Goal: Task Accomplishment & Management: Complete application form

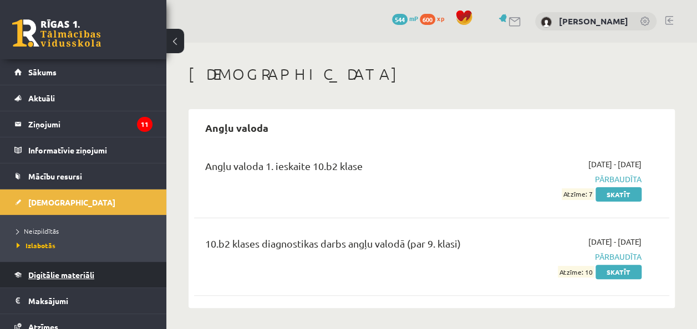
click at [65, 271] on span "Digitālie materiāli" at bounding box center [61, 275] width 66 height 10
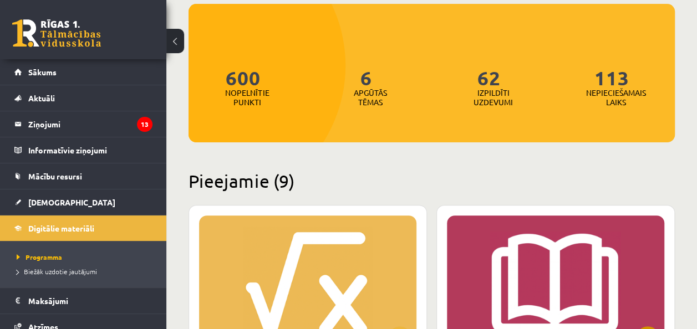
scroll to position [277, 0]
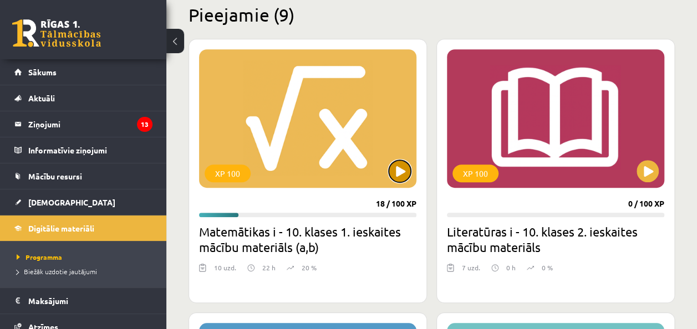
click at [402, 181] on button at bounding box center [400, 171] width 22 height 22
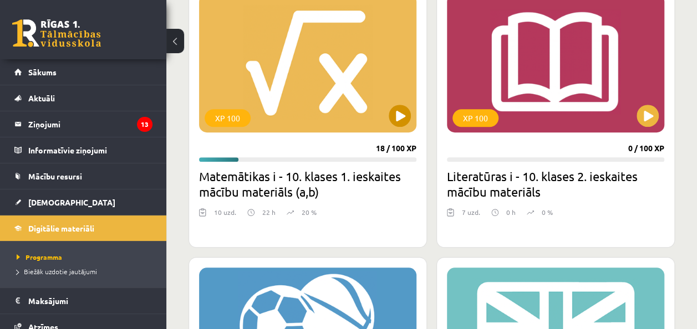
click at [280, 81] on div "XP 100" at bounding box center [307, 63] width 217 height 139
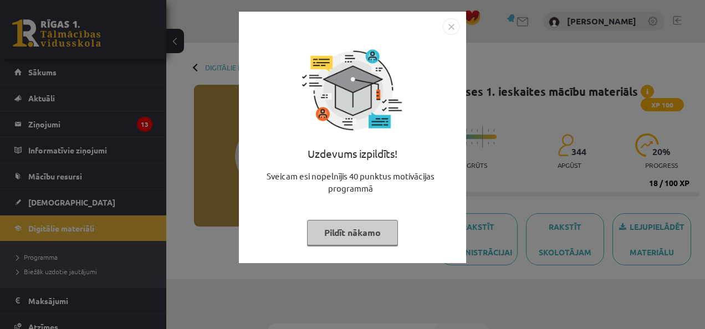
click at [457, 21] on img "Close" at bounding box center [451, 26] width 17 height 17
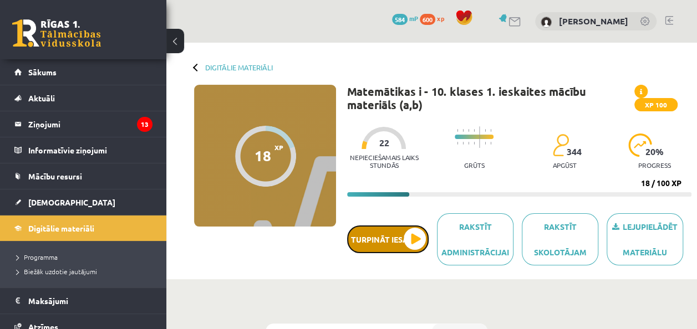
click at [418, 226] on button "Turpināt iesākto" at bounding box center [387, 240] width 81 height 28
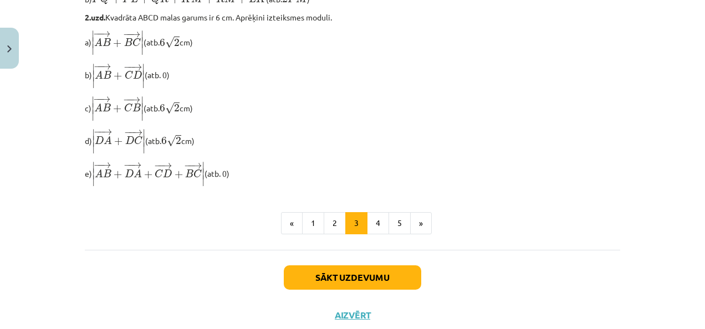
scroll to position [998, 0]
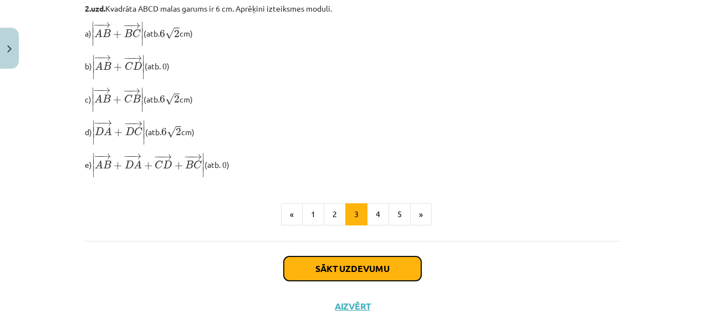
click at [391, 274] on button "Sākt uzdevumu" at bounding box center [352, 269] width 137 height 24
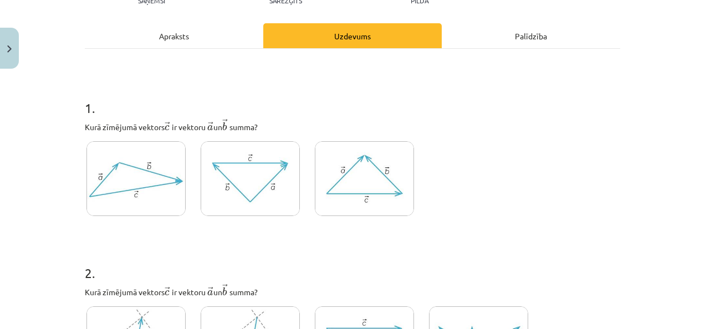
scroll to position [194, 0]
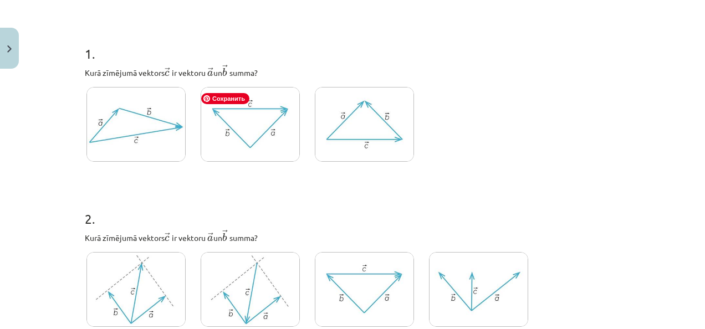
click at [265, 126] on img at bounding box center [250, 124] width 99 height 75
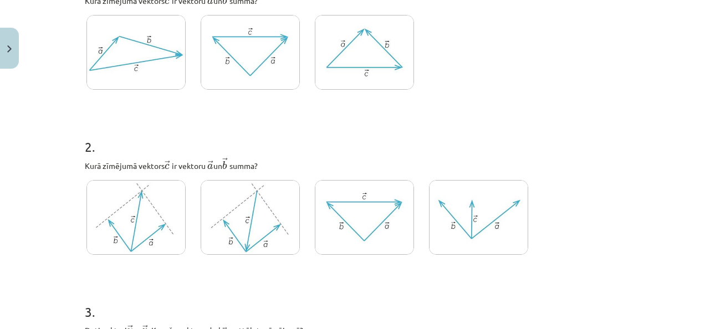
scroll to position [249, 0]
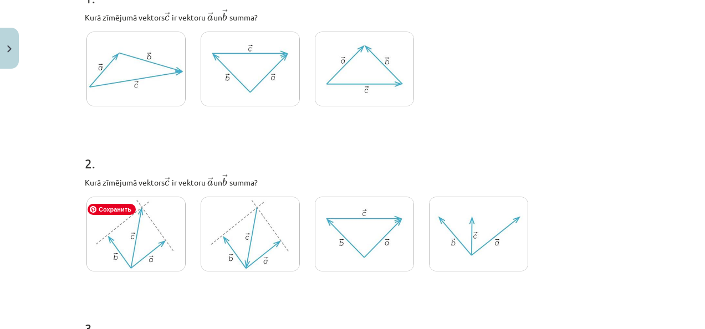
click at [142, 246] on img at bounding box center [135, 234] width 99 height 75
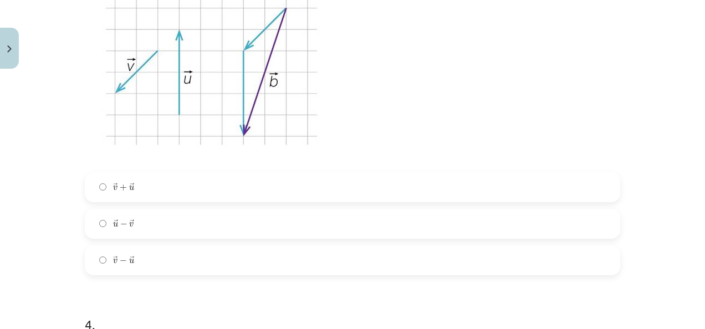
scroll to position [637, 0]
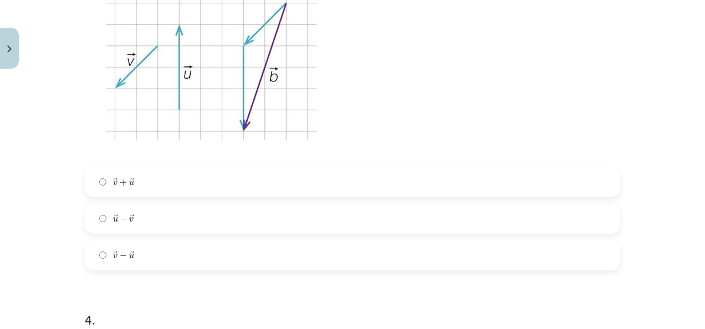
click at [140, 193] on label "→ v + → u v → + u →" at bounding box center [352, 183] width 533 height 28
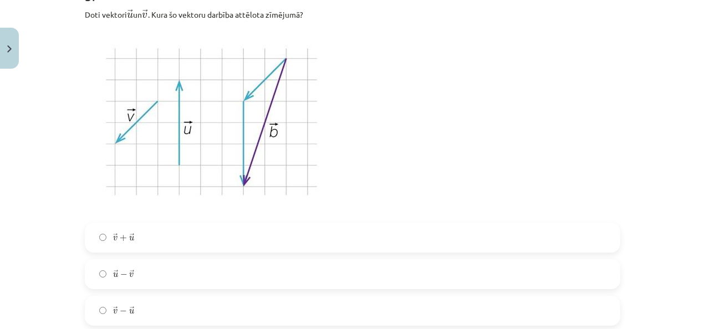
click at [157, 273] on label "→ u − → v u → − v →" at bounding box center [352, 275] width 533 height 28
click at [154, 302] on label "→ v − → u v → − u →" at bounding box center [352, 311] width 533 height 28
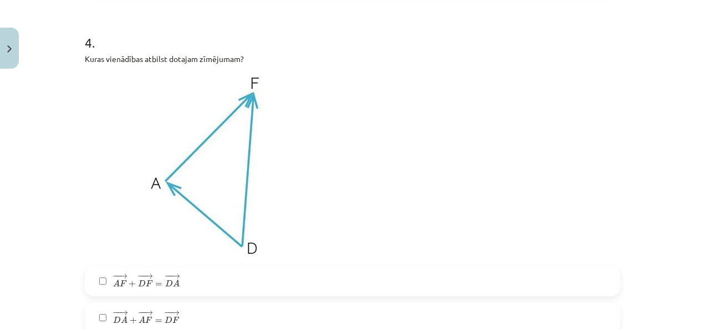
scroll to position [970, 0]
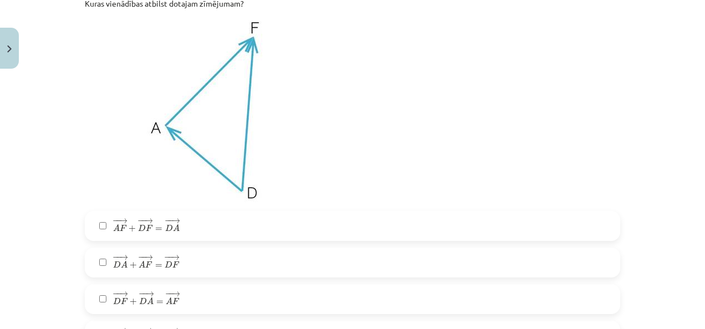
click at [204, 257] on label "− − → D A + − − → A F = − − → D F D A → + A F → = D F →" at bounding box center [352, 263] width 533 height 28
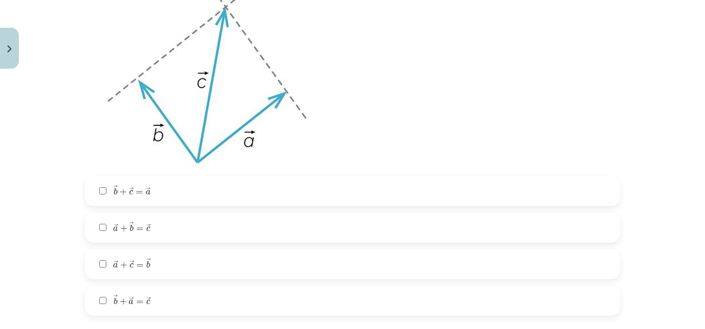
scroll to position [1469, 0]
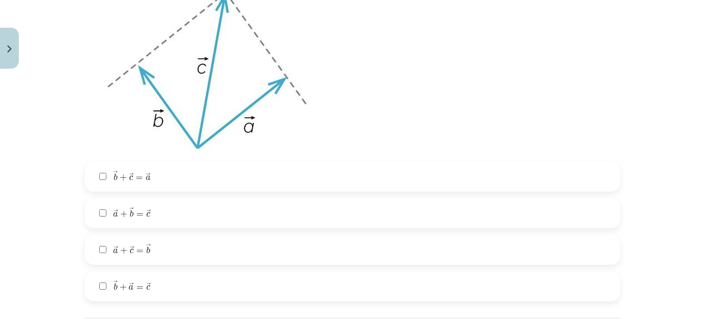
click at [136, 180] on span "=" at bounding box center [139, 178] width 7 height 3
click at [155, 293] on label "→ b + → a = → c b → + a → = c →" at bounding box center [352, 287] width 533 height 28
click at [234, 174] on label "→ b + → c = → a b → + c → = a →" at bounding box center [352, 177] width 533 height 28
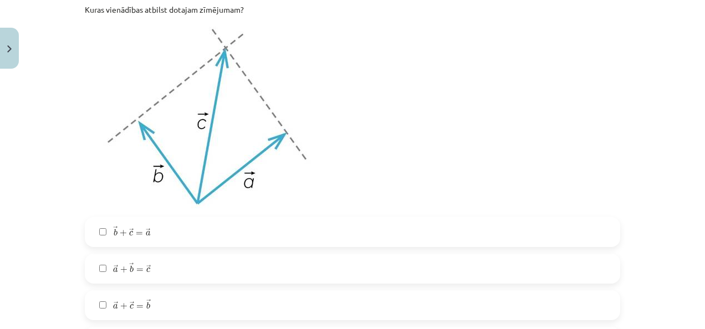
scroll to position [1524, 0]
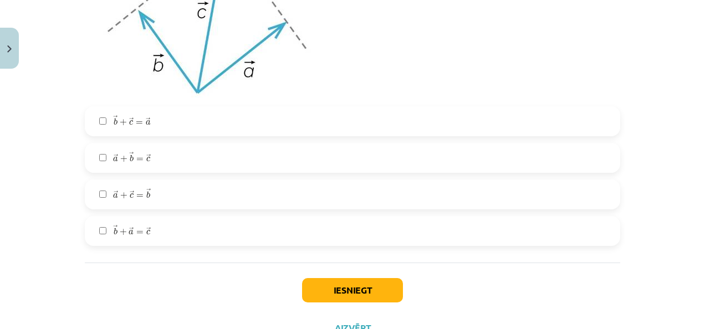
click at [182, 235] on label "→ b + → a = → c b → + a → = c →" at bounding box center [352, 231] width 533 height 28
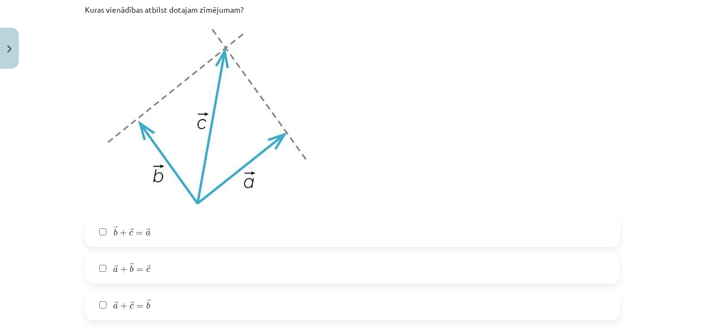
scroll to position [1469, 0]
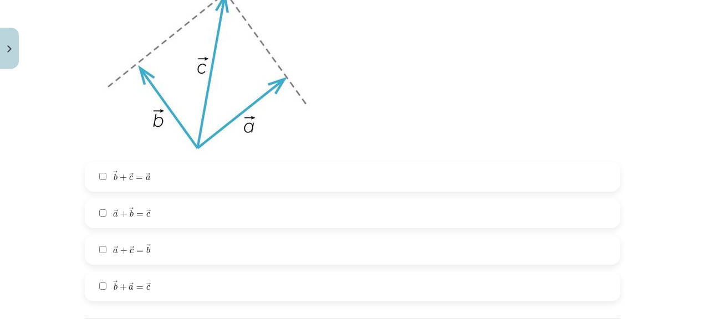
click at [179, 220] on label "→ a + → b = → c a → + b → = c →" at bounding box center [352, 214] width 533 height 28
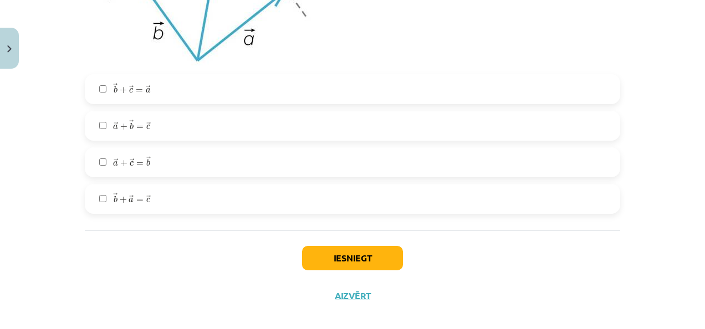
scroll to position [1571, 0]
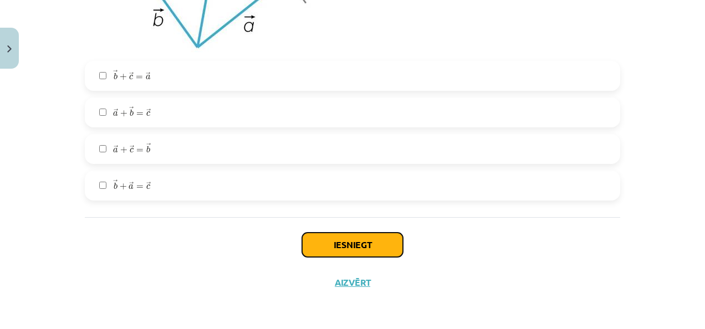
click at [348, 241] on button "Iesniegt" at bounding box center [352, 245] width 101 height 24
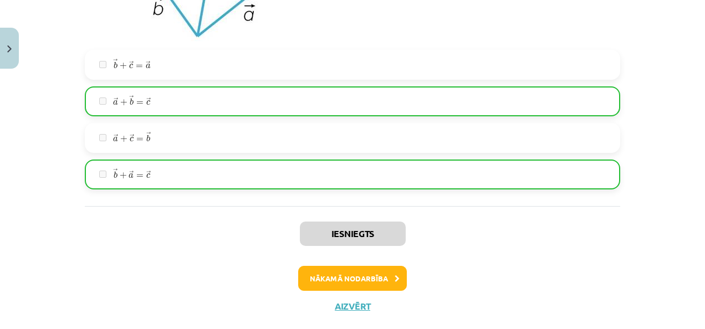
scroll to position [1605, 0]
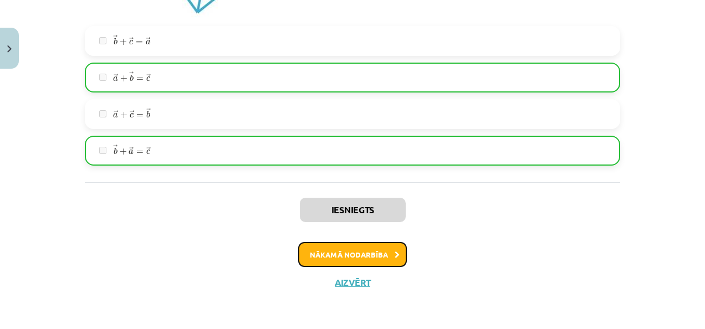
click at [346, 251] on button "Nākamā nodarbība" at bounding box center [352, 254] width 109 height 25
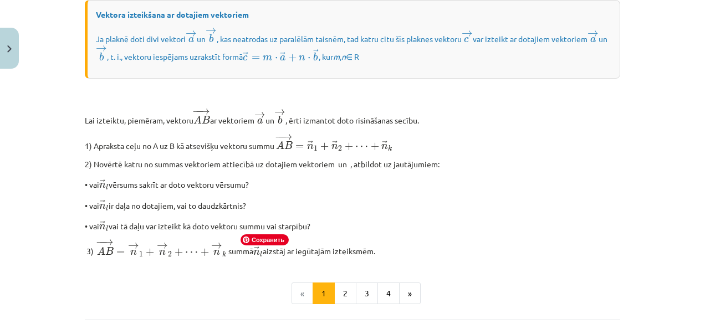
scroll to position [998, 0]
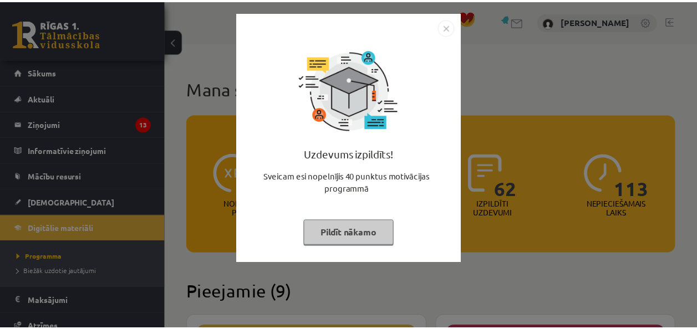
scroll to position [333, 0]
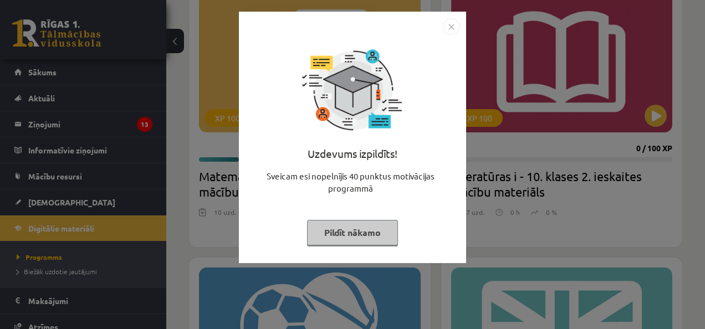
click at [447, 28] on img "Close" at bounding box center [451, 26] width 17 height 17
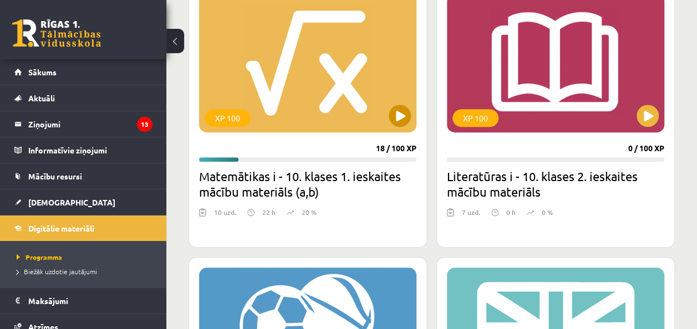
click at [346, 88] on div "XP 100" at bounding box center [307, 63] width 217 height 139
click at [328, 115] on div "XP 100" at bounding box center [307, 63] width 217 height 139
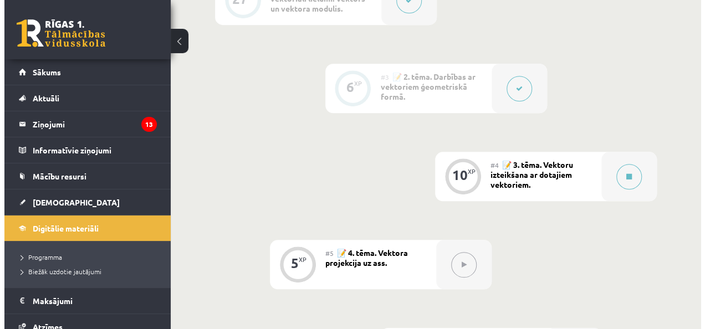
scroll to position [388, 0]
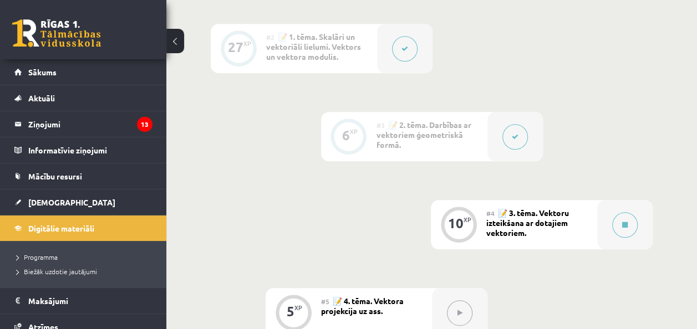
click at [516, 135] on icon at bounding box center [515, 137] width 7 height 7
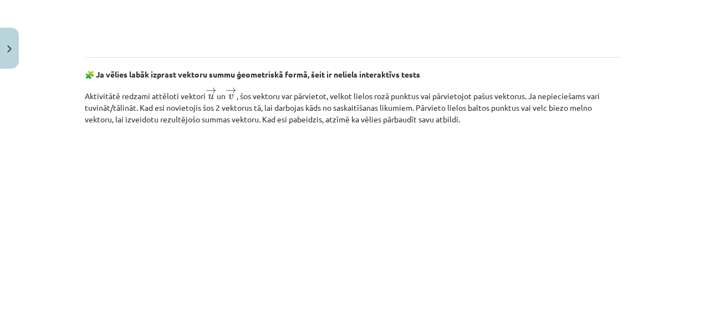
scroll to position [1812, 0]
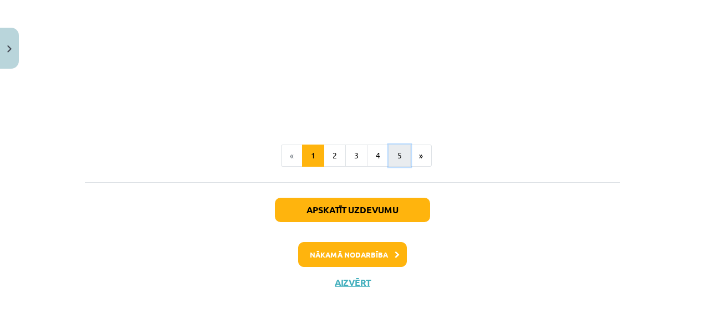
click at [400, 159] on button "5" at bounding box center [400, 156] width 22 height 22
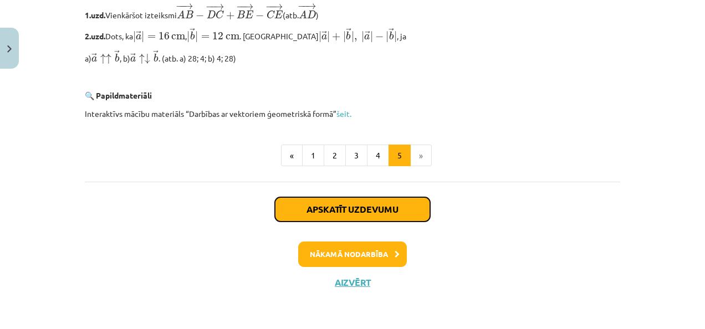
click at [413, 206] on button "Apskatīt uzdevumu" at bounding box center [352, 209] width 155 height 24
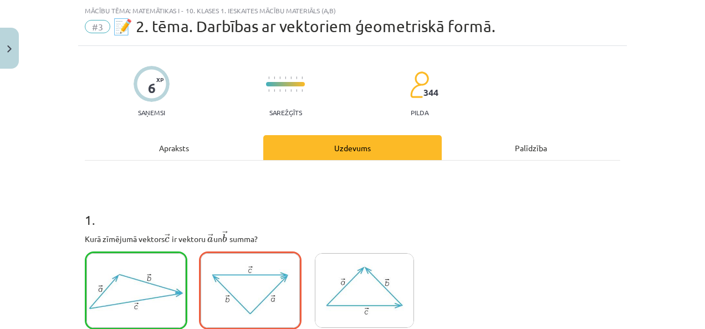
scroll to position [139, 0]
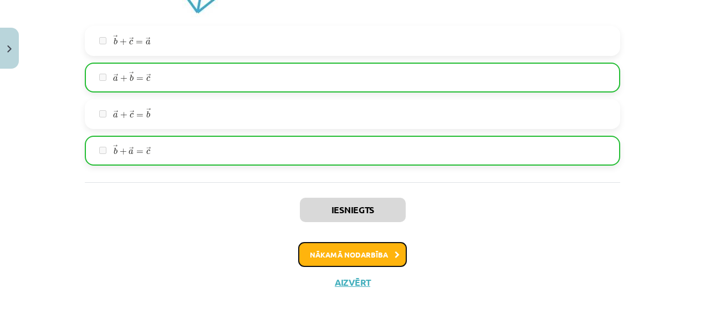
click at [375, 256] on button "Nākamā nodarbība" at bounding box center [352, 254] width 109 height 25
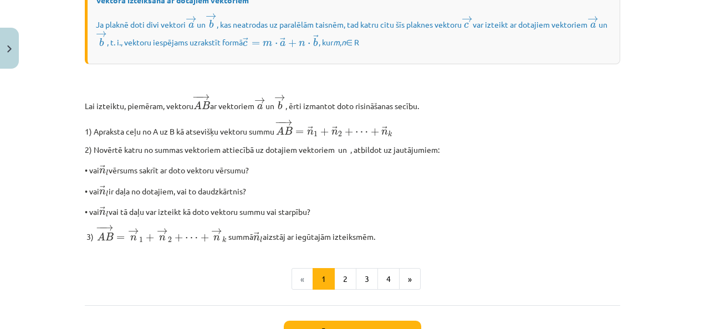
scroll to position [915, 0]
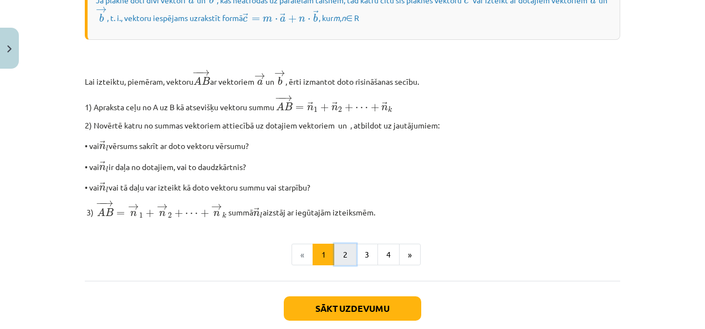
click at [345, 266] on button "2" at bounding box center [345, 255] width 22 height 22
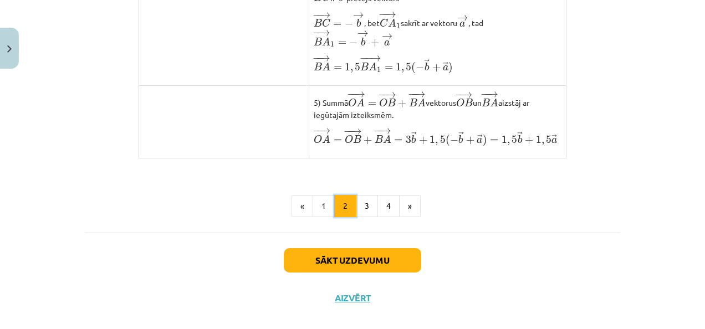
scroll to position [996, 0]
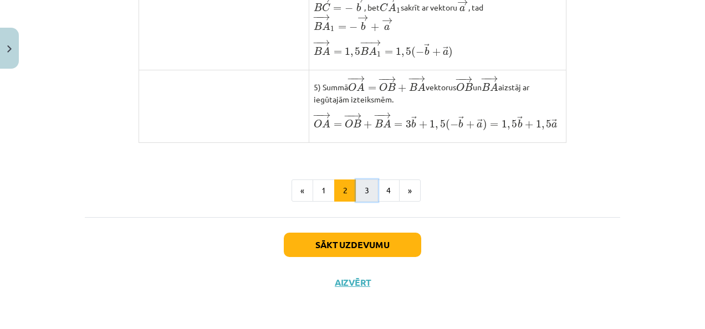
click at [358, 188] on button "3" at bounding box center [367, 191] width 22 height 22
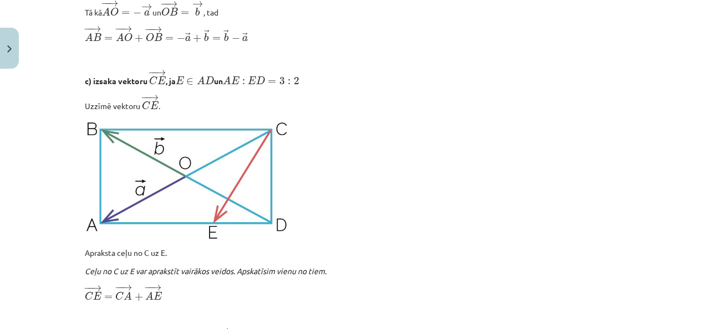
scroll to position [1439, 0]
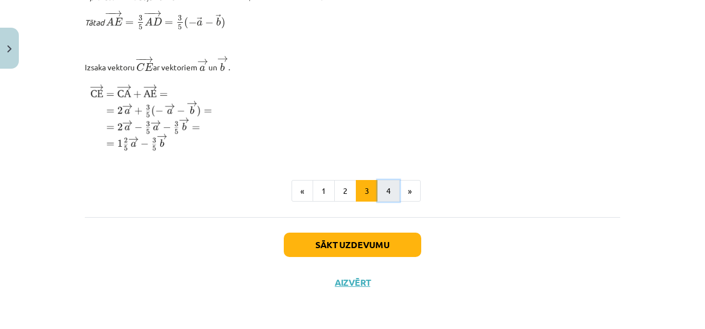
click at [377, 194] on button "4" at bounding box center [388, 191] width 22 height 22
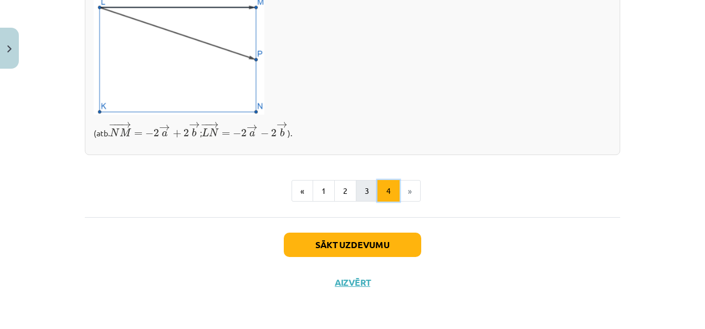
scroll to position [401, 0]
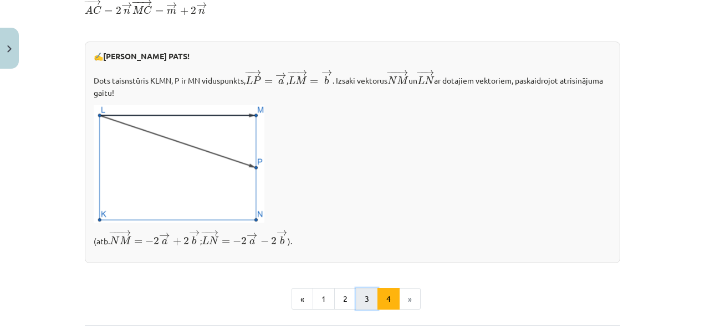
click at [363, 300] on button "3" at bounding box center [367, 299] width 22 height 22
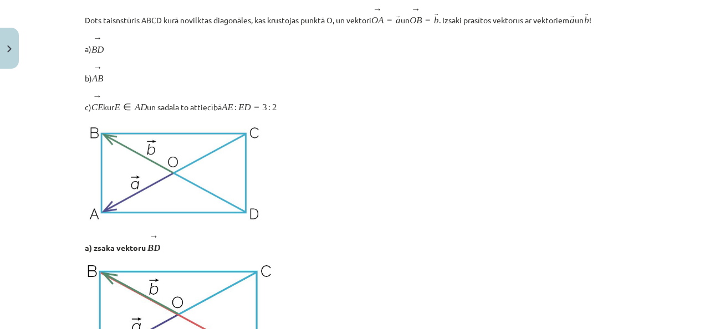
scroll to position [198, 0]
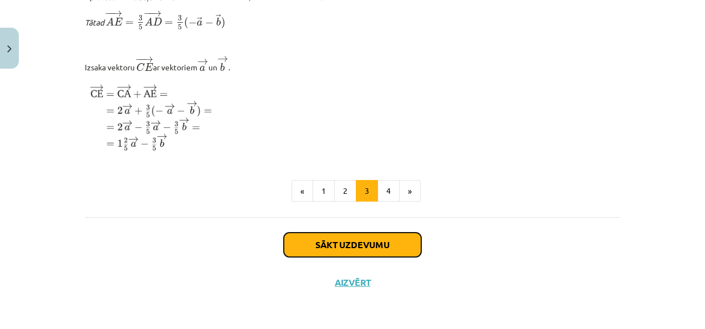
click at [358, 247] on button "Sākt uzdevumu" at bounding box center [352, 245] width 137 height 24
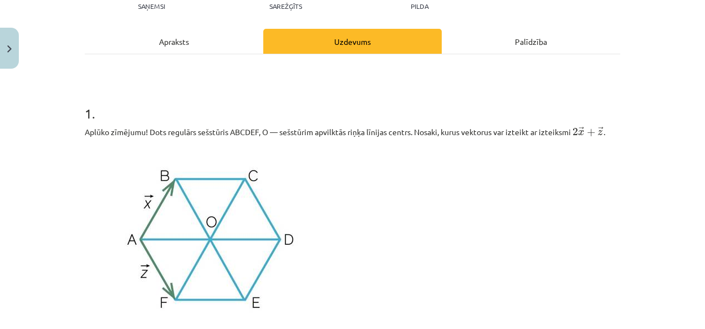
scroll to position [83, 0]
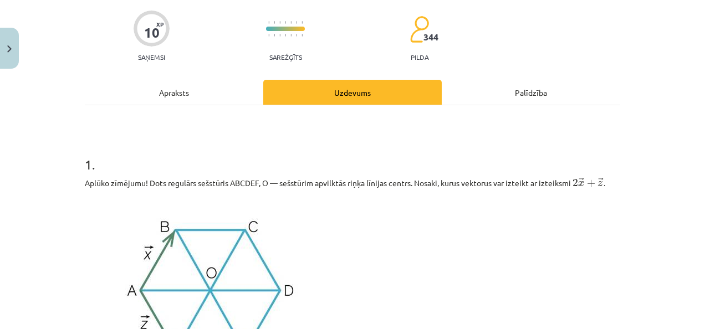
click at [223, 93] on div "Apraksts" at bounding box center [174, 92] width 178 height 25
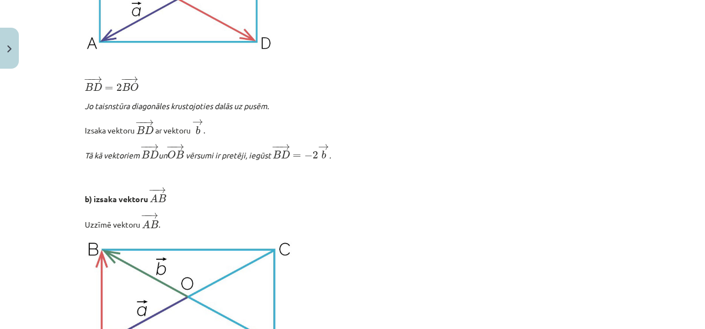
scroll to position [305, 0]
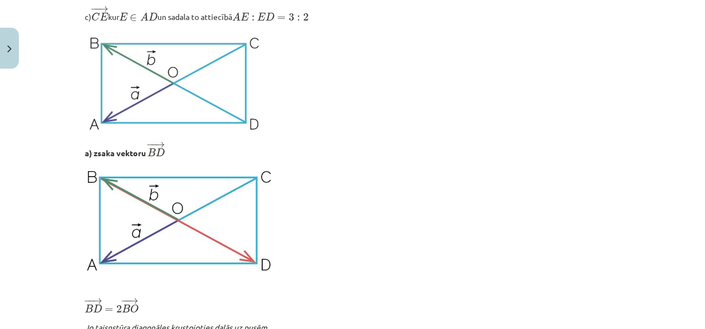
drag, startPoint x: 429, startPoint y: 72, endPoint x: 355, endPoint y: 63, distance: 74.9
click at [355, 63] on p at bounding box center [352, 82] width 535 height 105
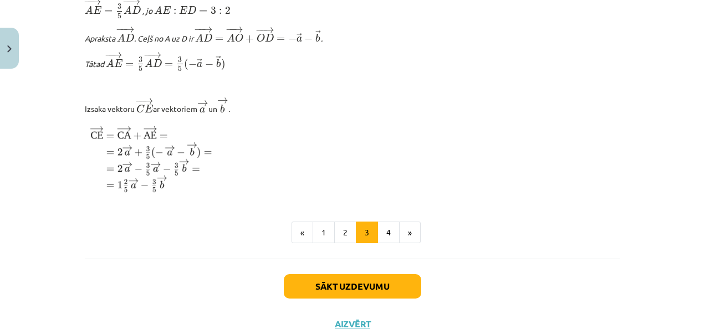
scroll to position [1414, 0]
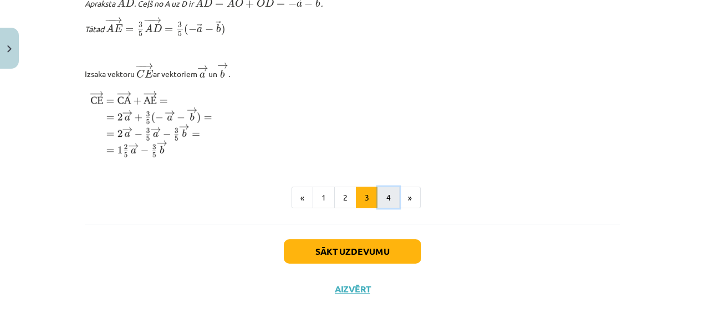
click at [381, 209] on button "4" at bounding box center [388, 198] width 22 height 22
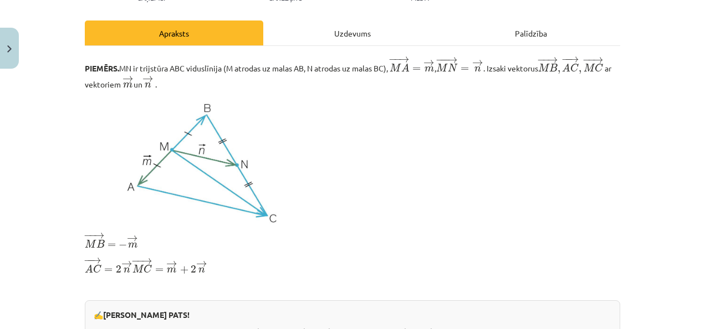
scroll to position [512, 0]
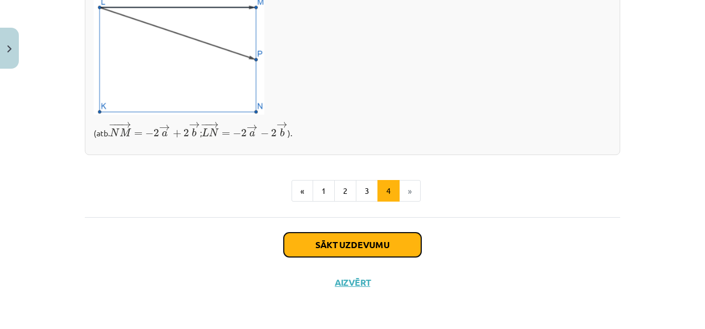
click at [379, 244] on button "Sākt uzdevumu" at bounding box center [352, 245] width 137 height 24
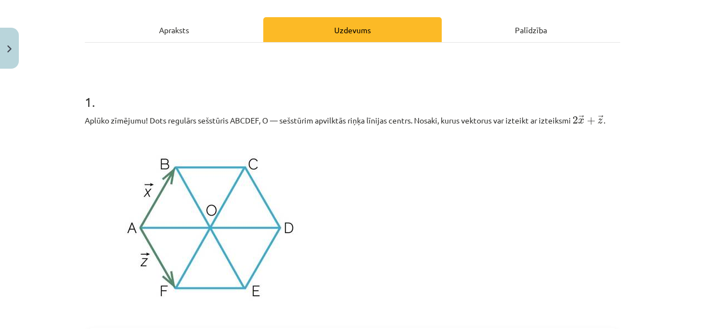
scroll to position [139, 0]
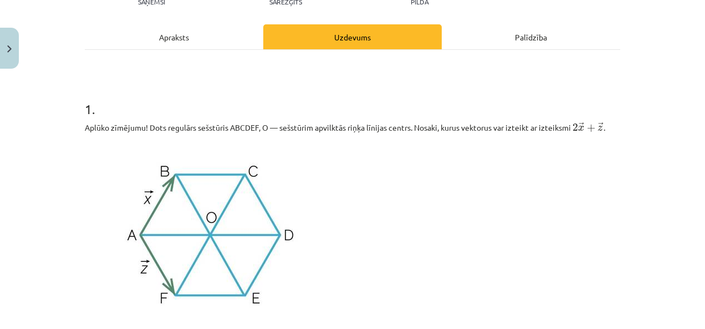
click at [212, 42] on div "Apraksts" at bounding box center [174, 36] width 178 height 25
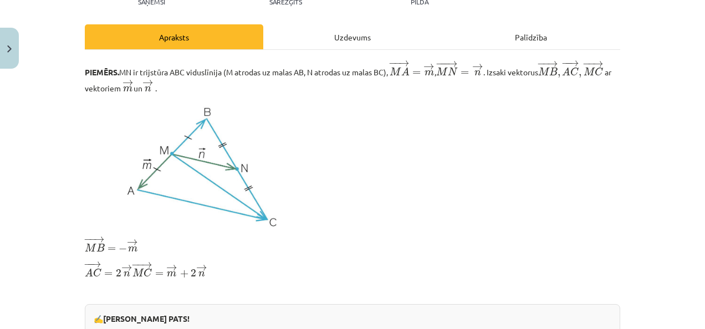
click at [379, 39] on div "Uzdevums" at bounding box center [352, 36] width 178 height 25
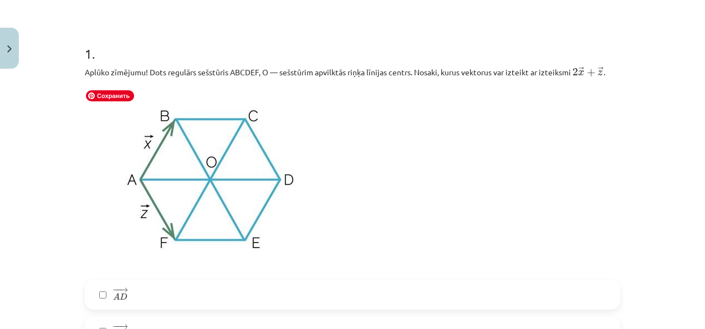
scroll to position [305, 0]
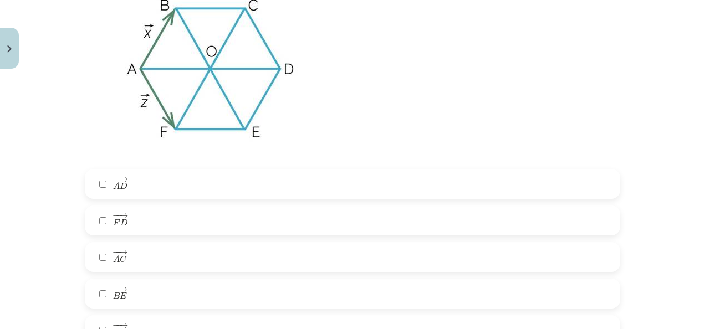
click at [147, 186] on label "− − → A D A D →" at bounding box center [352, 184] width 533 height 28
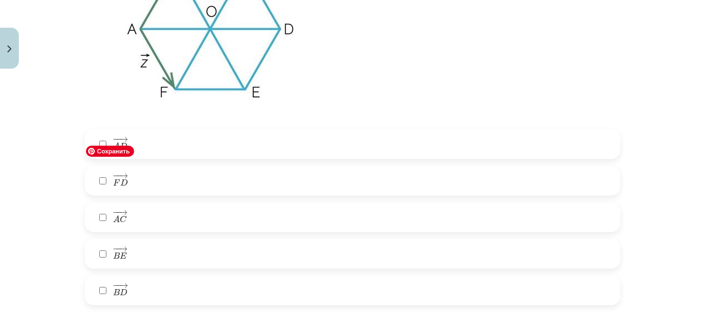
scroll to position [416, 0]
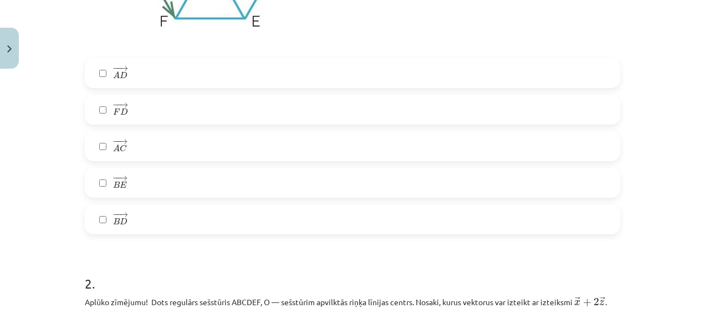
click at [150, 74] on label "− − → A D A D →" at bounding box center [352, 73] width 533 height 28
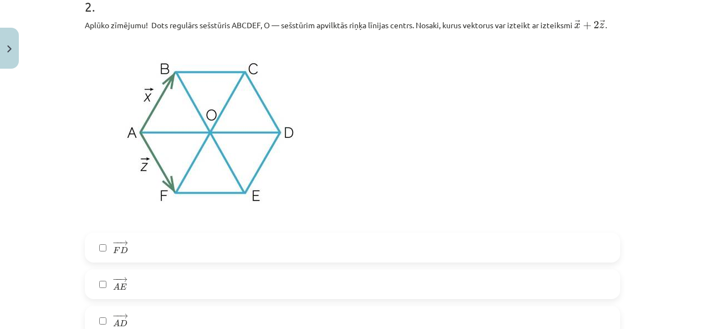
scroll to position [859, 0]
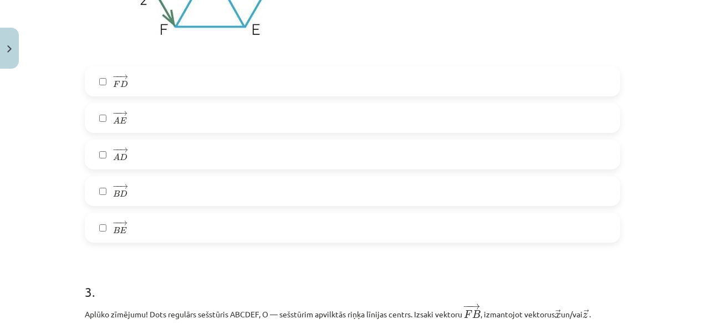
click at [144, 157] on label "− − → A D A D →" at bounding box center [352, 155] width 533 height 28
click at [146, 154] on label "− − → A D A D →" at bounding box center [352, 155] width 533 height 28
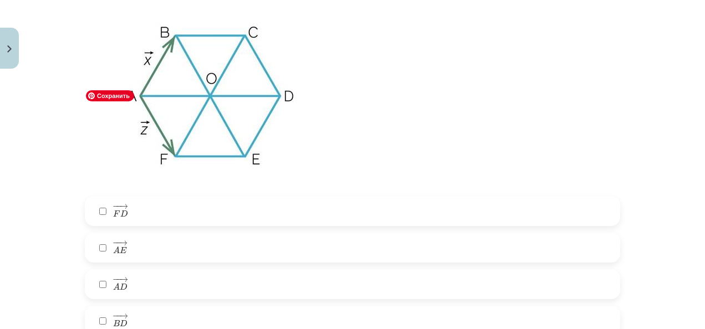
scroll to position [693, 0]
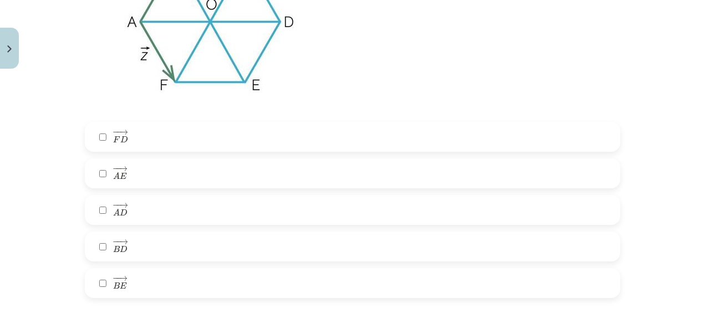
click at [176, 211] on label "− − → A D A D →" at bounding box center [352, 210] width 533 height 28
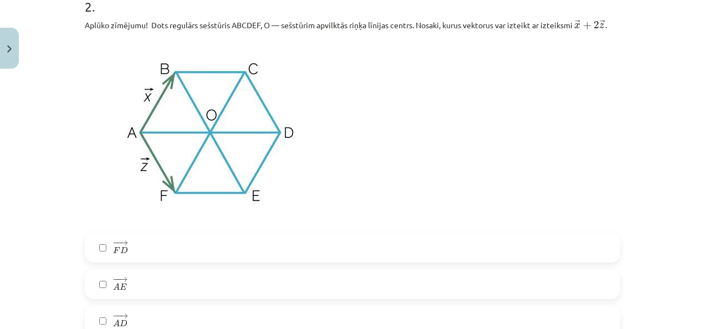
click at [125, 312] on label "− − → A D A D →" at bounding box center [352, 321] width 533 height 28
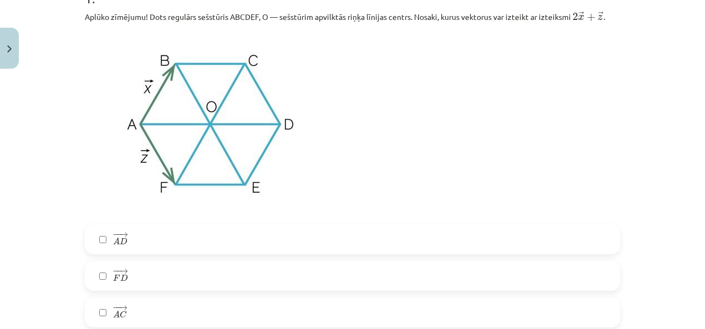
scroll to position [360, 0]
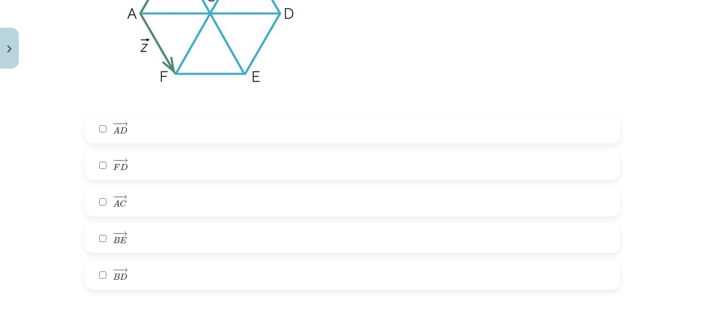
click at [163, 202] on label "− − → A C A C →" at bounding box center [352, 202] width 533 height 28
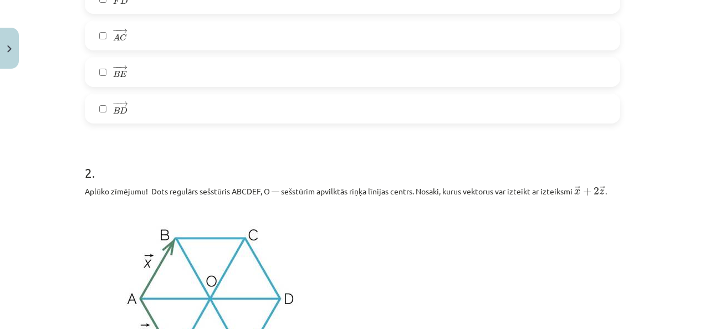
scroll to position [748, 0]
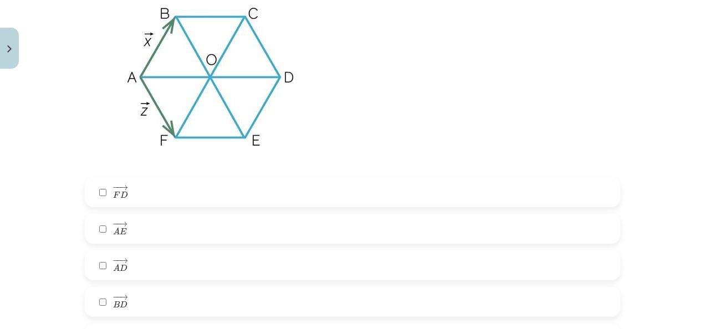
click at [138, 257] on label "− − → A D A D →" at bounding box center [352, 266] width 533 height 28
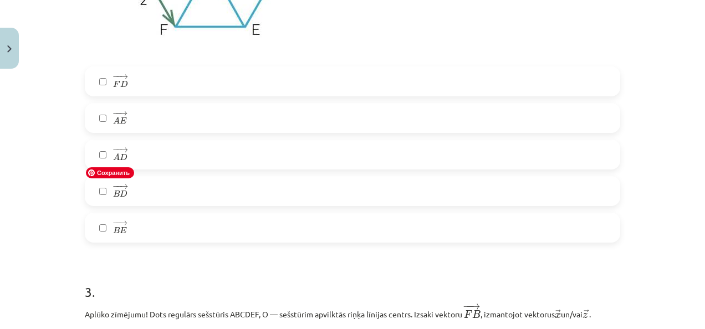
scroll to position [693, 0]
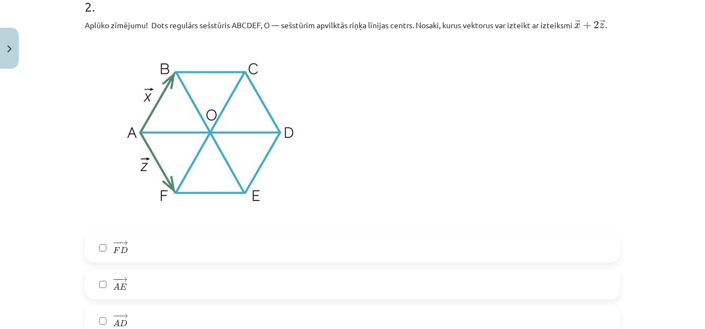
click at [172, 324] on label "− − → A D A D →" at bounding box center [352, 321] width 533 height 28
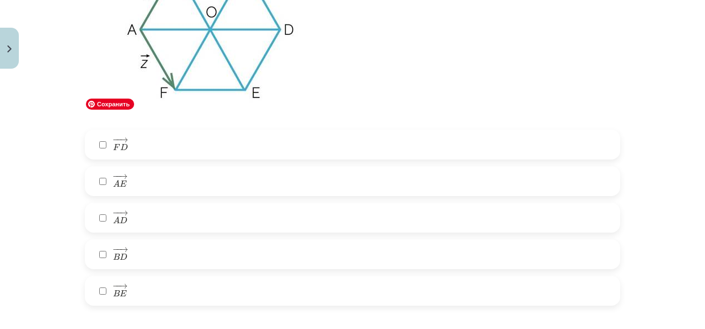
scroll to position [804, 0]
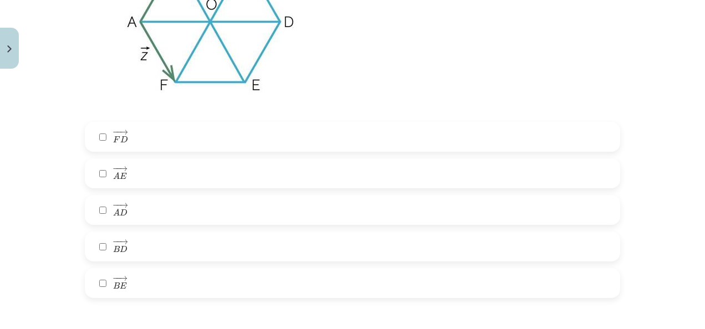
click at [143, 171] on label "− − → A E A E →" at bounding box center [352, 174] width 533 height 28
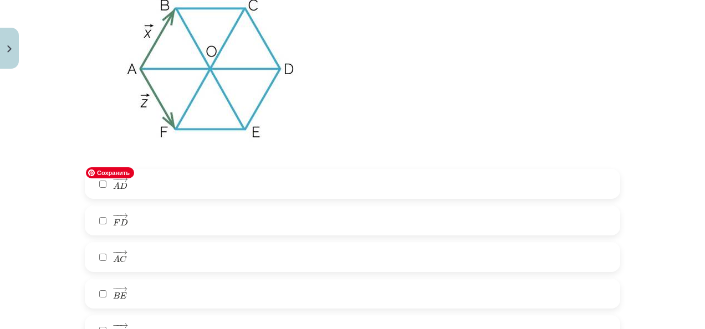
scroll to position [0, 0]
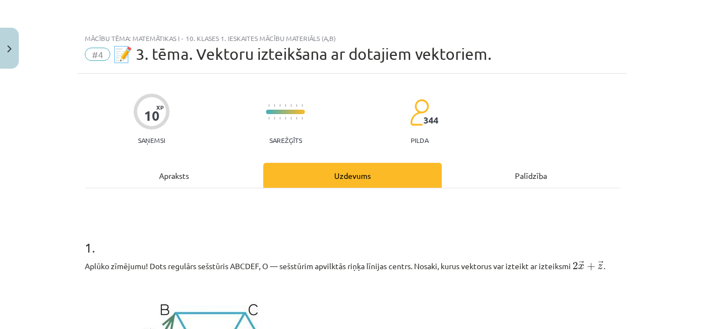
click at [185, 175] on div "Apraksts" at bounding box center [174, 175] width 178 height 25
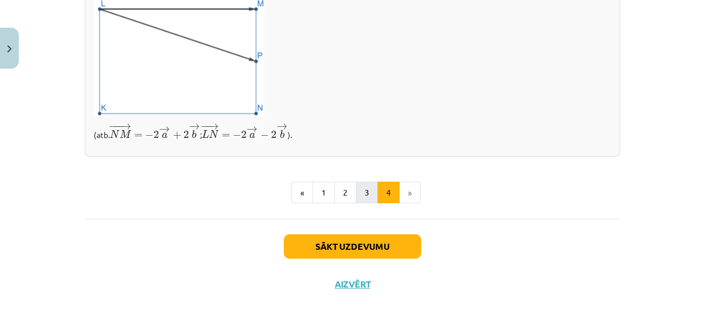
scroll to position [512, 0]
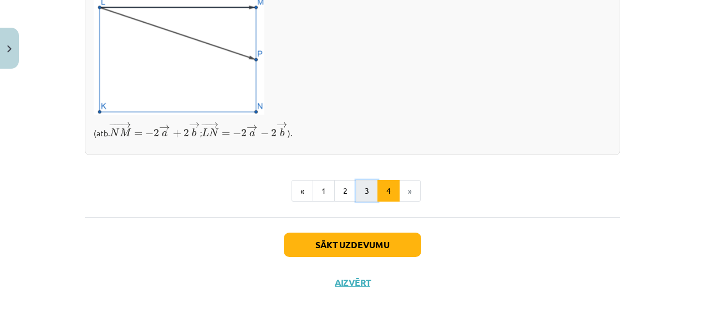
click at [360, 194] on button "3" at bounding box center [367, 191] width 22 height 22
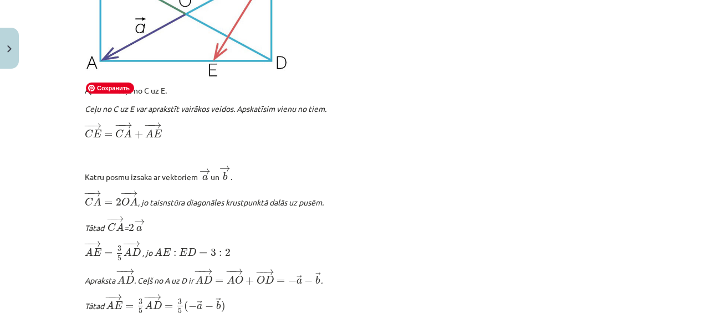
scroll to position [1140, 0]
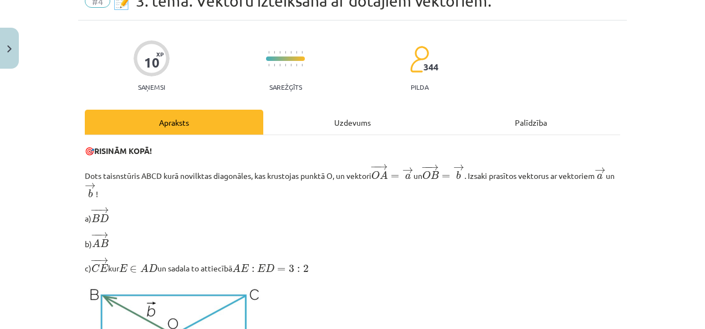
click at [374, 125] on div "Uzdevums" at bounding box center [352, 122] width 178 height 25
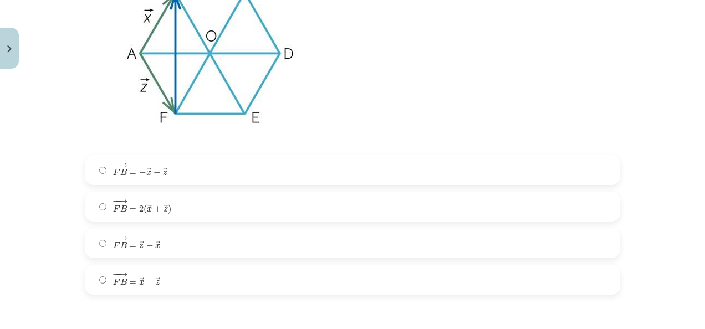
scroll to position [1244, 0]
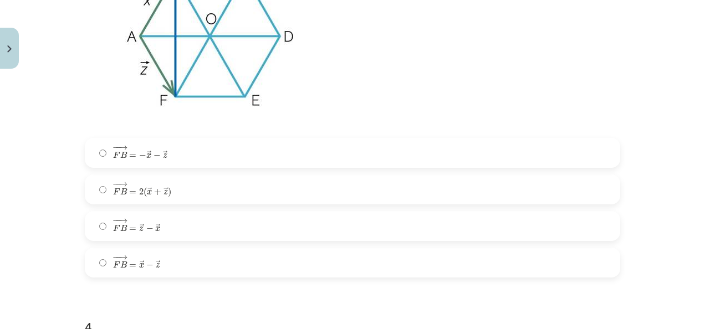
click at [169, 269] on label "− − → F B = → x − → z F B → = x → − z →" at bounding box center [352, 263] width 533 height 28
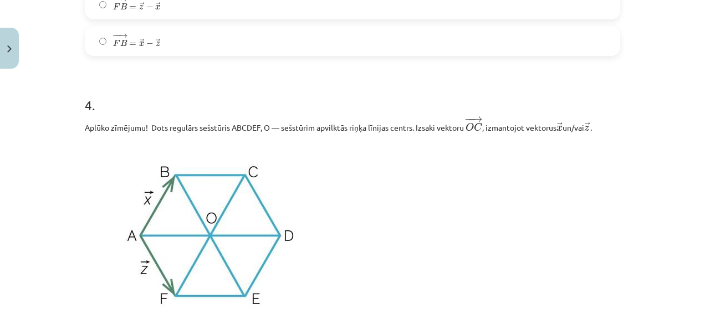
scroll to position [1577, 0]
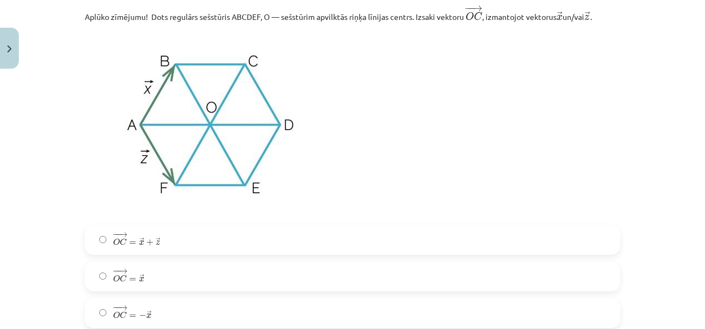
click at [170, 275] on label "− − → O C = → x O C → = x →" at bounding box center [352, 277] width 533 height 28
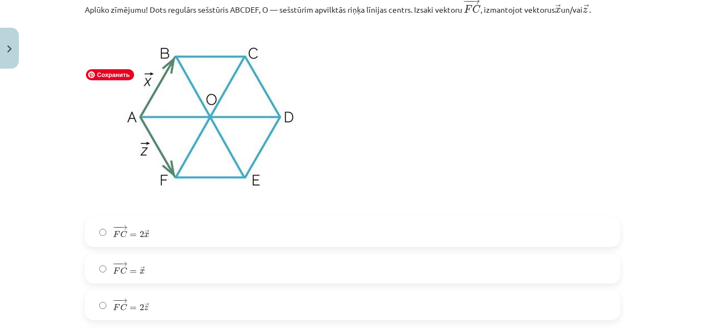
scroll to position [2020, 0]
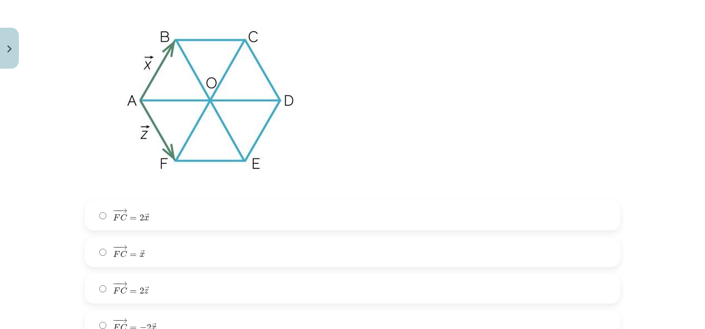
click at [154, 225] on label "− − → F C = 2 → x F C → = 2 x →" at bounding box center [352, 216] width 533 height 28
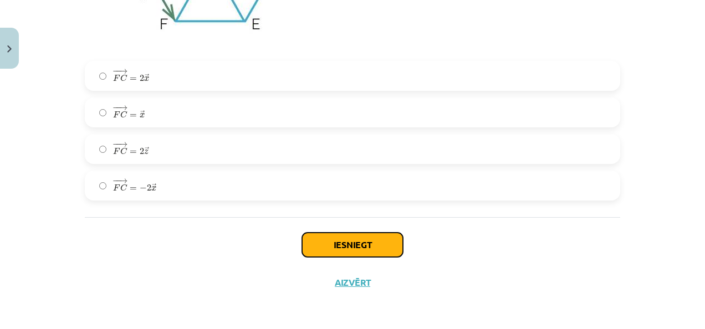
click at [308, 243] on button "Iesniegt" at bounding box center [352, 245] width 101 height 24
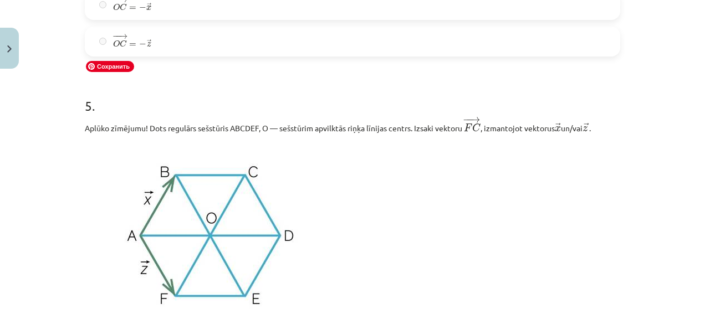
scroll to position [2197, 0]
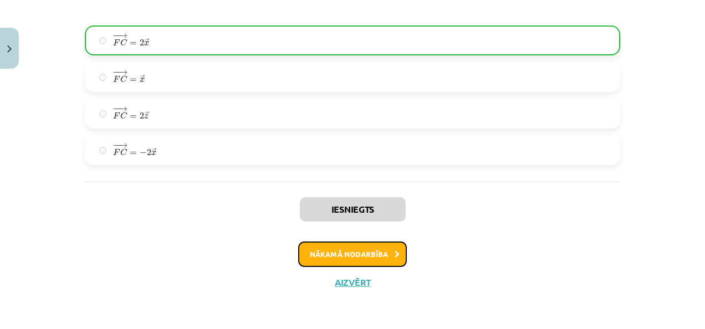
click at [341, 254] on button "Nākamā nodarbība" at bounding box center [352, 254] width 109 height 25
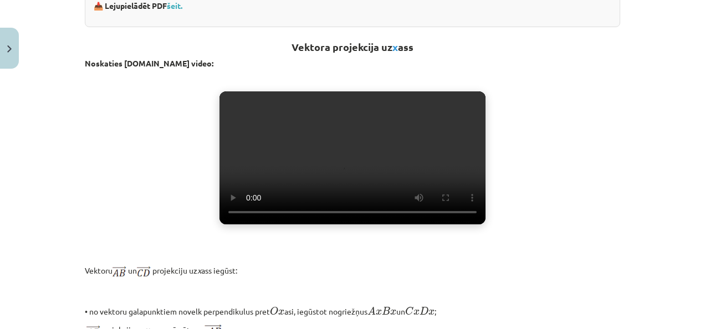
scroll to position [443, 0]
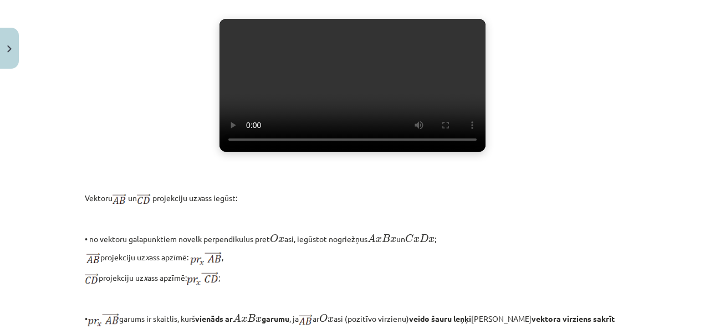
click at [336, 105] on video "Jūsu pārlūkprogramma neatbalsta video atskaņošanu." at bounding box center [353, 85] width 266 height 133
click at [334, 110] on video "Jūsu pārlūkprogramma neatbalsta video atskaņošanu." at bounding box center [353, 85] width 266 height 133
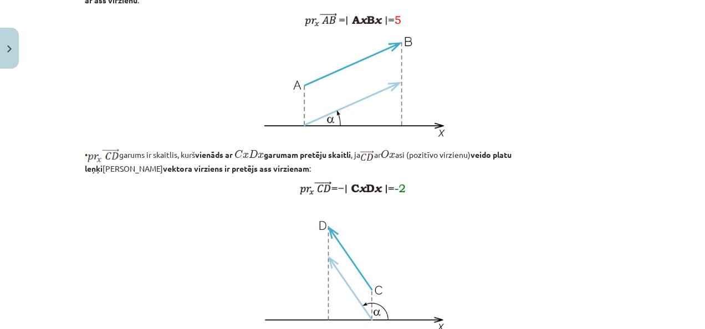
scroll to position [985, 0]
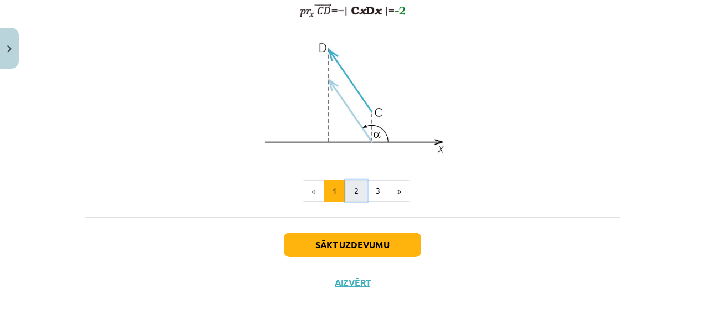
click at [360, 190] on button "2" at bounding box center [356, 191] width 22 height 22
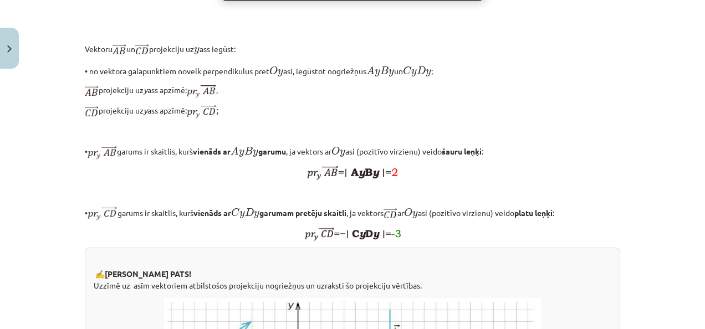
scroll to position [364, 0]
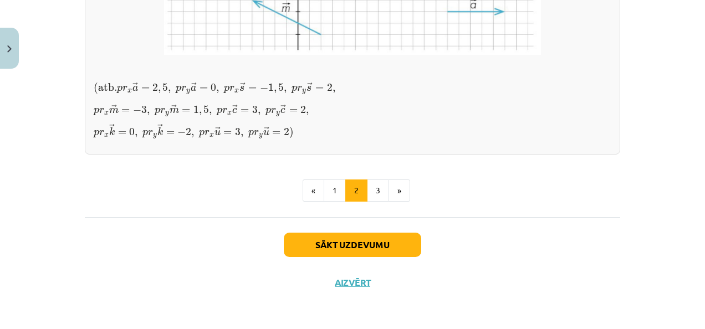
scroll to position [1029, 0]
click at [367, 202] on button "3" at bounding box center [378, 191] width 22 height 22
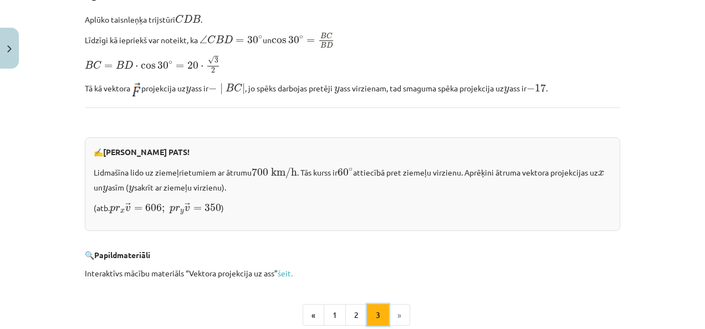
scroll to position [1140, 0]
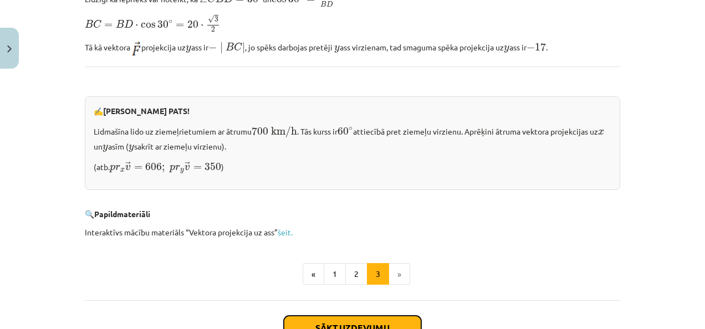
click at [390, 316] on button "Sākt uzdevumu" at bounding box center [352, 328] width 137 height 24
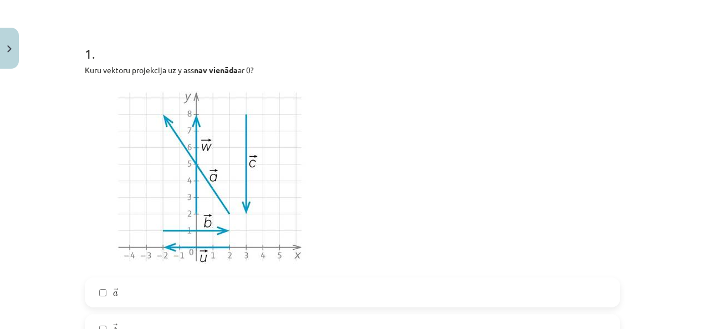
scroll to position [28, 0]
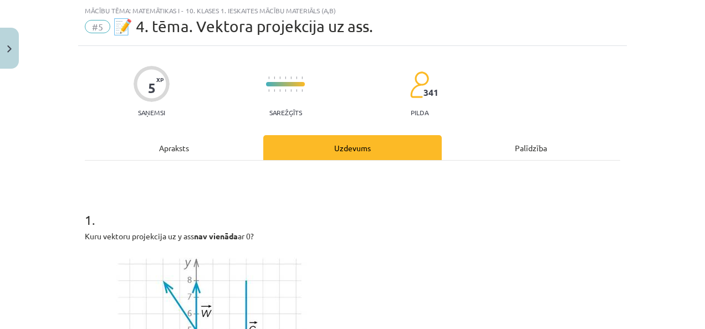
click at [197, 151] on div "Apraksts" at bounding box center [174, 147] width 178 height 25
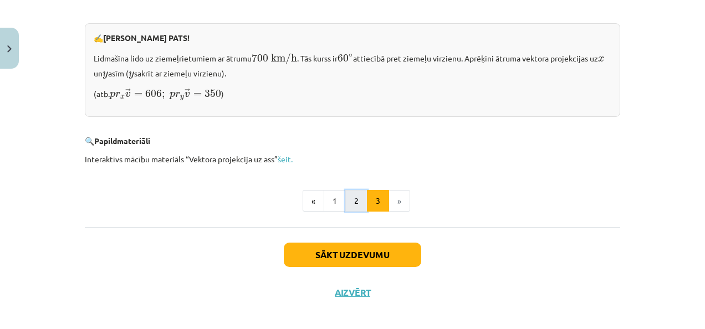
click at [359, 192] on button "2" at bounding box center [356, 201] width 22 height 22
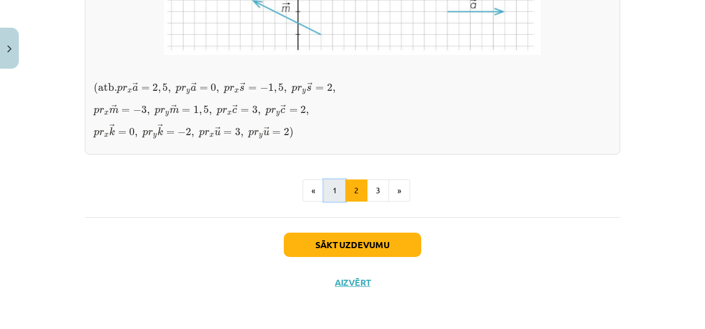
click at [331, 198] on button "1" at bounding box center [335, 191] width 22 height 22
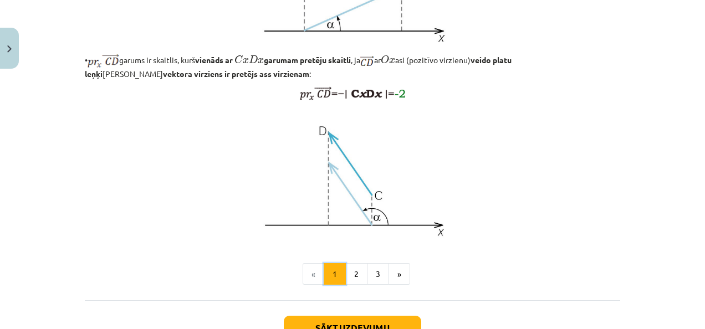
scroll to position [930, 0]
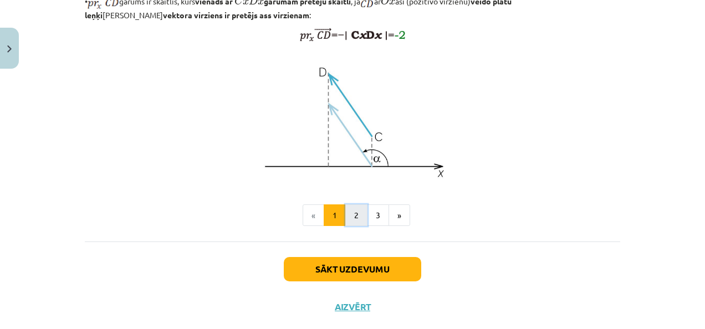
click at [351, 227] on button "2" at bounding box center [356, 216] width 22 height 22
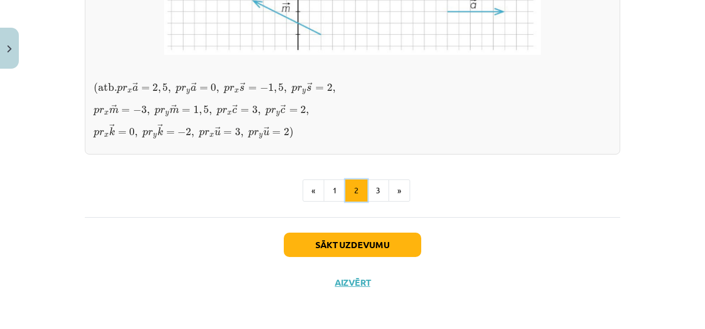
scroll to position [998, 0]
click at [380, 202] on button "3" at bounding box center [378, 191] width 22 height 22
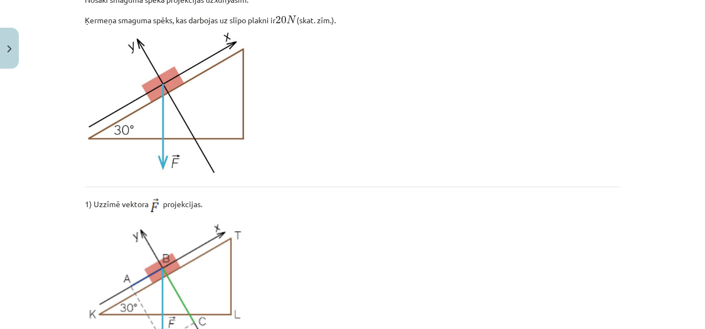
scroll to position [87, 0]
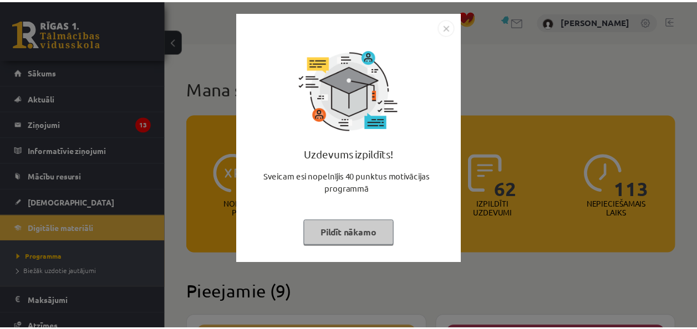
scroll to position [333, 0]
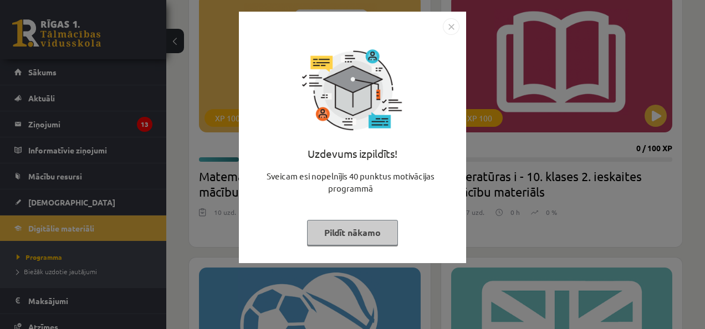
drag, startPoint x: 457, startPoint y: 23, endPoint x: 414, endPoint y: 23, distance: 43.2
click at [457, 23] on img "Close" at bounding box center [451, 26] width 17 height 17
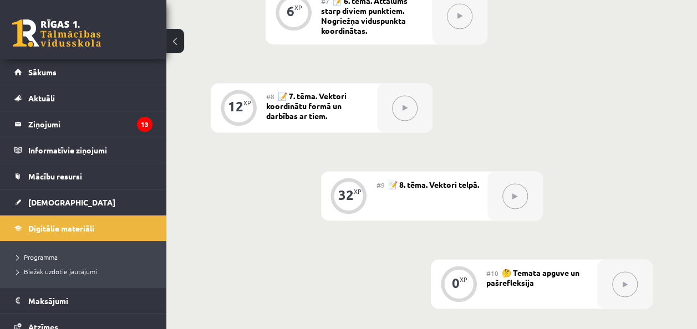
scroll to position [817, 0]
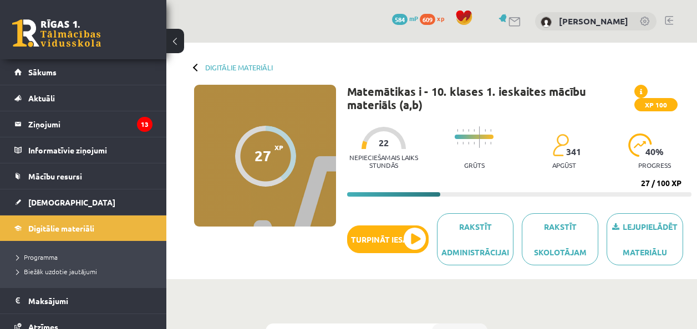
scroll to position [817, 0]
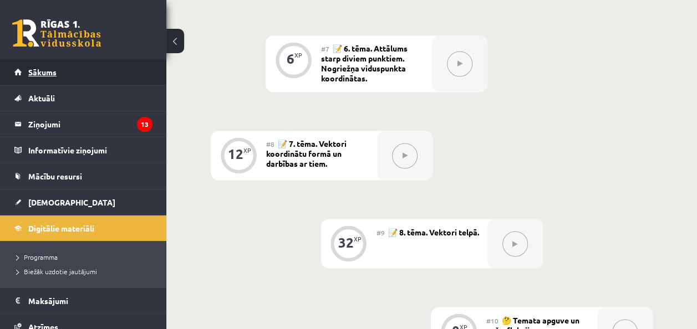
click at [50, 68] on span "Sākums" at bounding box center [42, 72] width 28 height 10
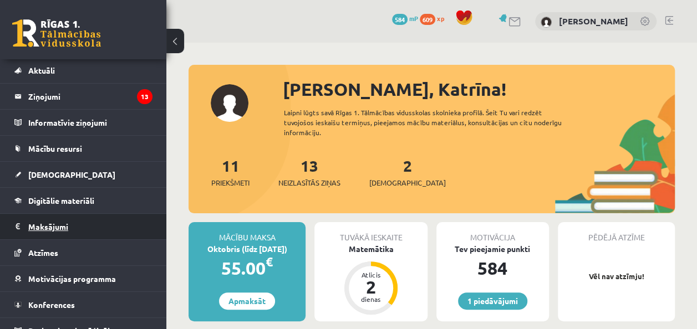
scroll to position [40, 0]
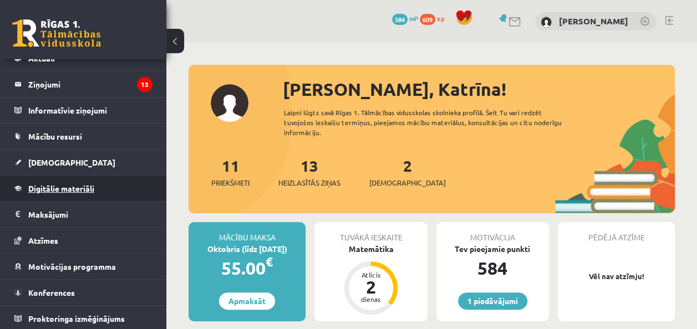
click at [73, 187] on span "Digitālie materiāli" at bounding box center [61, 188] width 66 height 10
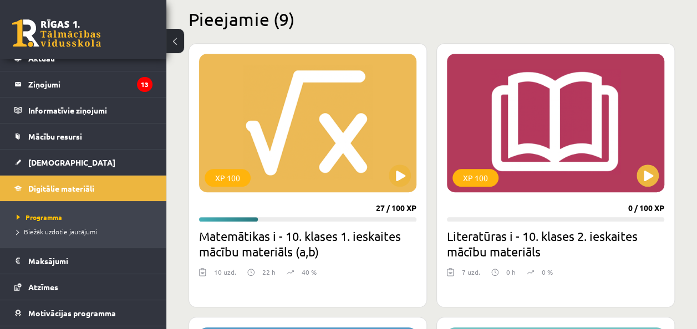
scroll to position [277, 0]
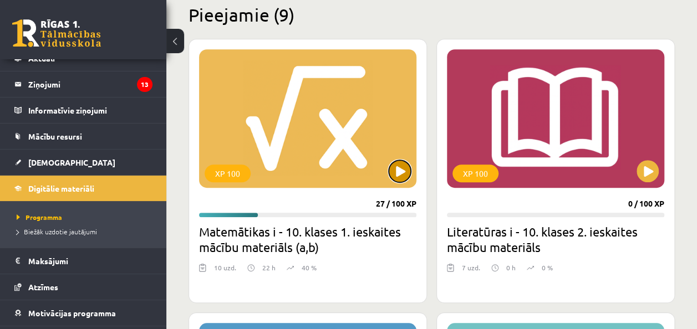
click at [396, 164] on button at bounding box center [400, 171] width 22 height 22
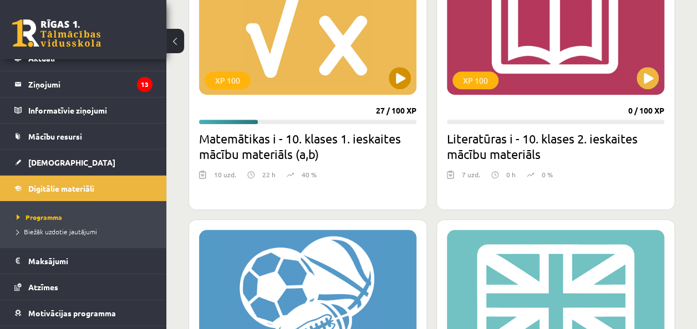
scroll to position [333, 0]
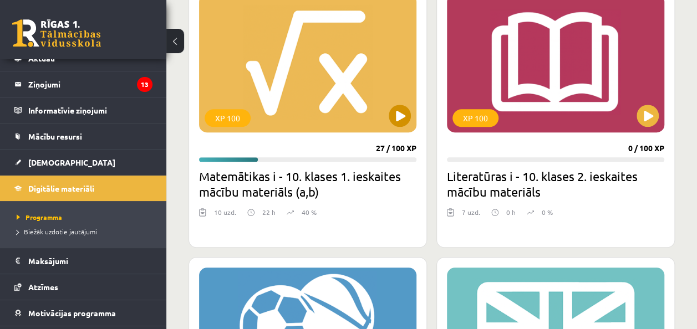
click at [334, 73] on div "XP 100" at bounding box center [307, 63] width 217 height 139
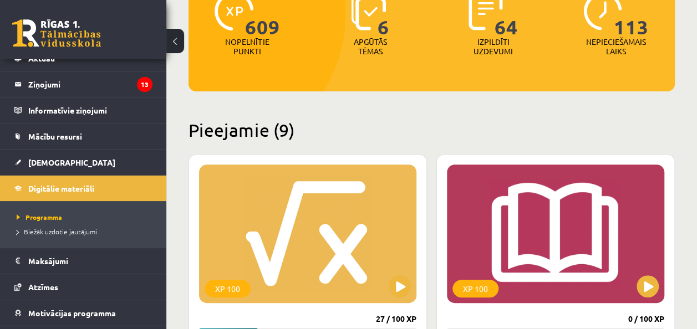
scroll to position [55, 0]
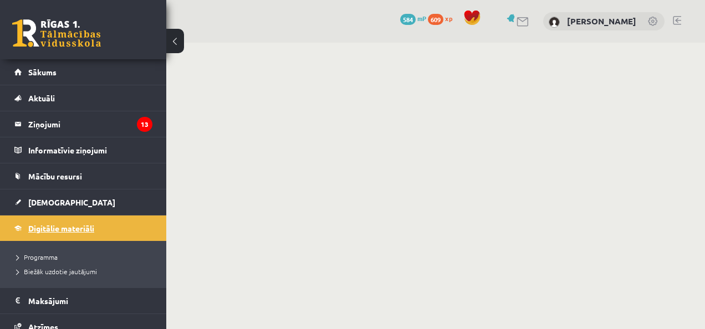
click at [76, 228] on span "Digitālie materiāli" at bounding box center [61, 228] width 66 height 10
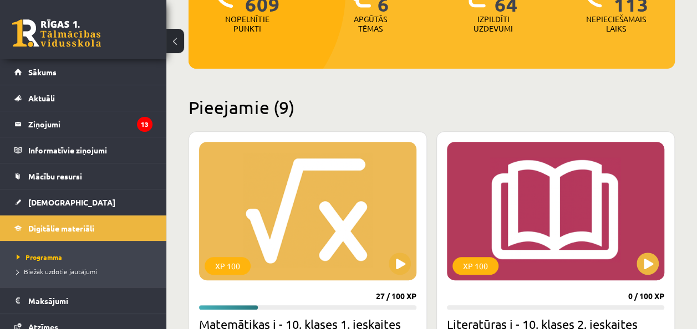
scroll to position [222, 0]
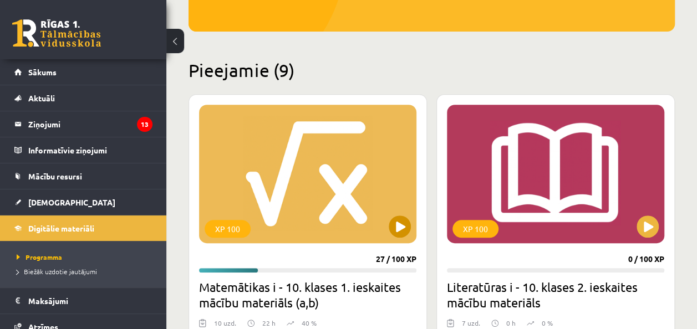
click at [360, 215] on div "XP 100" at bounding box center [307, 174] width 217 height 139
click at [289, 178] on div "XP 100" at bounding box center [307, 174] width 217 height 139
click at [278, 165] on div "XP 100" at bounding box center [307, 174] width 217 height 139
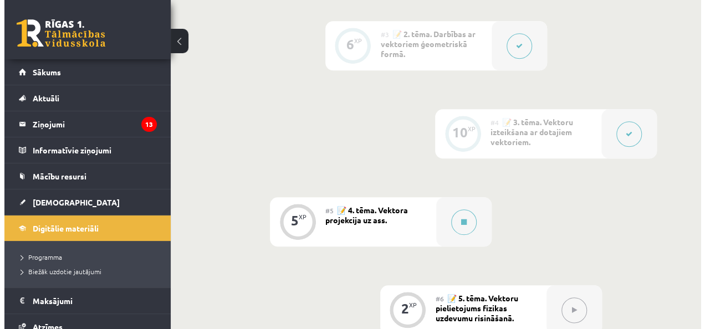
scroll to position [554, 0]
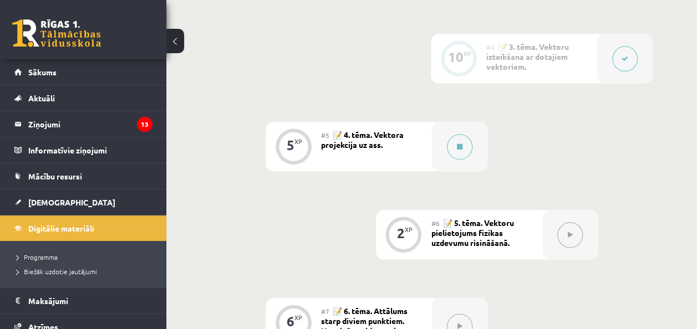
click at [425, 149] on div "#5 📝 4. tēma. Vektora projekcija uz ass." at bounding box center [376, 146] width 111 height 49
click at [455, 149] on button at bounding box center [459, 146] width 25 height 25
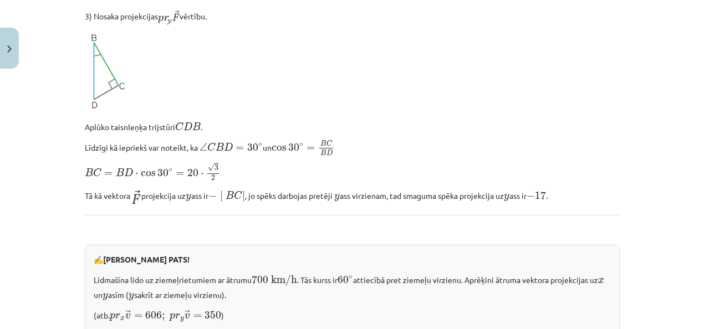
scroll to position [936, 0]
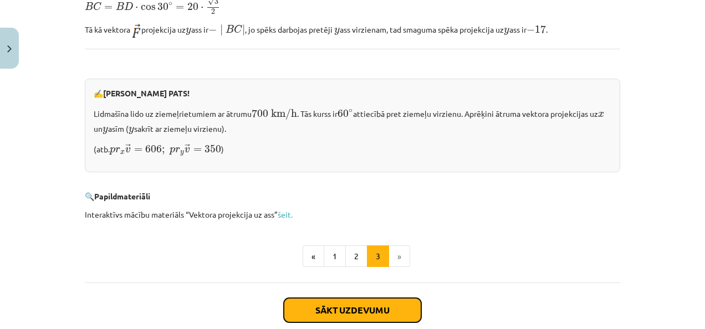
click at [369, 299] on button "Sākt uzdevumu" at bounding box center [352, 310] width 137 height 24
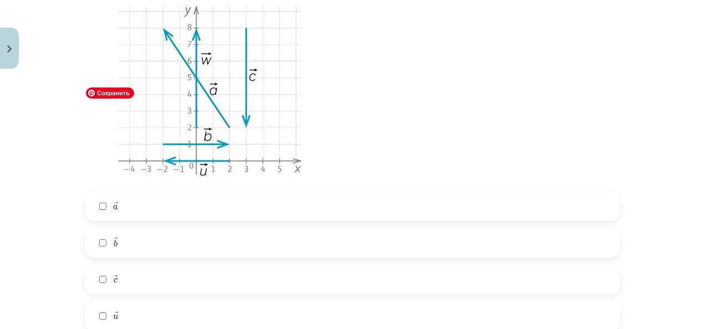
scroll to position [305, 0]
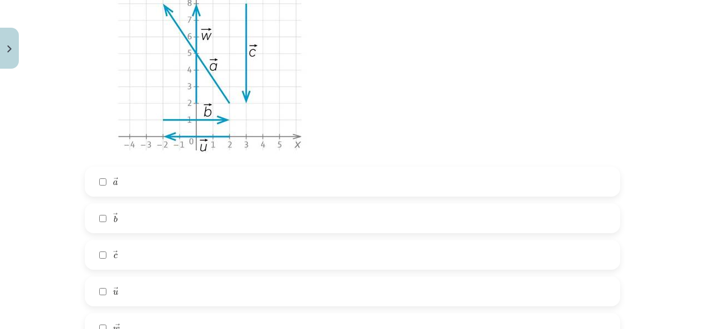
click at [147, 258] on label "→ c c →" at bounding box center [352, 255] width 533 height 28
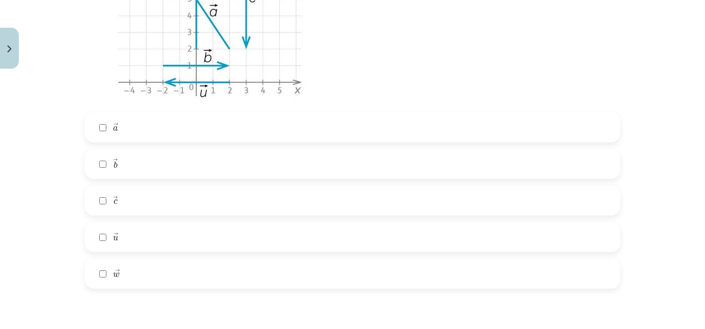
scroll to position [360, 0]
click at [161, 122] on label "→ a a →" at bounding box center [352, 127] width 533 height 28
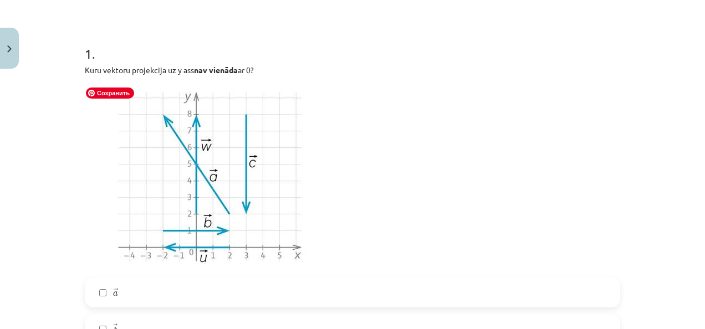
scroll to position [249, 0]
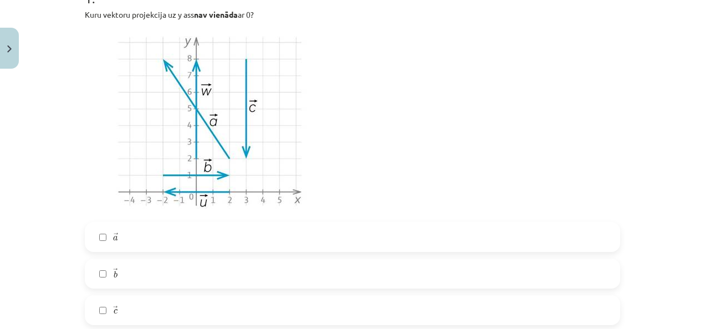
click at [139, 241] on label "→ a a →" at bounding box center [352, 237] width 533 height 28
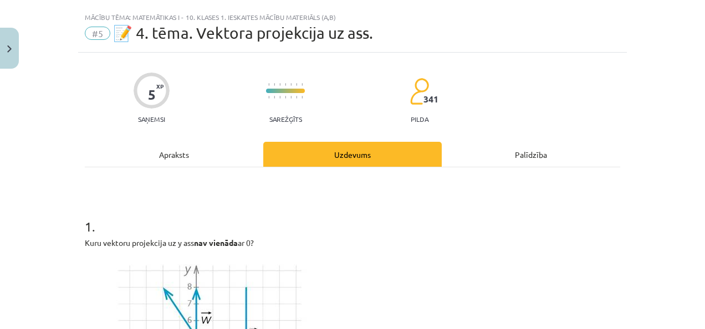
scroll to position [0, 0]
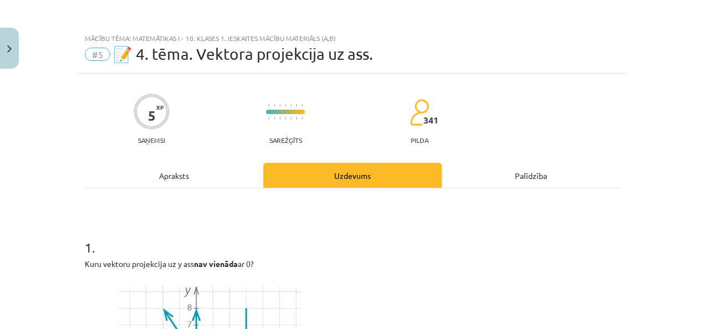
click at [233, 178] on div "Apraksts" at bounding box center [174, 175] width 178 height 25
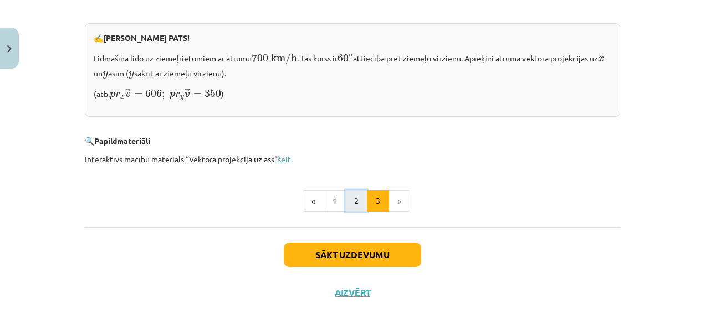
click at [352, 190] on button "2" at bounding box center [356, 201] width 22 height 22
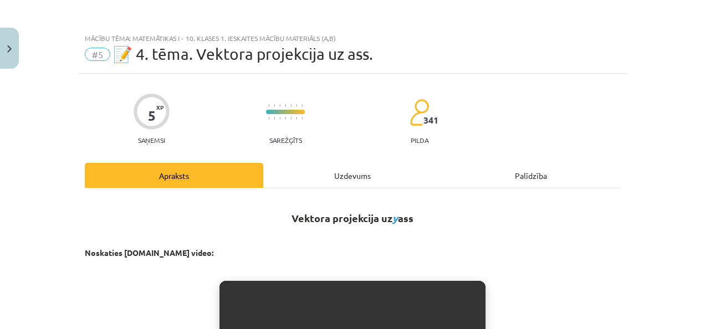
click at [359, 180] on div "Uzdevums" at bounding box center [352, 175] width 178 height 25
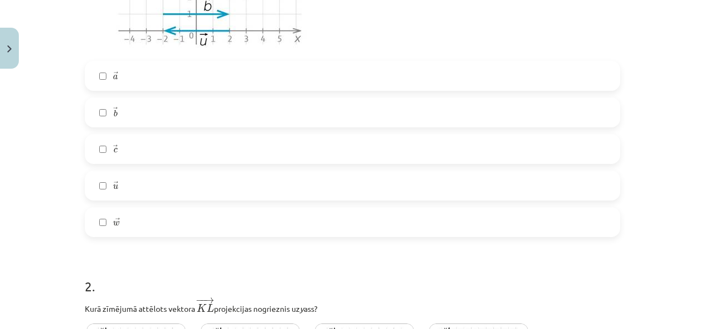
scroll to position [637, 0]
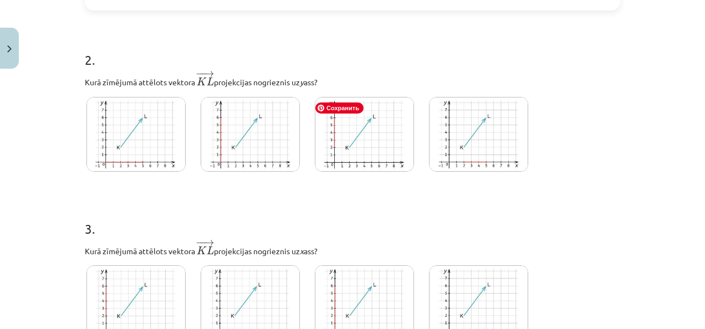
click at [373, 137] on img at bounding box center [364, 134] width 99 height 75
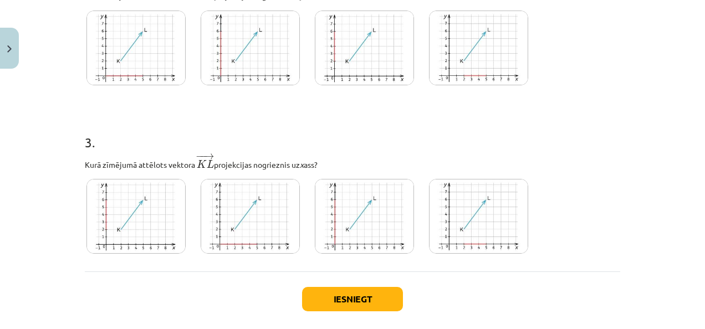
scroll to position [779, 0]
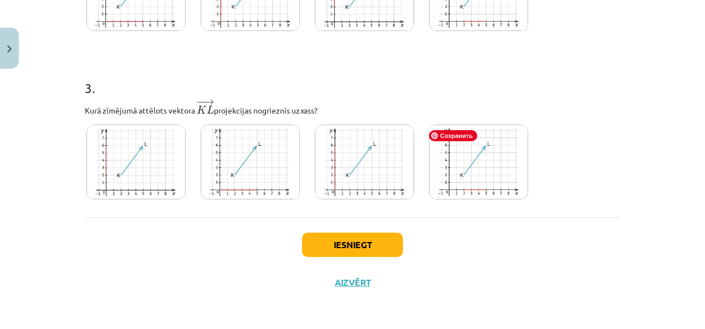
click at [466, 192] on img at bounding box center [478, 162] width 99 height 75
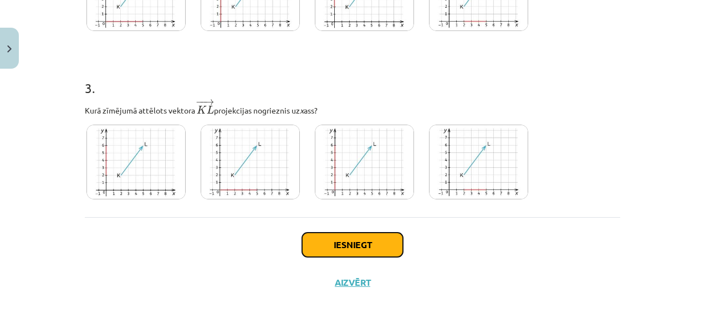
click at [331, 244] on button "Iesniegt" at bounding box center [352, 245] width 101 height 24
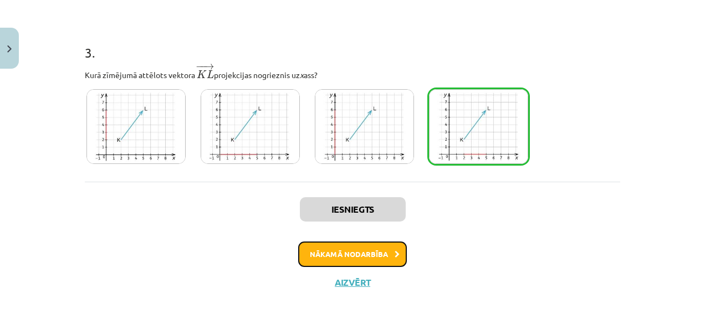
click at [375, 259] on button "Nākamā nodarbība" at bounding box center [352, 254] width 109 height 25
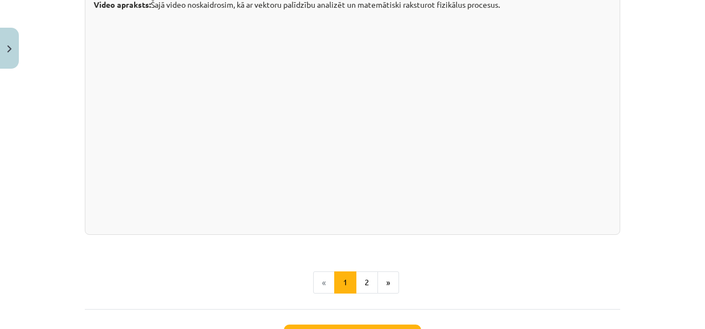
scroll to position [1220, 0]
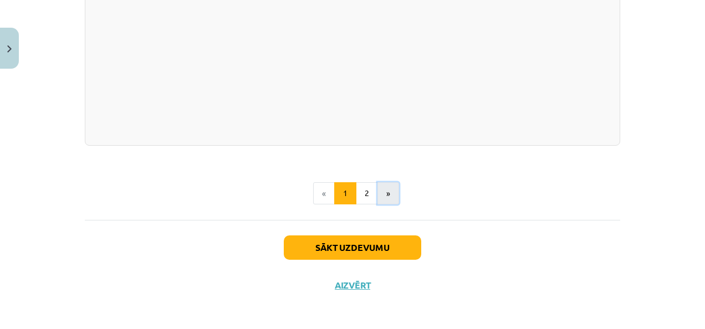
click at [377, 205] on button "»" at bounding box center [388, 193] width 22 height 22
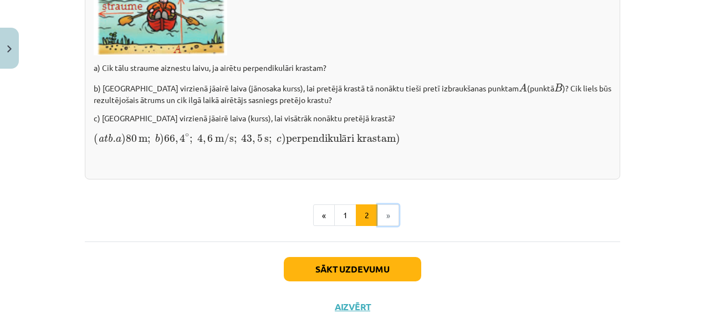
scroll to position [1668, 0]
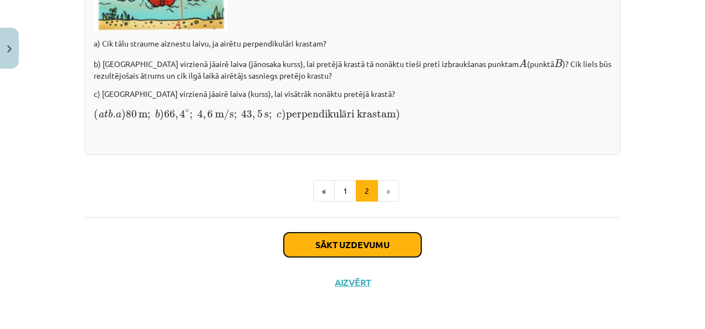
click at [394, 241] on button "Sākt uzdevumu" at bounding box center [352, 245] width 137 height 24
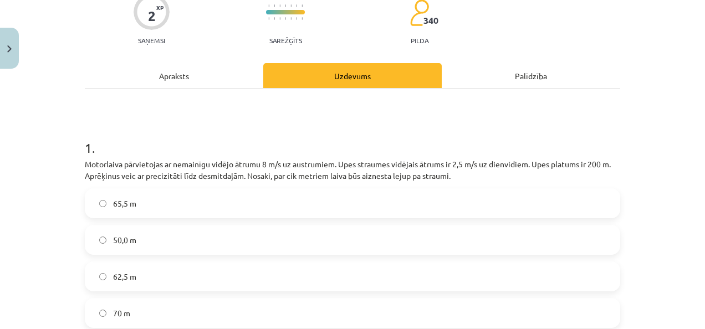
scroll to position [139, 0]
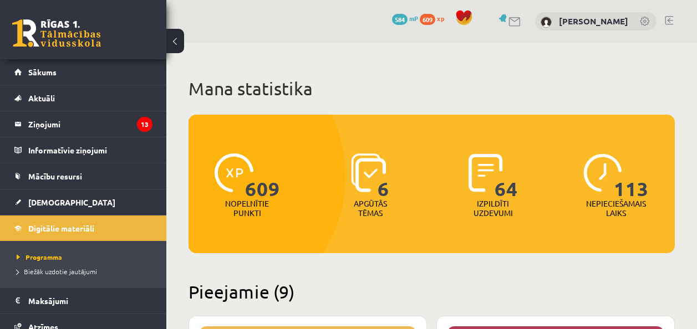
scroll to position [222, 0]
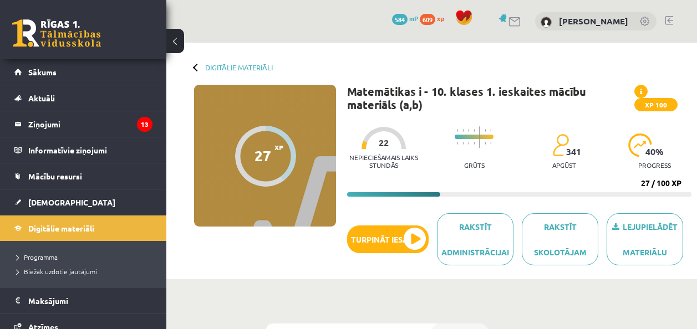
scroll to position [555, 0]
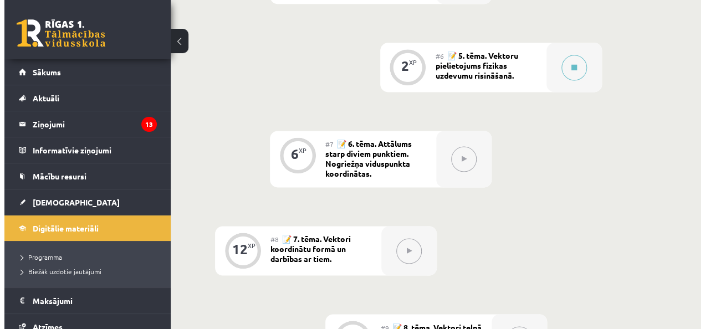
scroll to position [611, 0]
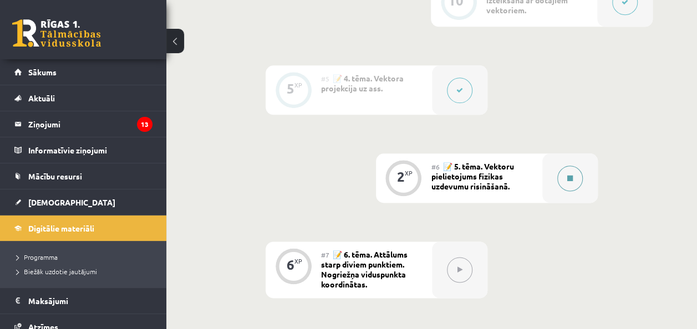
click at [582, 180] on div at bounding box center [569, 178] width 55 height 49
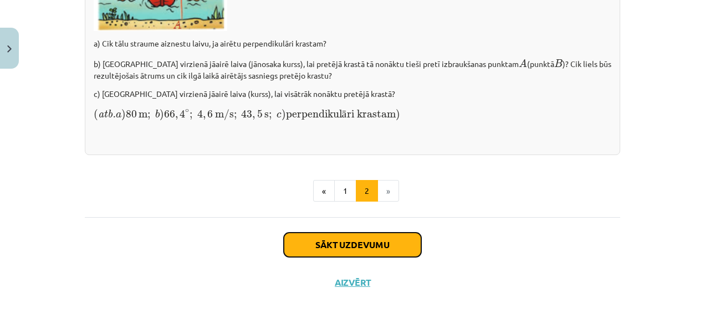
click at [379, 248] on button "Sākt uzdevumu" at bounding box center [352, 245] width 137 height 24
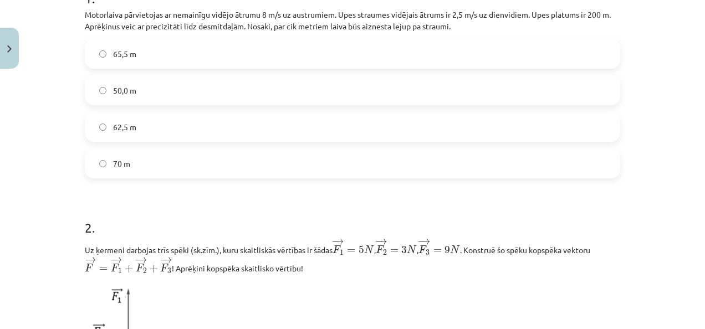
scroll to position [139, 0]
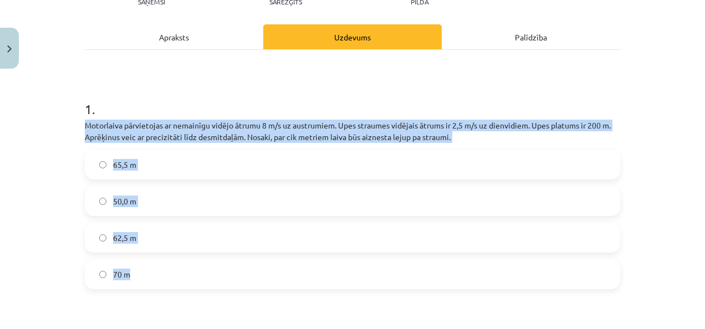
drag, startPoint x: 81, startPoint y: 125, endPoint x: 152, endPoint y: 268, distance: 159.9
click at [152, 268] on div "1 . Motorlaiva pārvietojas ar nemainīgu vidējo ātrumu 8 m/s uz austrumiem. Upes…" at bounding box center [352, 185] width 535 height 207
copy div "Motorlaiva pārvietojas ar nemainīgu vidējo ātrumu 8 m/s uz austrumiem. Upes str…"
click at [64, 171] on div "Mācību tēma: Matemātikas i - 10. klases 1. ieskaites mācību materiāls (a,b) #6 …" at bounding box center [352, 164] width 705 height 329
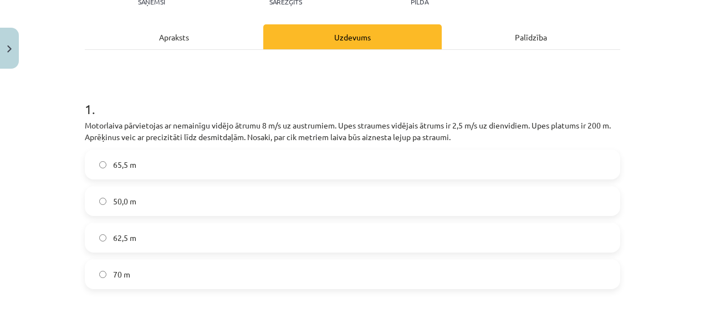
click at [149, 235] on label "62,5 m" at bounding box center [352, 238] width 533 height 28
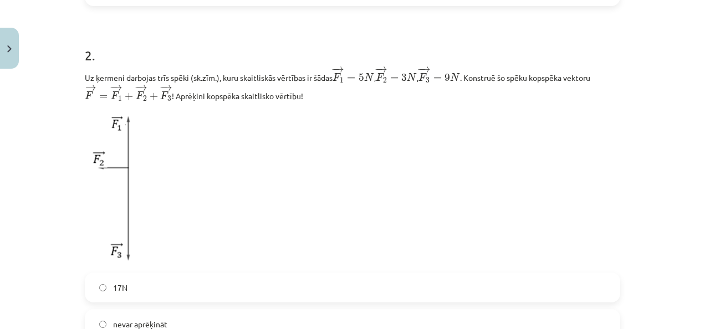
scroll to position [471, 0]
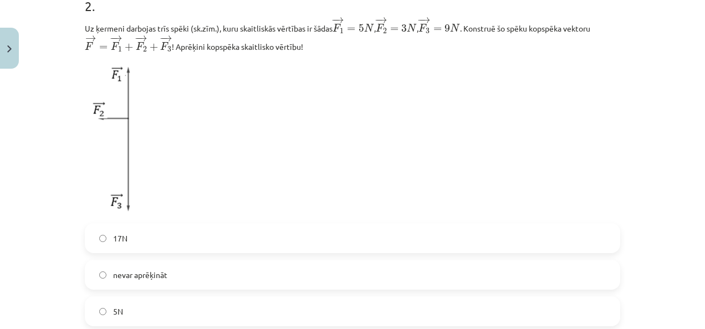
click at [118, 110] on img at bounding box center [112, 137] width 54 height 157
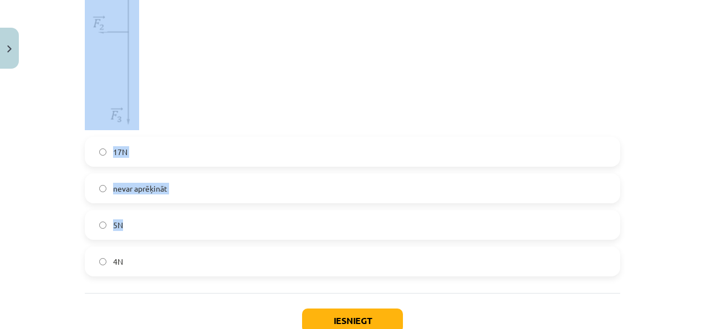
scroll to position [582, 0]
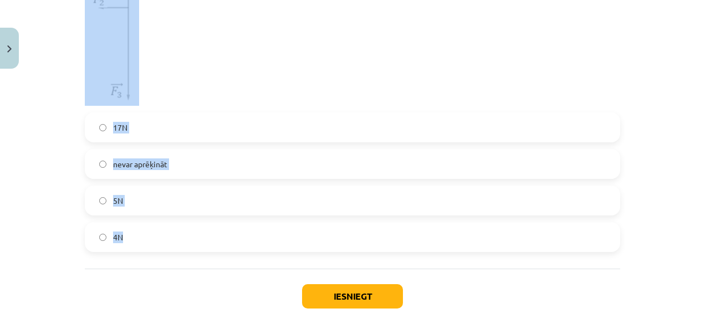
drag, startPoint x: 78, startPoint y: 5, endPoint x: 271, endPoint y: 241, distance: 304.5
copy div "2 . Uz ķermeni darbojas trīs spēki (sk.zīm.), kuru skaitliskās vērtības ir šāda…"
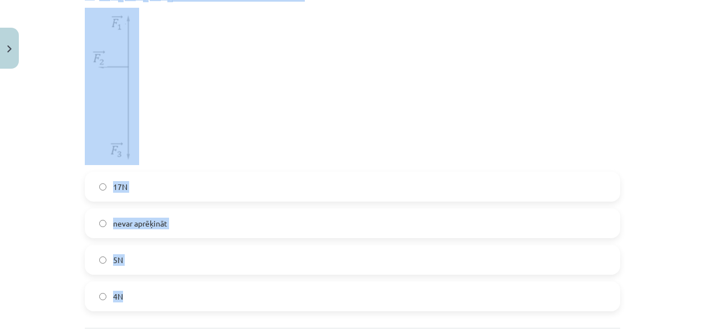
scroll to position [471, 0]
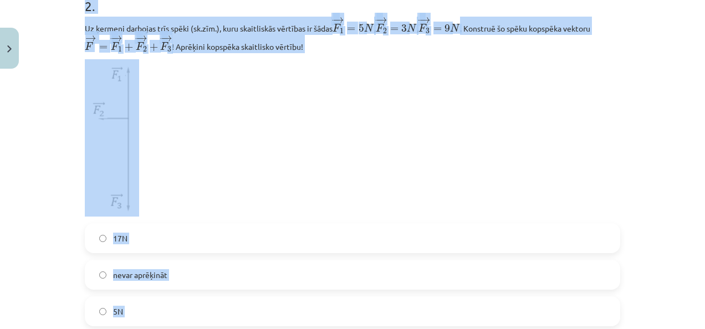
click at [368, 185] on p at bounding box center [352, 137] width 535 height 157
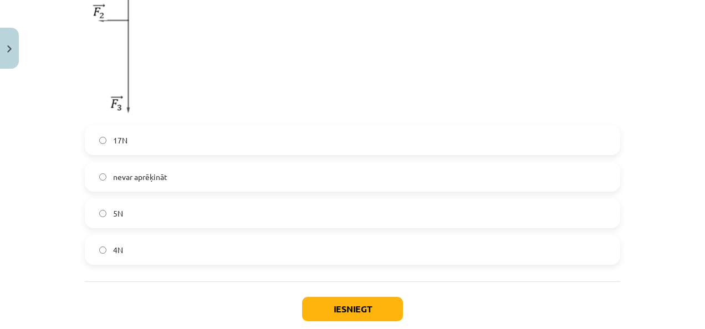
scroll to position [635, 0]
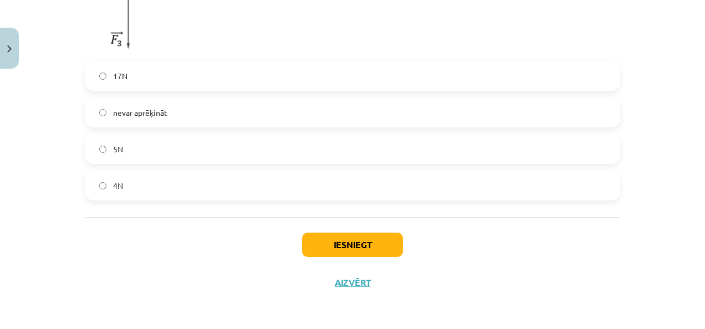
click at [146, 150] on label "5N" at bounding box center [352, 149] width 533 height 28
click at [353, 236] on button "Iesniegt" at bounding box center [352, 245] width 101 height 24
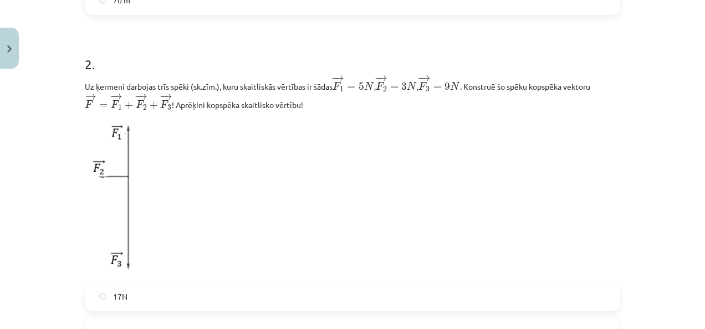
scroll to position [670, 0]
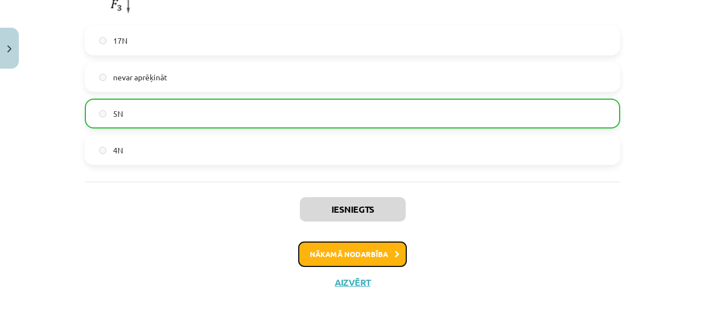
click at [379, 263] on button "Nākamā nodarbība" at bounding box center [352, 254] width 109 height 25
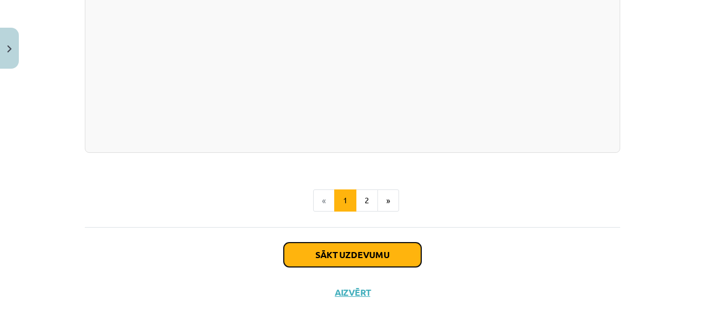
click at [376, 243] on button "Sākt uzdevumu" at bounding box center [352, 255] width 137 height 24
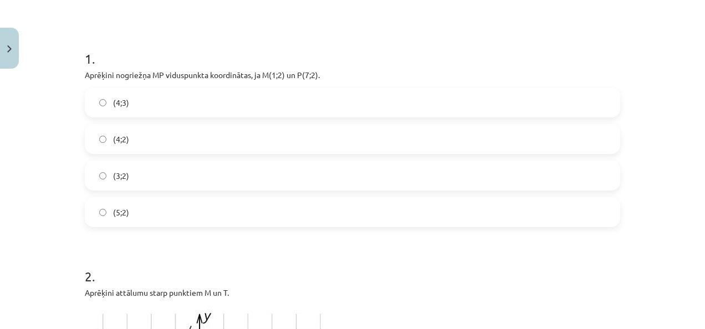
scroll to position [166, 0]
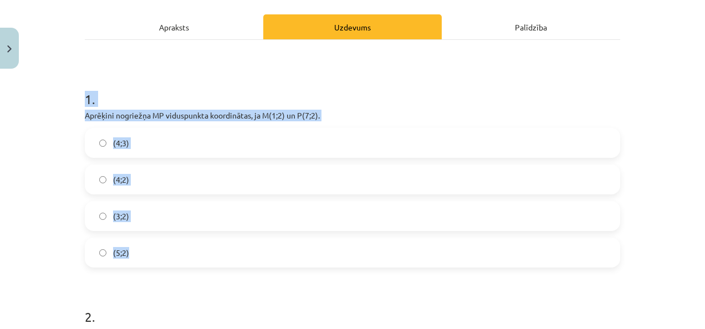
drag, startPoint x: 79, startPoint y: 96, endPoint x: 173, endPoint y: 243, distance: 174.1
copy div "1 . Aprēķini nogriežņa ﻿MP﻿ viduspunkta koordinātas, ja ﻿M(1;2) un ﻿P(7;2). (4;…"
click at [58, 184] on div "Mācību tēma: Matemātikas i - 10. klases 1. ieskaites mācību materiāls (a,b) #7 …" at bounding box center [352, 164] width 705 height 329
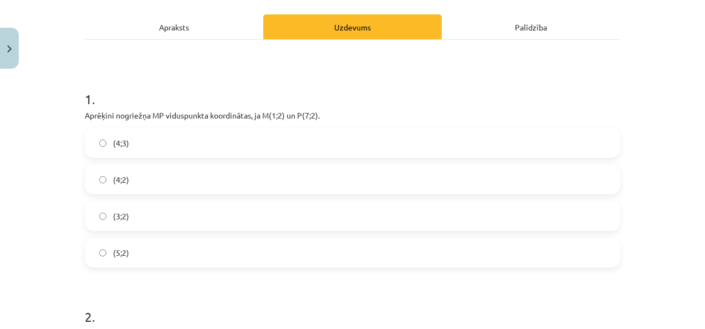
click at [154, 180] on label "(4;2)" at bounding box center [352, 180] width 533 height 28
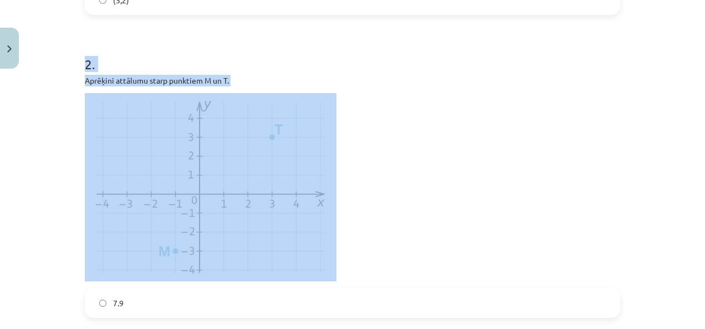
scroll to position [554, 0]
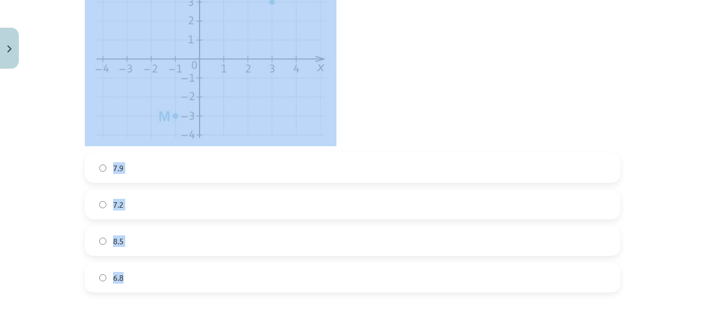
drag, startPoint x: 78, startPoint y: 95, endPoint x: 285, endPoint y: 267, distance: 269.6
copy div "2 . Aprēķini attālumu starp punktiem M un T. 7.9 7.2 8.5 6.8"
click at [63, 151] on div "Mācību tēma: Matemātikas i - 10. klases 1. ieskaites mācību materiāls (a,b) #7 …" at bounding box center [352, 164] width 705 height 329
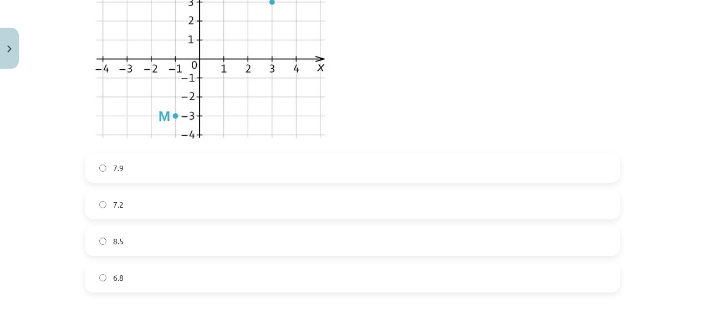
scroll to position [499, 0]
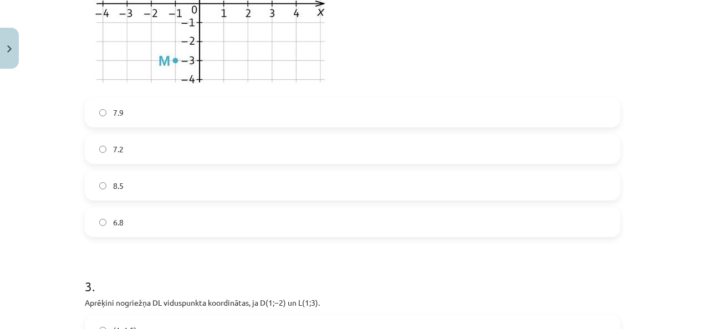
click at [155, 228] on label "6.8" at bounding box center [352, 222] width 533 height 28
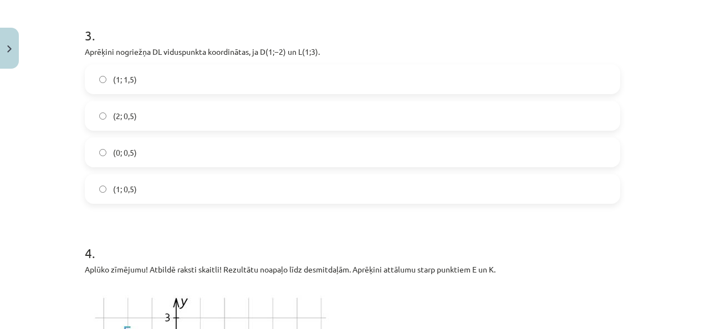
scroll to position [831, 0]
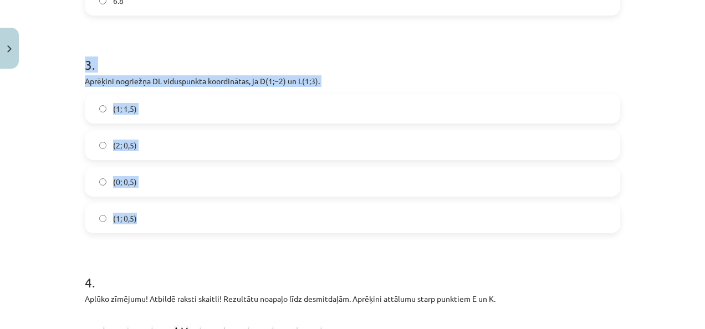
drag, startPoint x: 80, startPoint y: 64, endPoint x: 206, endPoint y: 204, distance: 188.8
click at [206, 204] on div "6 XP Saņemsi Sarežģīts 340 pilda Apraksts Uzdevums Palīdzība 1 . Aprēķini nogri…" at bounding box center [352, 221] width 549 height 1923
copy div "3 . Aprēķini nogriežņa ﻿DL﻿ viduspunkta koordinātas, ja ﻿D(1;−2) un ﻿L(1;3). (1…"
click at [60, 149] on div "Mācību tēma: Matemātikas i - 10. klases 1. ieskaites mācību materiāls (a,b) #7 …" at bounding box center [352, 164] width 705 height 329
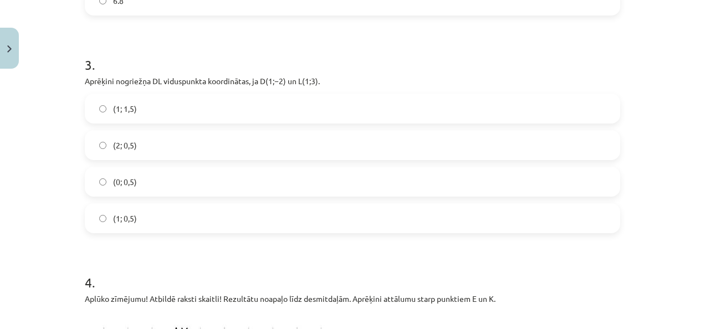
click at [159, 213] on label "(1; 0,5)" at bounding box center [352, 219] width 533 height 28
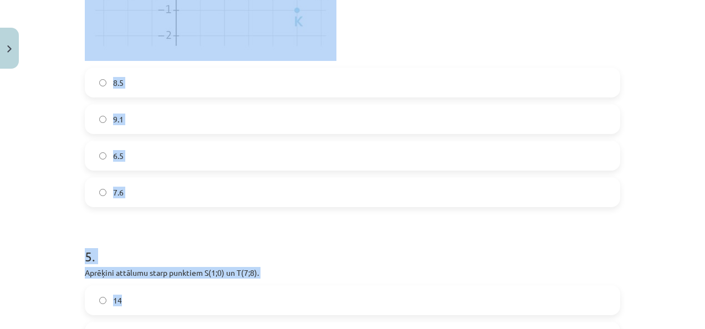
scroll to position [1275, 0]
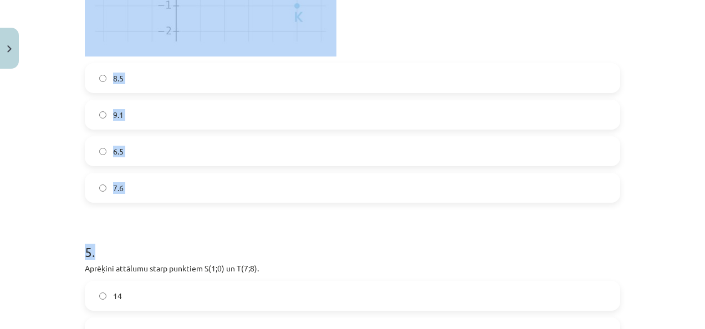
drag, startPoint x: 79, startPoint y: 115, endPoint x: 289, endPoint y: 232, distance: 240.7
drag, startPoint x: 289, startPoint y: 232, endPoint x: 190, endPoint y: 221, distance: 100.4
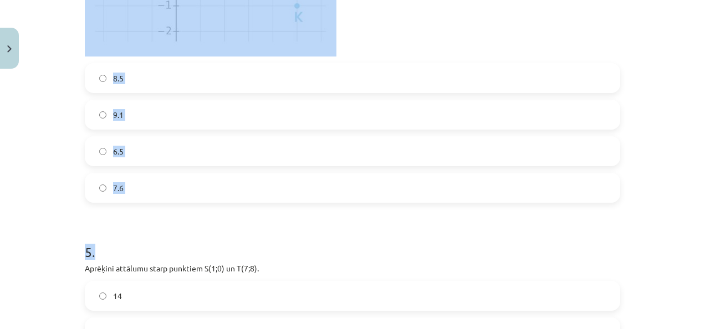
drag, startPoint x: 189, startPoint y: 220, endPoint x: 38, endPoint y: 221, distance: 150.8
click at [38, 221] on div "Mācību tēma: Matemātikas i - 10. klases 1. ieskaites mācību materiāls (a,b) #7 …" at bounding box center [352, 164] width 705 height 329
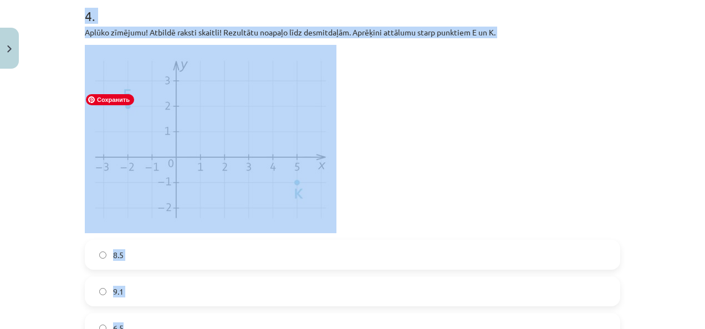
scroll to position [1220, 0]
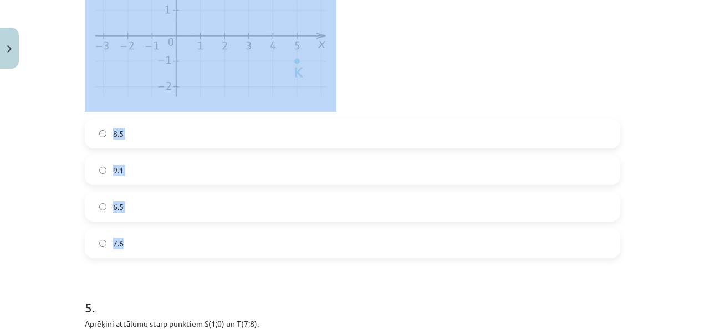
drag, startPoint x: 79, startPoint y: 113, endPoint x: 192, endPoint y: 230, distance: 162.7
copy div "4 . Aplūko zīmējumu! Atbildē raksti skaitli! Rezultātu noapaļo līdz desmitdaļām…"
click at [405, 75] on p at bounding box center [352, 18] width 535 height 188
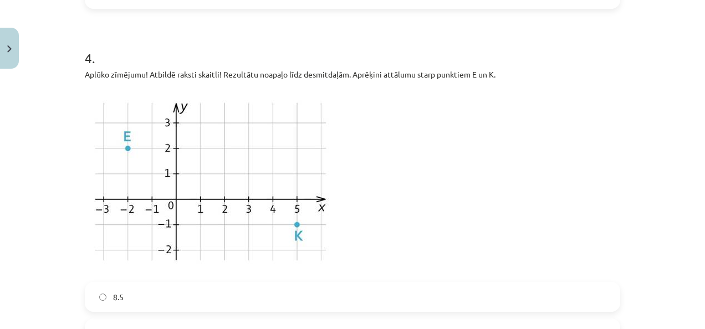
scroll to position [1053, 0]
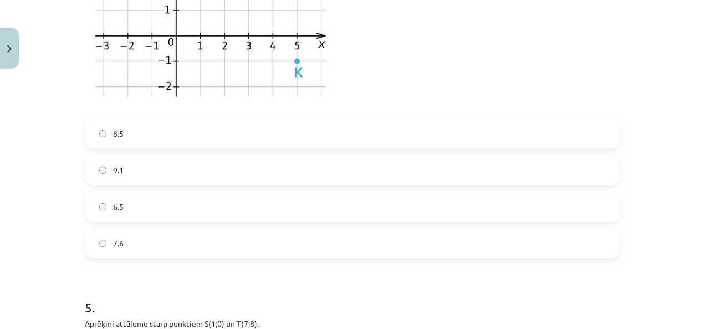
click at [163, 241] on label "7.6" at bounding box center [352, 243] width 533 height 28
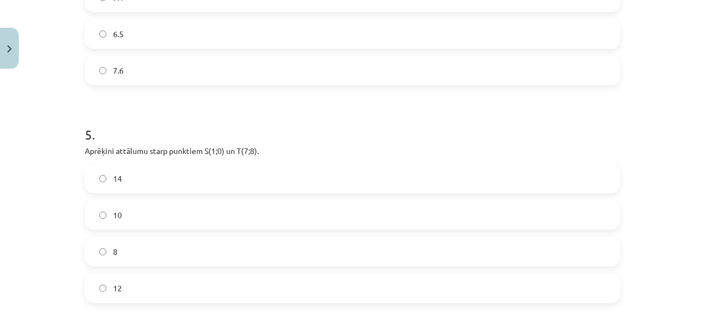
scroll to position [1441, 0]
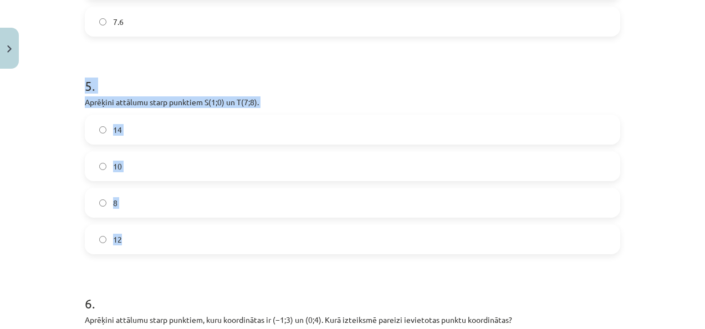
drag, startPoint x: 80, startPoint y: 85, endPoint x: 176, endPoint y: 235, distance: 178.1
copy div "5 . Aprēķini attālumu starp punktiem ﻿S(1;0)﻿ un ﻿T(7;8). 14 10 8 12"
click at [68, 216] on div "Mācību tēma: Matemātikas i - 10. klases 1. ieskaites mācību materiāls (a,b) #7 …" at bounding box center [352, 164] width 705 height 329
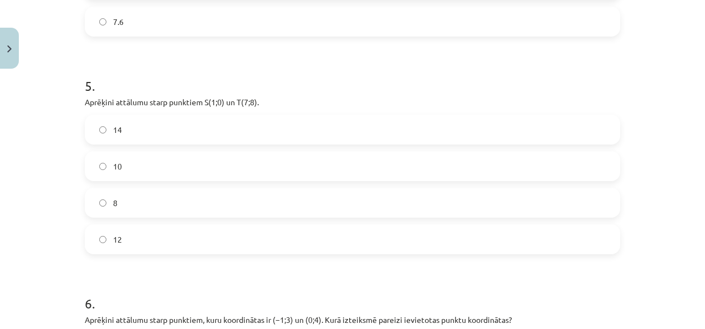
click at [158, 171] on label "10" at bounding box center [352, 166] width 533 height 28
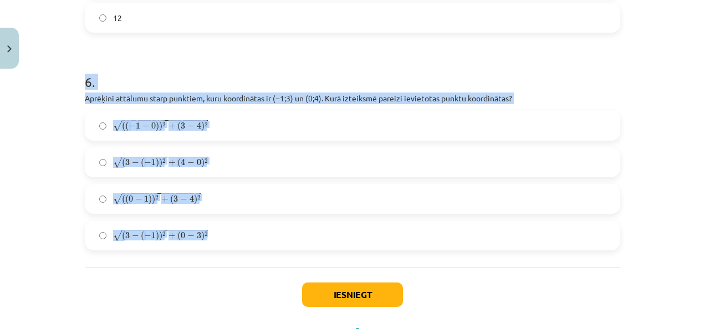
drag, startPoint x: 79, startPoint y: 80, endPoint x: 246, endPoint y: 246, distance: 234.8
copy div "6 . Aprēķini attālumu starp punktiem, kuru koordinātas ir ﻿(−1;3) un ﻿(0;4). Ku…"
click at [36, 119] on div "Mācību tēma: Matemātikas i - 10. klases 1. ieskaites mācību materiāls (a,b) #7 …" at bounding box center [352, 164] width 705 height 329
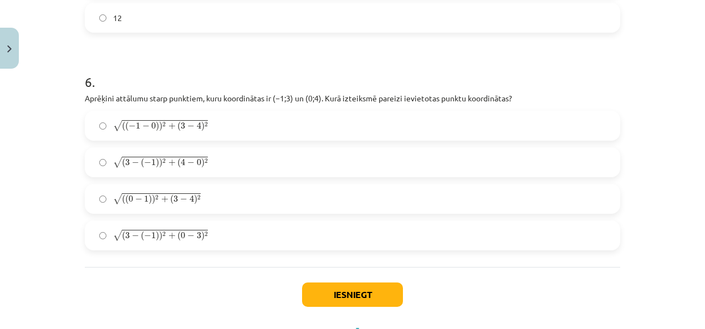
click at [173, 131] on span "√ ( ( − 1 − 0 ) ) 2 + ( 3 − 4 ) 2" at bounding box center [160, 126] width 95 height 12
click at [376, 297] on button "Iesniegt" at bounding box center [352, 295] width 101 height 24
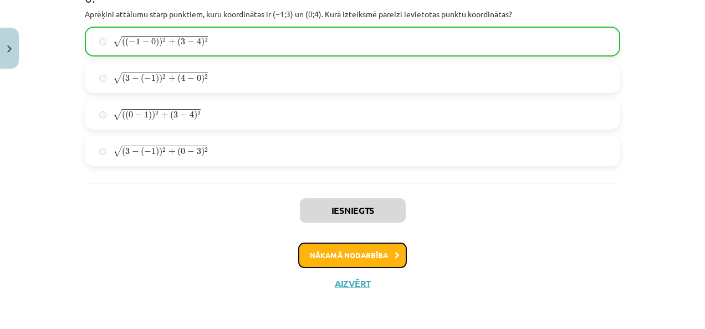
click at [370, 255] on button "Nākamā nodarbība" at bounding box center [352, 255] width 109 height 25
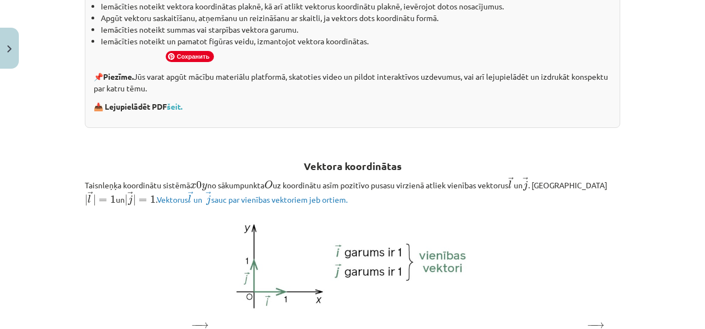
scroll to position [28, 0]
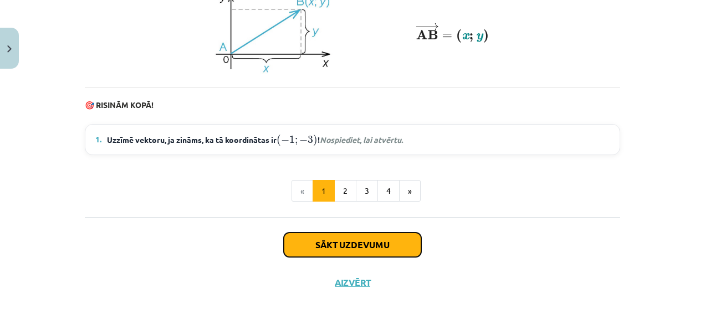
click at [371, 251] on button "Sākt uzdevumu" at bounding box center [352, 245] width 137 height 24
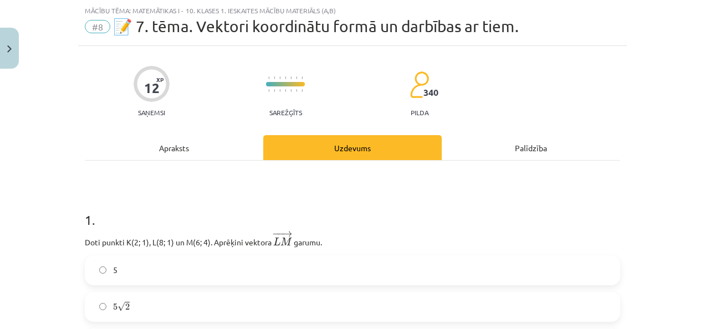
scroll to position [194, 0]
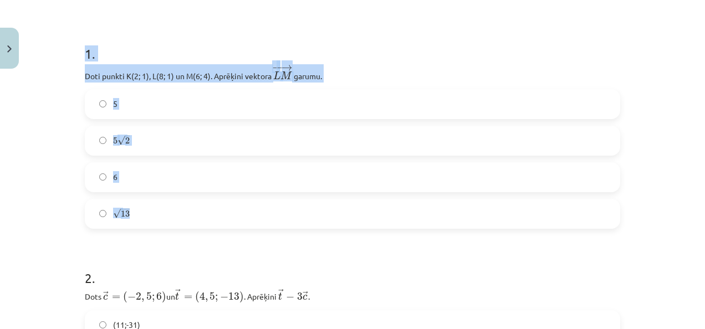
drag, startPoint x: 116, startPoint y: 57, endPoint x: 220, endPoint y: 196, distance: 173.2
click at [220, 196] on div "1 . Doti punkti K(2; 1), L(8; 1) un M(6; 4). Aprēķini vektora ﻿ − − → L M L M →…" at bounding box center [352, 128] width 535 height 202
copy div "1 . Doti punkti K(2; 1), L(8; 1) un M(6; 4). Aprēķini vektora ﻿ − − → L M L M →…"
click at [443, 45] on h1 "1 ." at bounding box center [352, 44] width 535 height 34
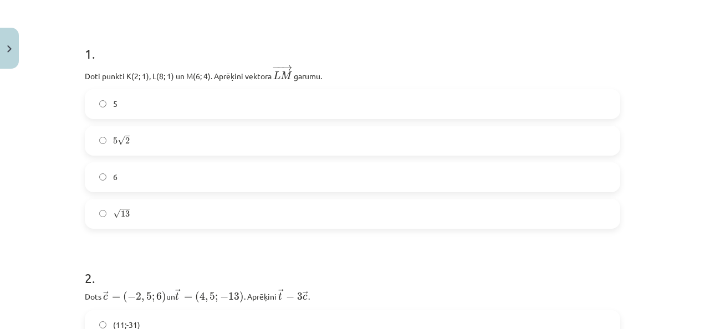
click at [160, 216] on label "√ 13 13" at bounding box center [352, 214] width 533 height 28
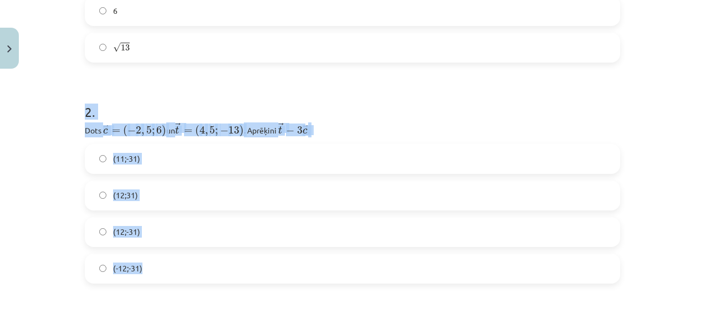
drag, startPoint x: 79, startPoint y: 110, endPoint x: 187, endPoint y: 279, distance: 200.8
copy div "2 . Dots ﻿﻿ → c = ( − 2 , 5 ; 6 ) c → = ( − 2 , 5 ; 6 ) ﻿ un ﻿ → t = ( 4 , 5 ; …"
click at [387, 112] on h1 "2 ." at bounding box center [352, 102] width 535 height 34
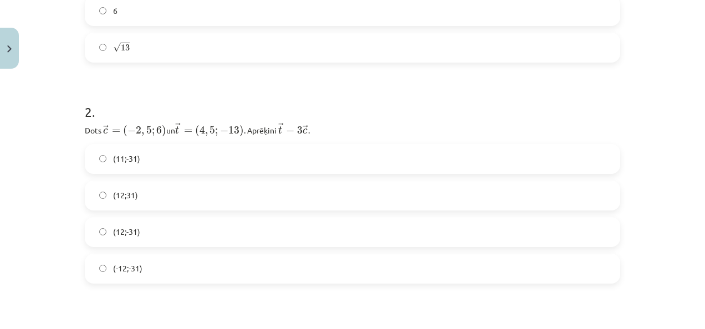
click at [133, 234] on span "(12;-31)" at bounding box center [126, 232] width 27 height 12
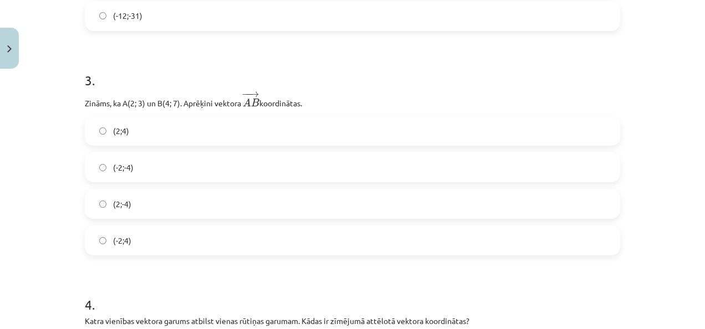
scroll to position [637, 0]
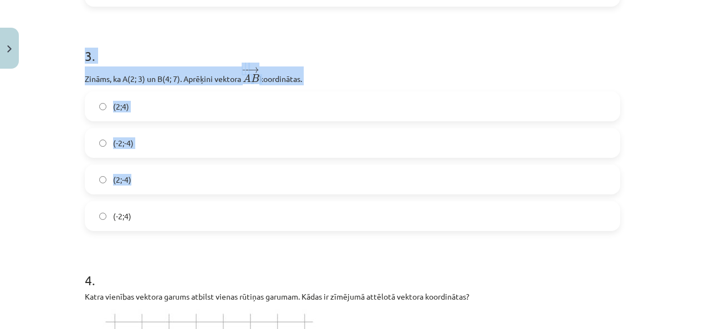
drag, startPoint x: 83, startPoint y: 53, endPoint x: 190, endPoint y: 192, distance: 175.5
click at [190, 192] on div "3 . Zināms, ka A(2; 3) un B(4; 7). Aprēķini vektora ﻿ − − → A B A B → ﻿ koordin…" at bounding box center [352, 130] width 535 height 203
drag, startPoint x: 190, startPoint y: 192, endPoint x: 44, endPoint y: 123, distance: 161.4
click at [44, 123] on div "Mācību tēma: Matemātikas i - 10. klases 1. ieskaites mācību materiāls (a,b) #8 …" at bounding box center [352, 164] width 705 height 329
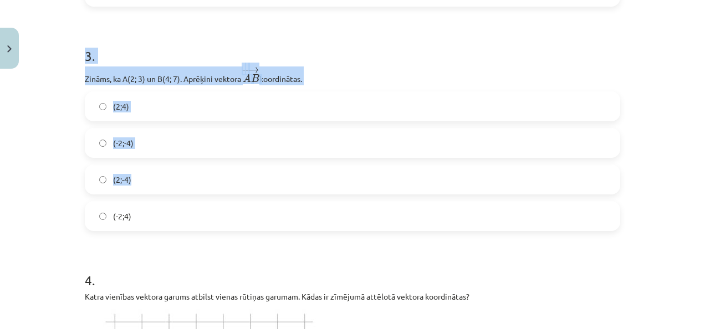
drag, startPoint x: 44, startPoint y: 123, endPoint x: 55, endPoint y: 172, distance: 50.6
click at [55, 172] on div "Mācību tēma: Matemātikas i - 10. klases 1. ieskaites mācību materiāls (a,b) #8 …" at bounding box center [352, 164] width 705 height 329
click at [478, 35] on h1 "3 ." at bounding box center [352, 46] width 535 height 34
drag, startPoint x: 75, startPoint y: 54, endPoint x: 197, endPoint y: 228, distance: 212.5
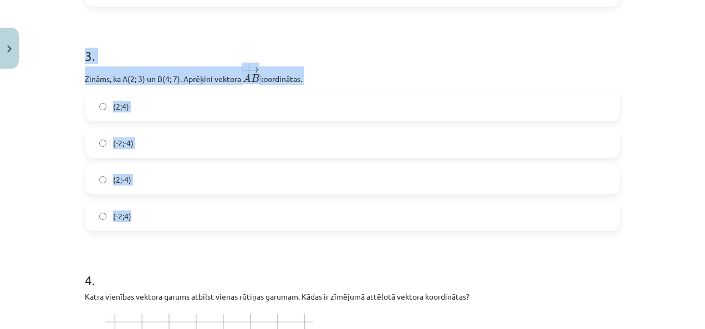
click at [52, 178] on div "Mācību tēma: Matemātikas i - 10. klases 1. ieskaites mācību materiāls (a,b) #8 …" at bounding box center [352, 164] width 705 height 329
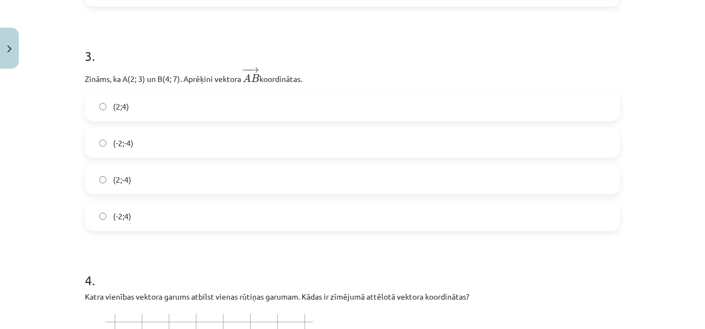
click at [132, 112] on label "(2;4)" at bounding box center [352, 107] width 533 height 28
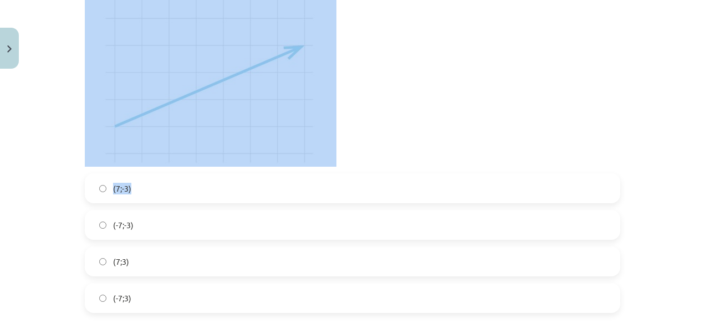
scroll to position [970, 0]
drag, startPoint x: 80, startPoint y: 116, endPoint x: 463, endPoint y: 205, distance: 393.2
drag, startPoint x: 463, startPoint y: 205, endPoint x: 411, endPoint y: 140, distance: 83.2
click at [411, 140] on p at bounding box center [352, 71] width 535 height 188
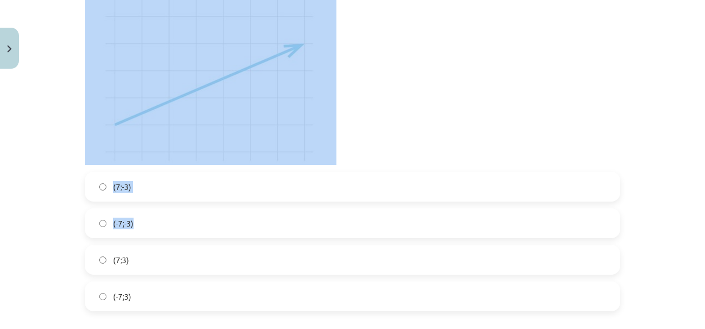
click at [411, 140] on p at bounding box center [352, 71] width 535 height 188
drag, startPoint x: 411, startPoint y: 140, endPoint x: 360, endPoint y: 80, distance: 78.6
click at [360, 80] on p at bounding box center [352, 71] width 535 height 188
click at [428, 100] on p at bounding box center [352, 71] width 535 height 188
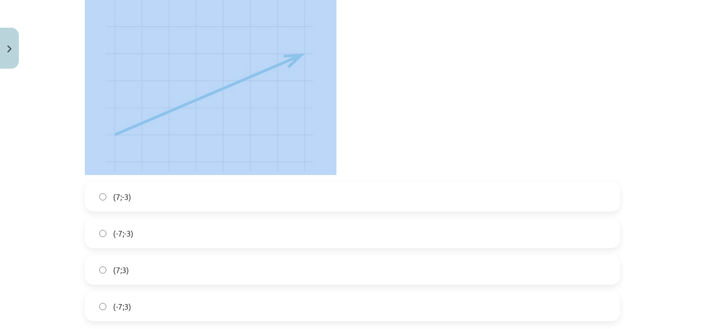
scroll to position [1026, 0]
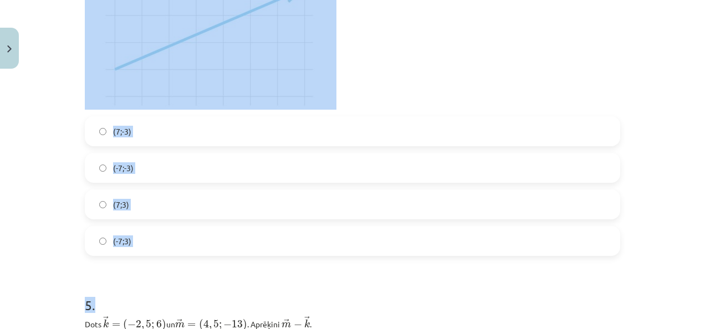
drag, startPoint x: 79, startPoint y: 58, endPoint x: 331, endPoint y: 269, distance: 329.3
drag, startPoint x: 331, startPoint y: 269, endPoint x: 164, endPoint y: 281, distance: 167.8
click at [164, 281] on h1 "5 ." at bounding box center [352, 295] width 535 height 34
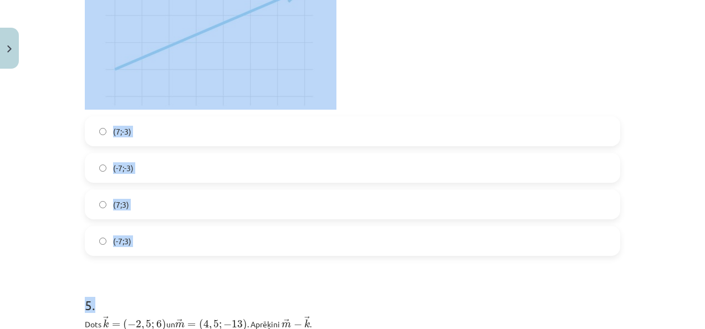
drag, startPoint x: 164, startPoint y: 281, endPoint x: 43, endPoint y: 215, distance: 137.7
click at [43, 215] on div "Mācību tēma: Matemātikas i - 10. klases 1. ieskaites mācību materiāls (a,b) #8 …" at bounding box center [352, 164] width 705 height 329
click at [42, 152] on div "Mācību tēma: Matemātikas i - 10. klases 1. ieskaites mācību materiāls (a,b) #8 …" at bounding box center [352, 164] width 705 height 329
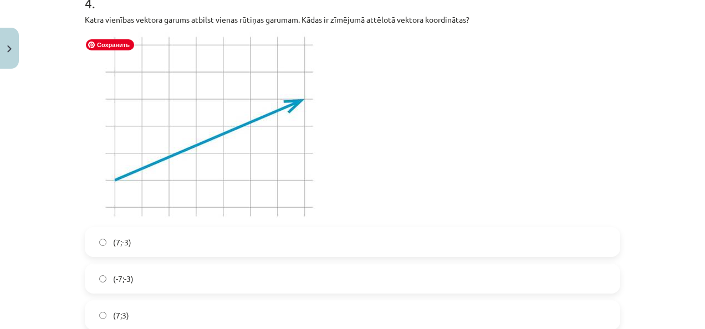
scroll to position [970, 0]
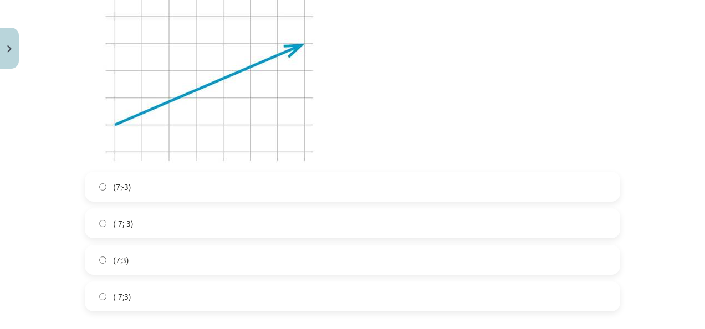
click at [186, 191] on label "(7;-3)" at bounding box center [352, 187] width 533 height 28
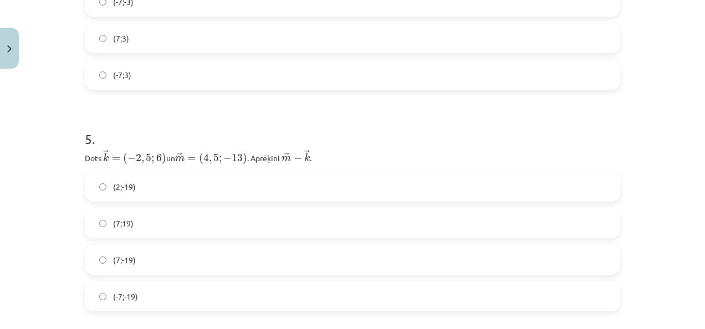
scroll to position [1303, 0]
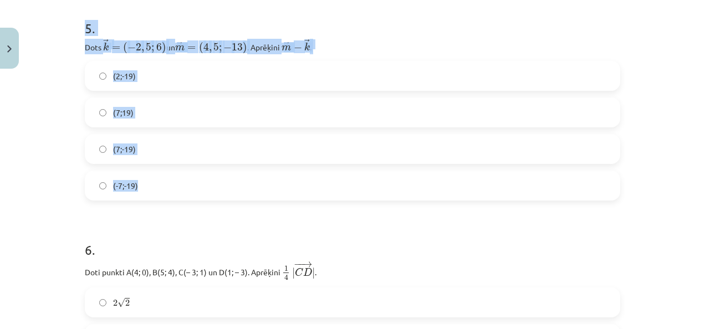
drag, startPoint x: 80, startPoint y: 30, endPoint x: 185, endPoint y: 188, distance: 189.9
click at [44, 157] on div "Mācību tēma: Matemātikas i - 10. klases 1. ieskaites mācību materiāls (a,b) #8 …" at bounding box center [352, 164] width 705 height 329
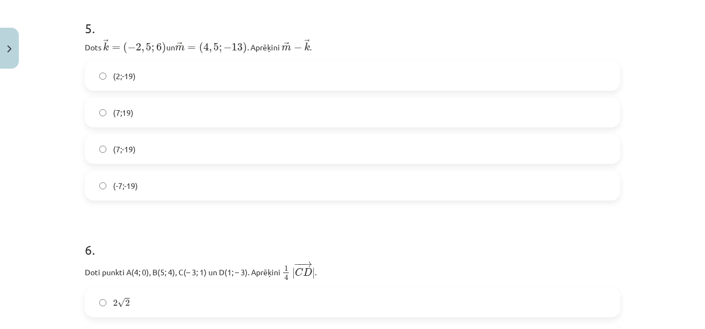
click at [119, 150] on span "(7;-19)" at bounding box center [124, 150] width 23 height 12
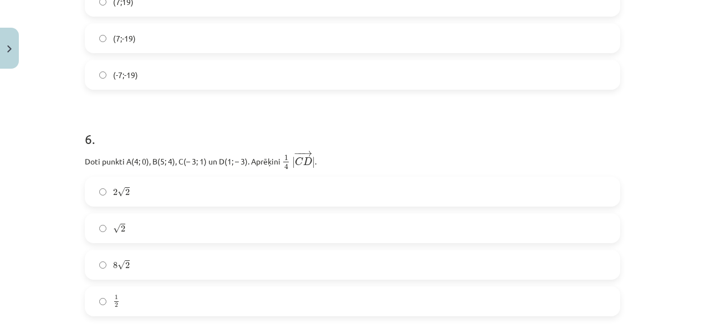
scroll to position [1469, 0]
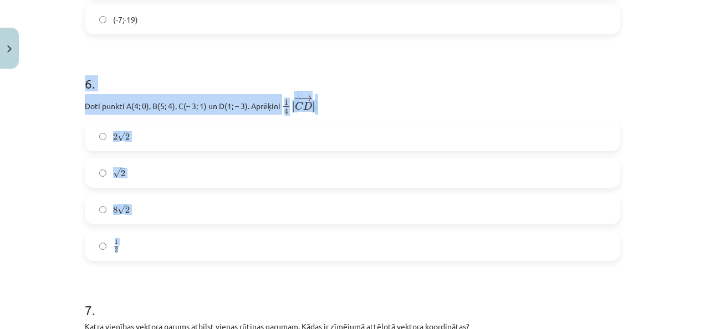
drag, startPoint x: 80, startPoint y: 83, endPoint x: 180, endPoint y: 239, distance: 185.0
click at [32, 200] on div "Mācību tēma: Matemātikas i - 10. klases 1. ieskaites mācību materiāls (a,b) #8 …" at bounding box center [352, 164] width 705 height 329
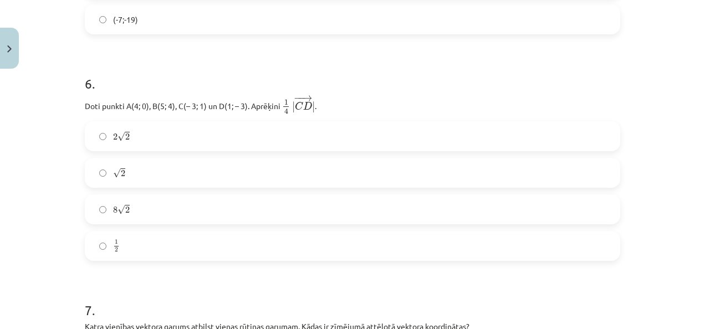
click at [135, 180] on label "√ 2 2" at bounding box center [352, 173] width 533 height 28
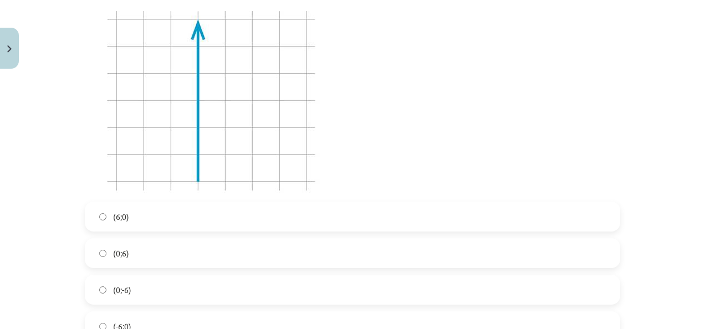
scroll to position [1802, 0]
click at [159, 259] on label "(0;6)" at bounding box center [352, 253] width 533 height 28
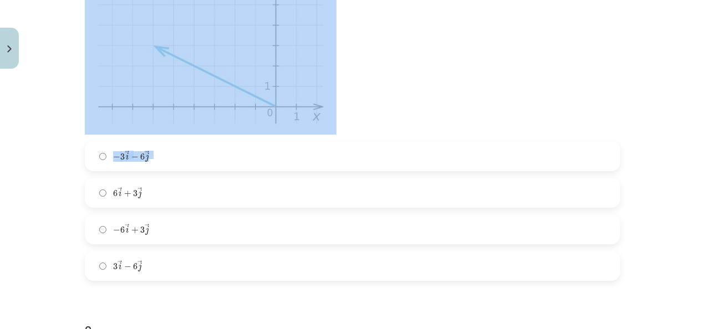
scroll to position [2300, 0]
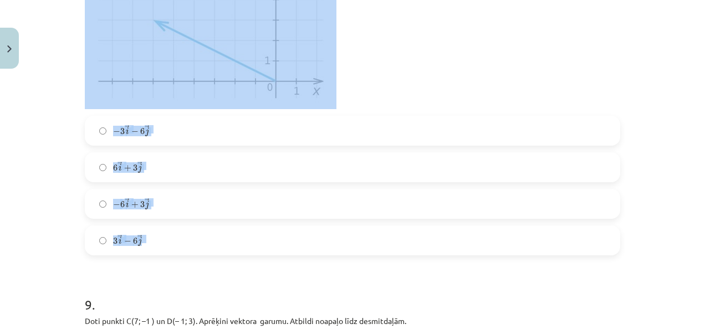
drag, startPoint x: 77, startPoint y: 57, endPoint x: 333, endPoint y: 234, distance: 311.1
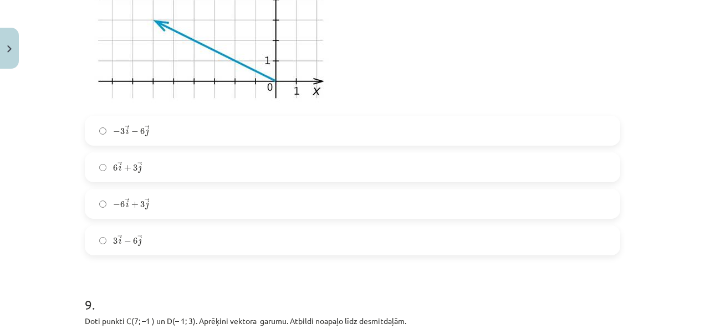
click at [239, 286] on h1 "9 ." at bounding box center [352, 295] width 535 height 34
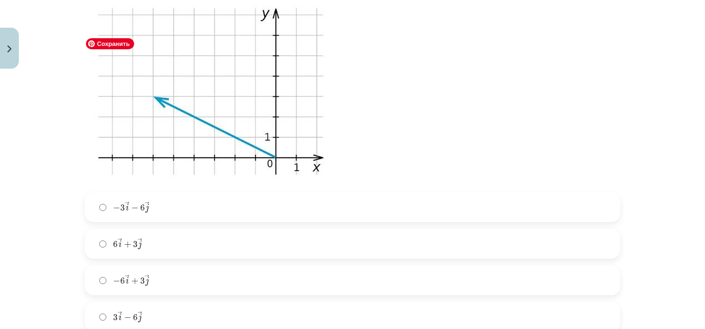
scroll to position [2245, 0]
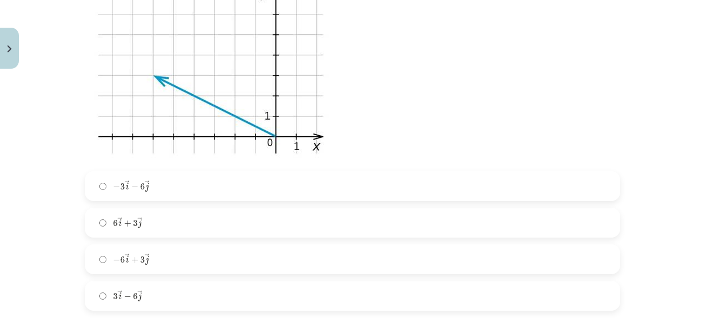
click at [198, 262] on label "− 6 → i + 3 → j − 6 i → + 3 j →" at bounding box center [352, 260] width 533 height 28
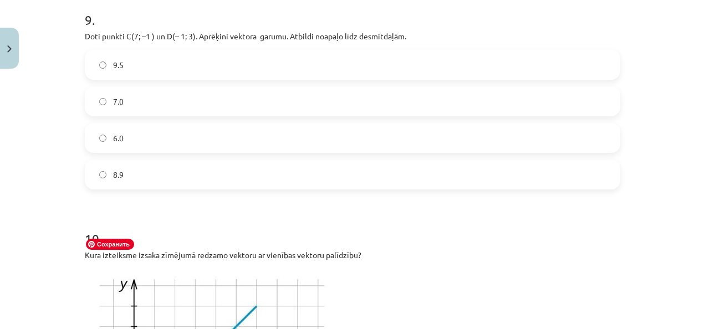
scroll to position [2522, 0]
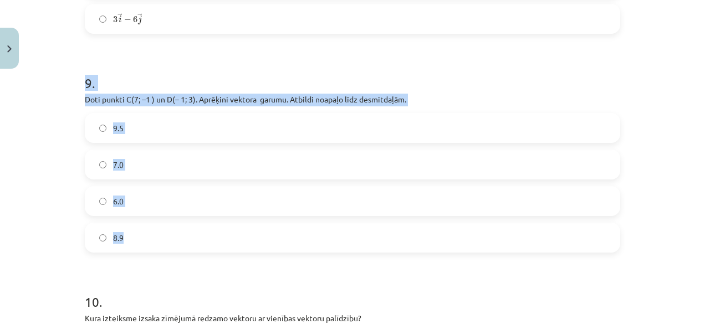
drag, startPoint x: 77, startPoint y: 82, endPoint x: 305, endPoint y: 247, distance: 281.1
click at [36, 154] on div "Mācību tēma: Matemātikas i - 10. klases 1. ieskaites mācību materiāls (a,b) #8 …" at bounding box center [352, 164] width 705 height 329
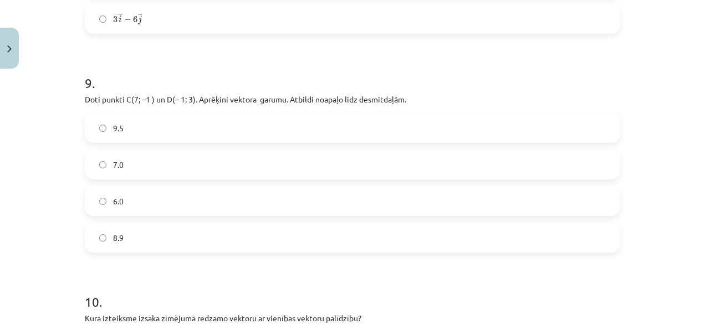
click at [146, 232] on label "8.9" at bounding box center [352, 238] width 533 height 28
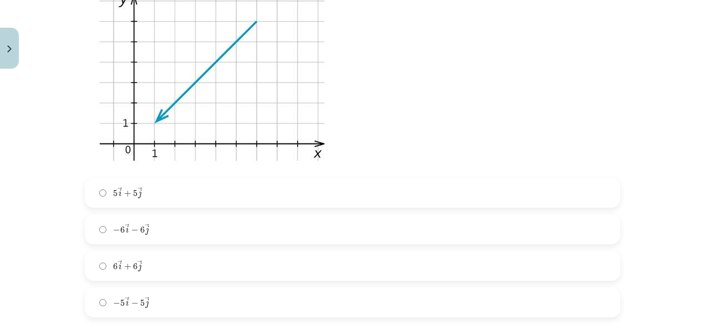
scroll to position [2855, 0]
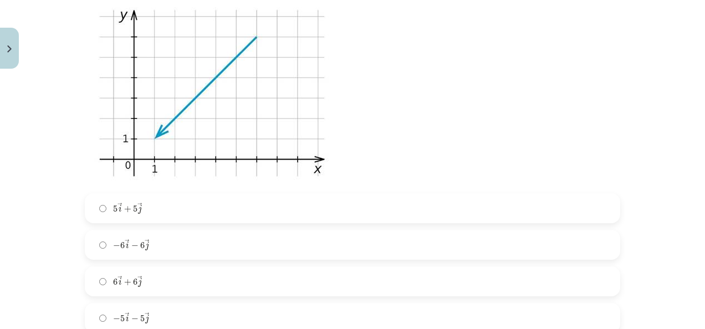
click at [151, 205] on label "5 → i + 5 → j 5 i → + 5 j →" at bounding box center [352, 209] width 533 height 28
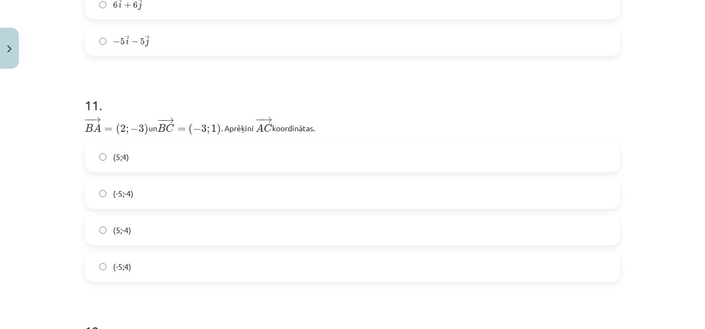
scroll to position [3187, 0]
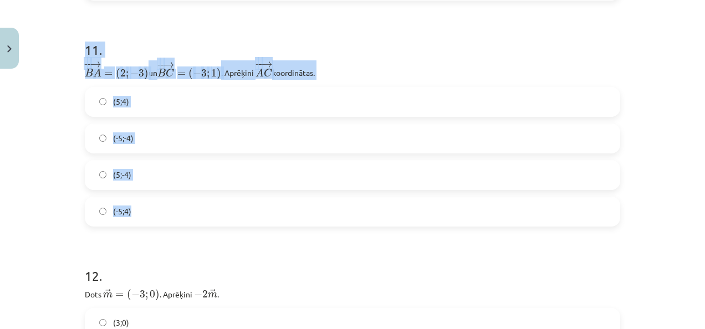
drag, startPoint x: 114, startPoint y: 59, endPoint x: 203, endPoint y: 221, distance: 184.1
click at [33, 141] on div "Mācību tēma: Matemātikas i - 10. klases 1. ieskaites mācību materiāls (a,b) #8 …" at bounding box center [352, 164] width 705 height 329
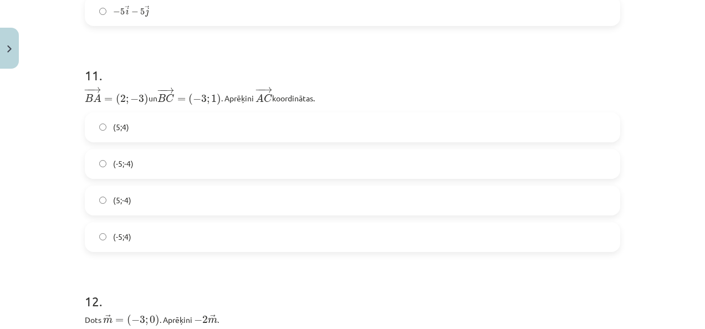
scroll to position [3243, 0]
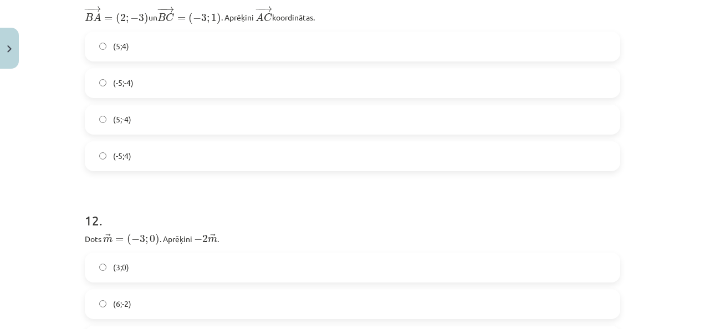
click at [165, 83] on label "(-5;-4)" at bounding box center [352, 83] width 533 height 28
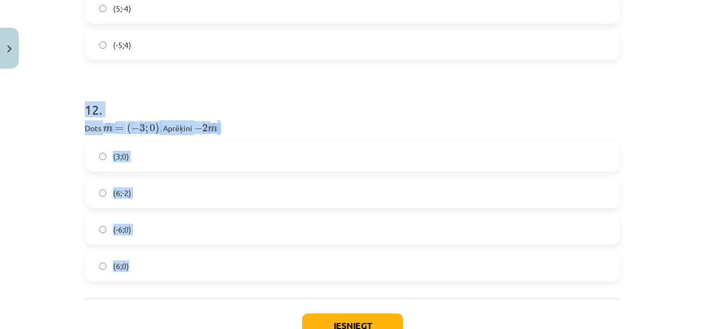
drag, startPoint x: 80, startPoint y: 110, endPoint x: 187, endPoint y: 268, distance: 191.3
click at [25, 123] on div "Mācību tēma: Matemātikas i - 10. klases 1. ieskaites mācību materiāls (a,b) #8 …" at bounding box center [352, 164] width 705 height 329
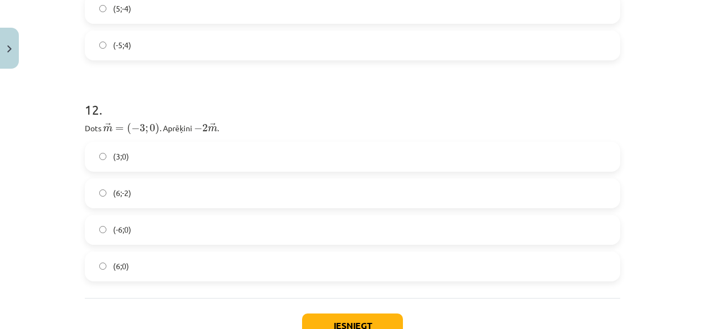
click at [153, 226] on label "(-6;0)" at bounding box center [352, 230] width 533 height 28
click at [155, 263] on label "(6;0)" at bounding box center [352, 267] width 533 height 28
click at [329, 317] on button "Iesniegt" at bounding box center [352, 326] width 101 height 24
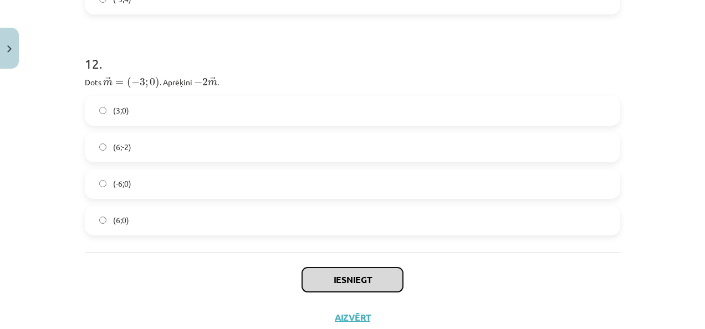
scroll to position [3433, 0]
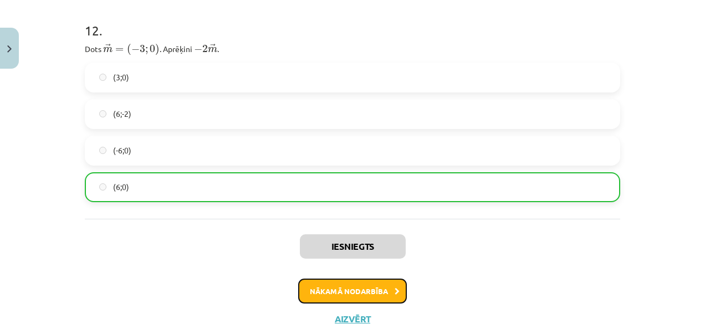
click at [396, 291] on button "Nākamā nodarbība" at bounding box center [352, 291] width 109 height 25
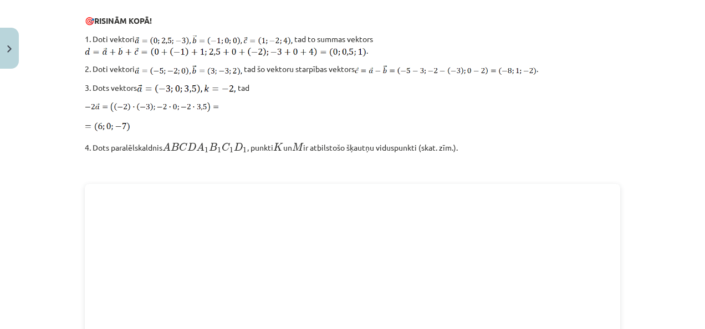
scroll to position [1610, 0]
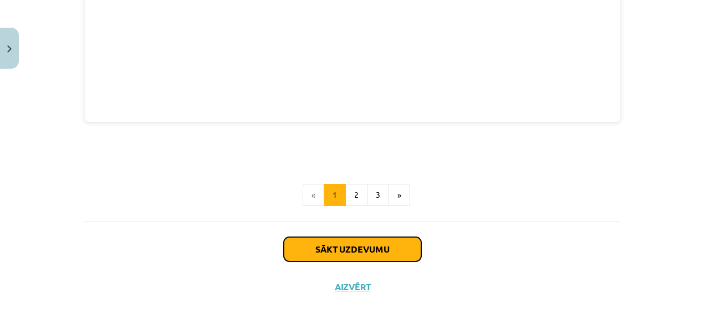
click at [396, 253] on button "Sākt uzdevumu" at bounding box center [352, 249] width 137 height 24
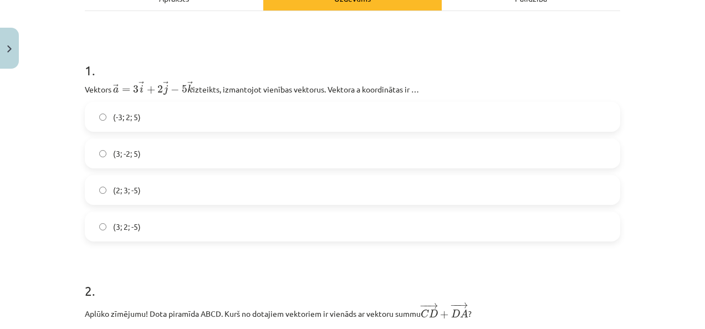
scroll to position [139, 0]
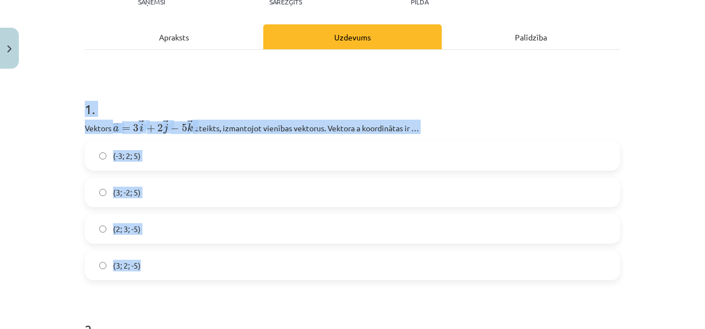
drag, startPoint x: 82, startPoint y: 106, endPoint x: 191, endPoint y: 276, distance: 201.7
click at [191, 276] on div "1 . Vektors ﻿ → a = 3 → i + 2 → j − 5 → k a → = 3 i → + 2 j → − 5 k → izteikts,…" at bounding box center [352, 181] width 535 height 198
click at [137, 87] on h1 "1 ." at bounding box center [352, 99] width 535 height 34
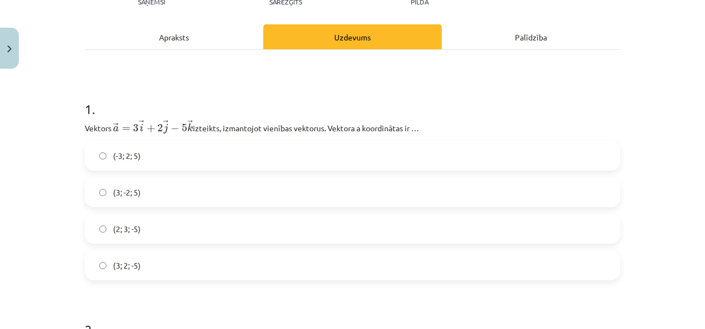
click at [27, 146] on div "Mācību tēma: Matemātikas i - 10. klases 1. ieskaites mācību materiāls (a,b) #9 …" at bounding box center [352, 164] width 705 height 329
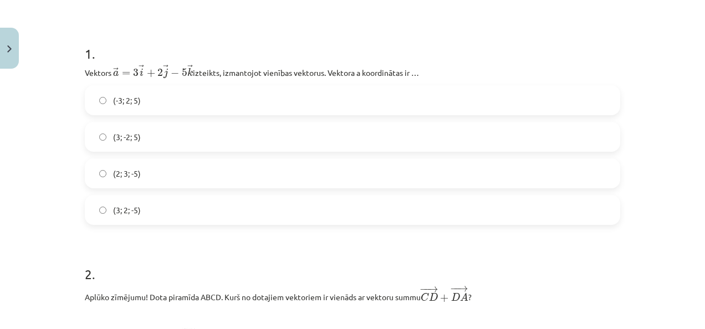
click at [180, 211] on label "(3; 2; -5)" at bounding box center [352, 210] width 533 height 28
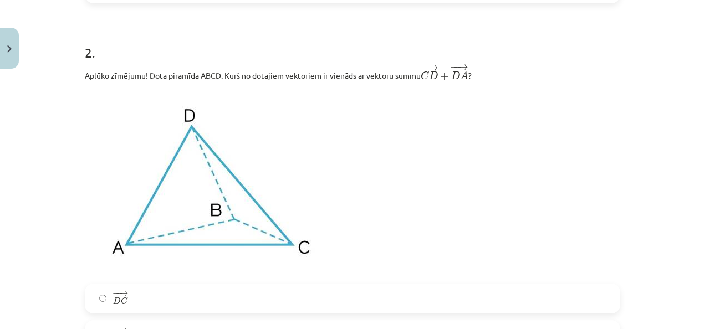
scroll to position [527, 0]
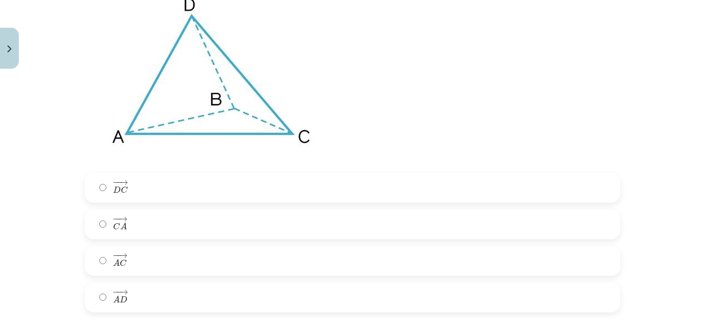
click at [170, 231] on label "− − → C A C A →" at bounding box center [352, 225] width 533 height 28
click at [162, 263] on label "− − → A C A C →" at bounding box center [352, 261] width 533 height 28
click at [166, 224] on label "− − → C A C A →" at bounding box center [352, 225] width 533 height 28
click at [154, 259] on label "− − → A C A C →" at bounding box center [352, 261] width 533 height 28
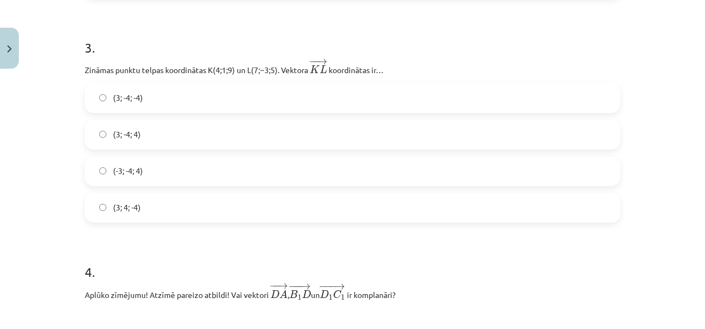
scroll to position [859, 0]
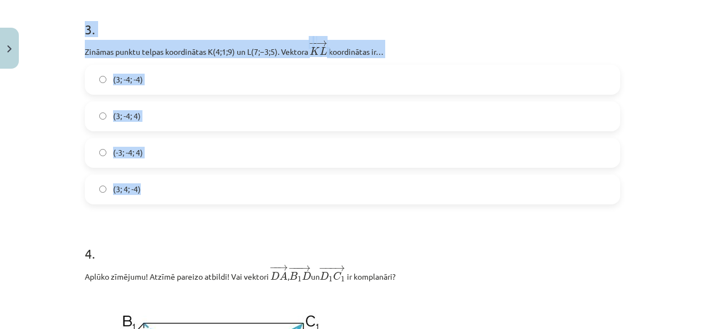
drag, startPoint x: 79, startPoint y: 26, endPoint x: 207, endPoint y: 200, distance: 215.3
click at [38, 178] on div "Mācību tēma: Matemātikas i - 10. klases 1. ieskaites mācību materiāls (a,b) #9 …" at bounding box center [352, 164] width 705 height 329
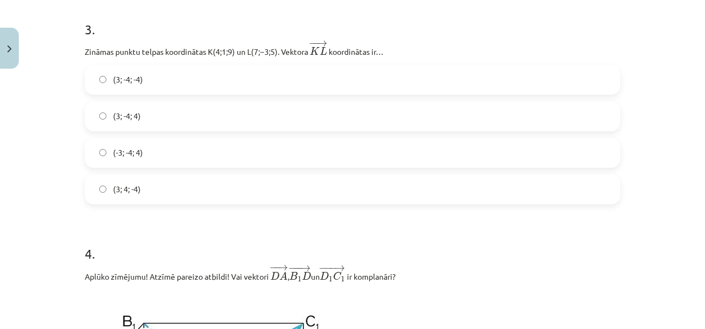
click at [72, 203] on div "Mācību tēma: Matemātikas i - 10. klases 1. ieskaites mācību materiāls (a,b) #9 …" at bounding box center [352, 164] width 705 height 329
click at [135, 90] on label "(3; -4; -4)" at bounding box center [352, 80] width 533 height 28
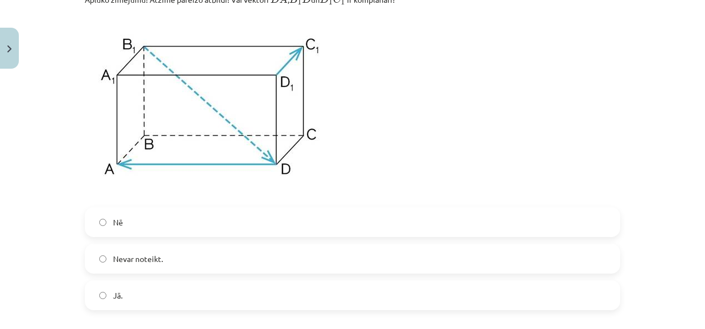
scroll to position [1081, 0]
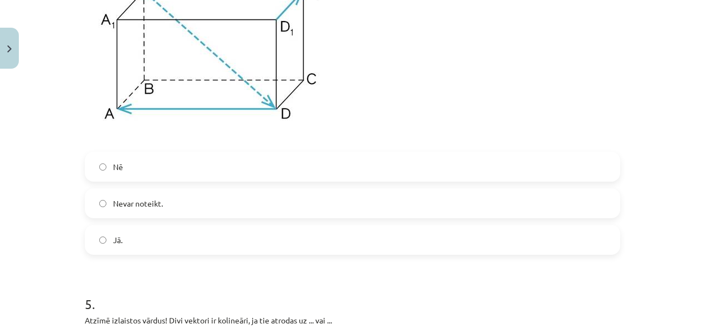
click at [164, 254] on label "Jā." at bounding box center [352, 240] width 533 height 28
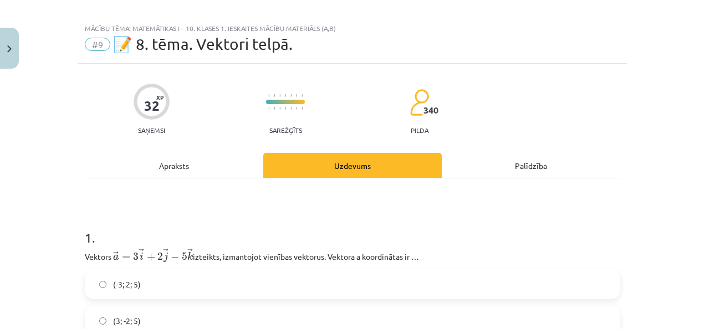
scroll to position [0, 0]
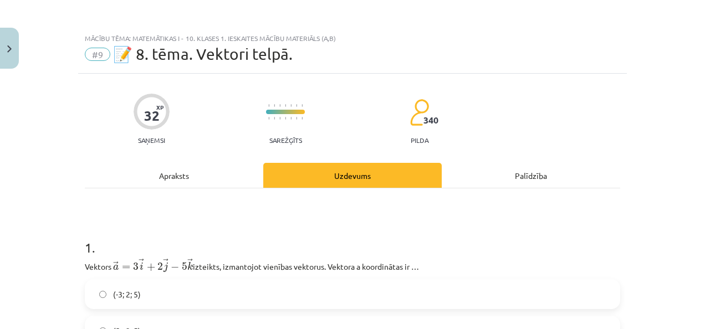
click at [183, 171] on div "Apraksts" at bounding box center [174, 175] width 178 height 25
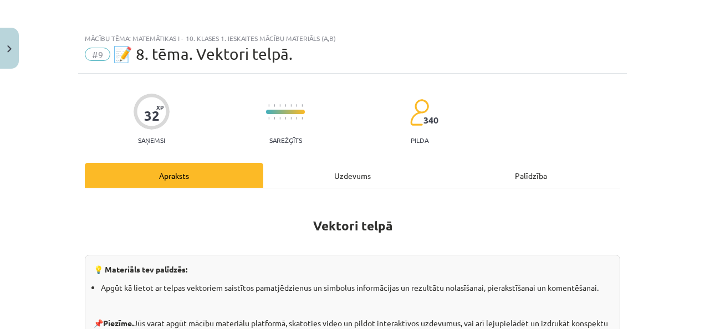
click at [358, 183] on div "Uzdevums" at bounding box center [352, 175] width 178 height 25
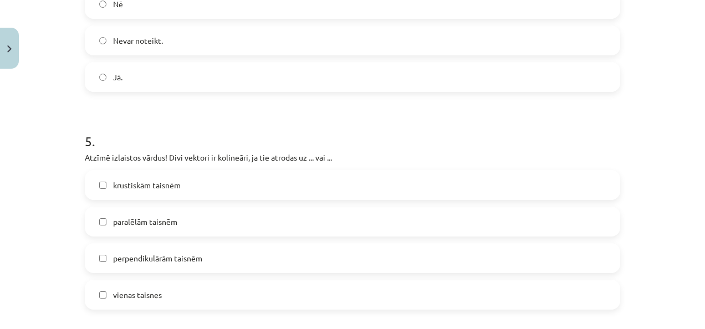
scroll to position [1358, 0]
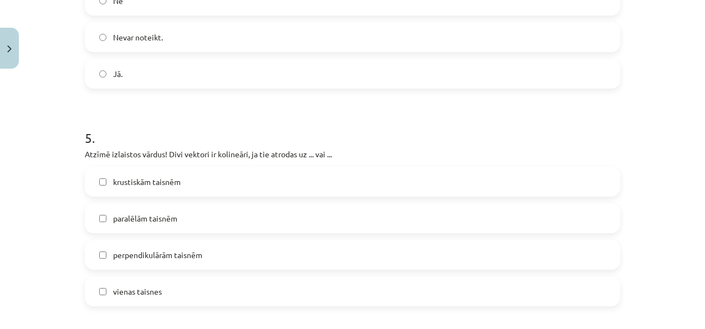
click at [232, 288] on label "vienas taisnes" at bounding box center [352, 292] width 533 height 28
click at [221, 223] on label "paralēlām taisnēm" at bounding box center [352, 219] width 533 height 28
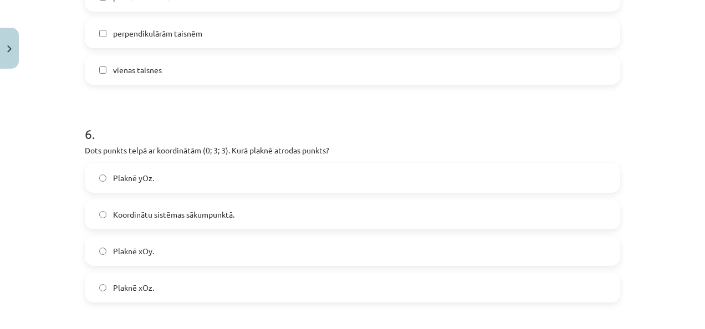
scroll to position [1691, 0]
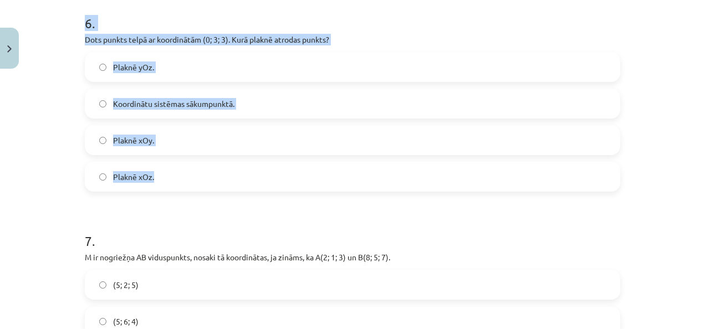
drag, startPoint x: 80, startPoint y: 30, endPoint x: 255, endPoint y: 176, distance: 227.8
click at [255, 176] on div "6 . Dots punkts telpā ar koordinātām (0; 3; 3). Kurā plaknē atrodas punkts? Pla…" at bounding box center [352, 94] width 535 height 196
click at [38, 136] on div "Mācību tēma: Matemātikas i - 10. klases 1. ieskaites mācību materiāls (a,b) #9 …" at bounding box center [352, 164] width 705 height 329
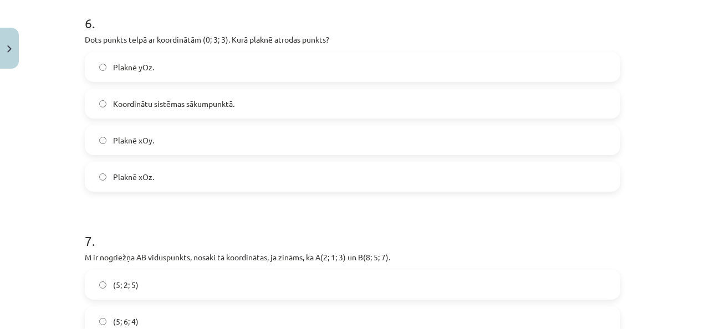
click at [160, 74] on label "Plaknē yOz." at bounding box center [352, 67] width 533 height 28
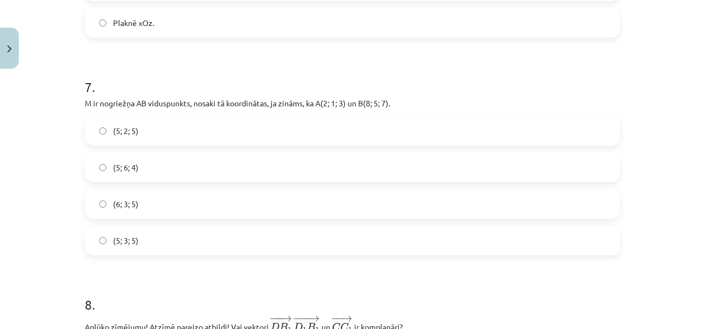
scroll to position [1857, 0]
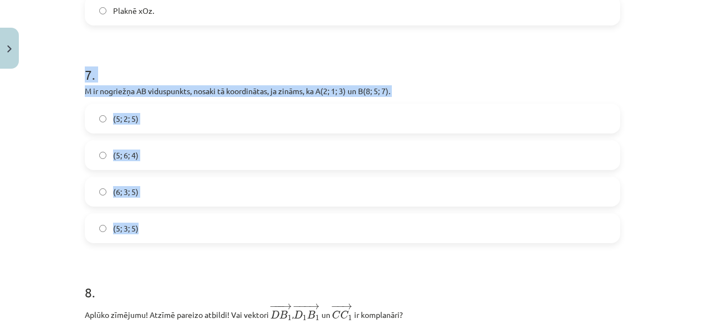
drag, startPoint x: 78, startPoint y: 74, endPoint x: 269, endPoint y: 243, distance: 254.5
click at [85, 175] on div "(5; 2; 5) (5; 6; 4) (6; 3; 5) (5; 3; 5)" at bounding box center [352, 174] width 535 height 140
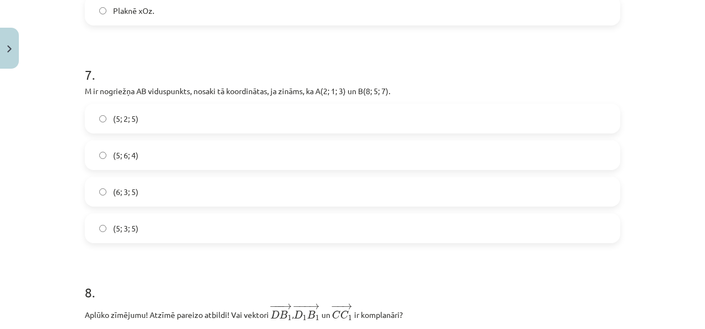
click at [213, 229] on label "(5; 3; 5)" at bounding box center [352, 229] width 533 height 28
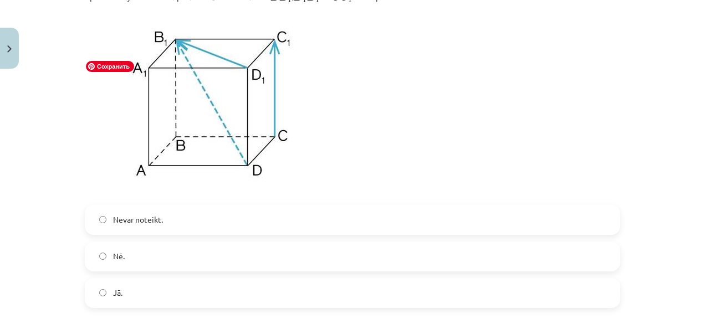
scroll to position [2190, 0]
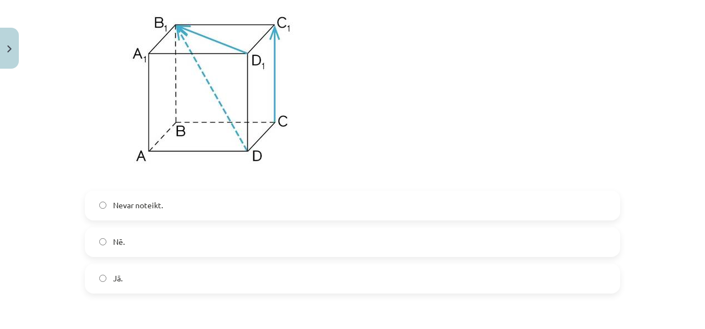
click at [158, 243] on label "Nē." at bounding box center [352, 242] width 533 height 28
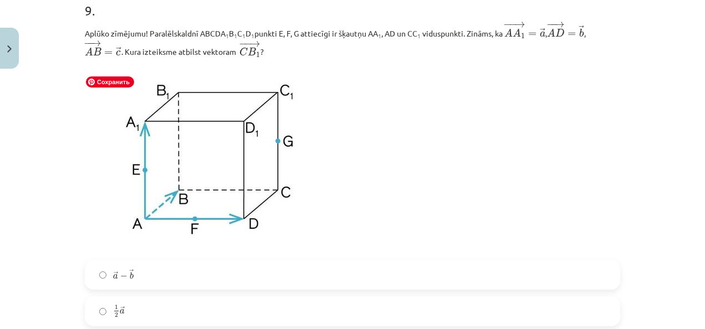
scroll to position [2633, 0]
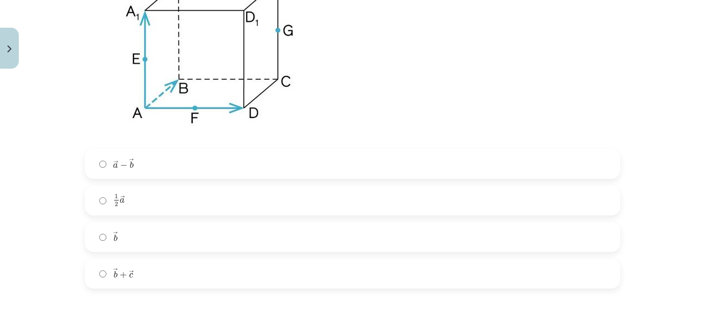
click at [166, 251] on label "→ b b →" at bounding box center [352, 237] width 533 height 28
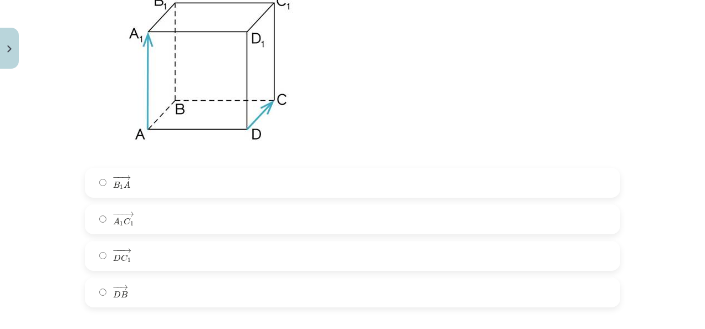
scroll to position [3021, 0]
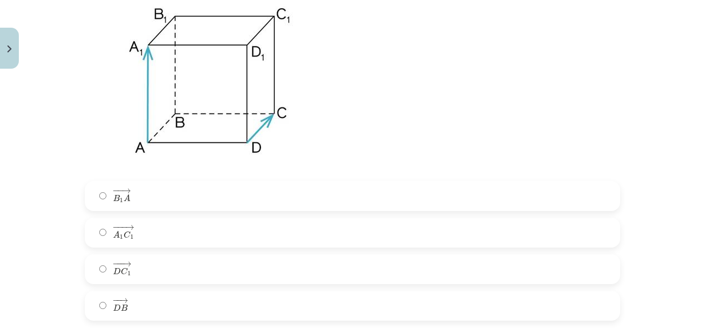
click at [156, 202] on label "− − → B 1 A B 1 A →" at bounding box center [352, 196] width 533 height 28
click at [162, 238] on label "− −− → A 1 C 1 A 1 C 1 →" at bounding box center [352, 233] width 533 height 28
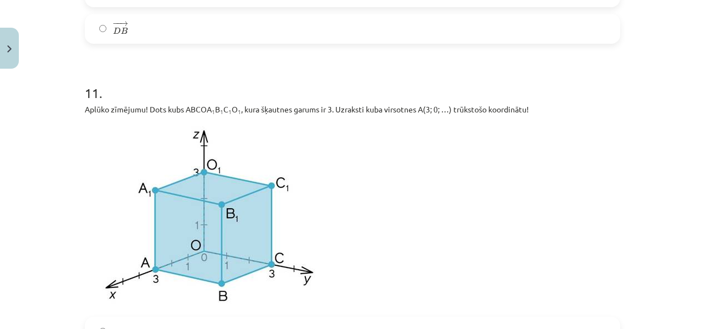
scroll to position [3465, 0]
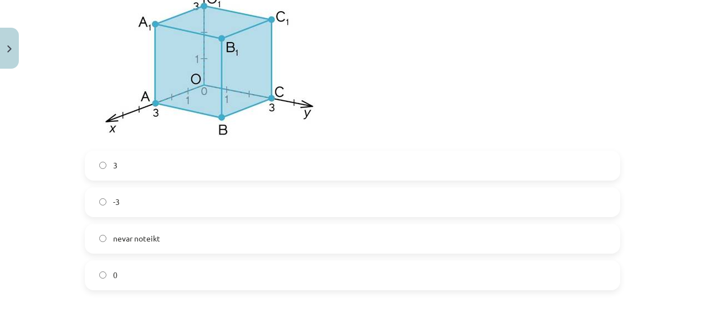
click at [161, 175] on label "3" at bounding box center [352, 166] width 533 height 28
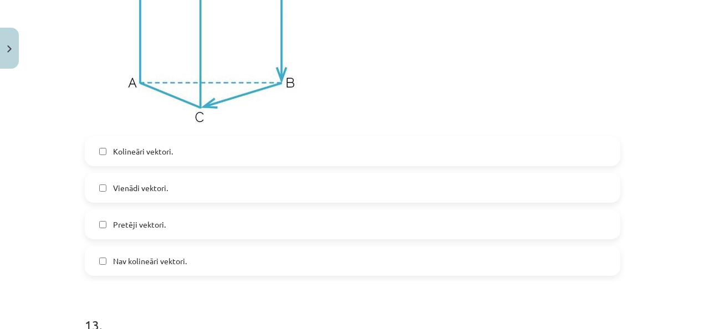
scroll to position [3908, 0]
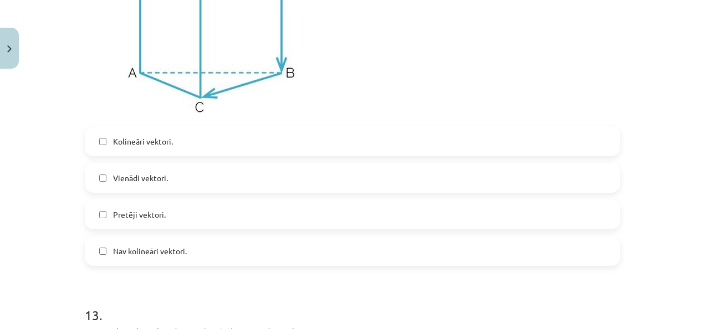
click at [135, 147] on span "Kolineāri vektori." at bounding box center [143, 142] width 60 height 12
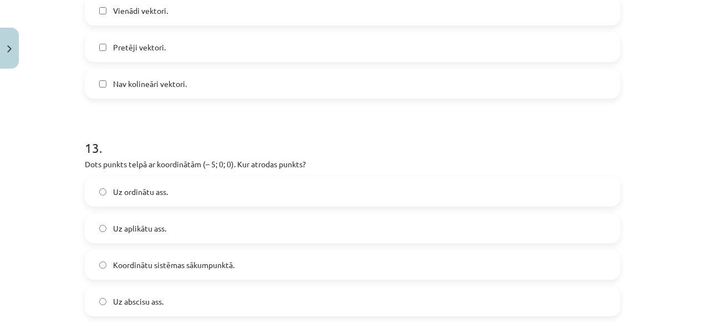
scroll to position [4130, 0]
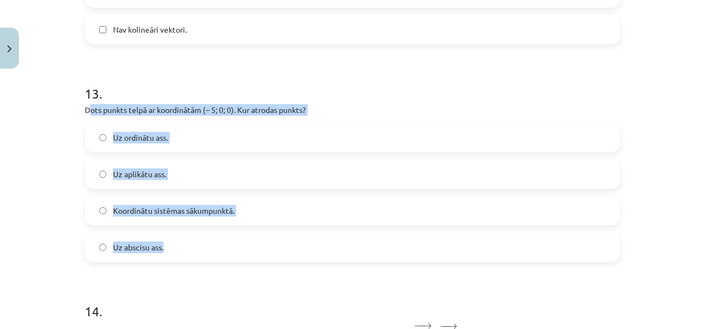
drag, startPoint x: 85, startPoint y: 113, endPoint x: 190, endPoint y: 267, distance: 186.8
click at [190, 262] on div "13 . Dots punkts telpā ar koordinātām (– 5; 0; 0). Kur atrodas punkts? Uz ordin…" at bounding box center [352, 165] width 535 height 196
click at [27, 217] on div "Mācību tēma: Matemātikas i - 10. klases 1. ieskaites mācību materiāls (a,b) #9 …" at bounding box center [352, 164] width 705 height 329
drag, startPoint x: 78, startPoint y: 116, endPoint x: 195, endPoint y: 262, distance: 186.5
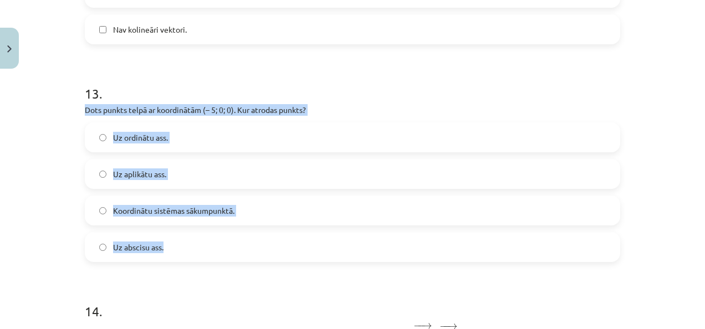
click at [47, 140] on div "Mācību tēma: Matemātikas i - 10. klases 1. ieskaites mācību materiāls (a,b) #9 …" at bounding box center [352, 164] width 705 height 329
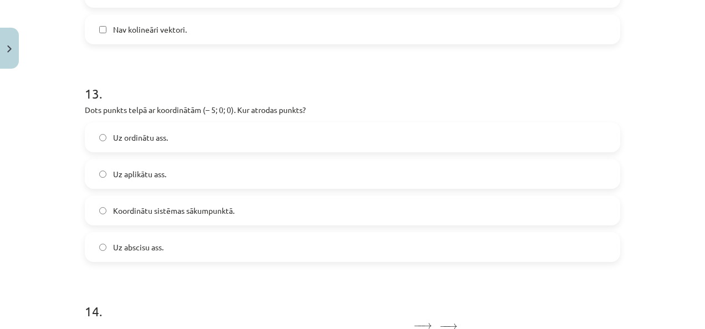
click at [180, 245] on label "Uz abscisu ass." at bounding box center [352, 247] width 533 height 28
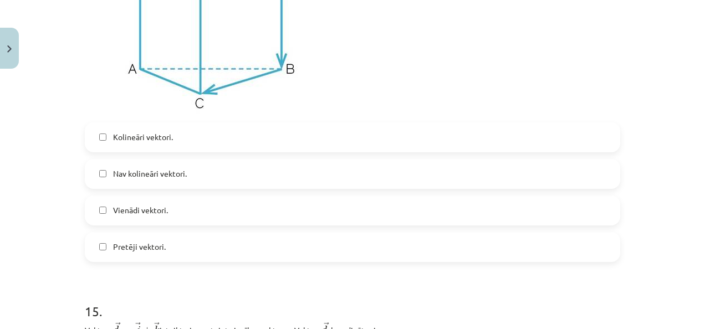
scroll to position [4629, 0]
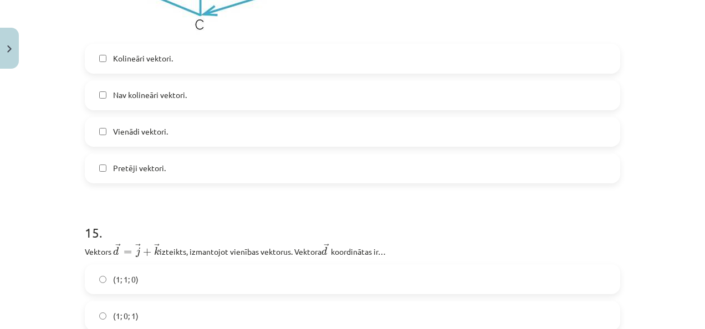
click at [181, 178] on label "Pretēji vektori." at bounding box center [352, 169] width 533 height 28
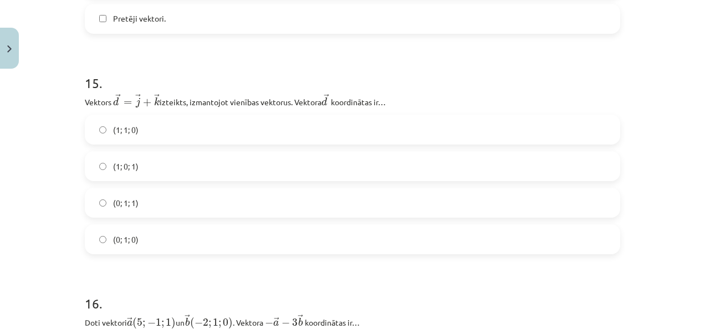
scroll to position [4795, 0]
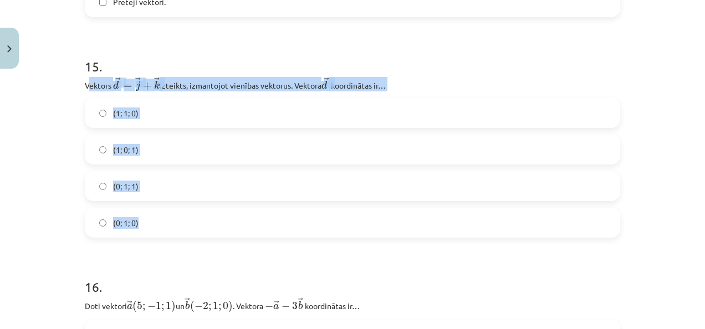
drag, startPoint x: 94, startPoint y: 89, endPoint x: 161, endPoint y: 228, distance: 154.2
click at [161, 228] on div "15 . Vektors ﻿﻿ → d = → j + → k d → = j → + k → izteikts, izmantojot vienības v…" at bounding box center [352, 138] width 535 height 198
drag, startPoint x: 161, startPoint y: 228, endPoint x: 54, endPoint y: 176, distance: 118.5
click at [54, 176] on div "Mācību tēma: Matemātikas i - 10. klases 1. ieskaites mācību materiāls (a,b) #9 …" at bounding box center [352, 164] width 705 height 329
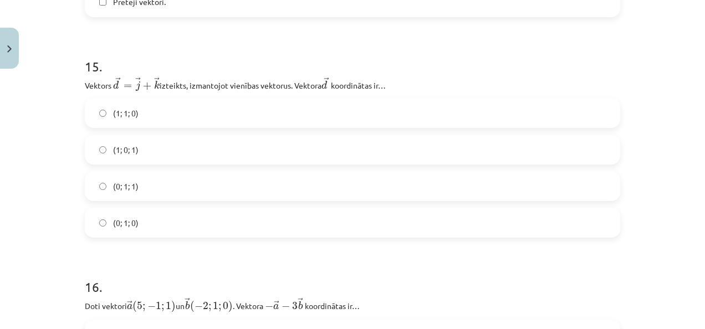
click at [55, 175] on div "Mācību tēma: Matemātikas i - 10. klases 1. ieskaites mācību materiāls (a,b) #9 …" at bounding box center [352, 164] width 705 height 329
drag, startPoint x: 55, startPoint y: 175, endPoint x: 79, endPoint y: 92, distance: 85.8
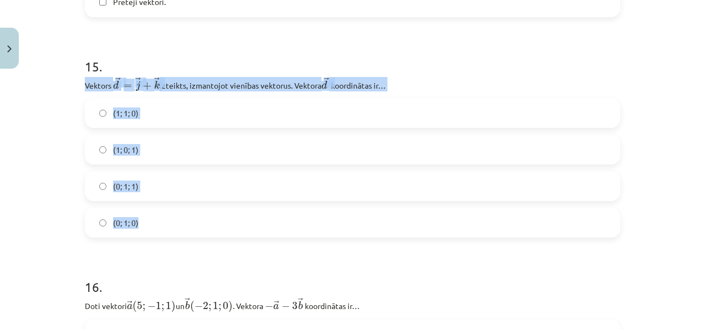
drag, startPoint x: 85, startPoint y: 95, endPoint x: 147, endPoint y: 233, distance: 151.1
click at [19, 166] on div "Mācību tēma: Matemātikas i - 10. klases 1. ieskaites mācību materiāls (a,b) #9 …" at bounding box center [352, 164] width 705 height 329
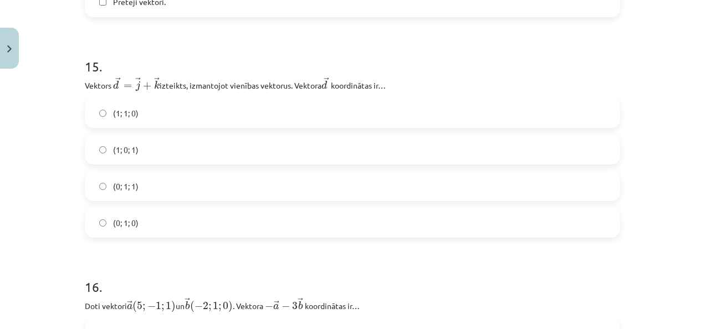
click at [237, 190] on label "(0; 1; 1)" at bounding box center [352, 186] width 533 height 28
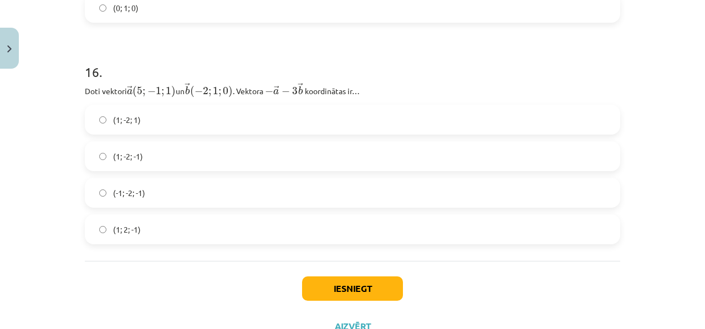
scroll to position [5017, 0]
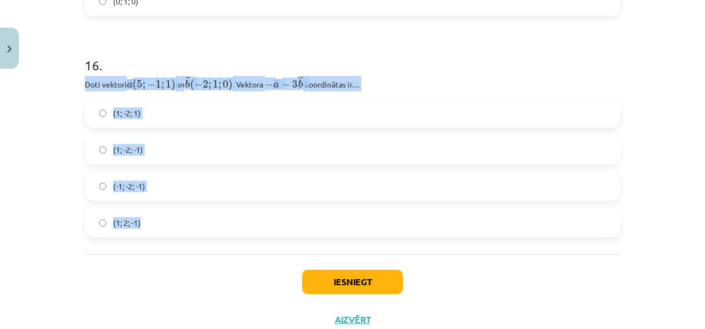
drag, startPoint x: 80, startPoint y: 94, endPoint x: 160, endPoint y: 236, distance: 162.8
click at [160, 236] on div "16 . Doti vektori ﻿ → a ( 5 ; − 1 ; 1 ) a → ( 5 ; − 1 ; 1 ) un ﻿ → b ( − 2 ; 1 …" at bounding box center [352, 138] width 535 height 200
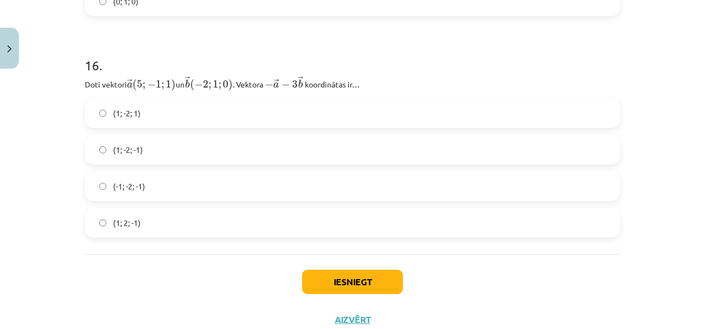
click at [128, 283] on div "Iesniegt Aizvērt" at bounding box center [352, 293] width 535 height 78
click at [151, 183] on label "(-1; -2; -1)" at bounding box center [352, 186] width 533 height 28
click at [357, 290] on button "Iesniegt" at bounding box center [352, 282] width 101 height 24
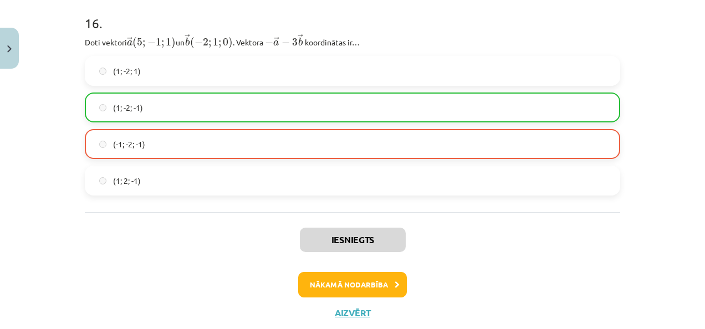
scroll to position [5098, 0]
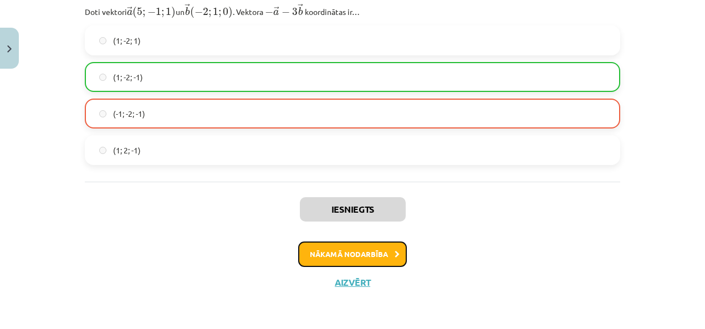
click at [358, 258] on button "Nākamā nodarbība" at bounding box center [352, 254] width 109 height 25
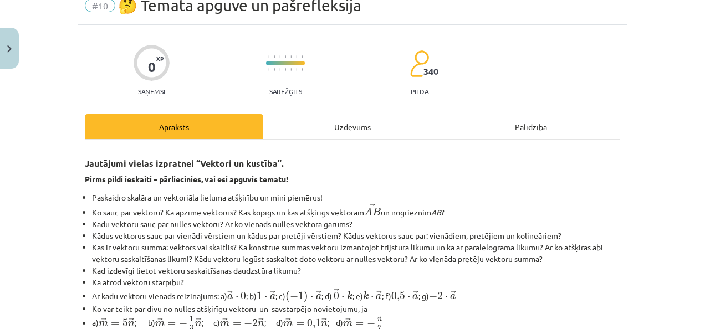
scroll to position [28, 0]
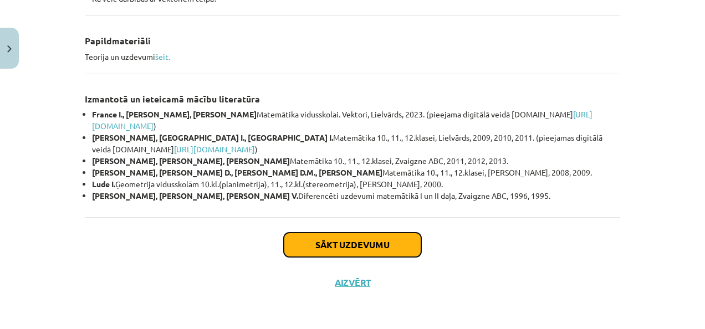
click at [368, 251] on button "Sākt uzdevumu" at bounding box center [352, 245] width 137 height 24
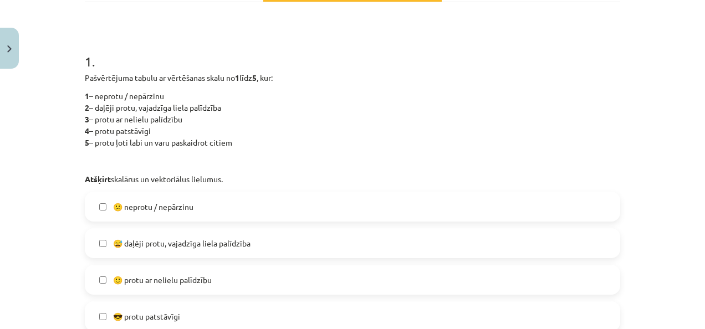
scroll to position [249, 0]
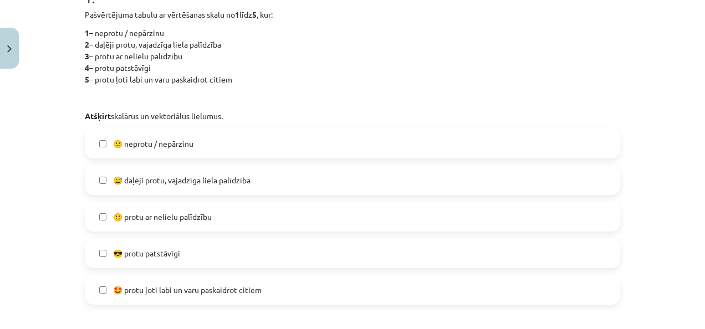
click at [210, 223] on label "🙂 protu ar nelielu palīdzību" at bounding box center [352, 217] width 533 height 28
click at [198, 261] on label "😎 protu patstāvīgi" at bounding box center [352, 253] width 533 height 28
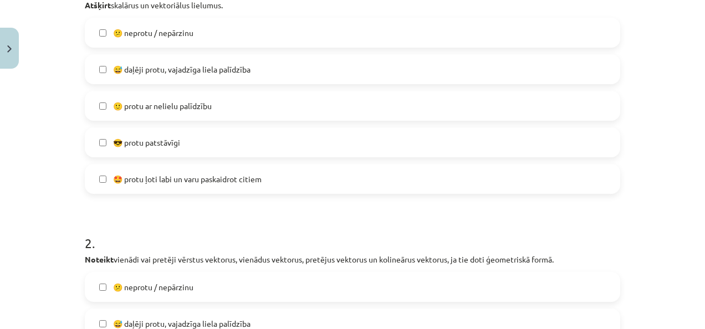
click at [164, 106] on span "🙂 protu ar nelielu palīdzību" at bounding box center [162, 106] width 99 height 12
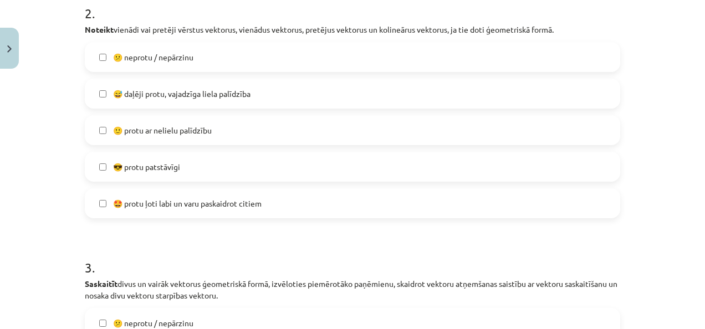
scroll to position [471, 0]
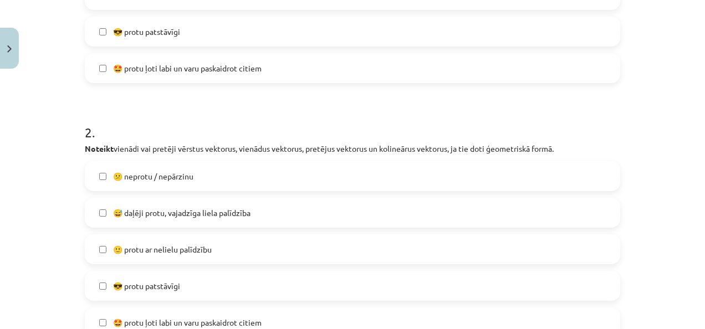
click at [207, 280] on label "😎 protu patstāvīgi" at bounding box center [352, 286] width 533 height 28
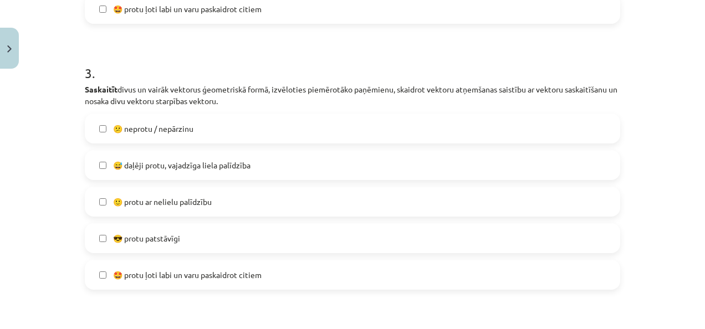
scroll to position [804, 0]
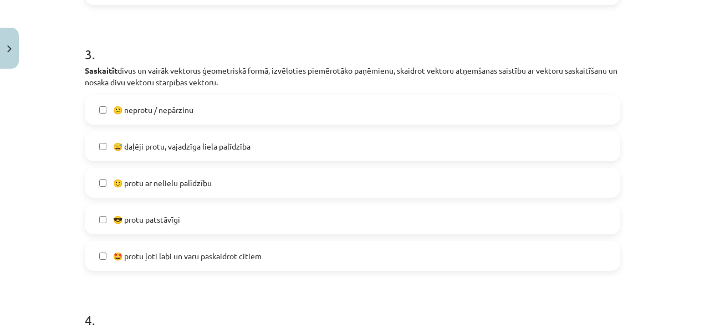
click at [113, 214] on span "😎 protu patstāvīgi" at bounding box center [146, 220] width 67 height 12
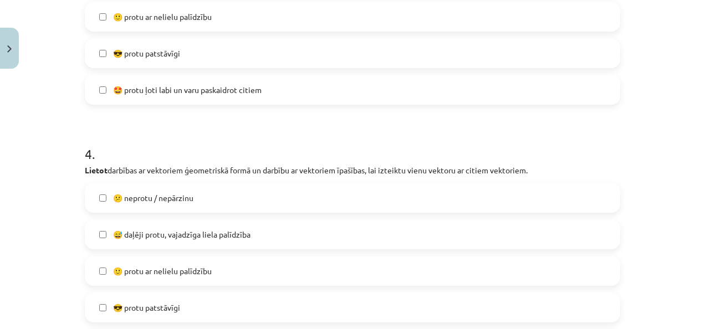
click at [172, 269] on span "🙂 protu ar nelielu palīdzību" at bounding box center [162, 272] width 99 height 12
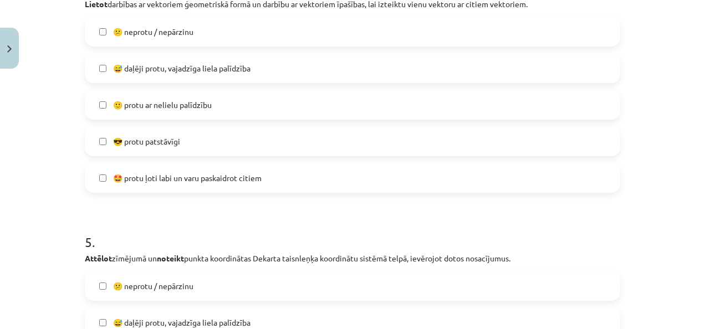
scroll to position [1358, 0]
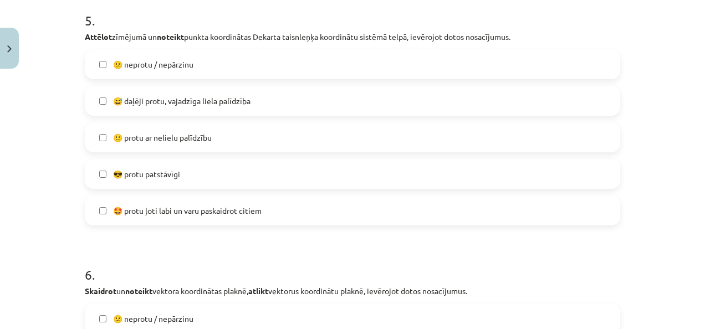
click at [222, 137] on label "🙂 protu ar nelielu palīdzību" at bounding box center [352, 138] width 533 height 28
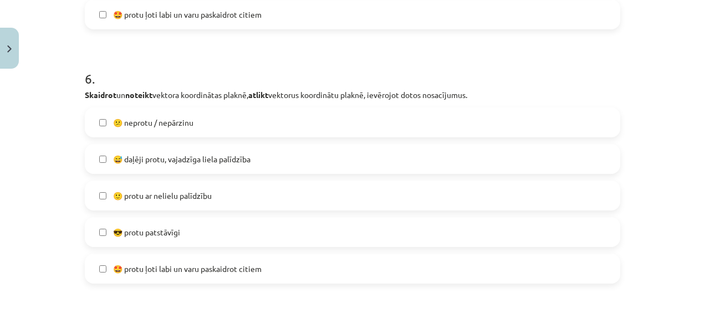
scroll to position [1580, 0]
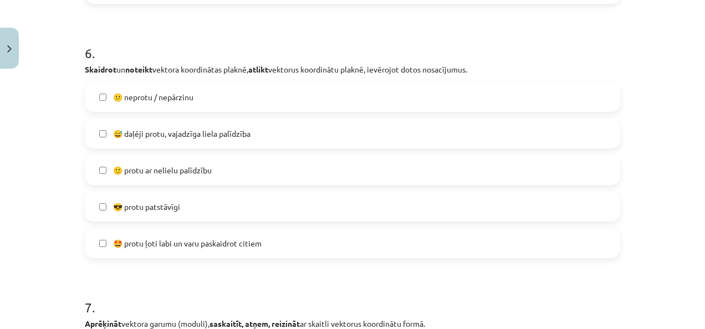
click at [215, 170] on label "🙂 protu ar nelielu palīdzību" at bounding box center [352, 170] width 533 height 28
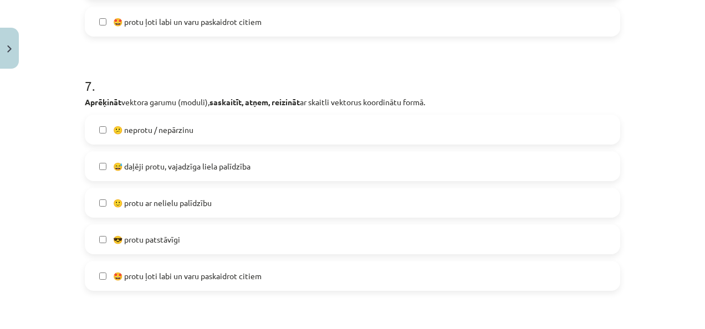
click at [195, 211] on label "🙂 protu ar nelielu palīdzību" at bounding box center [352, 203] width 533 height 28
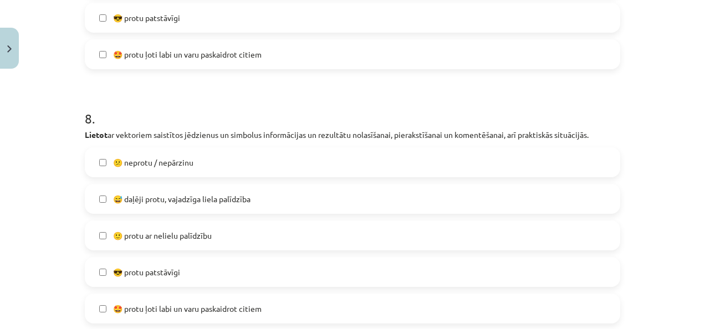
drag, startPoint x: 170, startPoint y: 269, endPoint x: 169, endPoint y: 262, distance: 7.8
click at [170, 268] on span "😎 protu patstāvīgi" at bounding box center [146, 273] width 67 height 12
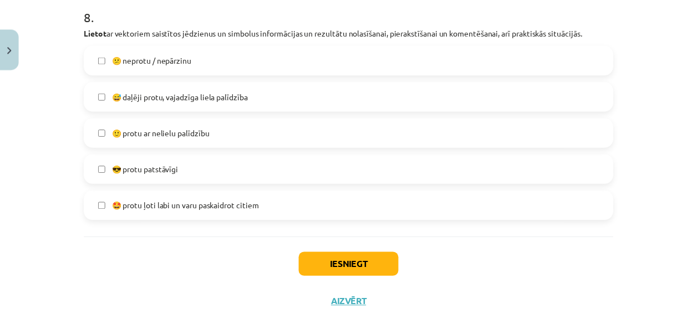
scroll to position [2146, 0]
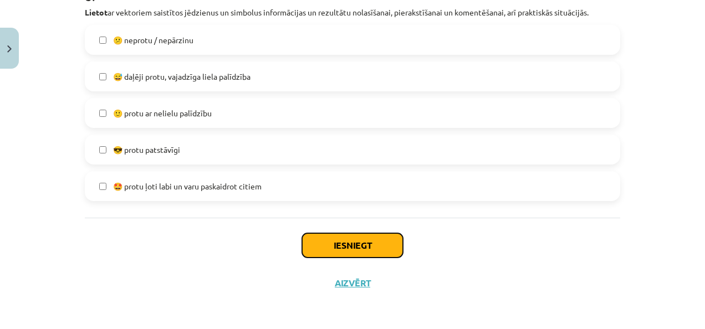
click at [368, 248] on button "Iesniegt" at bounding box center [352, 245] width 101 height 24
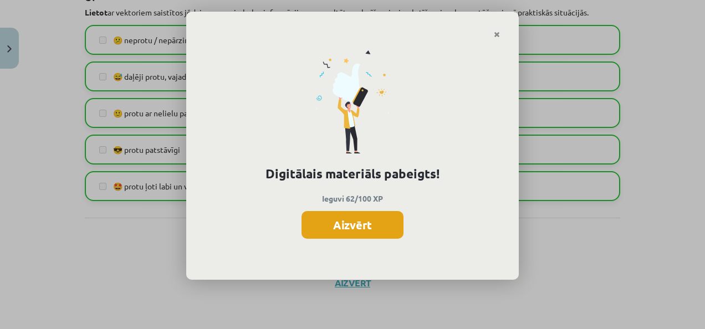
click at [373, 233] on button "Aizvērt" at bounding box center [353, 225] width 102 height 28
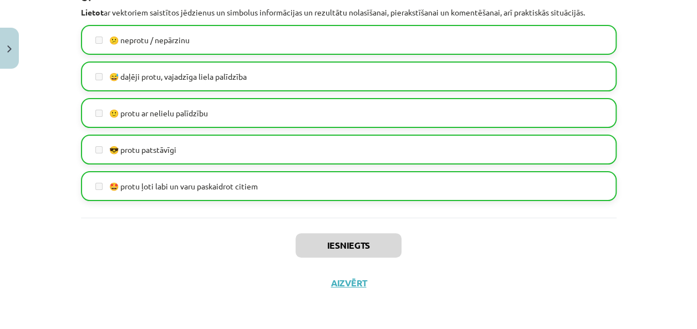
click at [358, 276] on div "Iesniegts Aizvērt" at bounding box center [348, 257] width 535 height 78
click at [358, 288] on div "Iesniegts Aizvērt" at bounding box center [348, 257] width 535 height 78
click at [357, 283] on button "Aizvērt" at bounding box center [349, 283] width 42 height 11
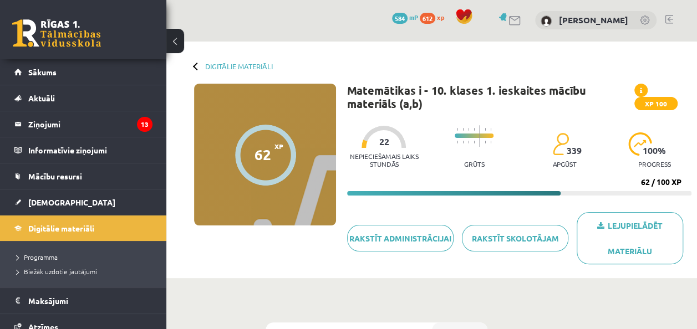
scroll to position [0, 0]
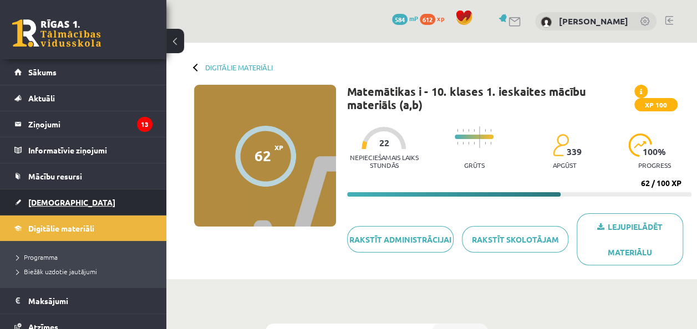
click at [65, 197] on link "[DEMOGRAPHIC_DATA]" at bounding box center [83, 202] width 138 height 25
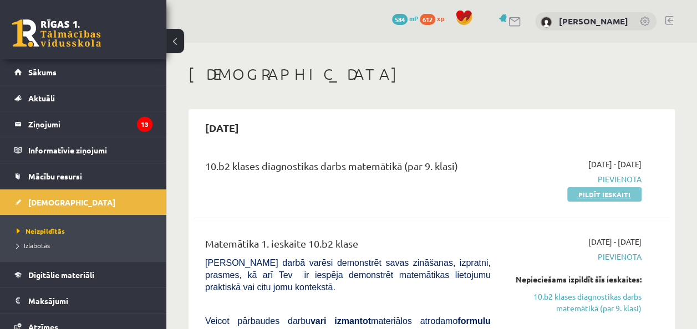
click at [632, 194] on link "Pildīt ieskaiti" at bounding box center [604, 194] width 74 height 14
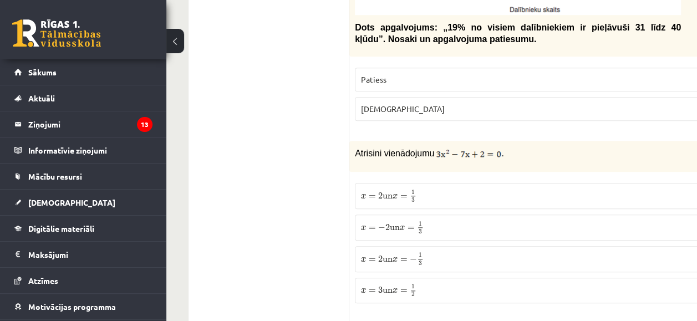
scroll to position [388, 0]
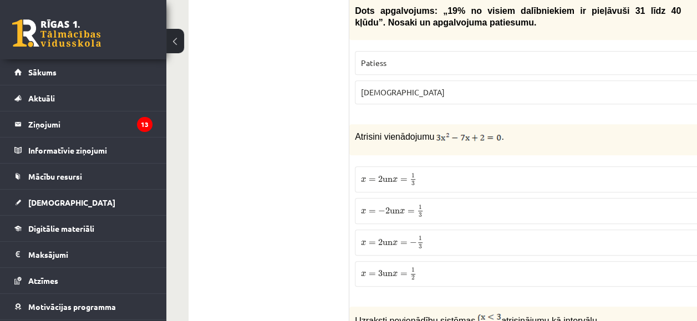
click at [476, 135] on img at bounding box center [468, 137] width 65 height 11
click at [477, 135] on img at bounding box center [468, 137] width 65 height 11
drag, startPoint x: 425, startPoint y: 127, endPoint x: 480, endPoint y: 135, distance: 55.3
click at [480, 135] on div "Atrisini vienādojumu ." at bounding box center [545, 139] width 392 height 31
click at [384, 155] on div "1p Atrisini vienādojumu . x = 2 un x = 1 3 x = 2 un x = 1 3 x = − 2 un x = 1 3 …" at bounding box center [545, 209] width 392 height 171
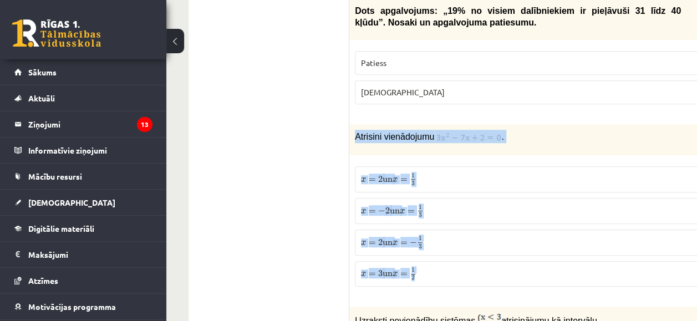
drag, startPoint x: 353, startPoint y: 134, endPoint x: 471, endPoint y: 259, distance: 172.1
click at [471, 259] on div "1p Atrisini vienādojumu . x = 2 un x = 1 3 x = 2 un x = 1 3 x = − 2 un x = 1 3 …" at bounding box center [545, 209] width 392 height 171
click at [361, 156] on div "1p Atrisini vienādojumu . x = 2 un x = 1 3 x = 2 un x = 1 3 x = − 2 un x = 1 3 …" at bounding box center [545, 209] width 392 height 171
drag, startPoint x: 363, startPoint y: 132, endPoint x: 445, endPoint y: 275, distance: 164.4
click at [445, 275] on div "1p Atrisini vienādojumu . x = 2 un x = 1 3 x = 2 un x = 1 3 x = − 2 un x = 1 3 …" at bounding box center [545, 209] width 392 height 171
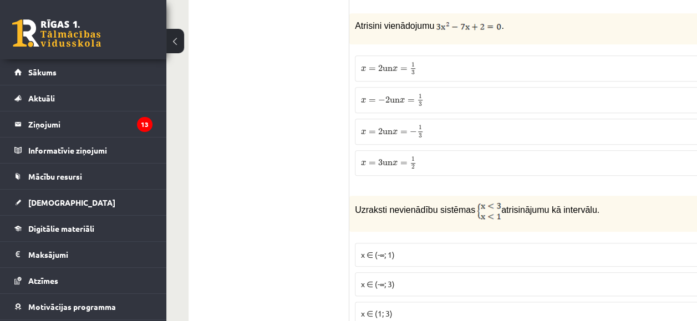
click at [428, 134] on p "x = 2 un x = − 1 3 x = 2 un x = − 1 3" at bounding box center [545, 132] width 369 height 14
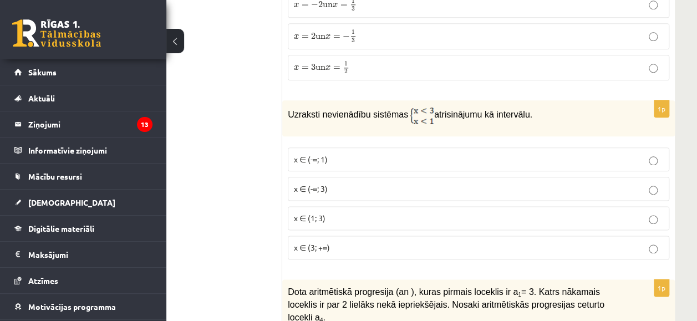
scroll to position [610, 67]
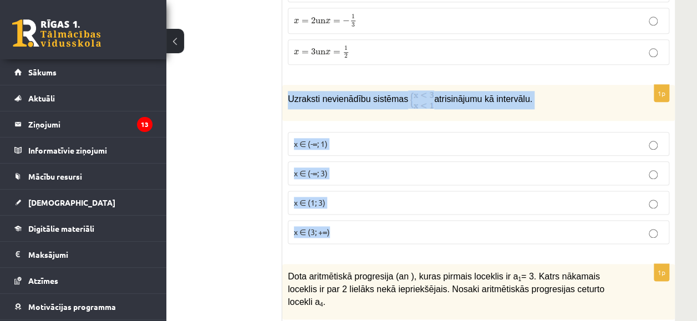
drag, startPoint x: 288, startPoint y: 94, endPoint x: 448, endPoint y: 221, distance: 204.0
click at [448, 221] on div "1p Uzraksti nevienādību sistēmas atrisinājumu kā intervālu. x ∈ (-∞; 1) x ∈ (-∞…" at bounding box center [478, 169] width 392 height 168
copy div "Uzraksti nevienādību sistēmas atrisinājumu kā intervālu. x ∈ (-∞; 1) x ∈ (-∞; 3…"
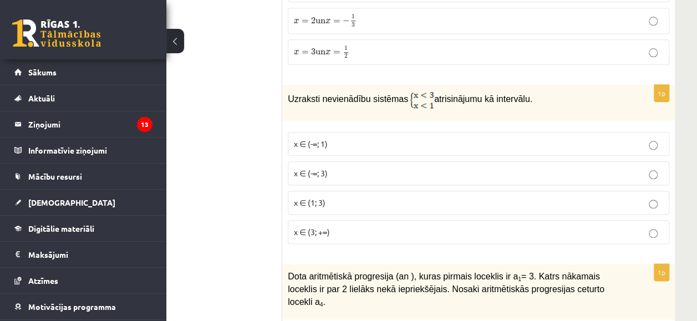
drag, startPoint x: 254, startPoint y: 120, endPoint x: 249, endPoint y: 123, distance: 5.7
click at [343, 141] on p "x ∈ (-∞; 1)" at bounding box center [478, 144] width 369 height 12
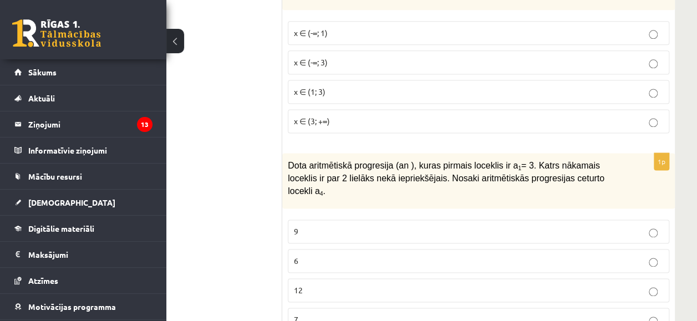
scroll to position [776, 67]
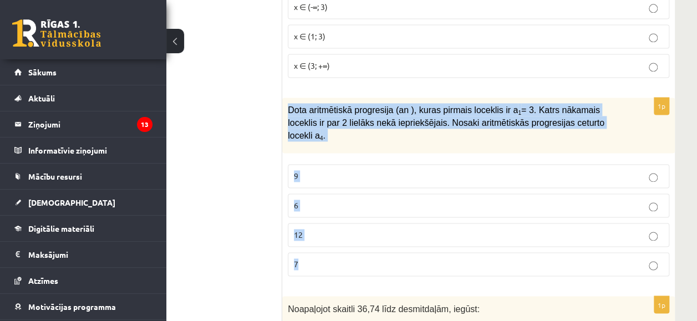
drag, startPoint x: 288, startPoint y: 103, endPoint x: 359, endPoint y: 244, distance: 158.4
click at [359, 244] on div "1p Dota aritmētiskā progresija (an ), kuras pirmais loceklis ir a 1 = 3. Katrs …" at bounding box center [478, 191] width 392 height 187
copy div "Dota aritmētiskā progresija (an ), kuras pirmais loceklis ir a 1 = 3. Katrs nāk…"
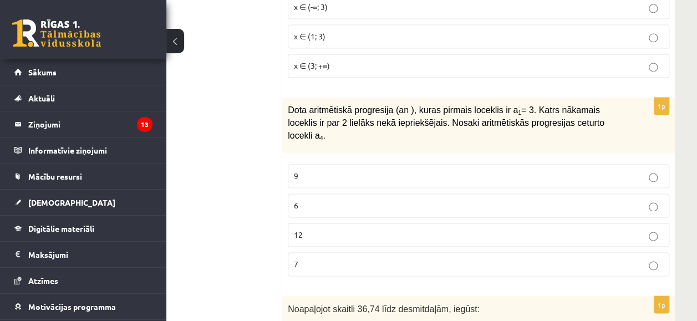
click at [292, 164] on label "9" at bounding box center [478, 176] width 381 height 24
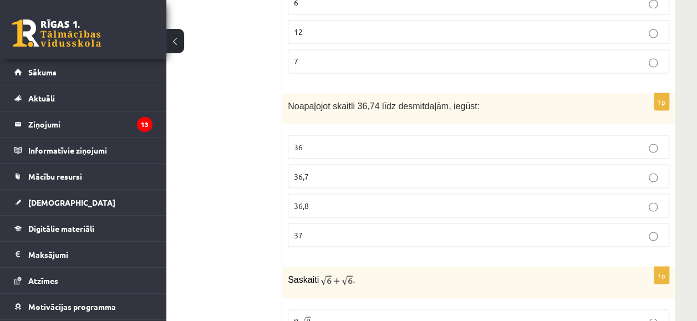
scroll to position [998, 67]
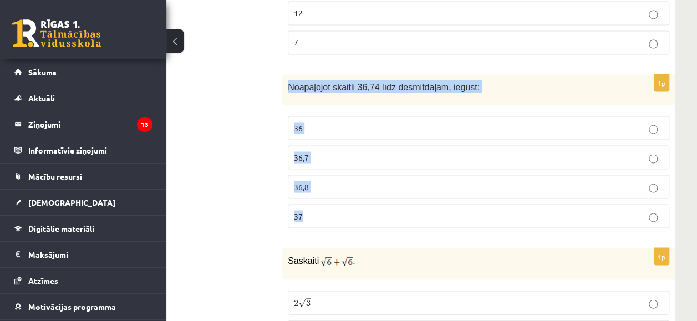
drag, startPoint x: 307, startPoint y: 71, endPoint x: 372, endPoint y: 190, distance: 135.2
click at [372, 190] on div "1p Noapaļojot skaitli 36,74 līdz desmitdaļām, iegūst: 36 36,7 36,8 37" at bounding box center [478, 155] width 392 height 162
copy div "Noapaļojot skaitli 36,74 līdz desmitdaļām, iegūst: 36 36,7 36,8 37"
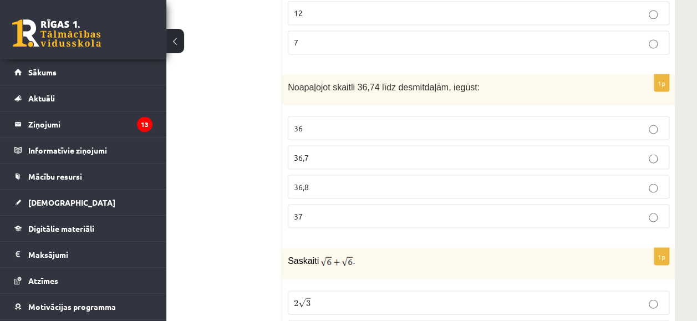
click at [341, 151] on p "36,7" at bounding box center [478, 157] width 369 height 12
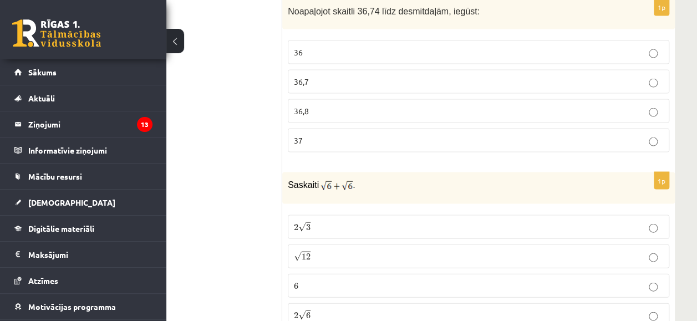
scroll to position [1109, 67]
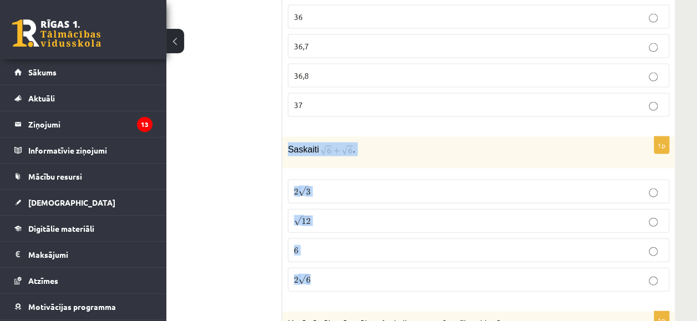
drag, startPoint x: 282, startPoint y: 126, endPoint x: 351, endPoint y: 247, distance: 139.6
click at [351, 247] on div "1p Saskaiti . 2 √ 3 2 3 √ 12 12 6 6 2 √ 6 2 6" at bounding box center [478, 219] width 392 height 164
drag, startPoint x: 351, startPoint y: 247, endPoint x: 262, endPoint y: 165, distance: 121.6
click at [441, 268] on label "2 √ 6 2 6" at bounding box center [478, 280] width 381 height 24
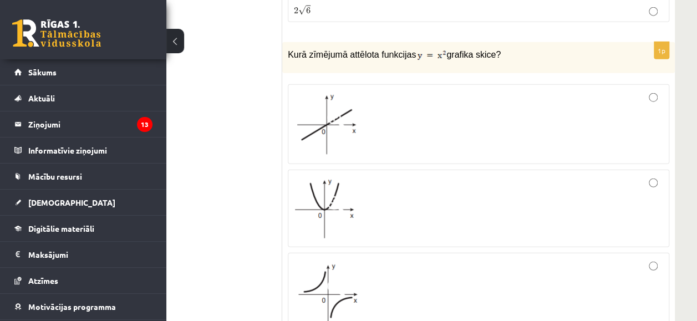
scroll to position [1386, 67]
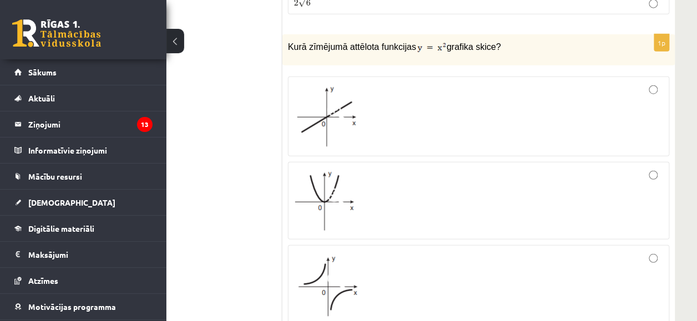
click at [424, 185] on div at bounding box center [478, 200] width 369 height 65
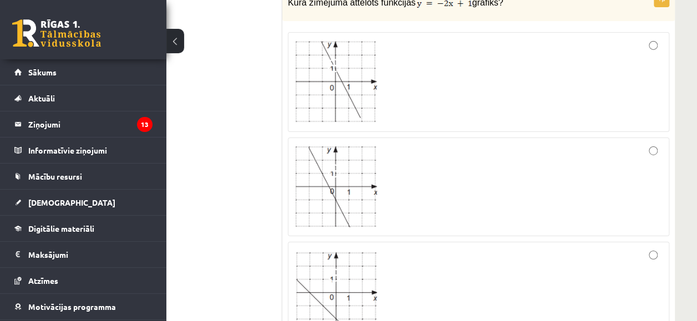
scroll to position [1829, 67]
click at [366, 180] on img at bounding box center [335, 188] width 83 height 81
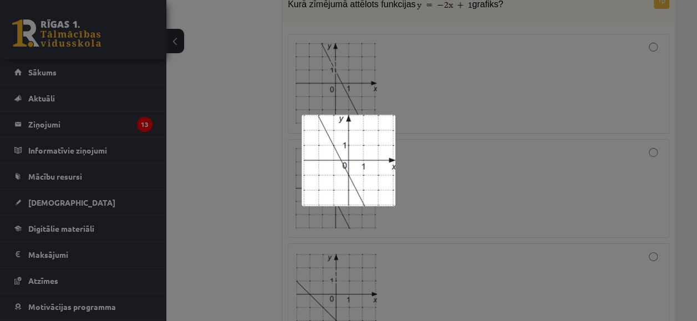
click at [480, 142] on div at bounding box center [348, 160] width 697 height 321
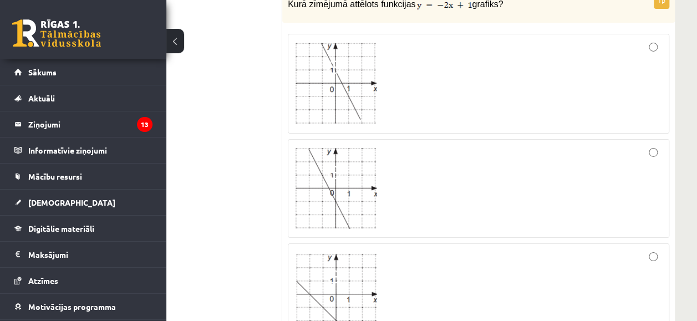
click at [651, 145] on div at bounding box center [478, 188] width 369 height 86
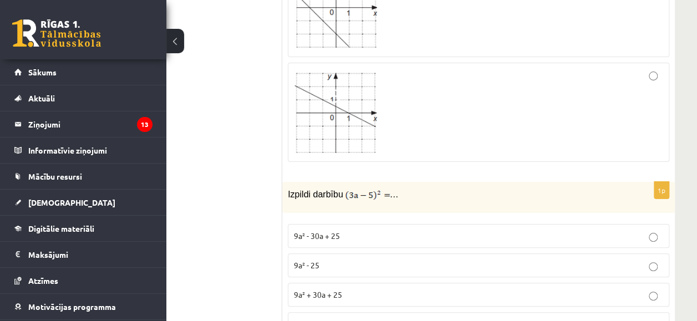
scroll to position [2273, 67]
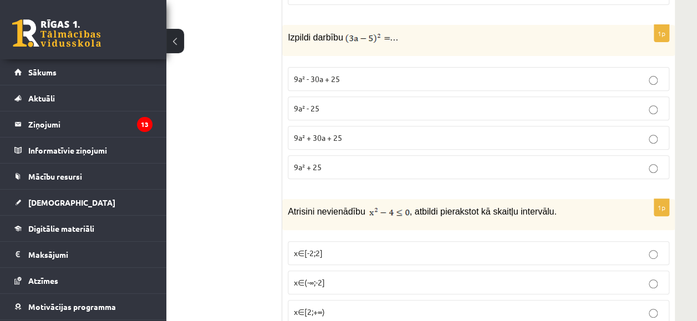
click at [288, 33] on span "Izpildi darbību" at bounding box center [315, 37] width 55 height 9
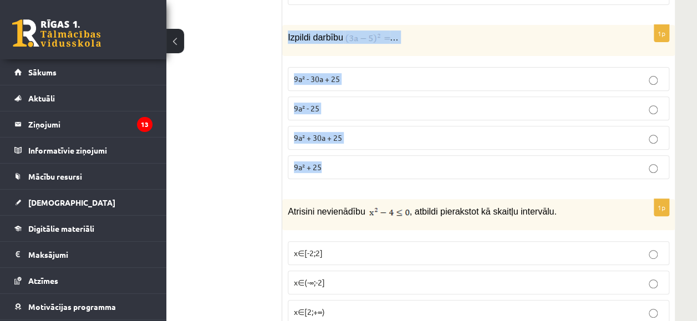
drag, startPoint x: 285, startPoint y: 8, endPoint x: 365, endPoint y: 133, distance: 148.3
click at [365, 133] on div "1p Izpildi darbību … 9a² - 30a + 25 9a² - 25 9a² + 30a + 25 9a² + 25" at bounding box center [478, 106] width 392 height 163
copy div "Izpildi darbību … 9a² - 30a + 25 9a² - 25 9a² + 30a + 25 9a² + 25"
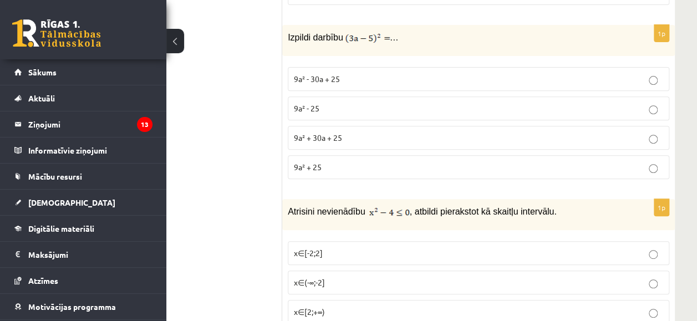
click at [347, 132] on p "9a² + 30a + 25" at bounding box center [478, 138] width 369 height 12
click at [338, 74] on span "9a² - 30a + 25" at bounding box center [317, 79] width 46 height 10
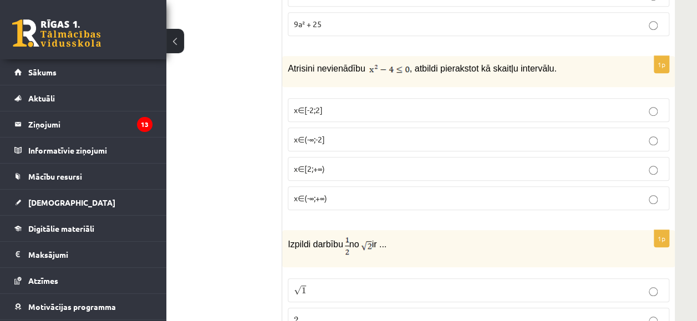
scroll to position [2439, 67]
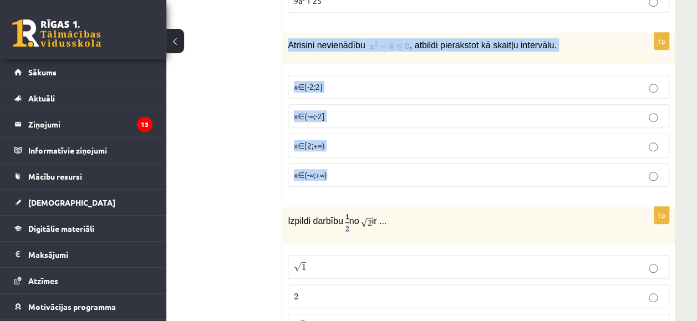
drag, startPoint x: 286, startPoint y: 13, endPoint x: 376, endPoint y: 144, distance: 158.2
click at [376, 144] on div "1p Atrisini nevienādību , atbildi pierakstot kā skaitļu intervālu. x∈[-2;2] x∈(…" at bounding box center [478, 114] width 392 height 163
copy div "Atrisini nevienādību , atbildi pierakstot kā skaitļu intervālu. x∈[-2;2] x∈(-∞;…"
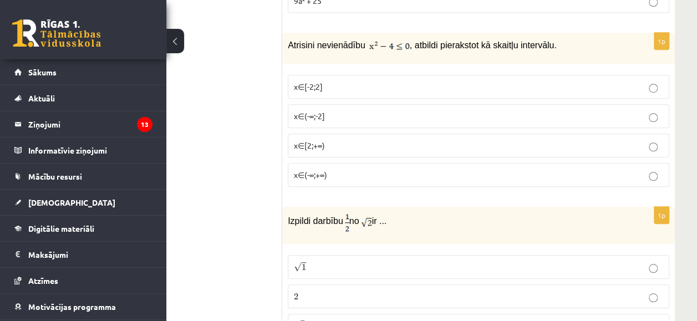
click at [353, 81] on p "x∈[-2;2]" at bounding box center [478, 87] width 369 height 12
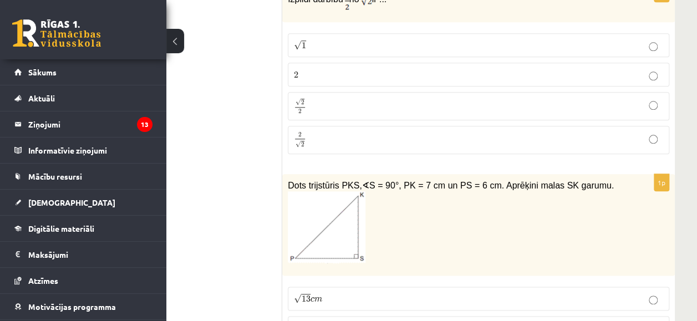
scroll to position [2550, 67]
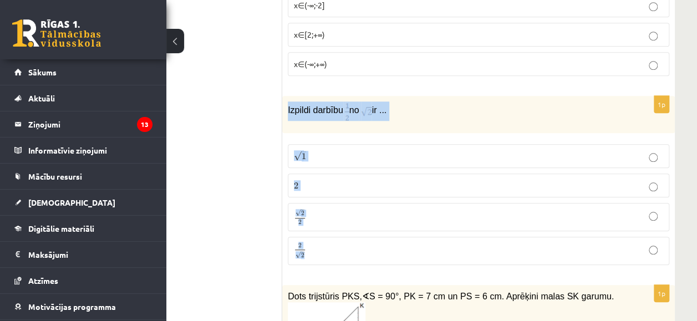
drag, startPoint x: 286, startPoint y: 79, endPoint x: 354, endPoint y: 221, distance: 157.4
click at [354, 221] on div "1p Izpildi darbību no ir ... √ 1 1 2 2 √ 2 2 2 2 2 √ 2 2 2" at bounding box center [478, 185] width 392 height 178
copy div "Izpildi darbību no ir ... √ 1 1 2 2 √ 2 2 2 2 2 √ 2"
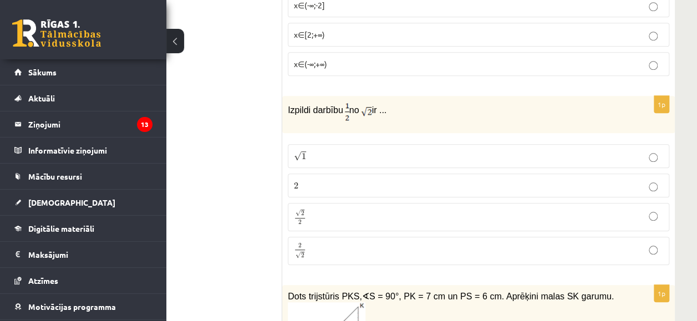
click at [341, 209] on p "√ 2 2 2 2" at bounding box center [478, 217] width 369 height 16
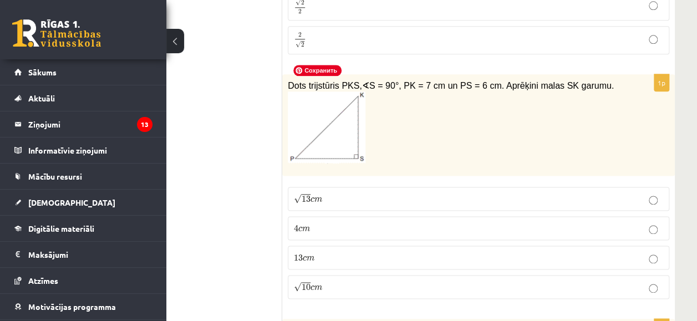
scroll to position [2772, 67]
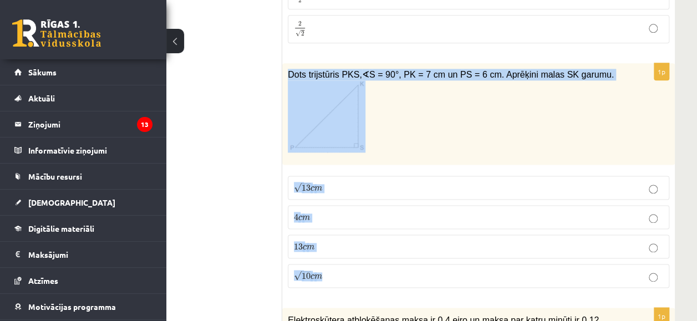
drag, startPoint x: 285, startPoint y: 41, endPoint x: 443, endPoint y: 243, distance: 256.7
click at [443, 243] on div "1p Dots trijstūris PKS, ∢ S = 90°, PK = 7 cm un PS = 6 cm. Aprēķini malas SK ga…" at bounding box center [478, 179] width 392 height 233
copy div "Dots trijstūris PKS, ∢ S = 90°, PK = 7 cm un PS = 6 cm. Aprēķini malas SK garum…"
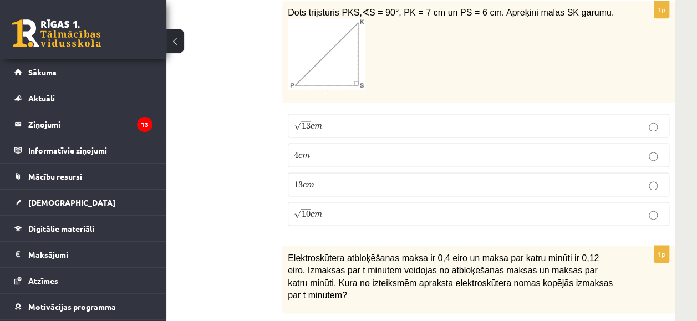
scroll to position [2827, 67]
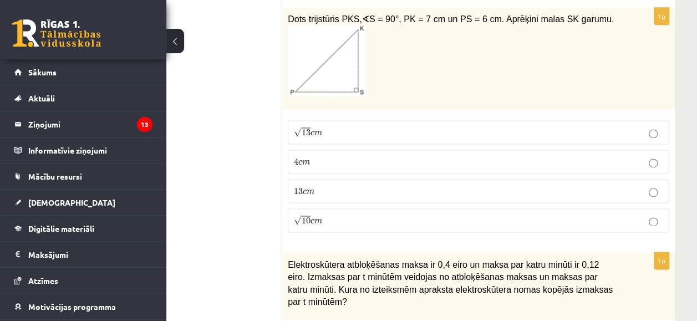
click at [377, 120] on label "√ 13 c m 13 c m" at bounding box center [478, 132] width 381 height 24
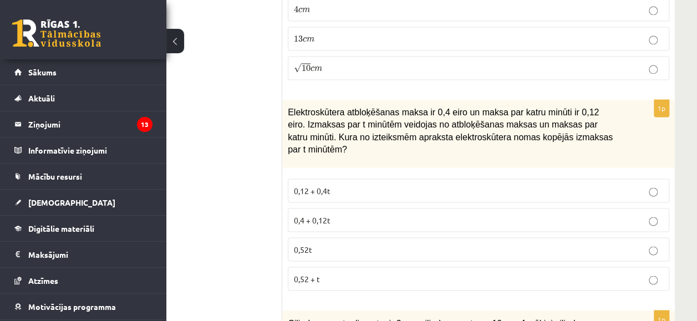
scroll to position [2993, 67]
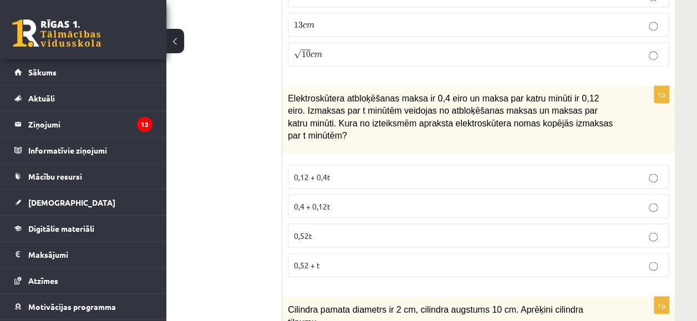
click at [341, 200] on p "0,4 + 0,12t" at bounding box center [478, 206] width 369 height 12
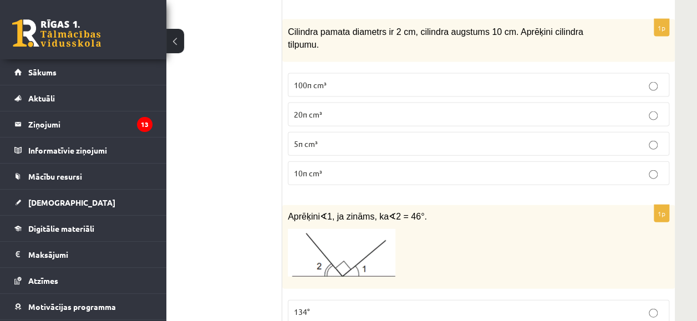
scroll to position [3160, 67]
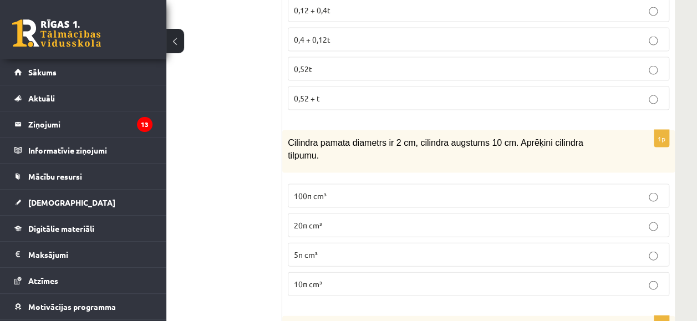
click at [381, 220] on p "20π cm³" at bounding box center [478, 226] width 369 height 12
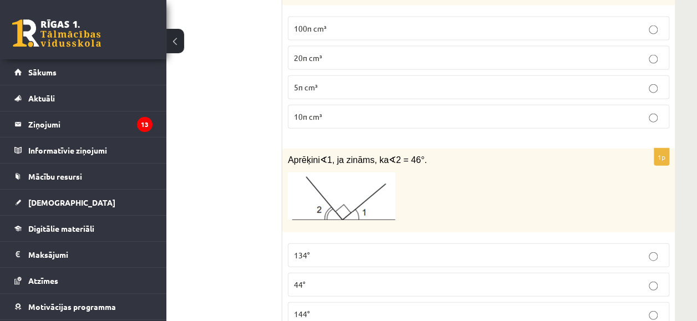
scroll to position [3326, 67]
click at [341, 251] on p "134°" at bounding box center [478, 257] width 369 height 12
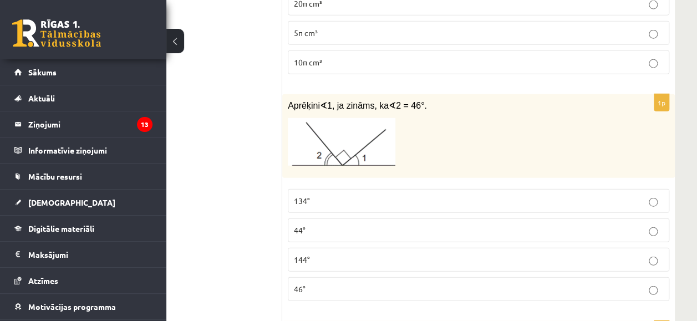
click at [304, 225] on span "44°" at bounding box center [300, 230] width 12 height 10
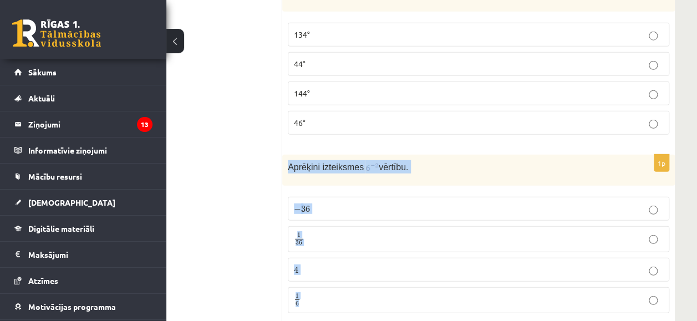
drag, startPoint x: 288, startPoint y: 99, endPoint x: 355, endPoint y: 231, distance: 148.2
click at [355, 231] on div "1p Aprēķini izteiksmes vērtību. − 36 − 36 1 36 1 36 4 4 1 6 1 6" at bounding box center [478, 238] width 392 height 167
copy div "Aprēķini izteiksmes vērtību. − 36 − 36 1 36 1 36 4 4 1 6"
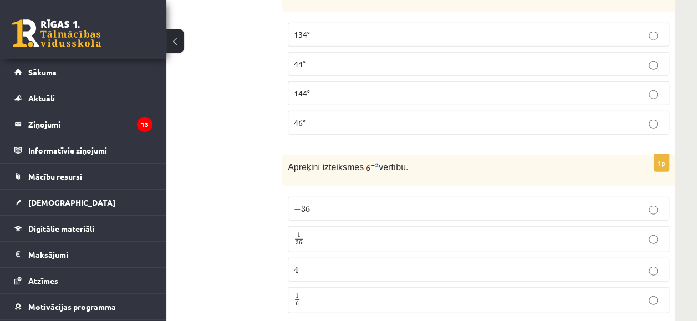
click at [314, 232] on p "1 36 1 36" at bounding box center [478, 239] width 369 height 14
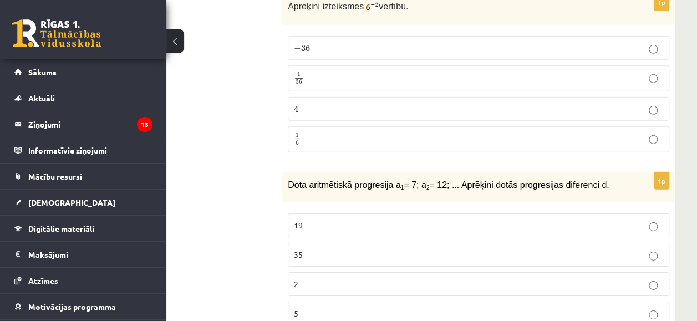
scroll to position [3769, 67]
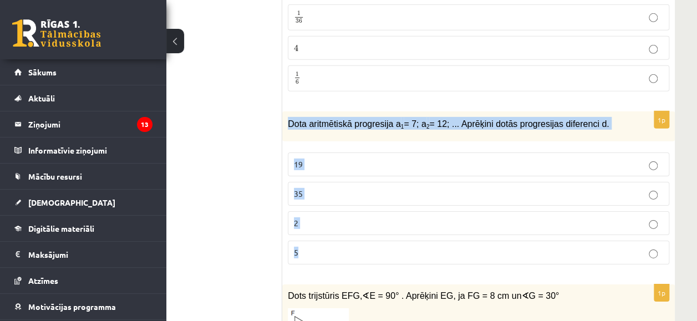
drag, startPoint x: 288, startPoint y: 59, endPoint x: 346, endPoint y: 199, distance: 151.1
click at [346, 199] on div "1p Dota aritmētiskā progresija a 1 = 7; a 2 = 12; ... Aprēķini dotās progresija…" at bounding box center [478, 192] width 392 height 162
copy div "Dota aritmētiskā progresija a 1 = 7; a 2 = 12; ... Aprēķini dotās progresijas d…"
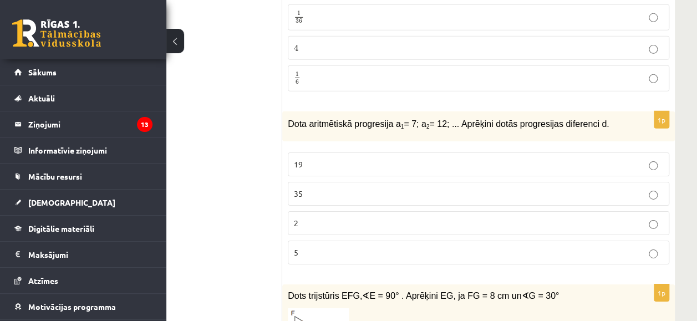
click at [365, 247] on p "5" at bounding box center [478, 253] width 369 height 12
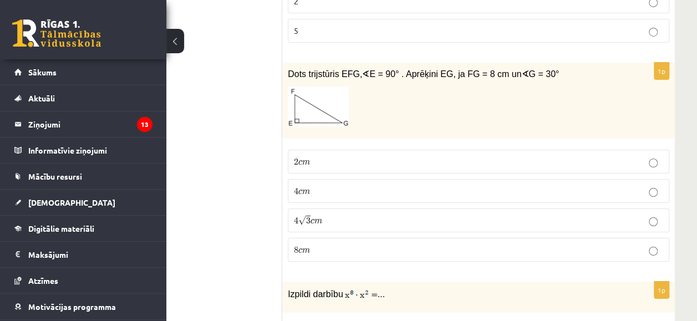
scroll to position [3936, 67]
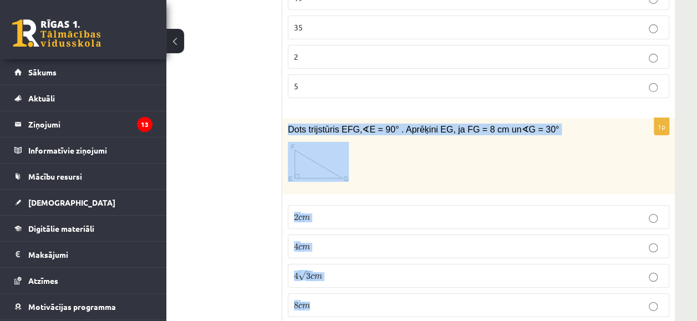
drag, startPoint x: 288, startPoint y: 62, endPoint x: 404, endPoint y: 233, distance: 206.9
click at [404, 233] on div "1p Dots trijstūris EFG, ∢ E = 90° . Aprēķini EG, ja FG = 8 cm un ∢ G = 30° 2 c …" at bounding box center [478, 222] width 392 height 208
copy div "Dots trijstūris EFG, ∢ E = 90° . Aprēķini EG, ja FG = 8 cm un ∢ G = 30° 2 c m 2…"
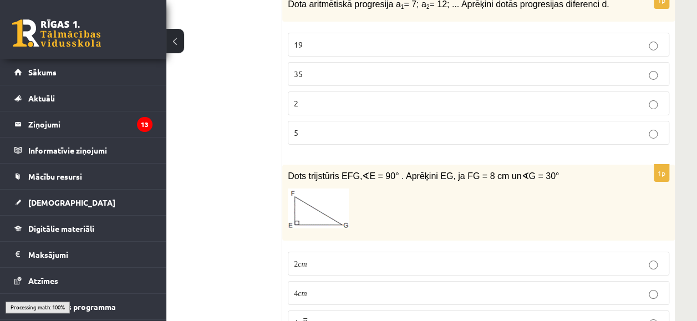
scroll to position [3936, 67]
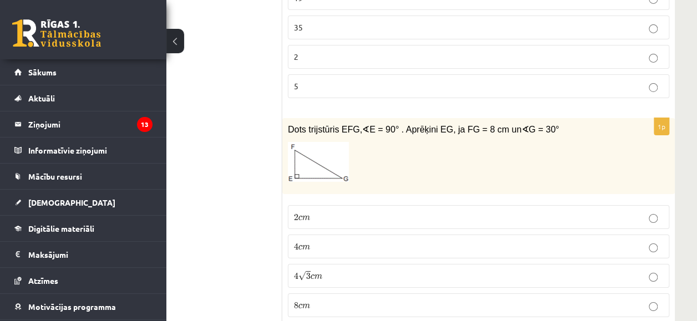
click at [360, 241] on p "4 c m 4 c m" at bounding box center [478, 247] width 369 height 12
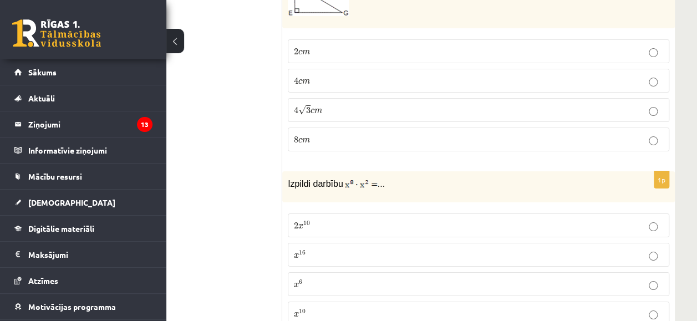
scroll to position [4102, 67]
click at [346, 307] on p "x 10 x 10" at bounding box center [478, 313] width 369 height 12
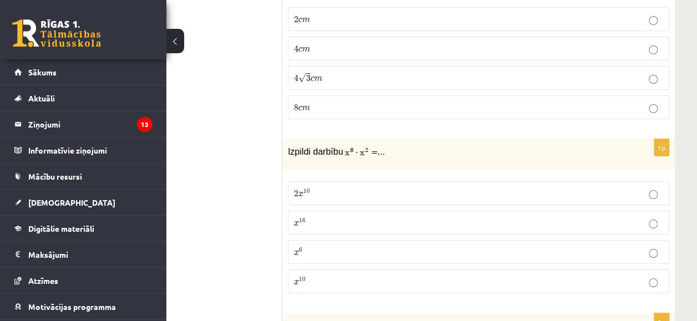
scroll to position [4268, 67]
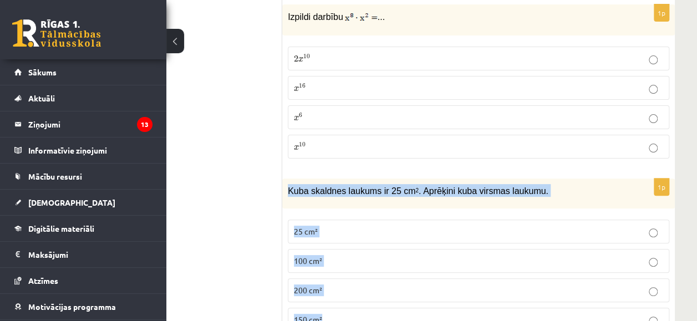
drag, startPoint x: 286, startPoint y: 118, endPoint x: 415, endPoint y: 258, distance: 190.3
click at [415, 258] on div "1p Kuba skaldnes laukums ir 25 cm 2 . Aprēķini kuba virsmas laukumu. 25 cm² 100…" at bounding box center [478, 259] width 392 height 162
copy div "Kuba skaldnes laukums ir 25 cm 2 . Aprēķini kuba virsmas laukumu. 25 cm² 100 cm…"
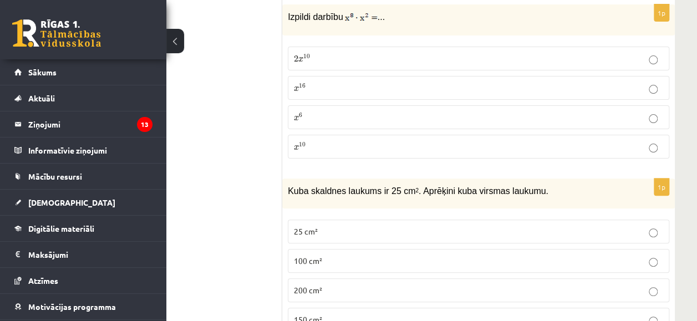
click at [345, 314] on p "150 cm²" at bounding box center [478, 320] width 369 height 12
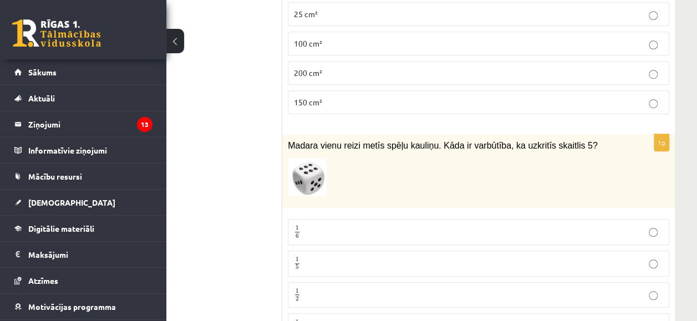
scroll to position [4545, 67]
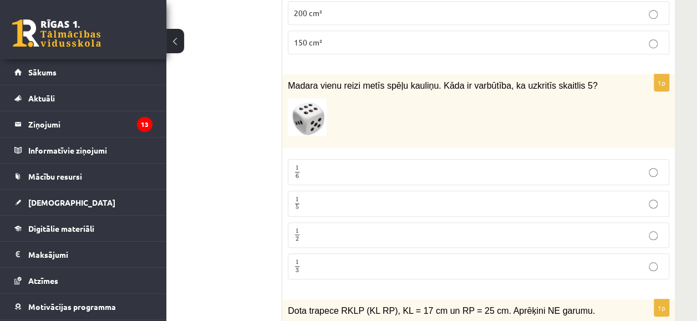
click at [404, 159] on label "1 6 1 6" at bounding box center [478, 172] width 381 height 26
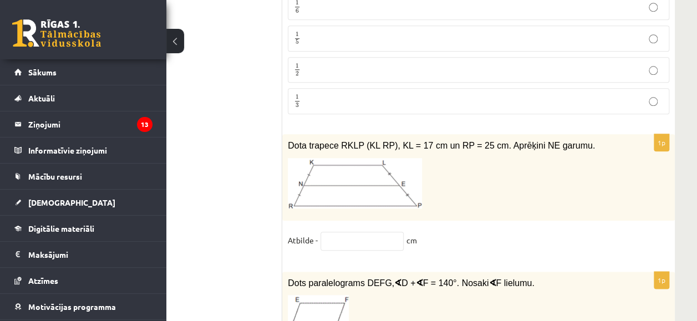
scroll to position [4712, 67]
drag, startPoint x: 288, startPoint y: 71, endPoint x: 429, endPoint y: 160, distance: 166.7
click at [429, 160] on div "1p Dota trapece RKLP (KL RP), KL = 17 cm un RP = 25 cm. Aprēķini NE garumu. Atb…" at bounding box center [478, 196] width 392 height 126
copy div "Dota trapece RKLP (KL RP), KL = 17 cm un RP = 25 cm. Aprēķini NE garumu. Atbild…"
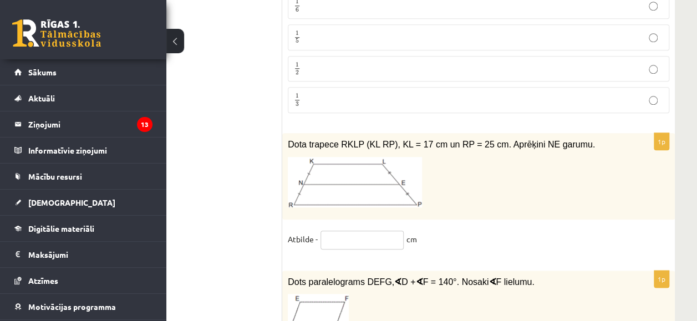
click at [355, 231] on input "text" at bounding box center [361, 240] width 83 height 19
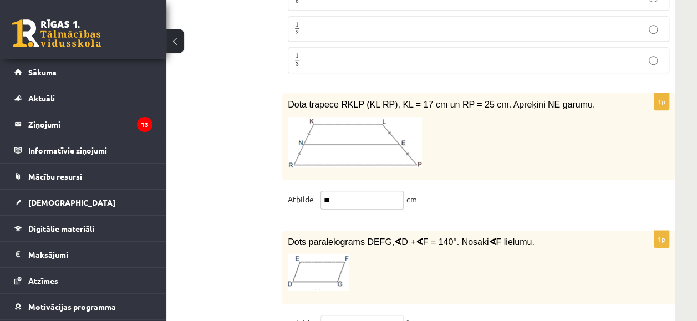
scroll to position [4767, 67]
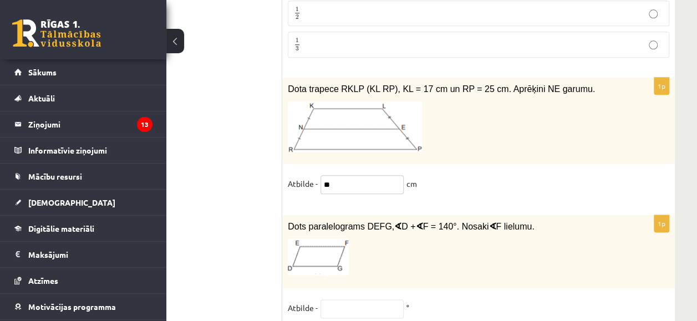
type input "**"
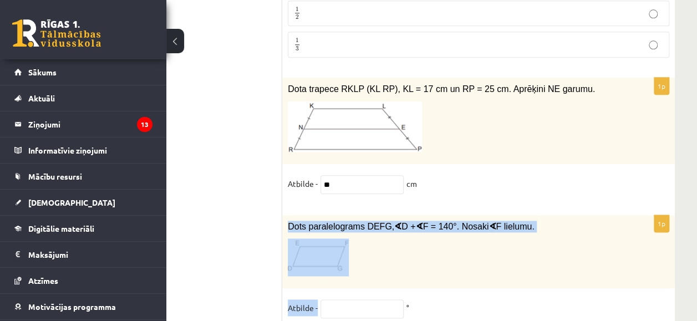
drag, startPoint x: 285, startPoint y: 151, endPoint x: 395, endPoint y: 233, distance: 137.0
click at [395, 233] on div "1p Dots paralelograms DEFG, ∢ D + ∢ F = 140°. Nosaki ∢ F lielumu. Atbilde - °" at bounding box center [478, 272] width 392 height 114
copy div "Dots paralelograms DEFG, ∢ D + ∢ F = 140°. Nosaki ∢ F lielumu. Atbilde -"
click at [573, 238] on p at bounding box center [451, 257] width 326 height 38
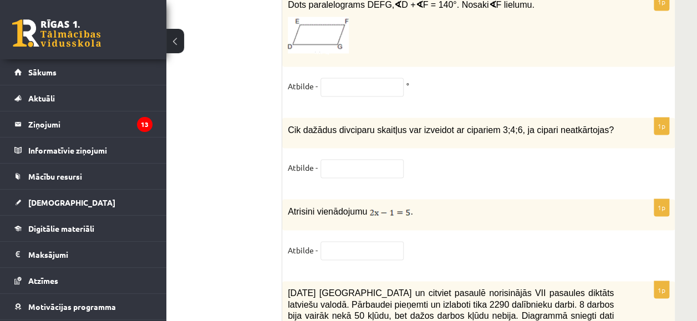
scroll to position [4878, 67]
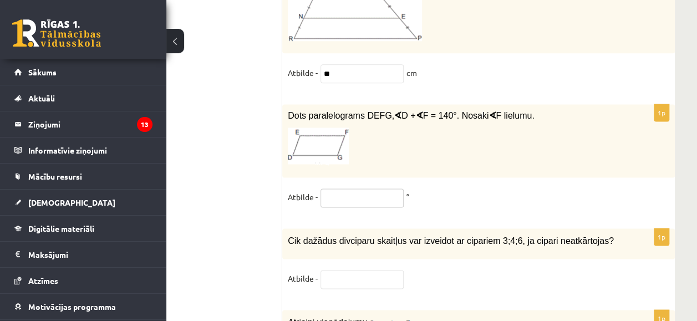
click at [347, 188] on input "text" at bounding box center [361, 197] width 83 height 19
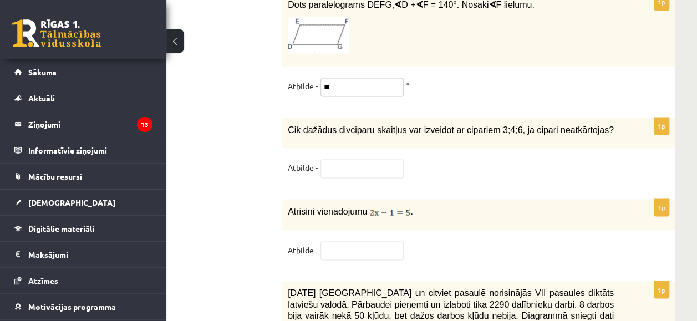
type input "**"
click at [369, 159] on input "text" at bounding box center [361, 168] width 83 height 19
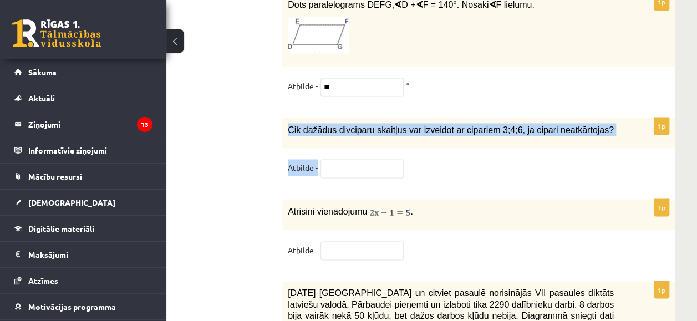
drag, startPoint x: 288, startPoint y: 55, endPoint x: 330, endPoint y: 94, distance: 57.3
click at [330, 118] on div "1p Cik dažādus divciparu skaitļus var izveidot ar cipariem 3;4;6, ja cipari nea…" at bounding box center [478, 153] width 392 height 70
copy div "Cik dažādus divciparu skaitļus var izveidot ar cipariem 3;4;6, ja cipari neatkā…"
click at [460, 118] on div "Cik dažādus divciparu skaitļus var izveidot ar cipariem 3;4;6, ja cipari neatkā…" at bounding box center [478, 133] width 392 height 30
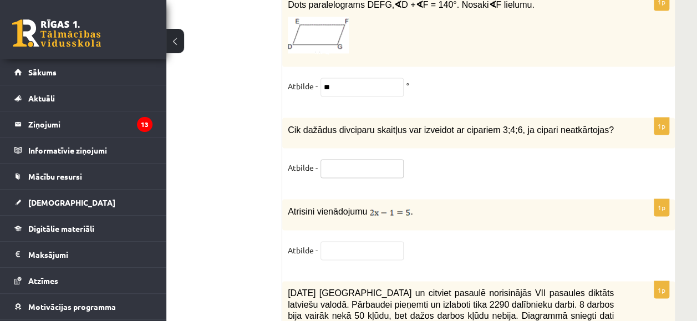
click at [364, 159] on input "text" at bounding box center [361, 168] width 83 height 19
type input "*"
click at [567, 205] on p "Atrisini vienādojumu ." at bounding box center [451, 211] width 326 height 13
click at [385, 241] on input "text" at bounding box center [361, 250] width 83 height 19
type input "*"
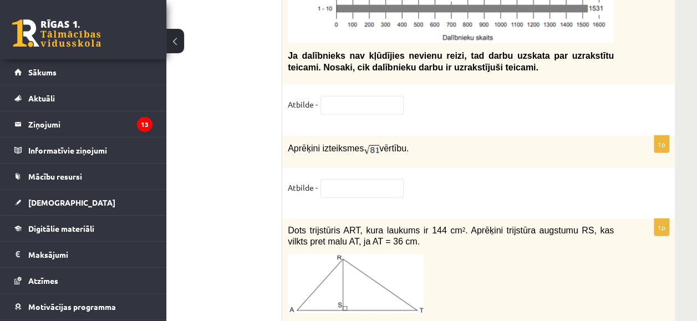
scroll to position [5377, 67]
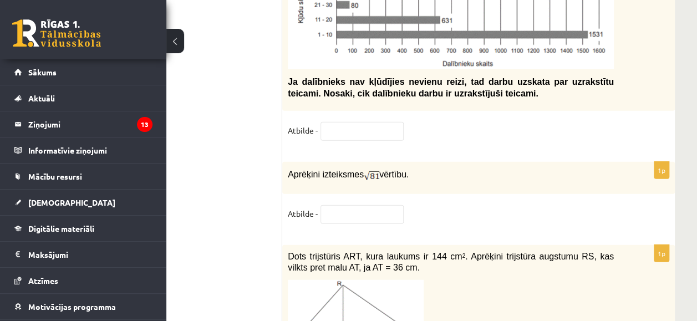
type input "***"
click at [379, 205] on input "text" at bounding box center [361, 214] width 83 height 19
type input "*"
click at [507, 162] on div "1p Aprēķini izteiksmes vērtību. Atbilde - *" at bounding box center [478, 198] width 392 height 72
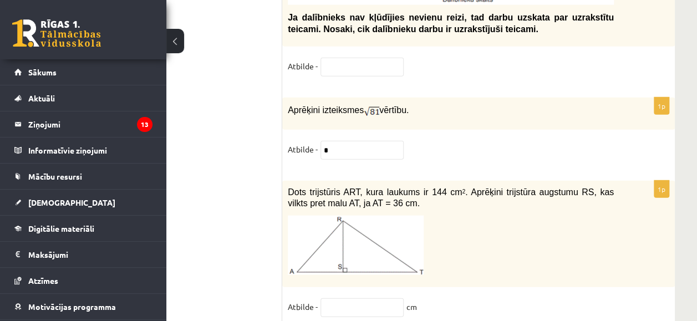
scroll to position [5432, 67]
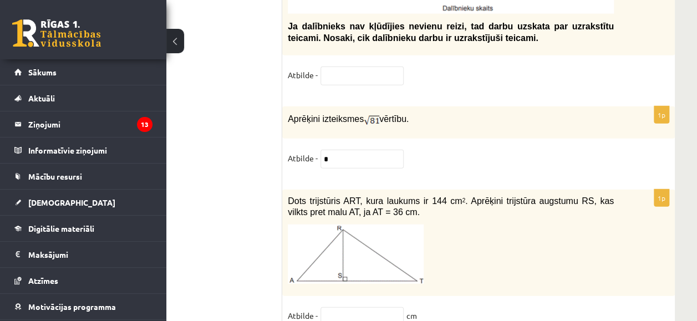
drag, startPoint x: 283, startPoint y: 129, endPoint x: 432, endPoint y: 239, distance: 185.0
click at [432, 239] on div "1p Dots trijstūris ART, kura laukums ir 144 cm 2 . Aprēķini trijstūra augstumu …" at bounding box center [478, 263] width 392 height 146
copy div "Dots trijstūris ART, kura laukums ir 144 cm 2 . Aprēķini trijstūra augstumu RS,…"
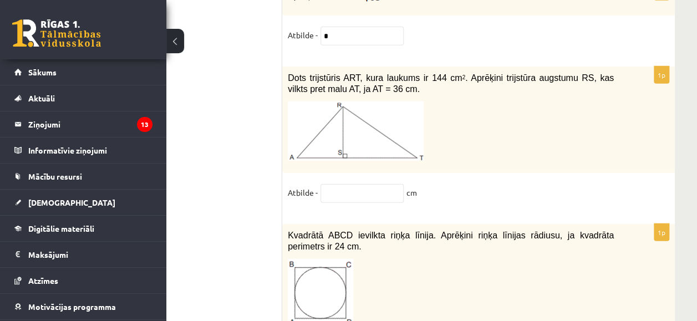
scroll to position [5488, 67]
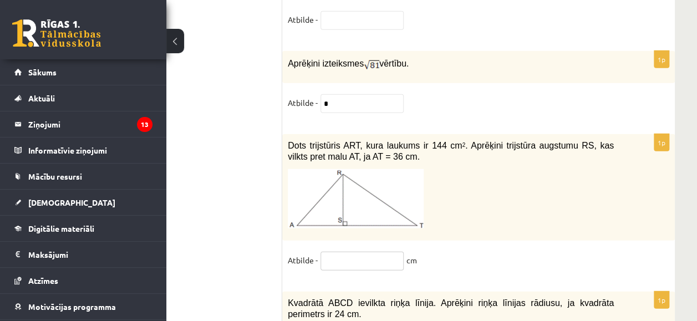
click at [377, 252] on input "text" at bounding box center [361, 261] width 83 height 19
type input "*"
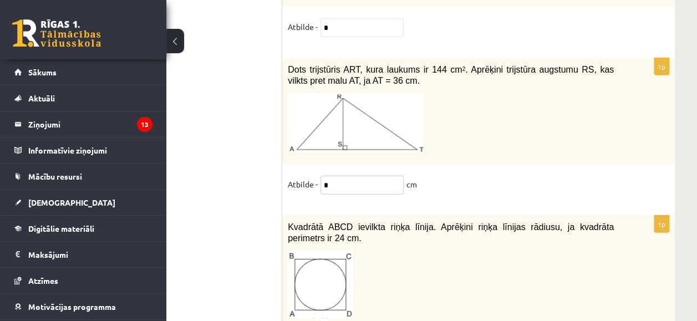
scroll to position [5599, 67]
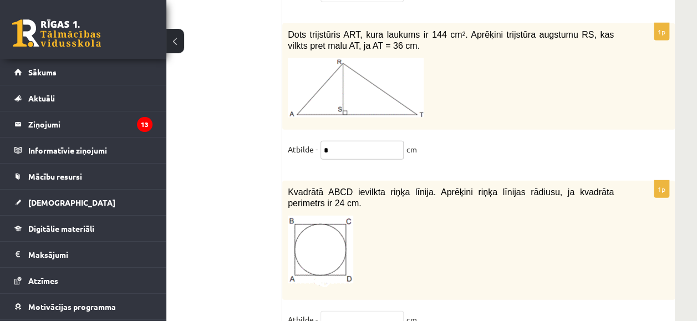
type input "*"
click at [477, 216] on p at bounding box center [451, 252] width 326 height 72
click at [290, 187] on span "Kvadrātā ABCD ievilkta riņķa līnija. Aprēķini riņķa līnijas rādiusu, ja kvadrāt…" at bounding box center [451, 197] width 326 height 21
click at [454, 216] on p at bounding box center [451, 252] width 326 height 72
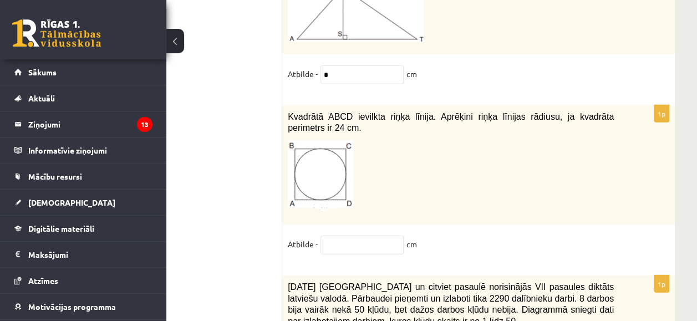
scroll to position [5620, 67]
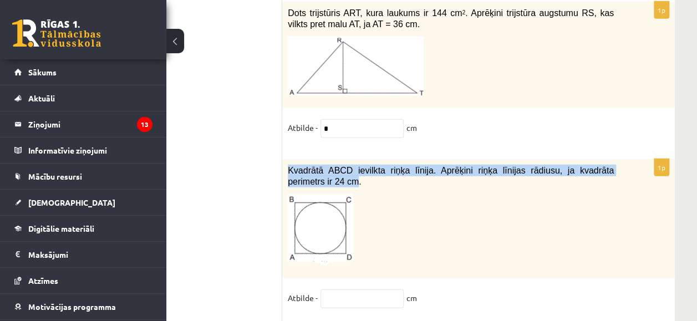
drag, startPoint x: 288, startPoint y: 99, endPoint x: 297, endPoint y: 110, distance: 14.3
click at [297, 166] on span "Kvadrātā ABCD ievilkta riņķa līnija. Aprēķini riņķa līnijas rādiusu, ja kvadrāt…" at bounding box center [451, 176] width 326 height 21
copy span "Kvadrātā ABCD ievilkta riņķa līnija. Aprēķini riņķa līnijas rādiusu, ja kvadrāt…"
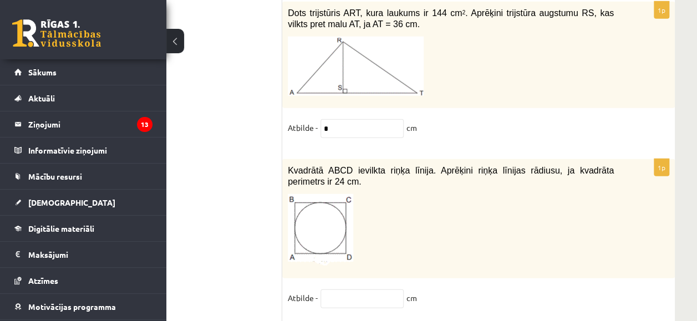
click at [366, 289] on input "text" at bounding box center [361, 298] width 83 height 19
type input "*"
click at [516, 194] on p at bounding box center [451, 230] width 326 height 72
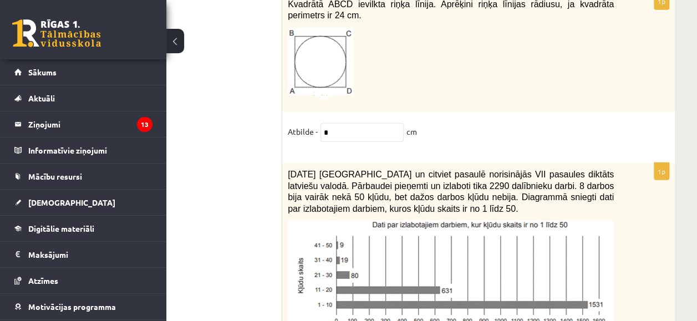
scroll to position [5842, 67]
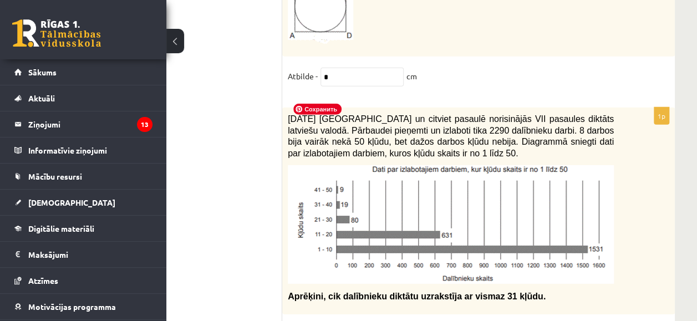
type input "*"
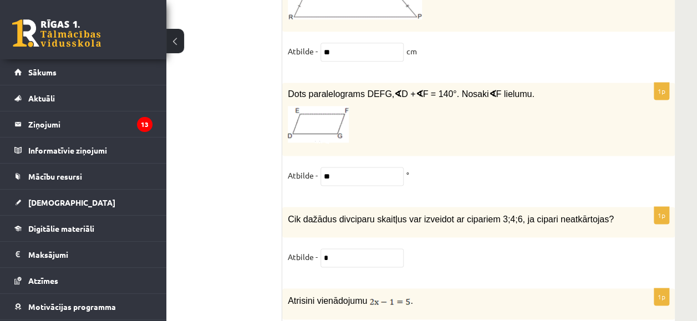
scroll to position [5177, 67]
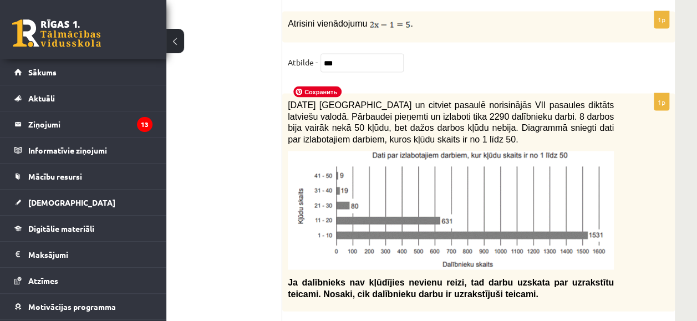
type input "**"
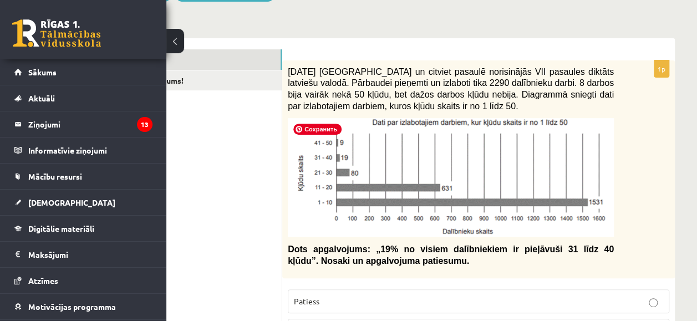
scroll to position [188, 67]
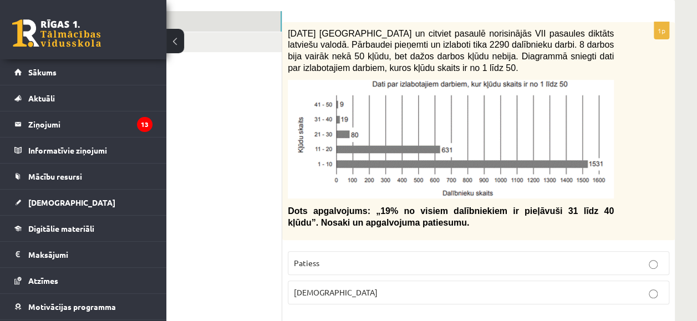
type input "**"
click at [327, 290] on p "[DEMOGRAPHIC_DATA]" at bounding box center [478, 293] width 369 height 12
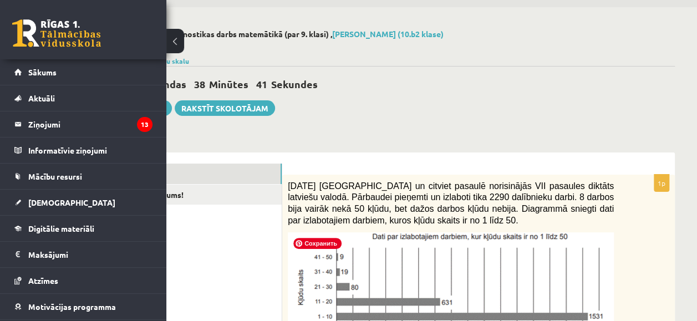
scroll to position [0, 67]
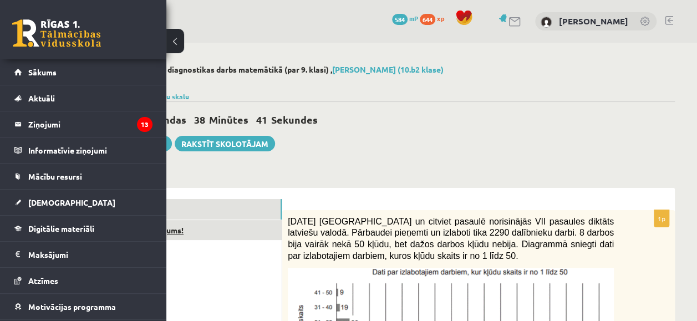
click at [239, 238] on link "Izvērtējums!" at bounding box center [206, 230] width 149 height 21
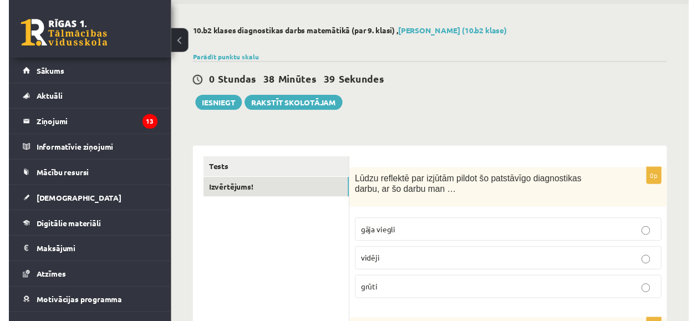
scroll to position [0, 0]
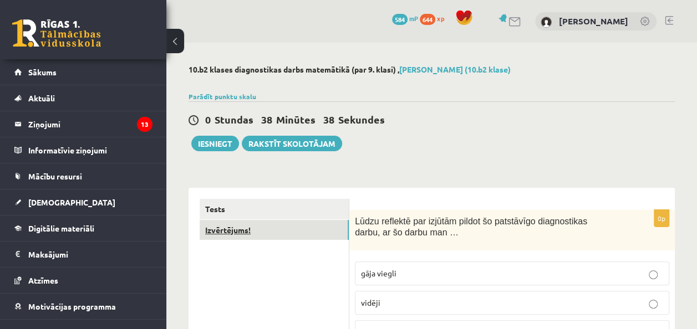
click at [313, 237] on link "Izvērtējums!" at bounding box center [274, 230] width 149 height 21
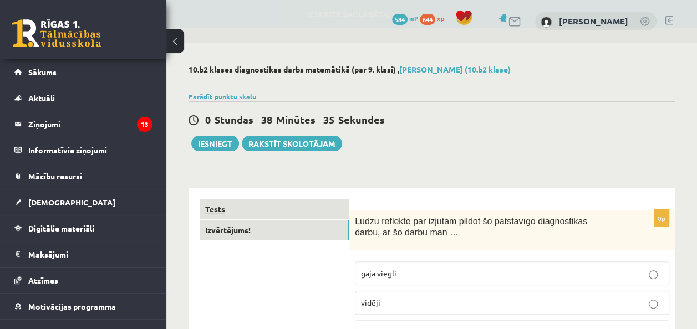
click at [297, 212] on link "Tests" at bounding box center [274, 209] width 149 height 21
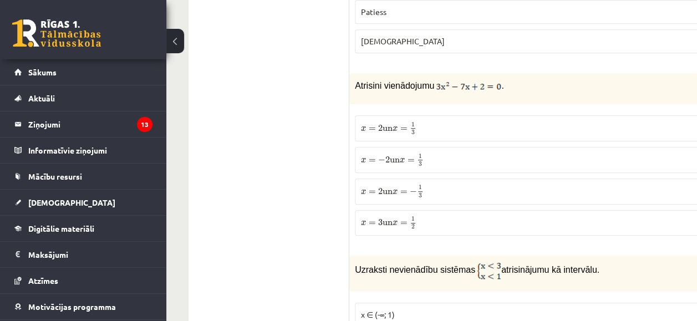
scroll to position [443, 0]
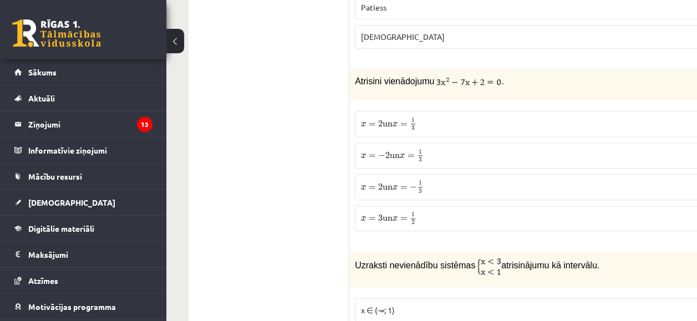
click at [382, 190] on span "x = 2 un x = − 1 3" at bounding box center [392, 187] width 63 height 13
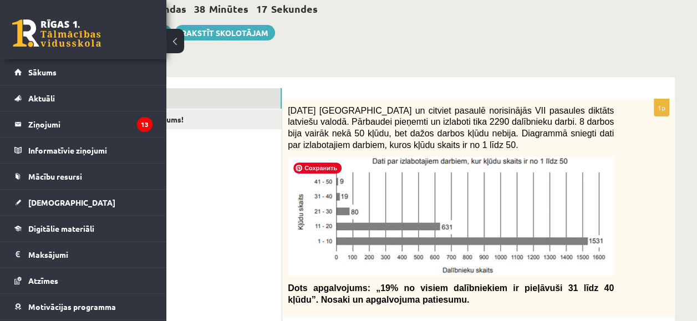
scroll to position [333, 67]
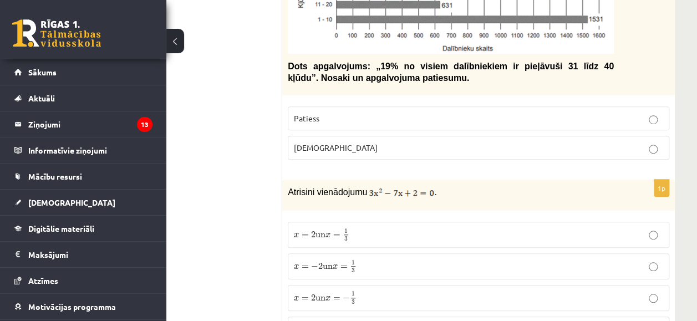
click at [484, 152] on p "[DEMOGRAPHIC_DATA]" at bounding box center [478, 148] width 369 height 12
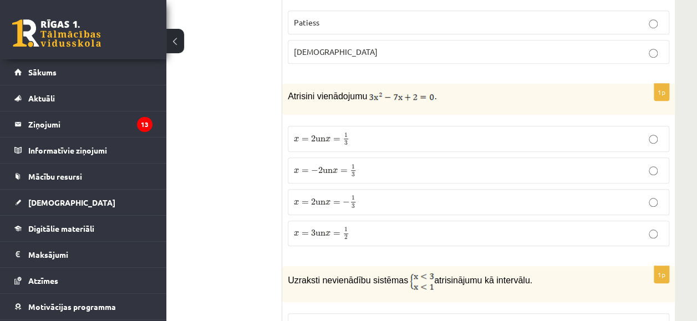
scroll to position [443, 67]
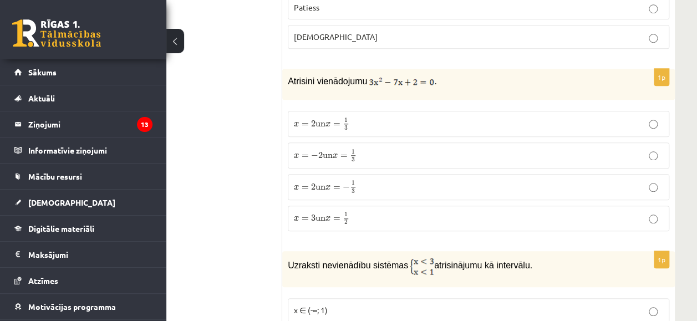
click at [348, 126] on span "3" at bounding box center [346, 128] width 4 height 5
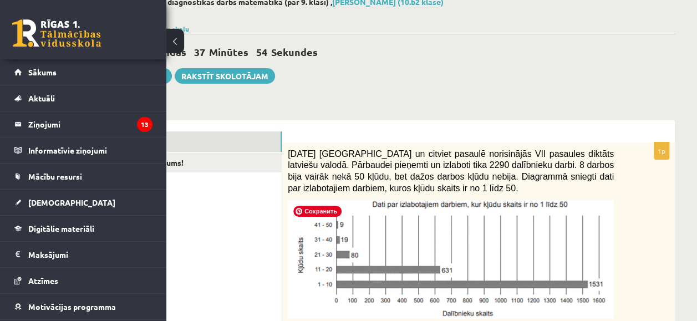
scroll to position [0, 67]
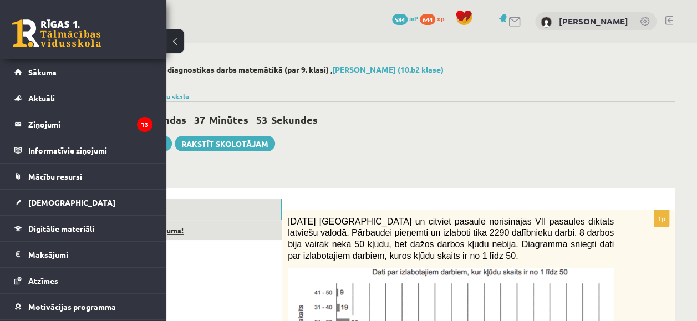
click at [239, 227] on link "Izvērtējums!" at bounding box center [206, 230] width 149 height 21
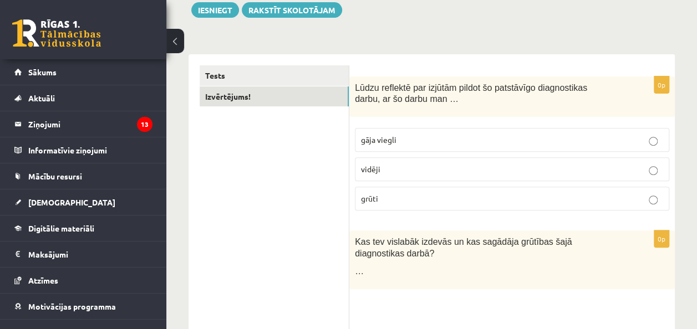
scroll to position [111, 0]
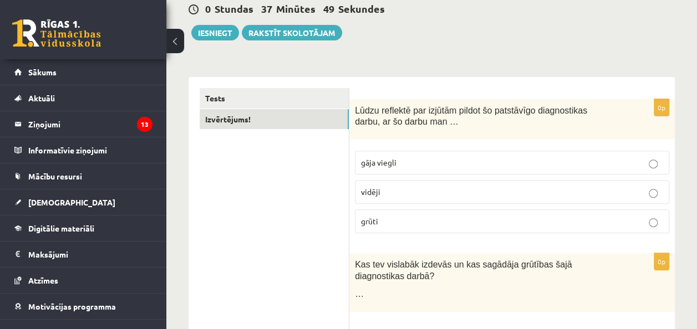
click at [455, 195] on p "vidēji" at bounding box center [512, 192] width 302 height 12
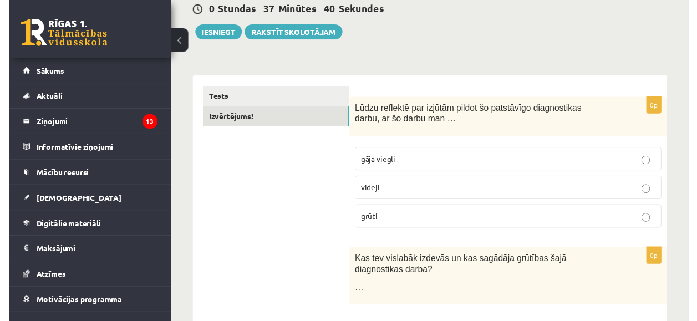
scroll to position [102, 0]
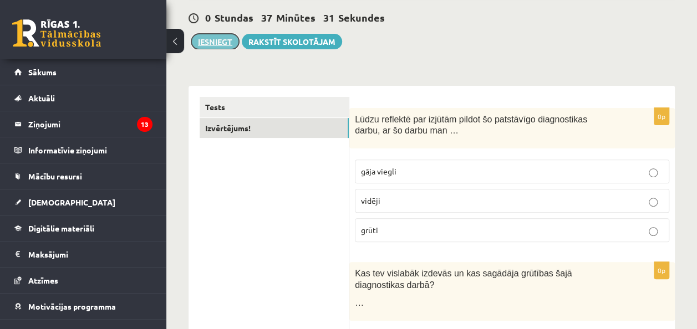
click at [221, 44] on button "Iesniegt" at bounding box center [215, 42] width 48 height 16
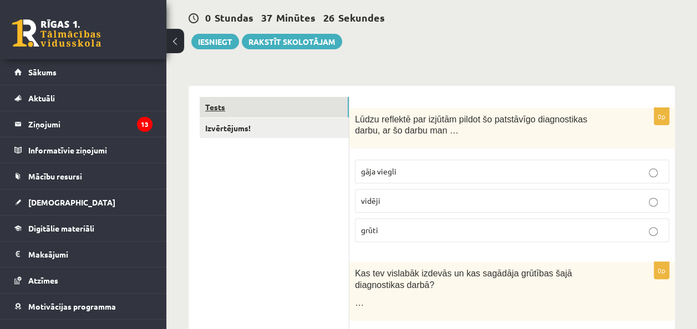
click at [265, 110] on link "Tests" at bounding box center [274, 107] width 149 height 21
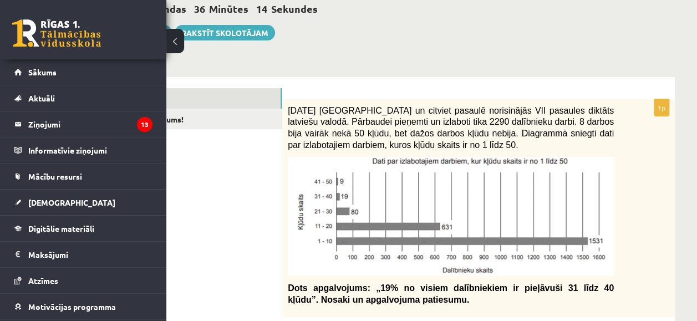
scroll to position [111, 0]
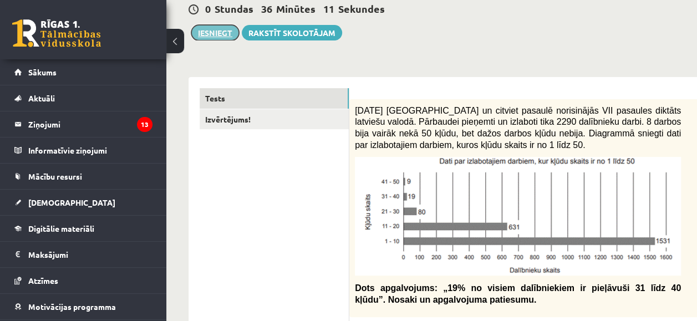
click at [204, 37] on button "Iesniegt" at bounding box center [215, 33] width 48 height 16
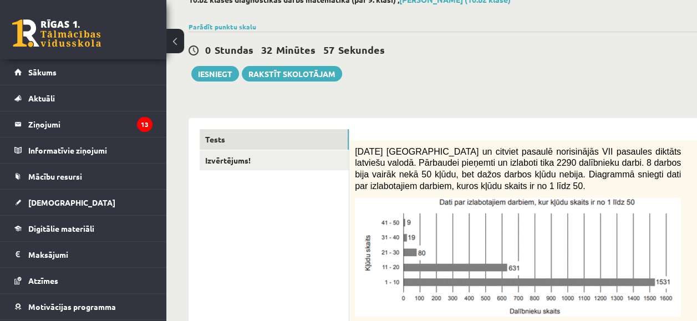
scroll to position [0, 0]
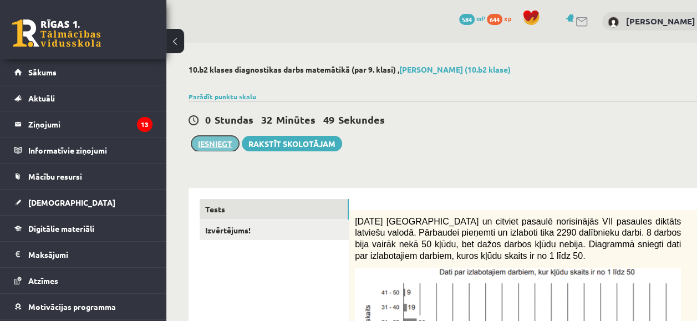
click at [227, 145] on button "Iesniegt" at bounding box center [215, 144] width 48 height 16
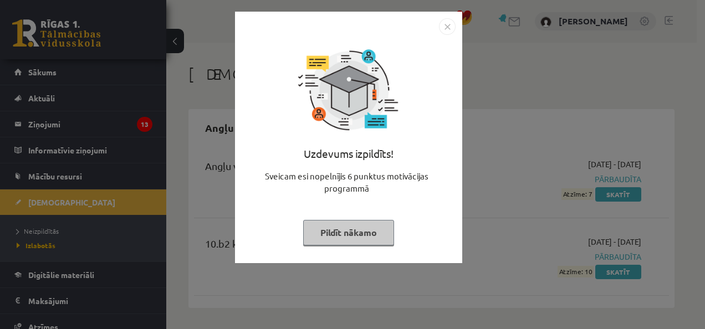
click at [385, 228] on button "Pildīt nākamo" at bounding box center [348, 232] width 91 height 25
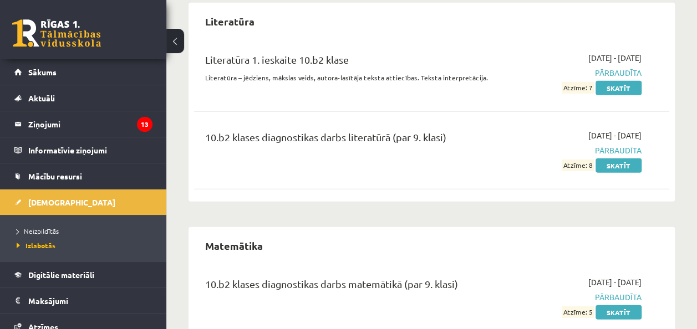
scroll to position [1523, 0]
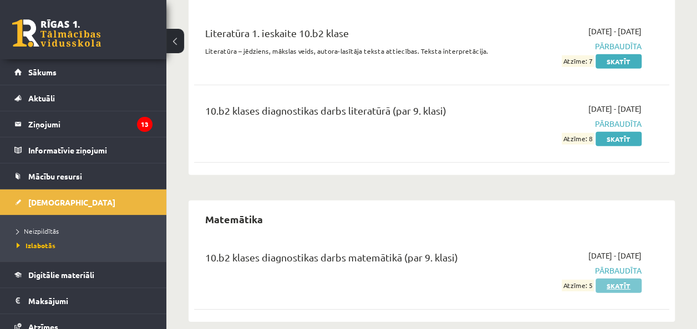
click at [635, 279] on link "Skatīt" at bounding box center [618, 286] width 46 height 14
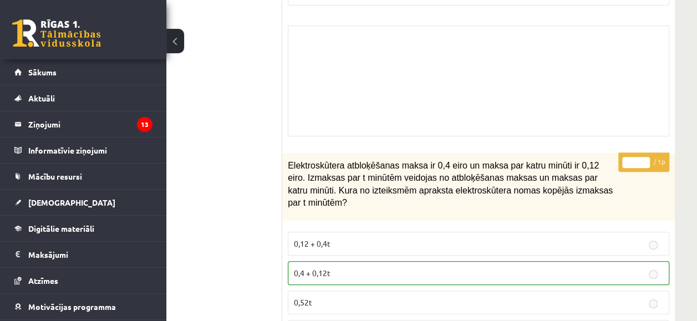
scroll to position [4712, 67]
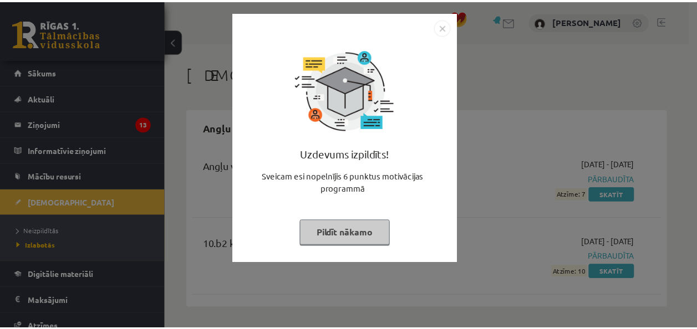
scroll to position [1523, 0]
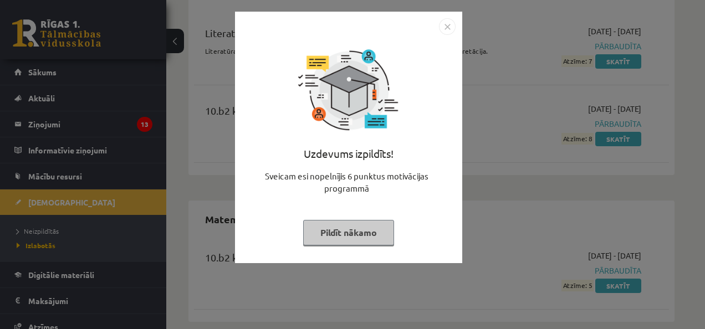
click at [446, 24] on img "Close" at bounding box center [447, 26] width 17 height 17
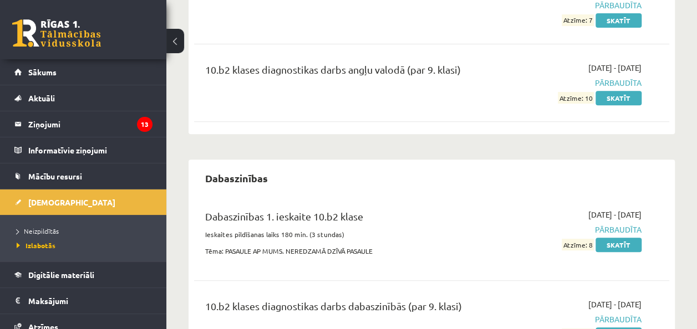
scroll to position [0, 0]
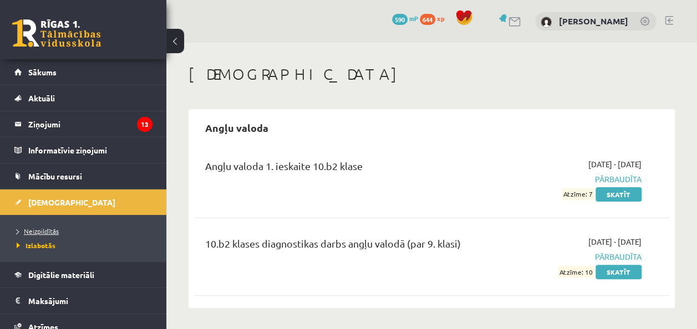
click at [50, 226] on link "Neizpildītās" at bounding box center [86, 231] width 139 height 10
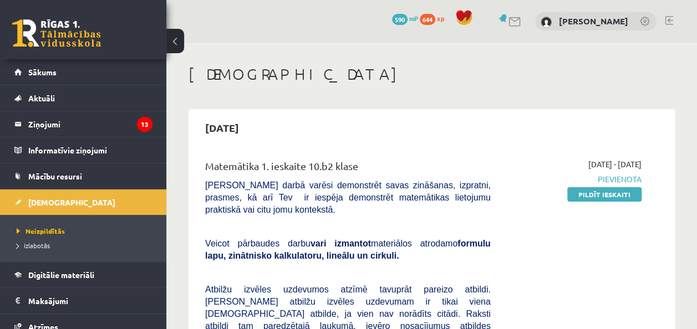
click at [574, 192] on link "Pildīt ieskaiti" at bounding box center [604, 194] width 74 height 14
click at [35, 75] on span "Sākums" at bounding box center [42, 72] width 28 height 10
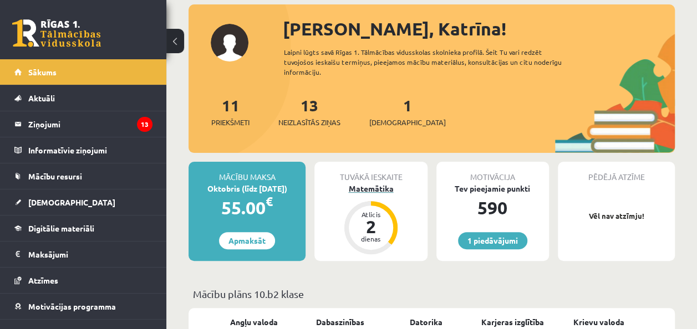
scroll to position [111, 0]
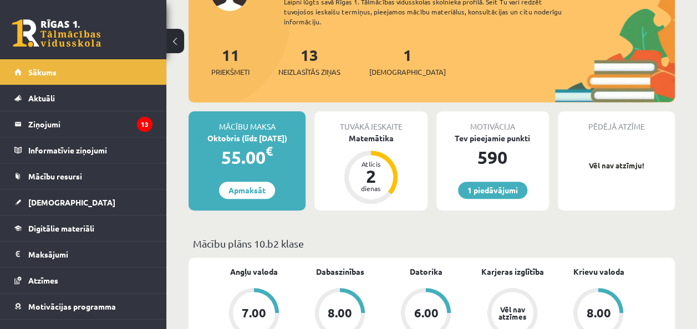
click at [384, 130] on div "Tuvākā ieskaite" at bounding box center [370, 121] width 113 height 21
click at [382, 140] on div "Matemātika" at bounding box center [370, 138] width 113 height 12
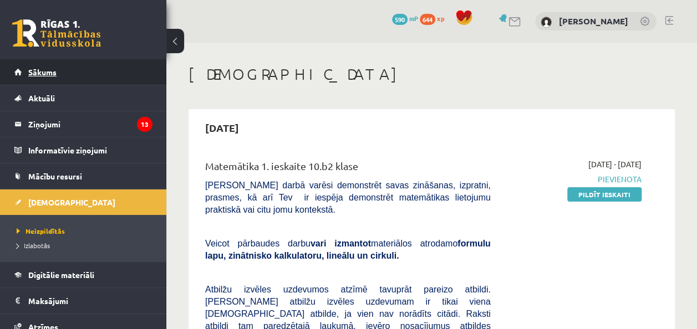
click at [26, 68] on link "Sākums" at bounding box center [83, 71] width 138 height 25
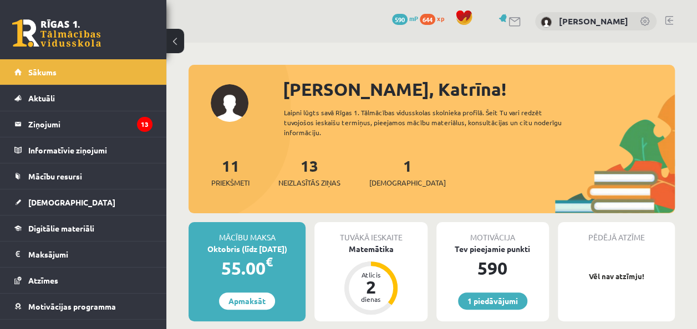
scroll to position [111, 0]
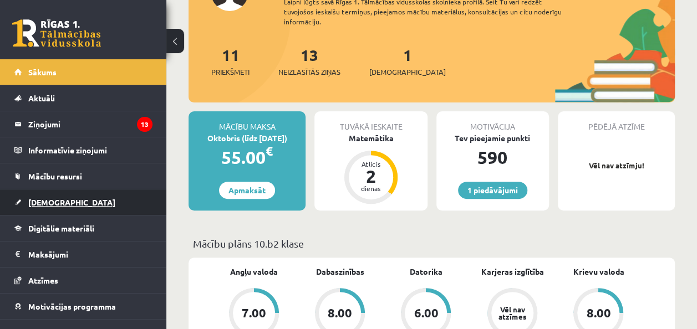
click at [50, 204] on span "[DEMOGRAPHIC_DATA]" at bounding box center [71, 202] width 87 height 10
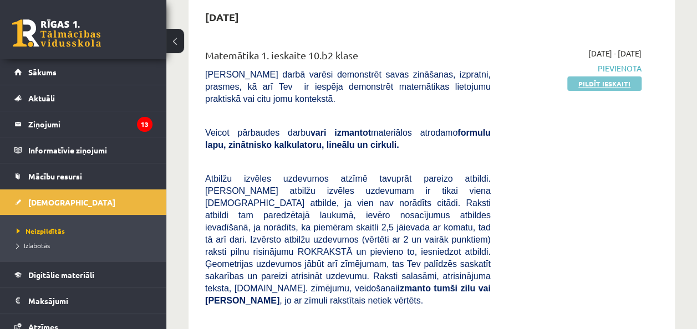
click at [599, 88] on link "Pildīt ieskaiti" at bounding box center [604, 83] width 74 height 14
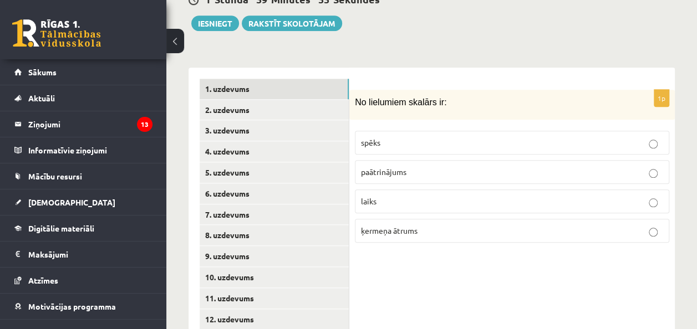
scroll to position [505, 0]
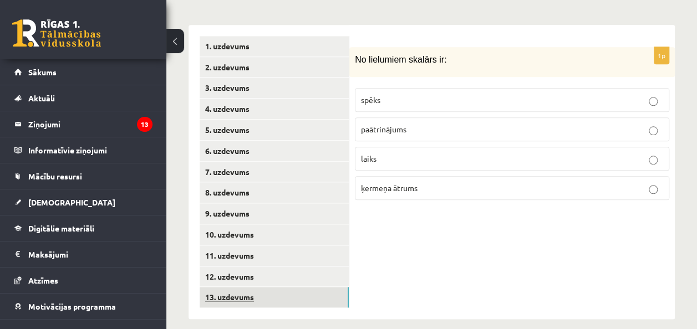
click at [236, 287] on link "13. uzdevums" at bounding box center [274, 297] width 149 height 21
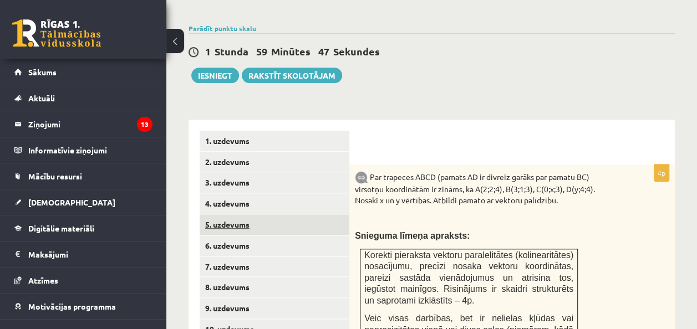
click at [273, 220] on link "5. uzdevums" at bounding box center [274, 225] width 149 height 21
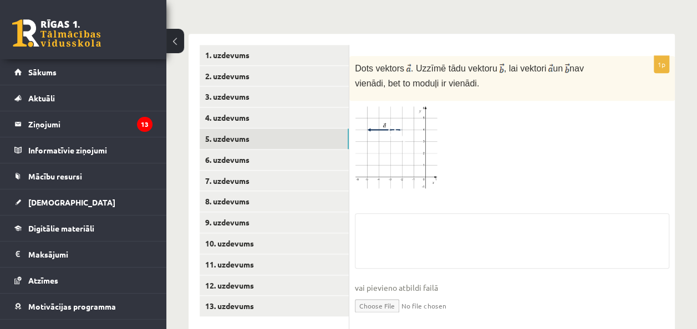
scroll to position [521, 0]
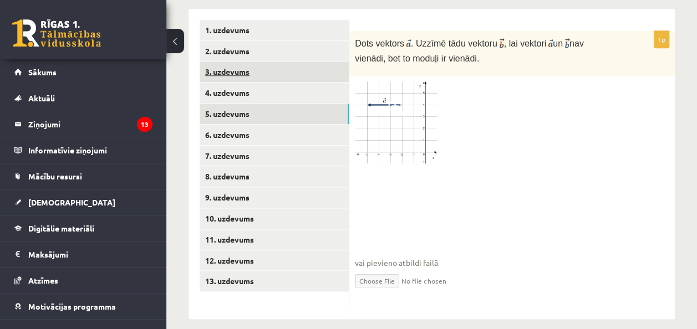
click at [243, 62] on link "3. uzdevums" at bounding box center [274, 72] width 149 height 21
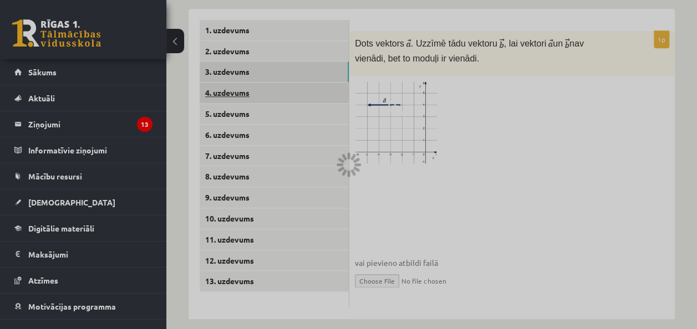
scroll to position [506, 0]
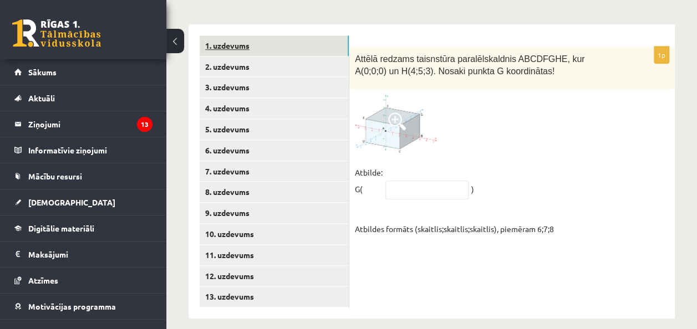
click at [251, 35] on link "1. uzdevums" at bounding box center [274, 45] width 149 height 21
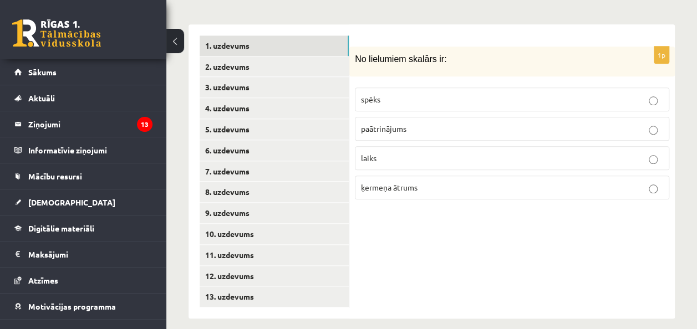
click at [200, 35] on link "1. uzdevums" at bounding box center [274, 45] width 149 height 21
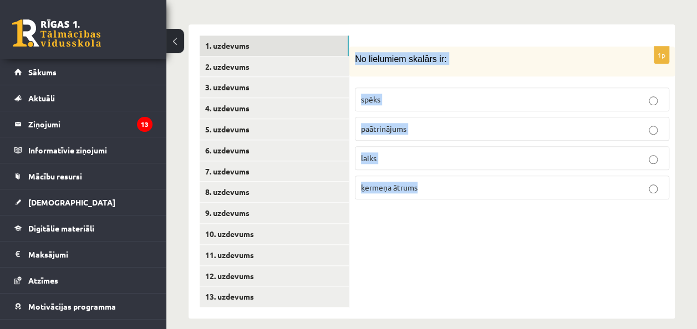
drag, startPoint x: 354, startPoint y: 45, endPoint x: 546, endPoint y: 169, distance: 228.6
click at [546, 169] on div "1p No lielumiem skalārs ir: spēks paātrinājums laiks ķermeņa ātrums" at bounding box center [511, 128] width 325 height 162
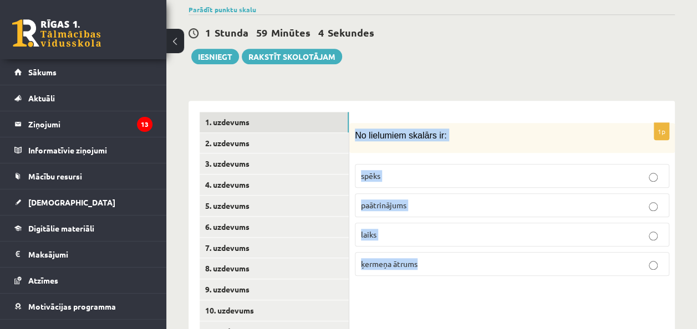
scroll to position [339, 0]
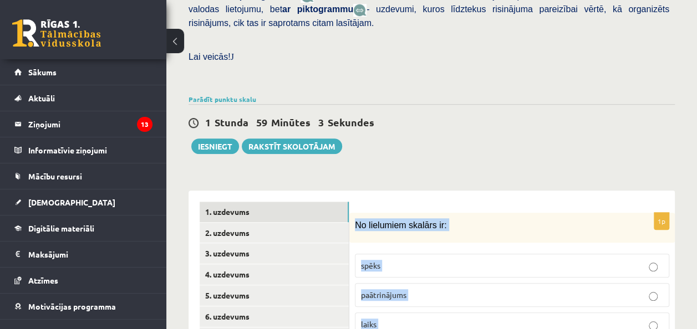
copy div "No lielumiem skalārs ir: spēks paātrinājums laiks ķermeņa ātrums"
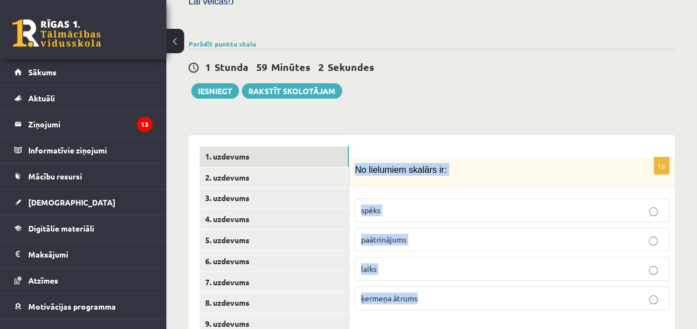
click at [425, 90] on div "Matemātika 1. ieskaite 10.b2 klase , Katrīna Šeputīte (10.b2 klase) Pārbaudes d…" at bounding box center [431, 50] width 530 height 804
drag, startPoint x: 354, startPoint y: 156, endPoint x: 439, endPoint y: 280, distance: 150.8
click at [439, 280] on div "1p No lielumiem skalārs ir: spēks paātrinājums laiks ķermeņa ātrums" at bounding box center [511, 238] width 325 height 162
copy div "No lielumiem skalārs ir: spēks paātrinājums laiks ķermeņa ātrums"
click at [413, 307] on div "1p No lielumiem skalārs ir: spēks paātrinājums laiks ķermeņa ātrums" at bounding box center [511, 282] width 325 height 294
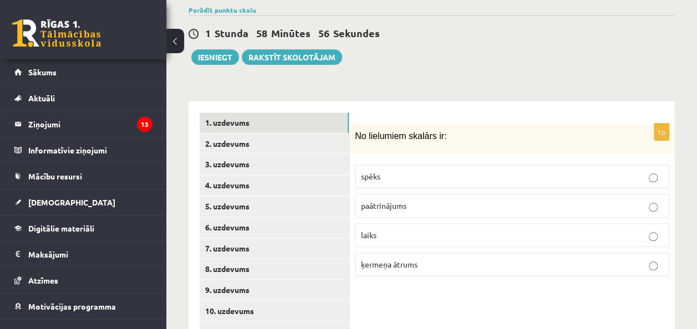
scroll to position [450, 0]
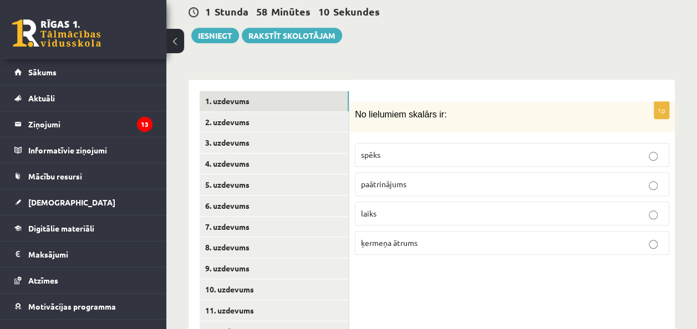
click at [437, 208] on p "laiks" at bounding box center [512, 214] width 302 height 12
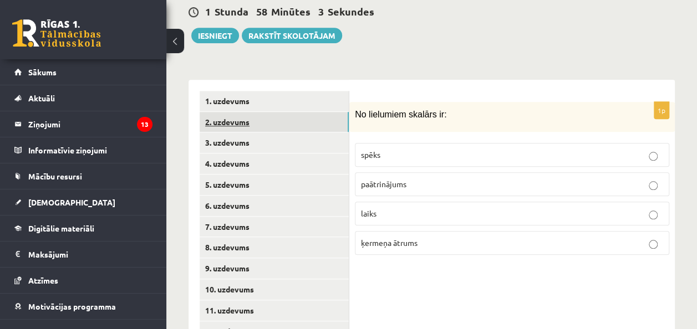
click at [290, 112] on link "2. uzdevums" at bounding box center [274, 122] width 149 height 21
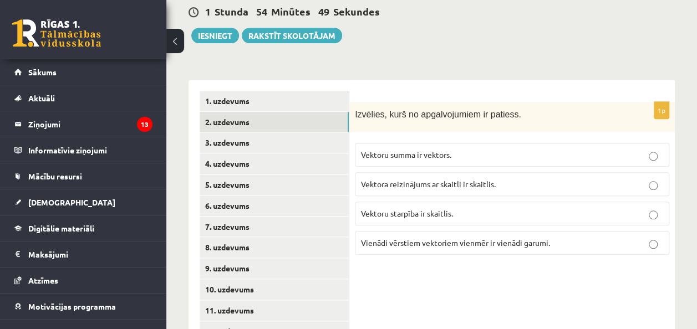
click at [569, 149] on p "Vektoru summa ir vektors." at bounding box center [512, 155] width 302 height 12
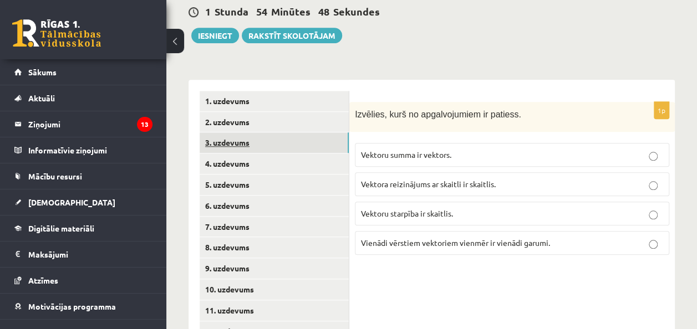
click at [268, 135] on link "3. uzdevums" at bounding box center [274, 142] width 149 height 21
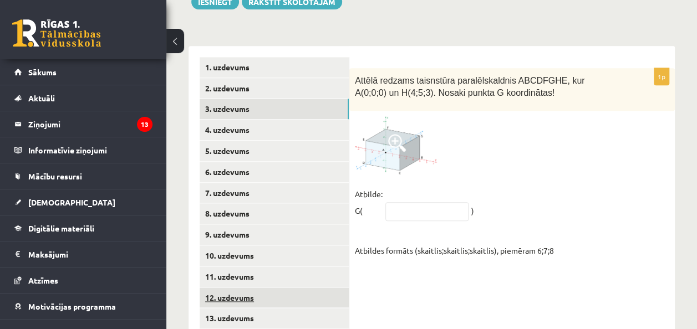
scroll to position [506, 0]
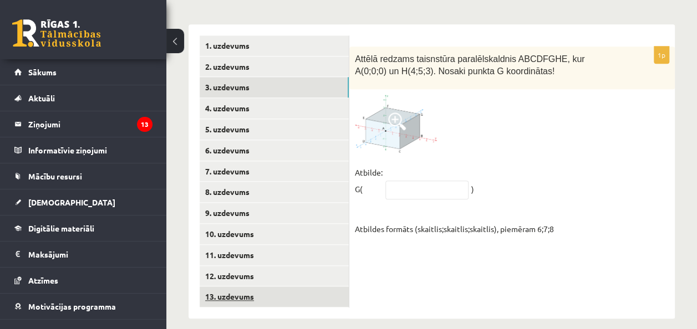
click at [257, 287] on link "13. uzdevums" at bounding box center [274, 297] width 149 height 21
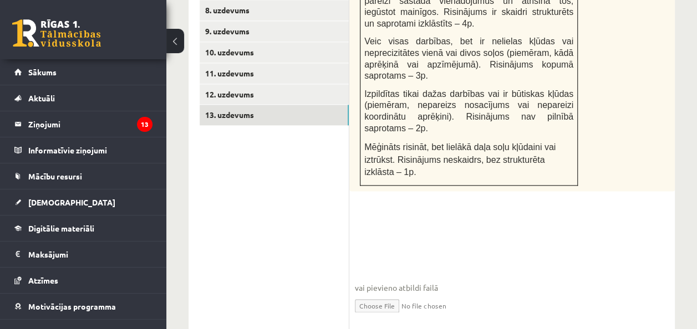
scroll to position [466, 0]
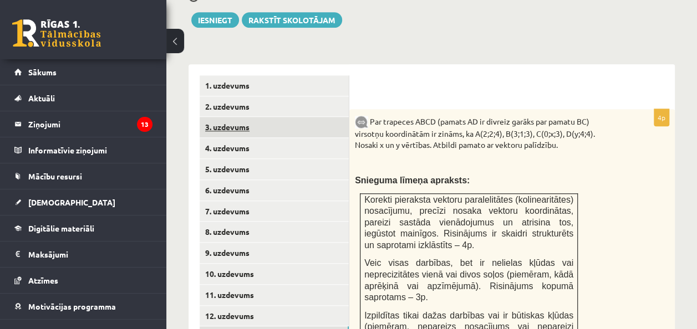
click at [229, 117] on link "3. uzdevums" at bounding box center [274, 127] width 149 height 21
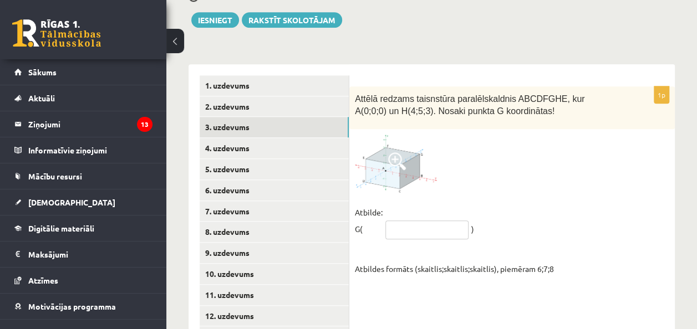
click at [405, 221] on input "text" at bounding box center [426, 230] width 83 height 19
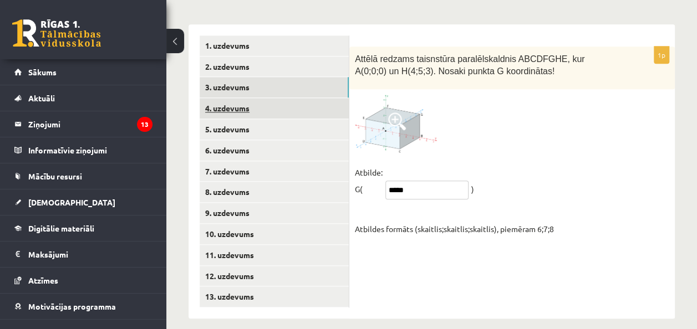
type input "*****"
click at [238, 98] on link "4. uzdevums" at bounding box center [274, 108] width 149 height 21
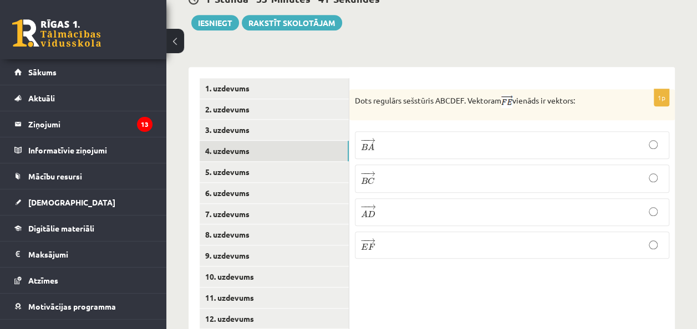
scroll to position [450, 0]
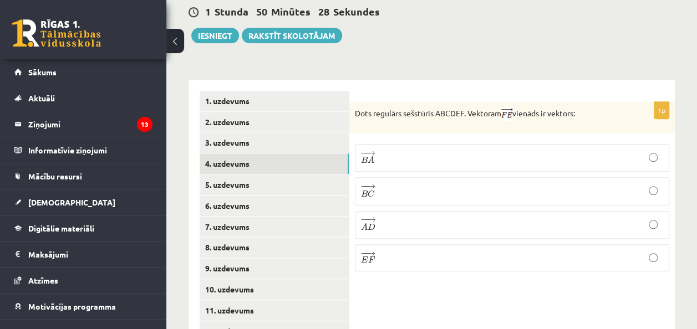
click at [611, 217] on p "− − → A D A D →" at bounding box center [512, 225] width 302 height 16
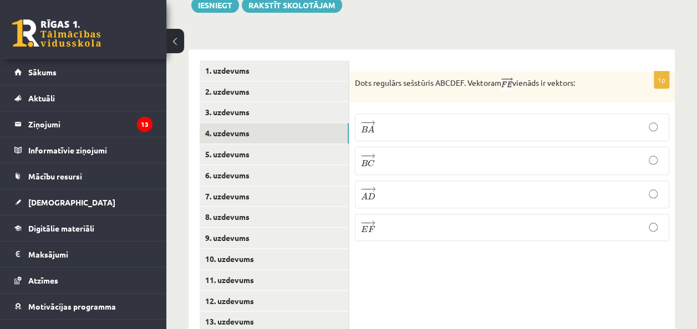
scroll to position [506, 0]
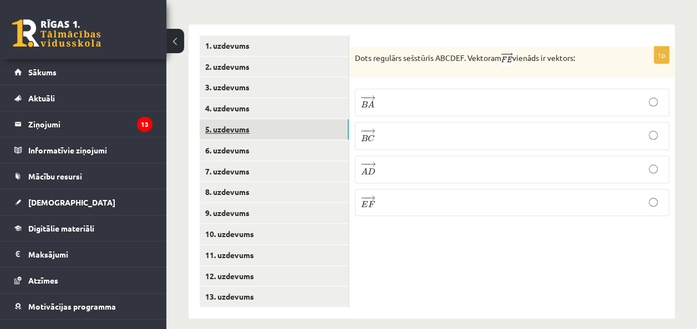
click at [289, 120] on link "5. uzdevums" at bounding box center [274, 129] width 149 height 21
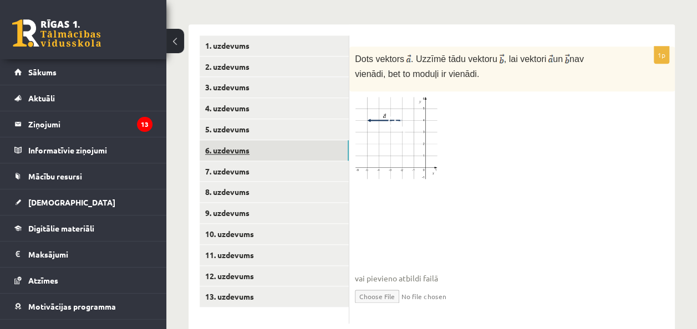
click at [263, 145] on link "6. uzdevums" at bounding box center [274, 150] width 149 height 21
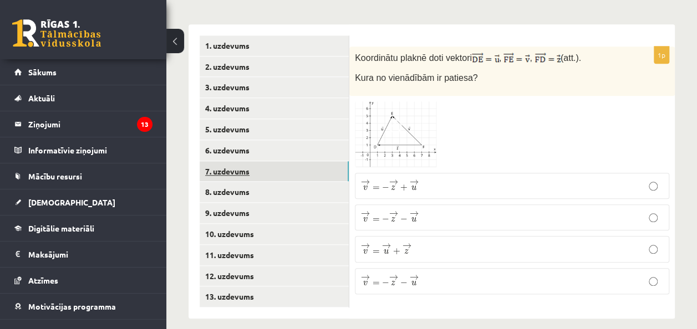
click at [220, 167] on link "7. uzdevums" at bounding box center [274, 171] width 149 height 21
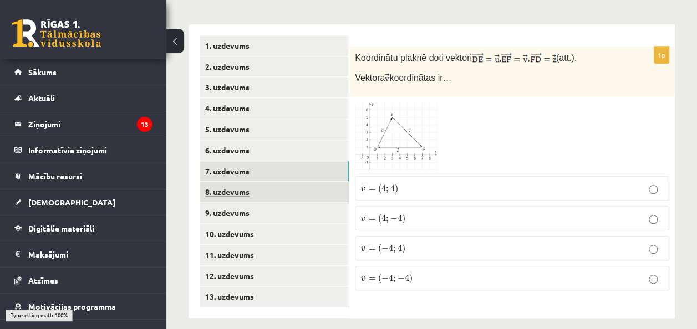
click at [243, 182] on link "8. uzdevums" at bounding box center [274, 192] width 149 height 21
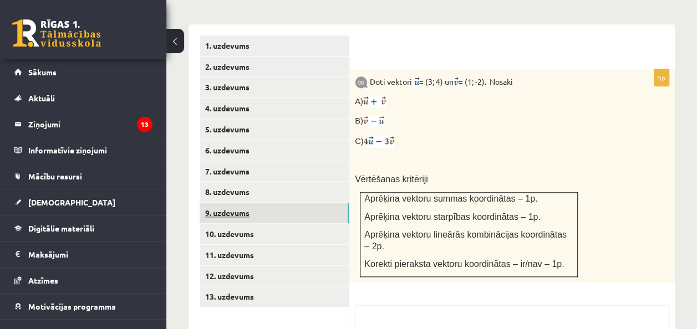
click at [246, 203] on link "9. uzdevums" at bounding box center [274, 213] width 149 height 21
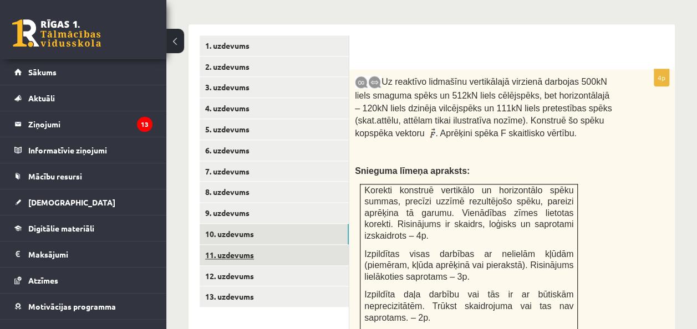
drag, startPoint x: 248, startPoint y: 226, endPoint x: 248, endPoint y: 237, distance: 10.5
click at [248, 227] on link "10. uzdevums" at bounding box center [274, 234] width 149 height 21
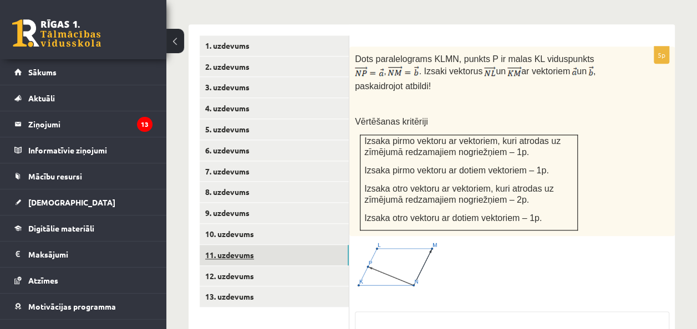
click at [252, 248] on link "11. uzdevums" at bounding box center [274, 255] width 149 height 21
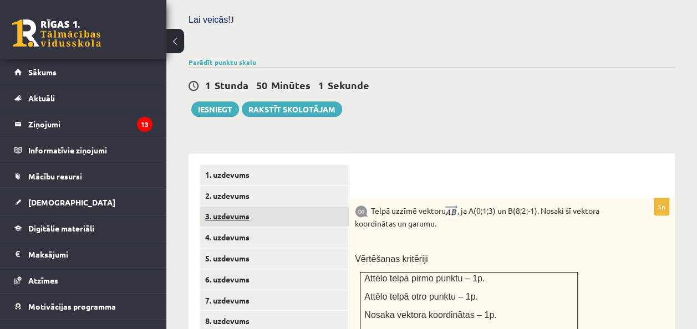
scroll to position [369, 0]
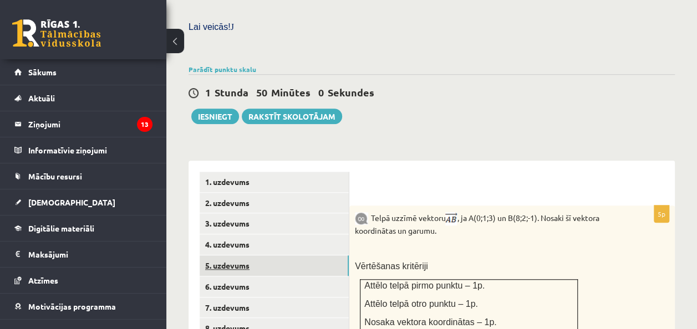
click at [269, 256] on link "5. uzdevums" at bounding box center [274, 266] width 149 height 21
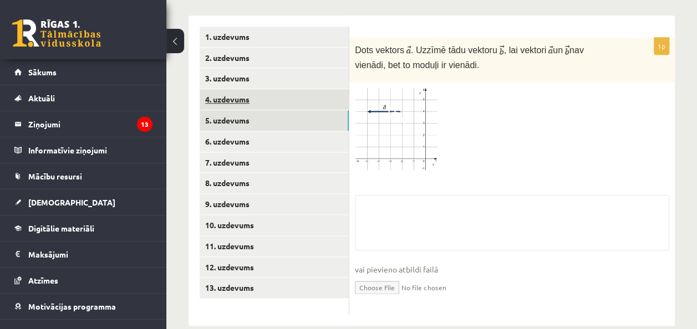
scroll to position [521, 0]
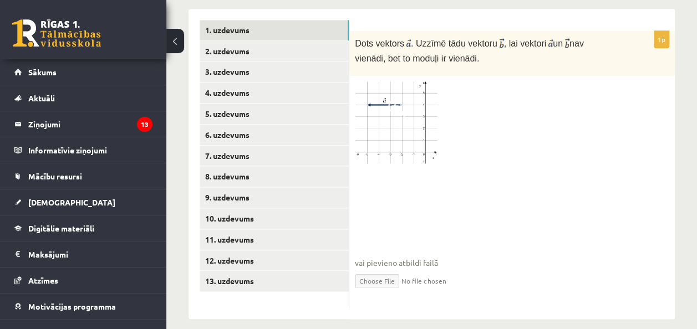
drag, startPoint x: 239, startPoint y: 7, endPoint x: 239, endPoint y: 15, distance: 8.3
click at [239, 20] on link "1. uzdevums" at bounding box center [274, 30] width 149 height 21
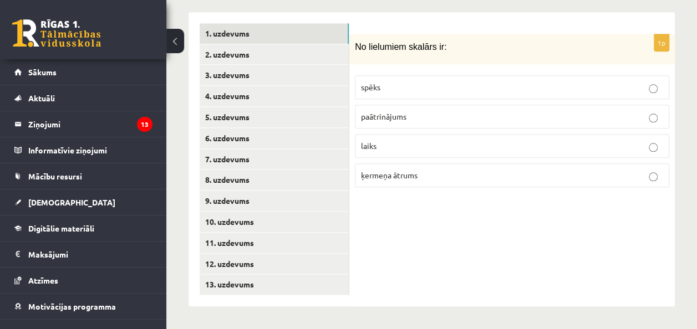
scroll to position [506, 0]
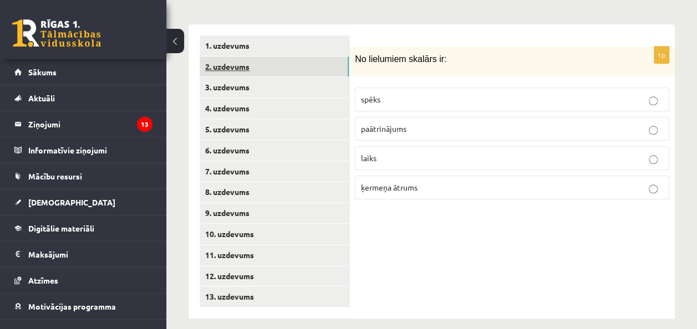
click at [269, 57] on link "2. uzdevums" at bounding box center [274, 67] width 149 height 21
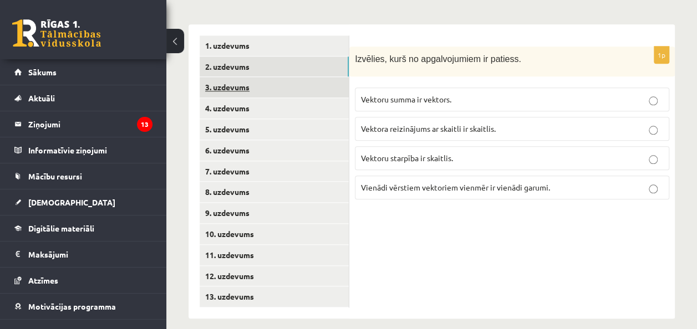
click at [264, 81] on link "3. uzdevums" at bounding box center [274, 87] width 149 height 21
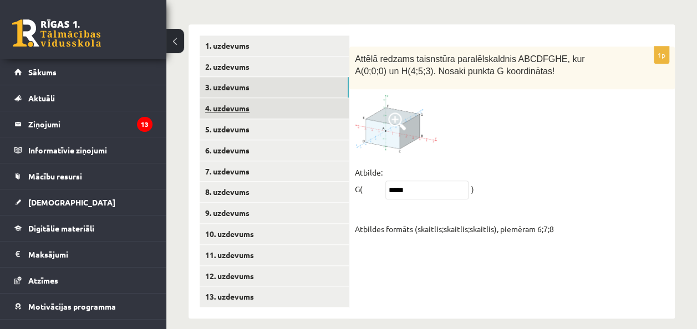
click at [262, 101] on link "4. uzdevums" at bounding box center [274, 108] width 149 height 21
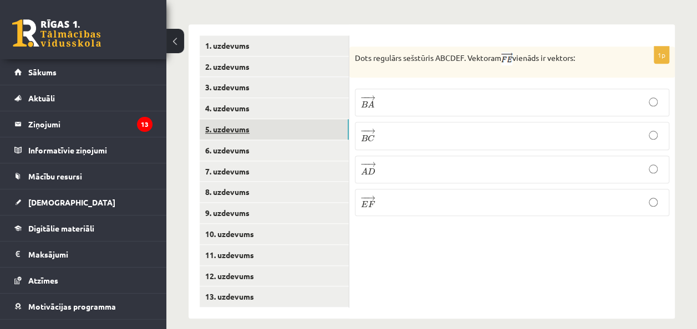
click at [261, 119] on link "5. uzdevums" at bounding box center [274, 129] width 149 height 21
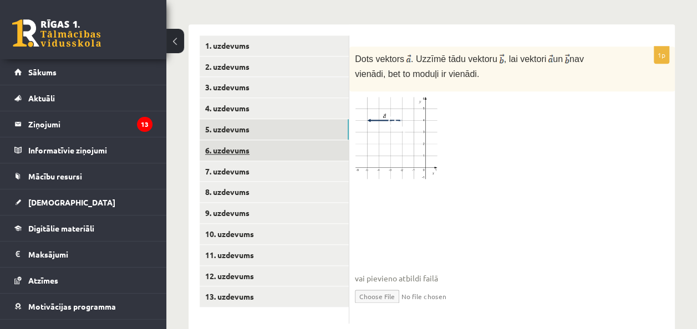
click at [256, 140] on link "6. uzdevums" at bounding box center [274, 150] width 149 height 21
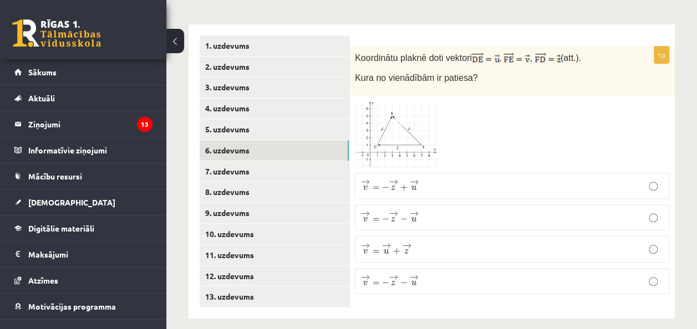
click at [426, 242] on p "→ v = → u + → z v → = u → + z →" at bounding box center [512, 249] width 302 height 14
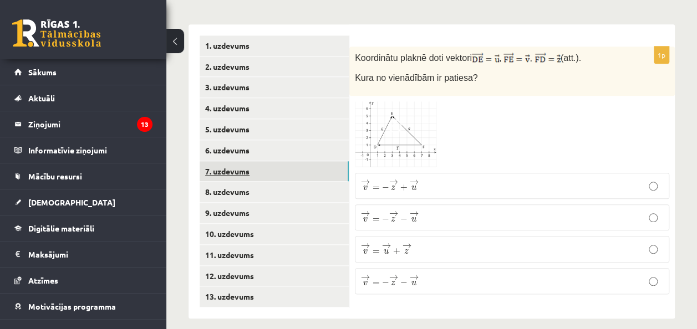
click at [257, 163] on link "7. uzdevums" at bounding box center [274, 171] width 149 height 21
click at [433, 182] on p "¯ ¯ ¯ v = ( 4 ; 4 ) v ¯ = ( 4 ; 4 )" at bounding box center [512, 188] width 302 height 12
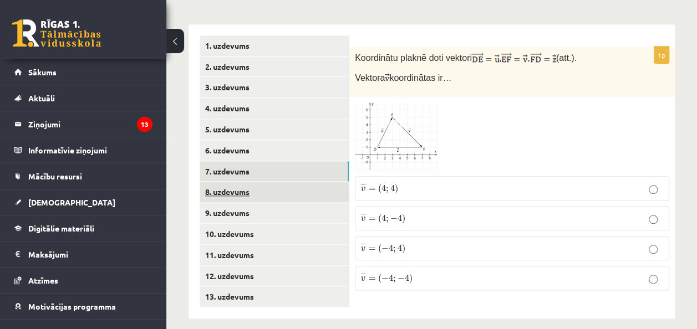
click at [247, 182] on link "8. uzdevums" at bounding box center [274, 192] width 149 height 21
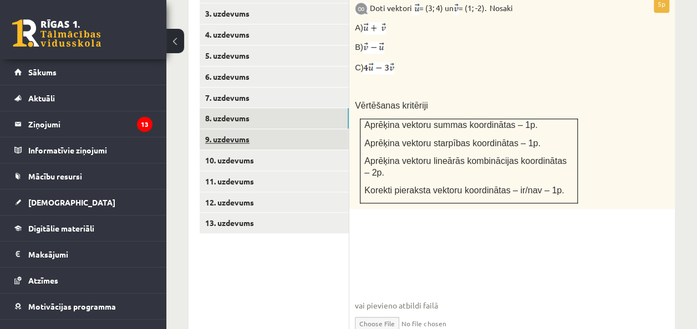
scroll to position [555, 0]
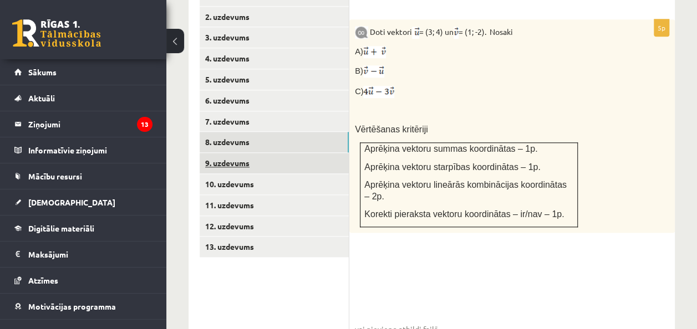
click at [252, 153] on link "9. uzdevums" at bounding box center [274, 163] width 149 height 21
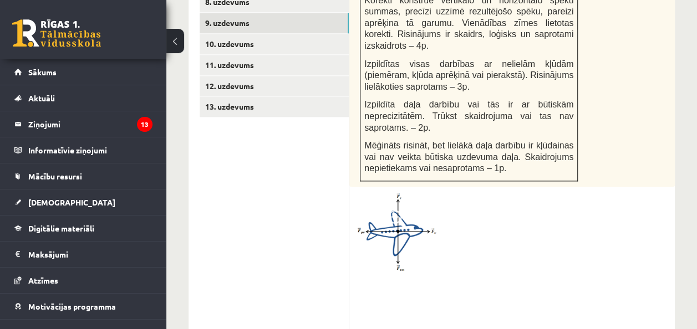
scroll to position [623, 0]
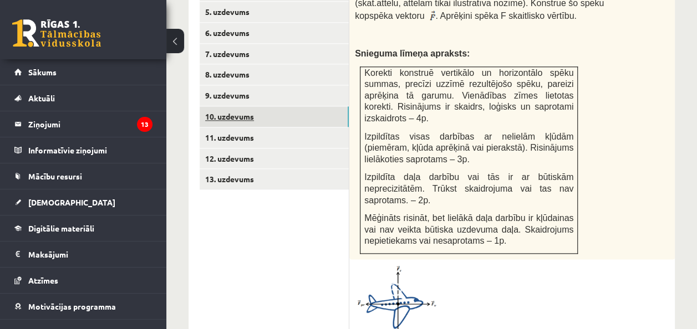
click at [263, 106] on link "10. uzdevums" at bounding box center [274, 116] width 149 height 21
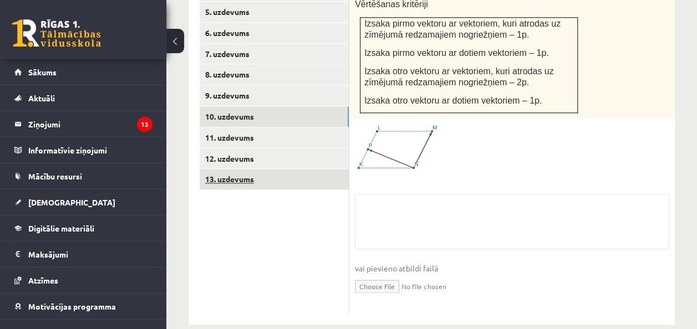
click at [265, 172] on link "13. uzdevums" at bounding box center [274, 179] width 149 height 21
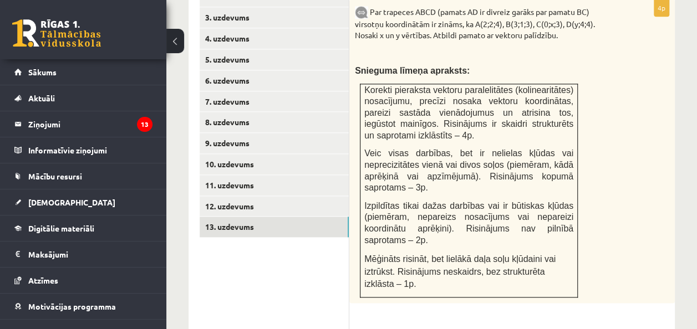
scroll to position [512, 0]
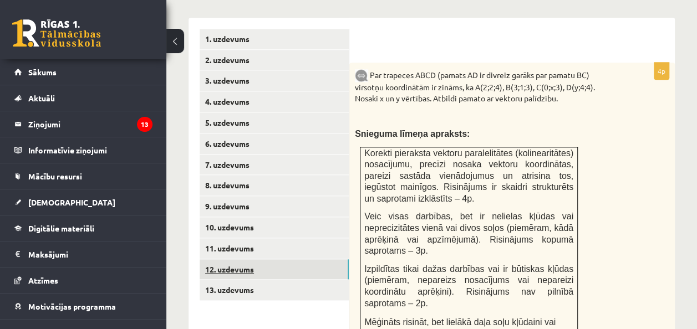
click at [249, 259] on link "12. uzdevums" at bounding box center [274, 269] width 149 height 21
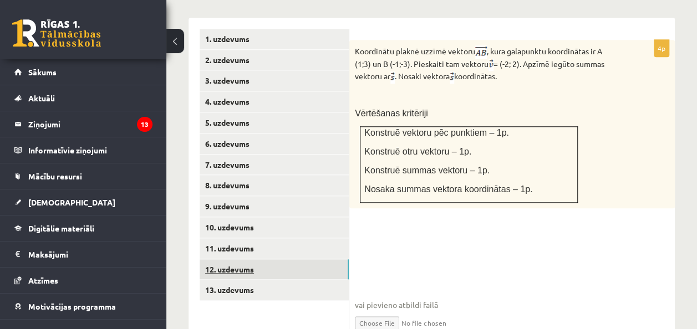
click at [269, 259] on link "12. uzdevums" at bounding box center [274, 269] width 149 height 21
click at [257, 239] on link "11. uzdevums" at bounding box center [274, 248] width 149 height 21
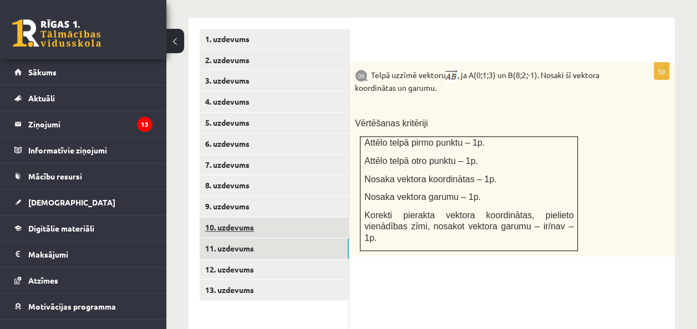
click at [227, 217] on link "10. uzdevums" at bounding box center [274, 227] width 149 height 21
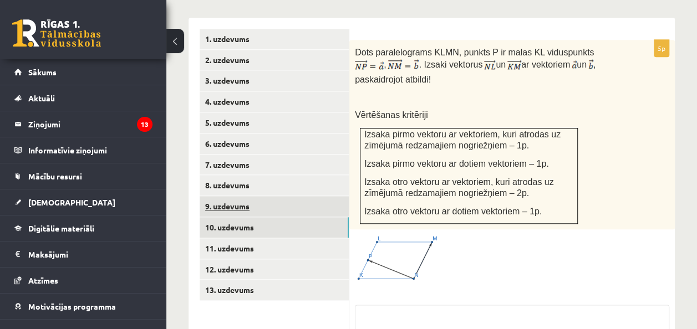
click at [238, 196] on link "9. uzdevums" at bounding box center [274, 206] width 149 height 21
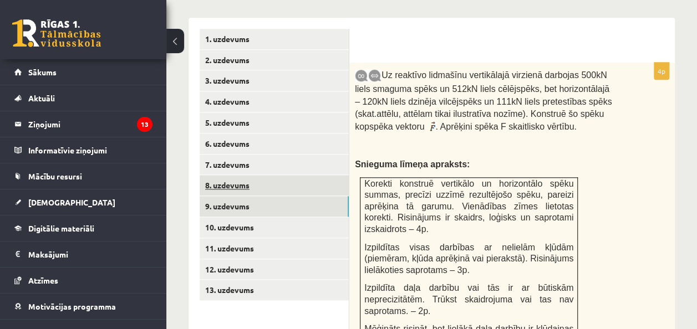
click at [267, 175] on link "8. uzdevums" at bounding box center [274, 185] width 149 height 21
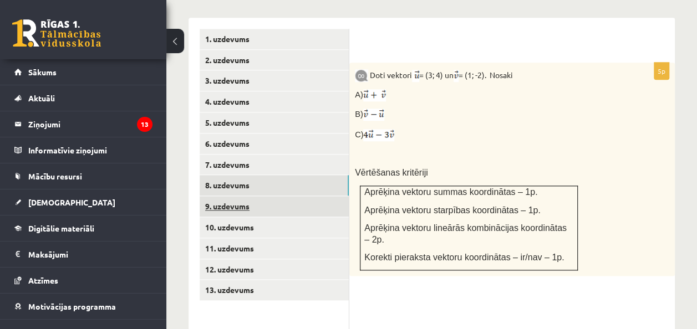
click at [262, 196] on link "9. uzdevums" at bounding box center [274, 206] width 149 height 21
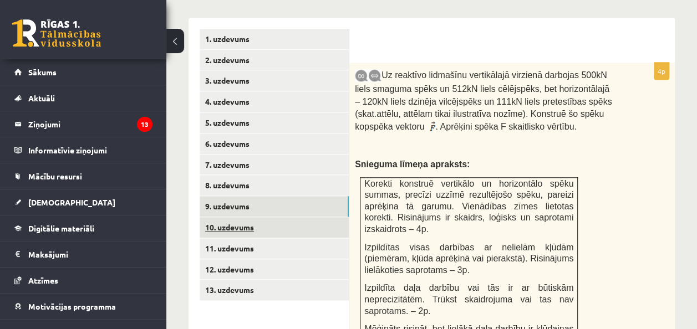
click at [247, 217] on link "10. uzdevums" at bounding box center [274, 227] width 149 height 21
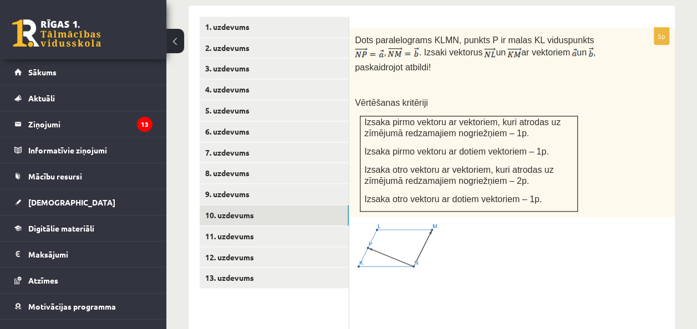
scroll to position [457, 0]
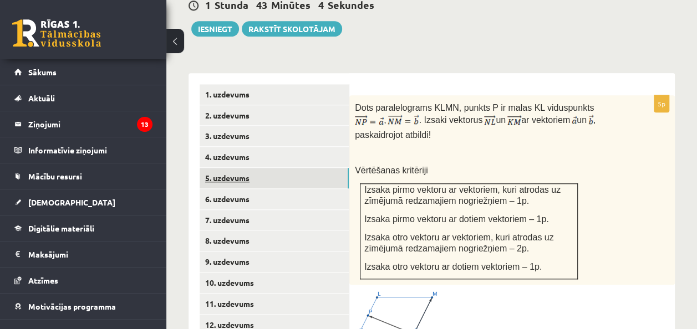
click at [248, 168] on link "5. uzdevums" at bounding box center [274, 178] width 149 height 21
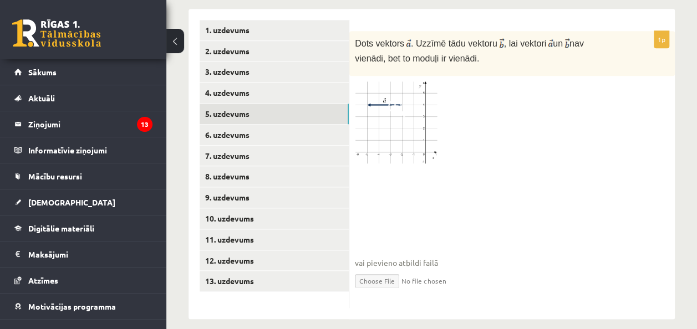
scroll to position [521, 0]
click at [286, 129] on link "6. uzdevums" at bounding box center [274, 135] width 149 height 21
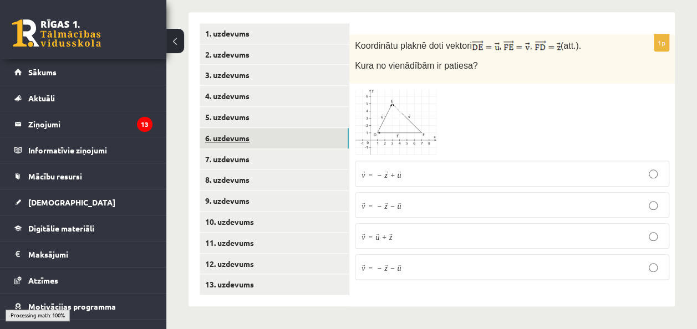
scroll to position [506, 0]
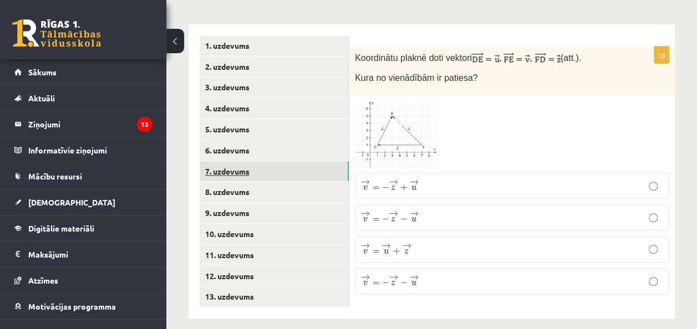
click at [259, 161] on link "7. uzdevums" at bounding box center [274, 171] width 149 height 21
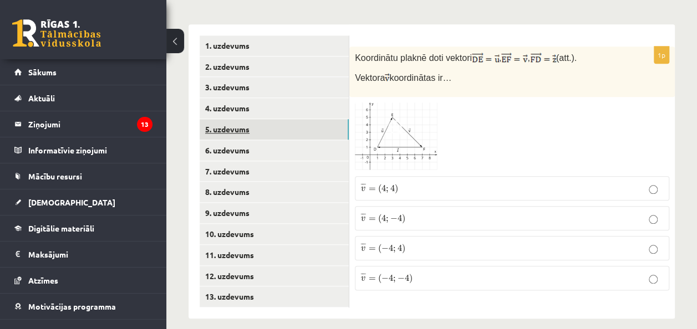
click at [243, 119] on link "5. uzdevums" at bounding box center [274, 129] width 149 height 21
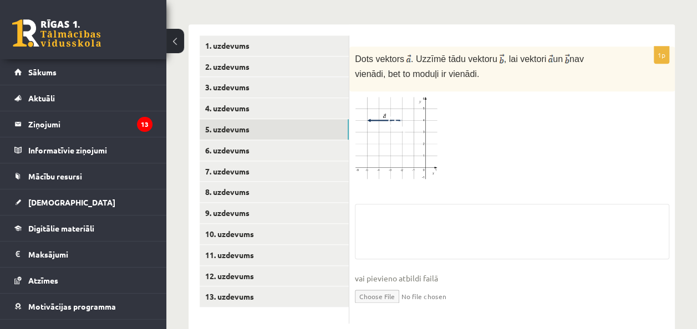
click at [390, 284] on input "file" at bounding box center [512, 295] width 314 height 23
type input "**********"
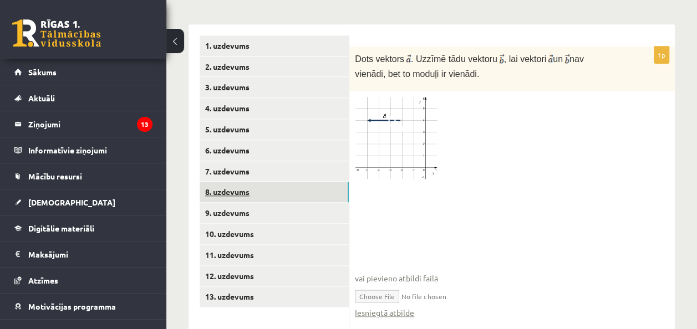
click at [251, 184] on link "8. uzdevums" at bounding box center [274, 192] width 149 height 21
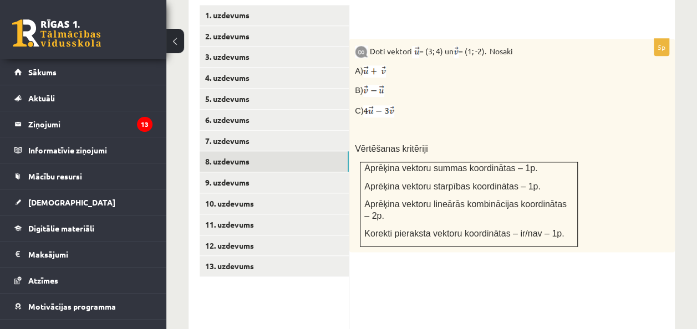
scroll to position [500, 0]
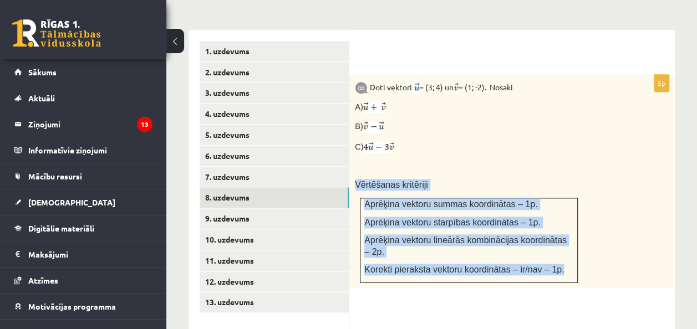
drag, startPoint x: 355, startPoint y: 171, endPoint x: 564, endPoint y: 251, distance: 224.4
click at [564, 251] on div "Doti vektori = (3; 4) un = (1; -2). Nosaki A) B) C) Vērtēšanas kritēriji Aprēķi…" at bounding box center [511, 181] width 325 height 213
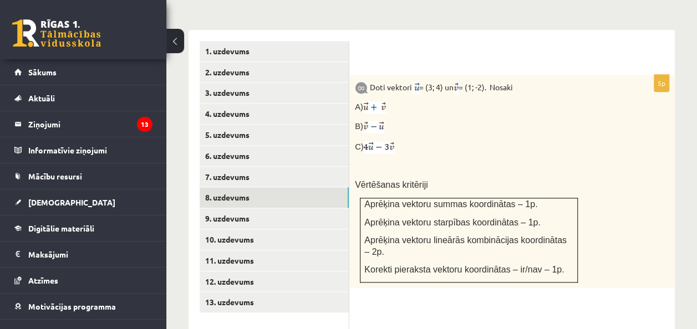
click at [618, 157] on div "Doti vektori = (3; 4) un = (1; -2). Nosaki A) B) C) Vērtēšanas kritēriji Aprēķi…" at bounding box center [511, 181] width 325 height 213
click at [250, 212] on link "9. uzdevums" at bounding box center [274, 218] width 149 height 21
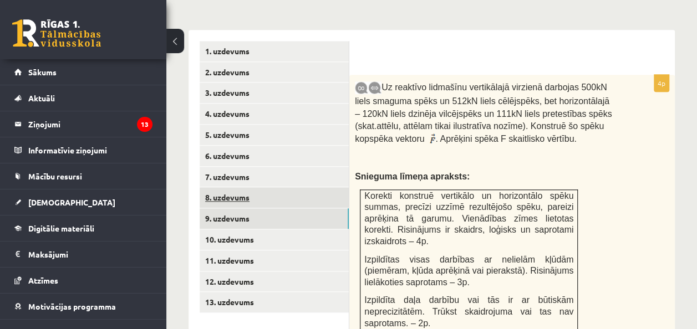
click at [244, 192] on link "8. uzdevums" at bounding box center [274, 197] width 149 height 21
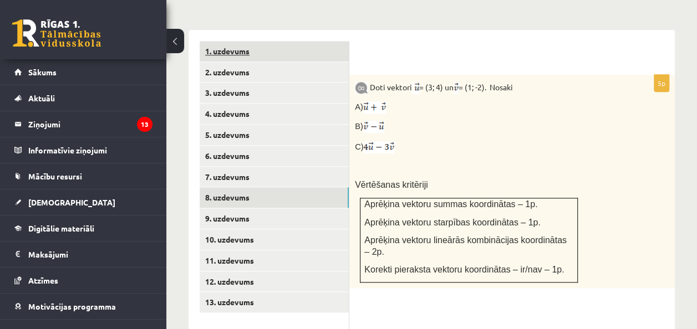
click at [241, 41] on link "1. uzdevums" at bounding box center [274, 51] width 149 height 21
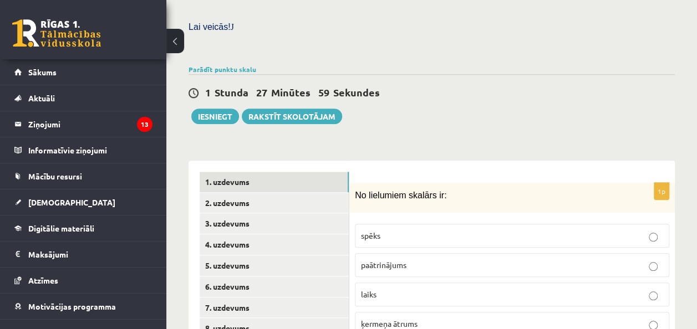
scroll to position [499, 0]
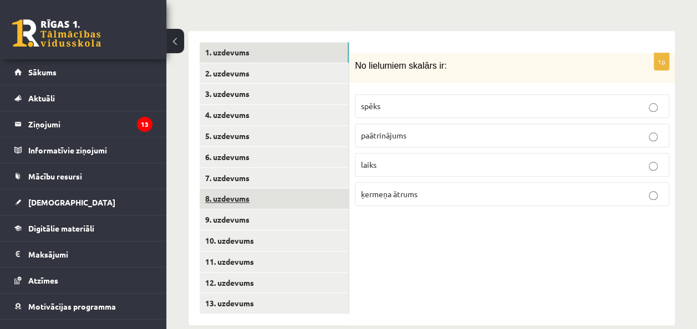
click at [243, 190] on link "8. uzdevums" at bounding box center [274, 198] width 149 height 21
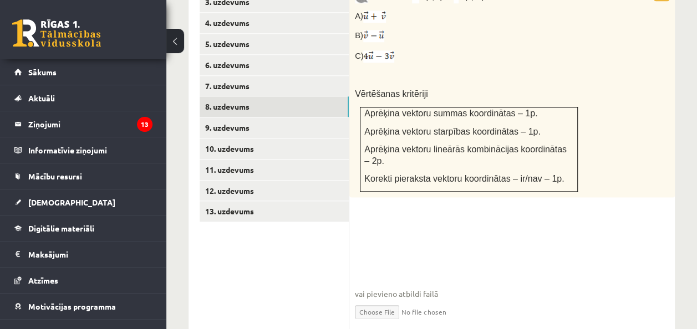
scroll to position [611, 0]
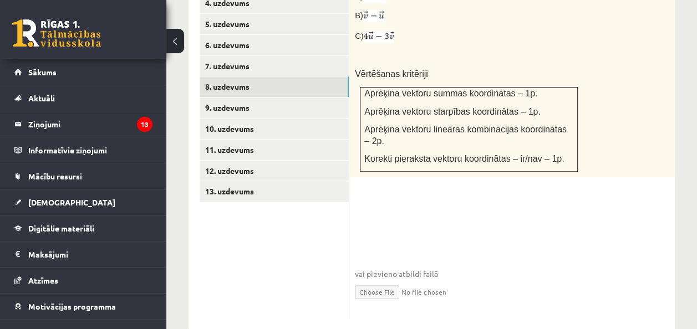
click at [390, 280] on input "file" at bounding box center [512, 291] width 314 height 23
type input "**********"
click at [234, 98] on link "9. uzdevums" at bounding box center [274, 108] width 149 height 21
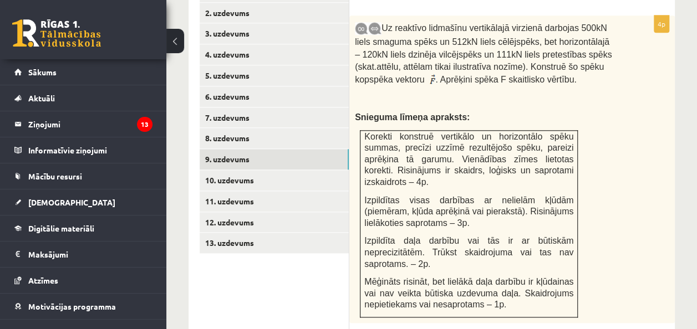
scroll to position [500, 0]
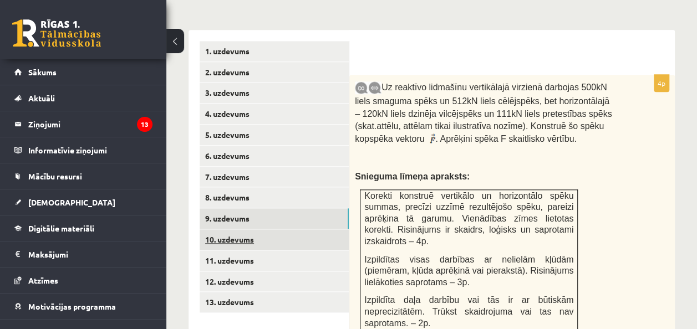
click at [265, 232] on link "10. uzdevums" at bounding box center [274, 239] width 149 height 21
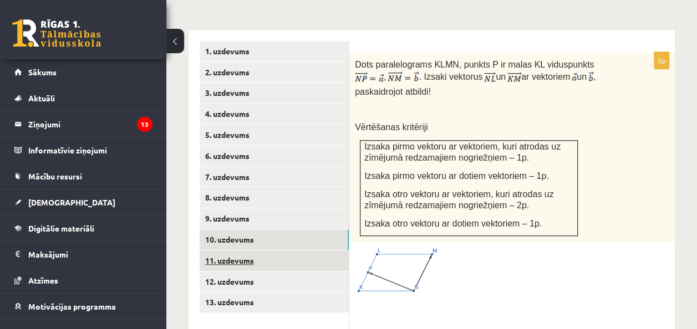
click at [239, 251] on link "11. uzdevums" at bounding box center [274, 261] width 149 height 21
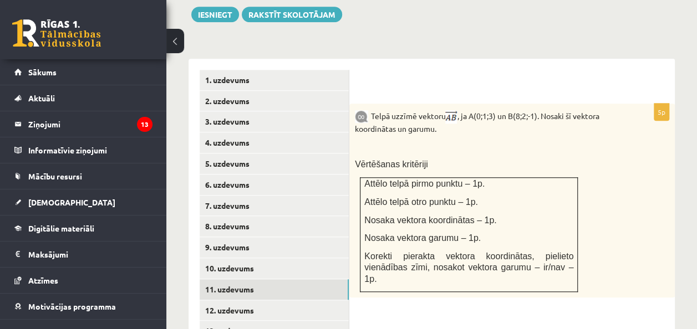
scroll to position [480, 0]
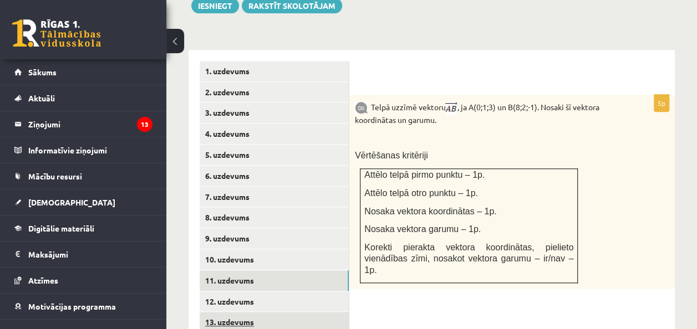
click at [268, 312] on link "13. uzdevums" at bounding box center [274, 322] width 149 height 21
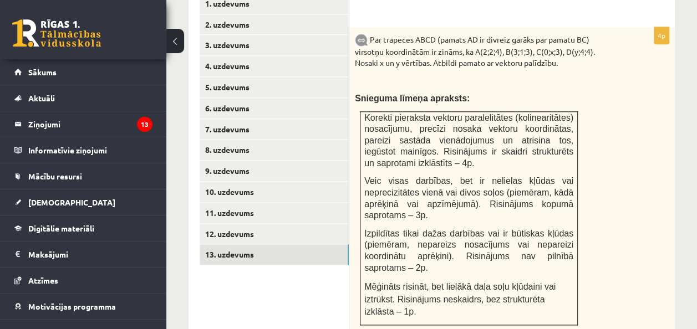
scroll to position [535, 0]
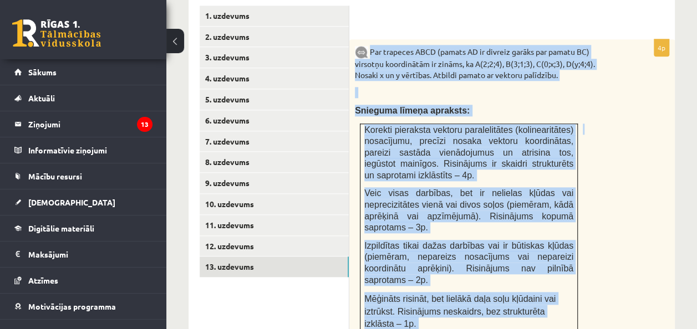
drag, startPoint x: 370, startPoint y: 37, endPoint x: 601, endPoint y: 215, distance: 291.7
click at [601, 215] on div "Par trapeces ABCD (pamats AD ir divreiz garāks par pamatu BC) virsotņu koordinā…" at bounding box center [511, 191] width 325 height 304
copy div "Par trapeces ABCD (pamats AD ir divreiz garāks par pamatu BC) virsotņu koordinā…"
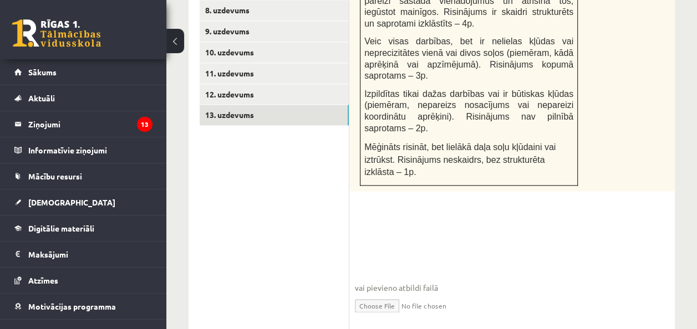
click at [624, 171] on div "4p Par trapeces ABCD (pamats AD ir divreiz garāks par pamatu BC) virsotņu koord…" at bounding box center [511, 110] width 325 height 446
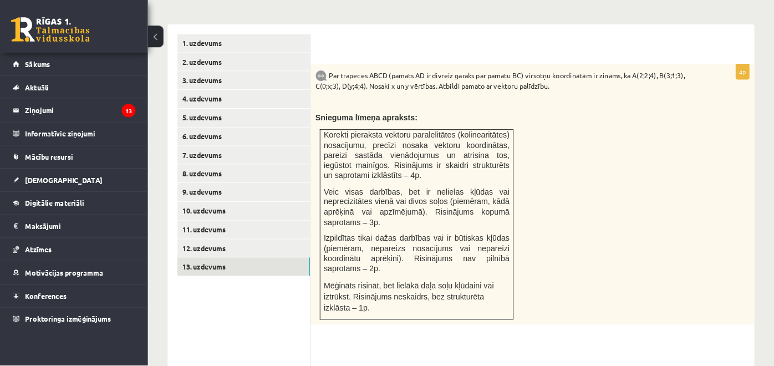
scroll to position [466, 0]
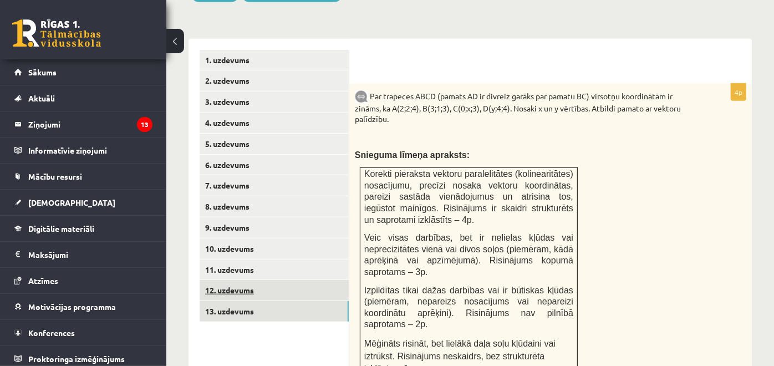
click at [258, 280] on link "12. uzdevums" at bounding box center [274, 290] width 149 height 21
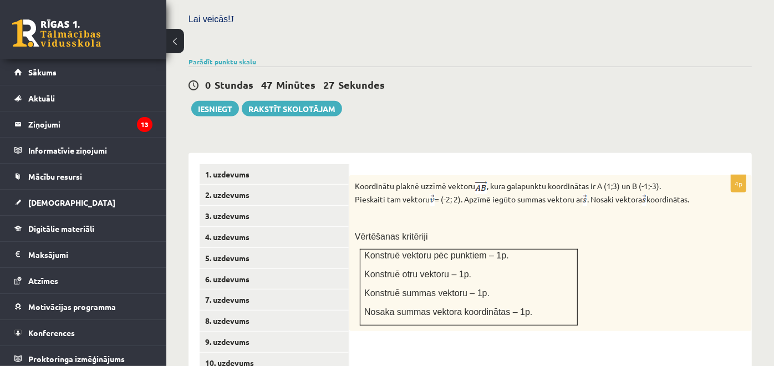
scroll to position [431, 0]
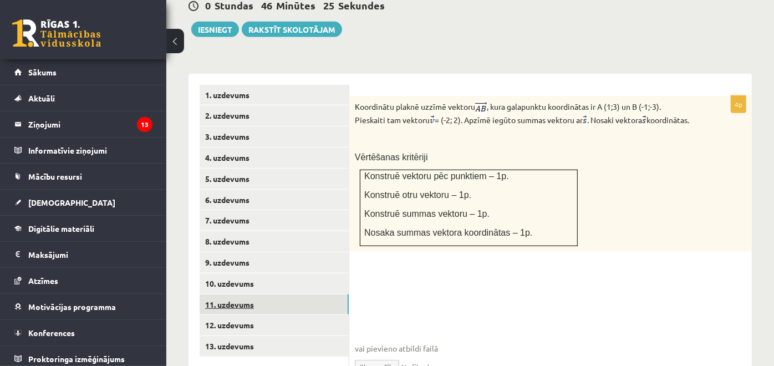
click at [256, 294] on link "11. uzdevums" at bounding box center [274, 304] width 149 height 21
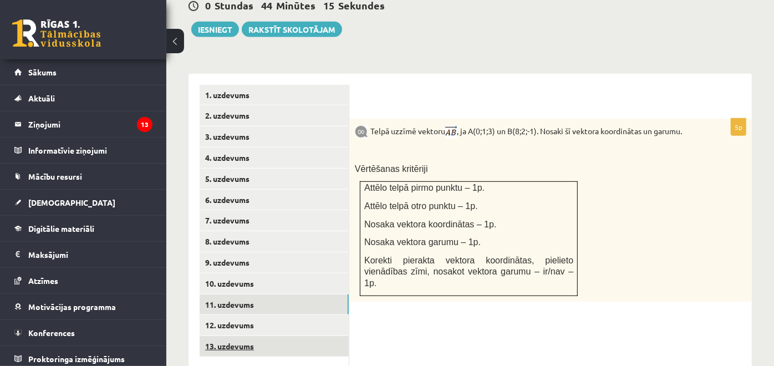
click at [211, 329] on link "13. uzdevums" at bounding box center [274, 346] width 149 height 21
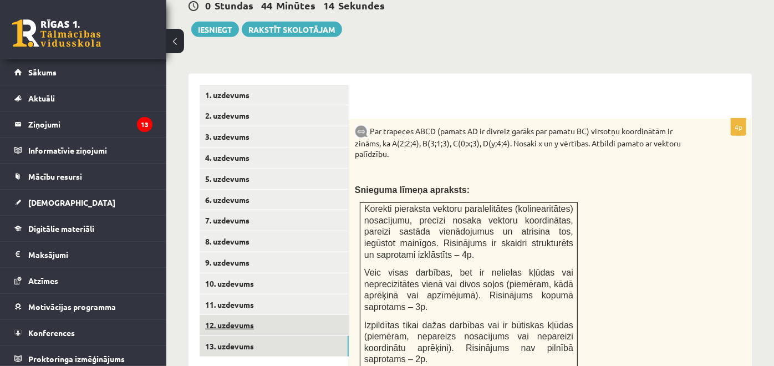
click at [216, 317] on link "12. uzdevums" at bounding box center [274, 325] width 149 height 21
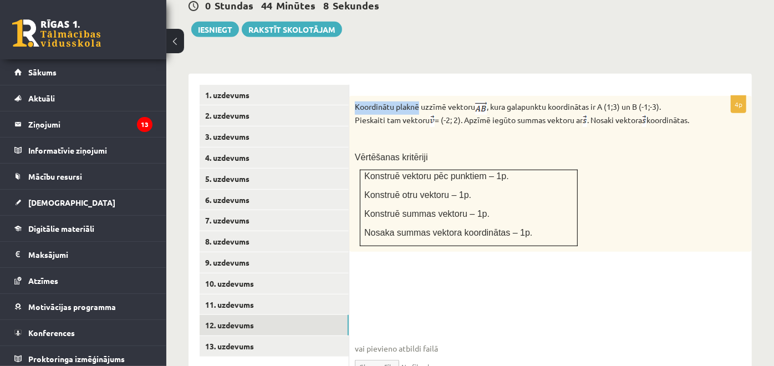
drag, startPoint x: 355, startPoint y: 93, endPoint x: 420, endPoint y: 96, distance: 64.4
click at [420, 101] on p "Koordinātu plaknē uzzīmē vektoru , kura galapunktu koordinātas ir A (1;3) un B …" at bounding box center [523, 113] width 336 height 25
copy p "Koordinātu plaknē"
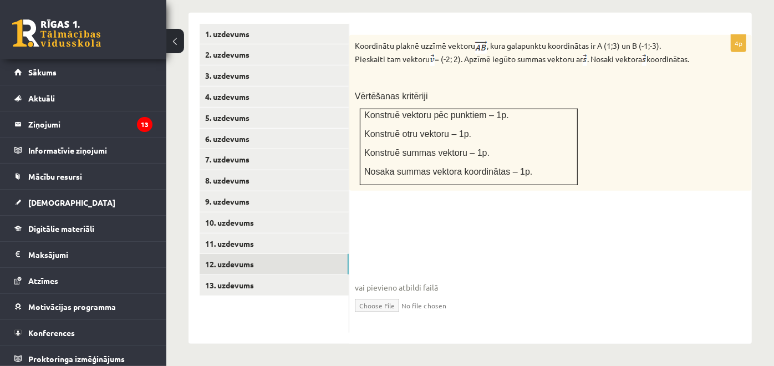
click at [436, 226] on fieldset "vai pievieno atbildi failā Iesniegtā atbilde" at bounding box center [550, 270] width 391 height 114
click at [376, 304] on input "file" at bounding box center [550, 304] width 391 height 23
type input "**********"
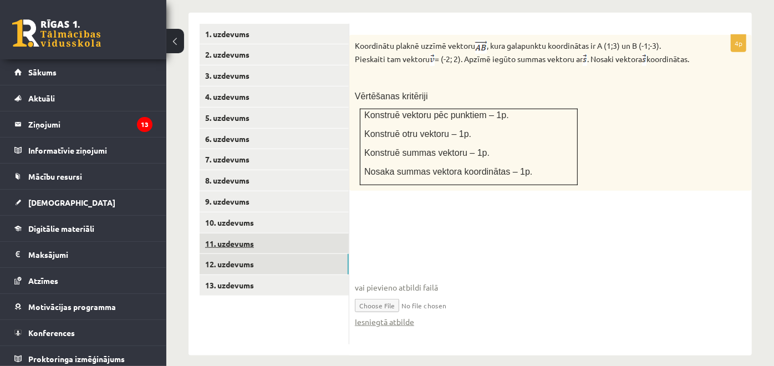
click at [249, 233] on link "11. uzdevums" at bounding box center [274, 243] width 149 height 21
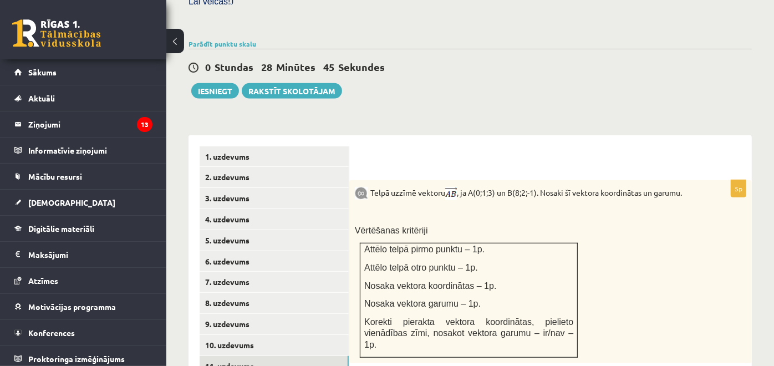
scroll to position [431, 0]
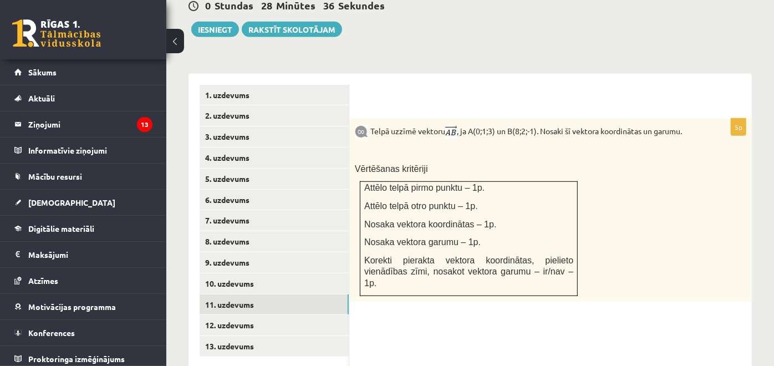
click at [569, 85] on div at bounding box center [550, 96] width 380 height 23
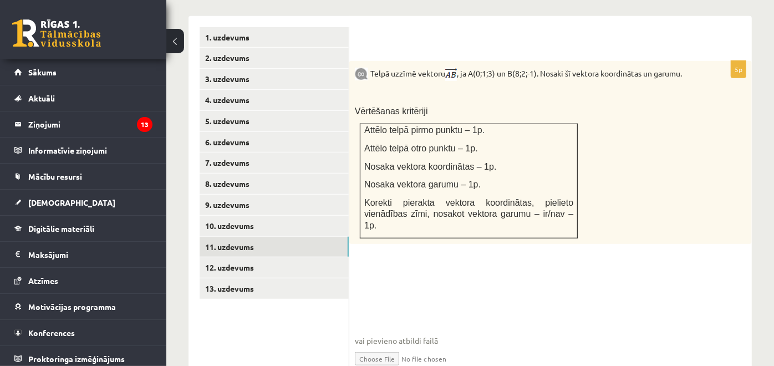
scroll to position [518, 0]
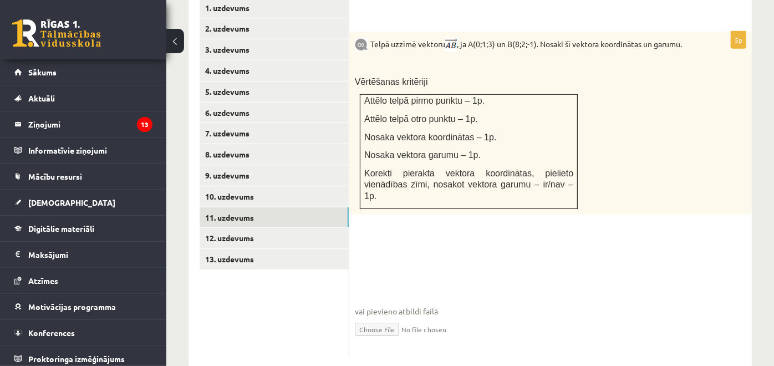
click at [386, 317] on input "file" at bounding box center [550, 328] width 391 height 23
type input "**********"
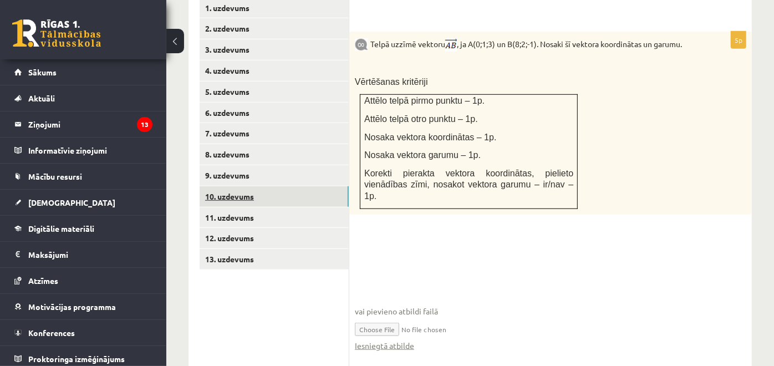
click at [261, 186] on link "10. uzdevums" at bounding box center [274, 196] width 149 height 21
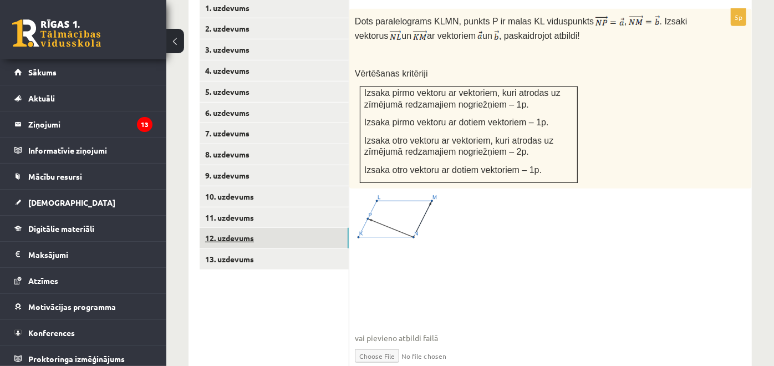
click at [266, 228] on link "12. uzdevums" at bounding box center [274, 238] width 149 height 21
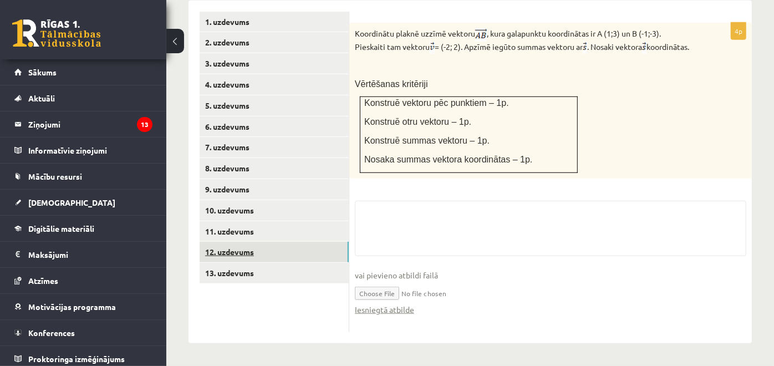
scroll to position [503, 0]
click at [253, 243] on link "12. uzdevums" at bounding box center [274, 252] width 149 height 21
click at [379, 310] on link "Iesniegtā atbilde" at bounding box center [384, 310] width 59 height 12
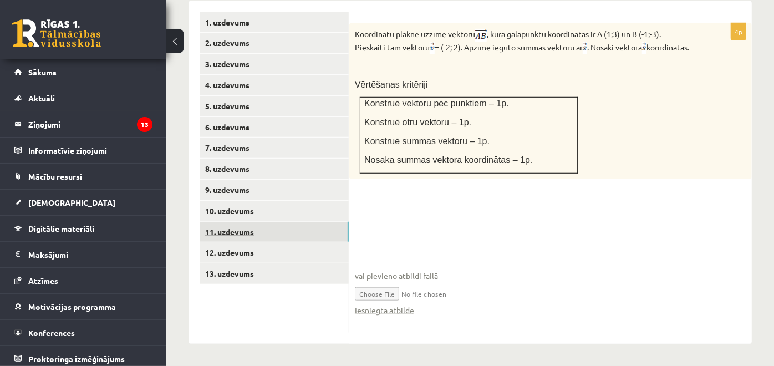
click at [233, 223] on link "11. uzdevums" at bounding box center [274, 232] width 149 height 21
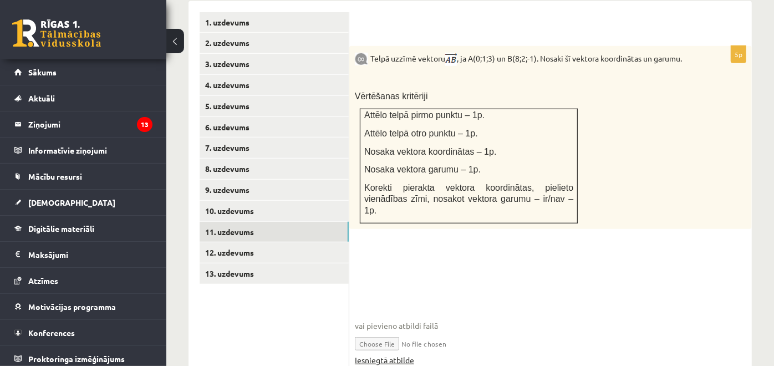
click at [397, 329] on link "Iesniegtā atbilde" at bounding box center [384, 360] width 59 height 12
click at [229, 180] on link "9. uzdevums" at bounding box center [274, 190] width 149 height 21
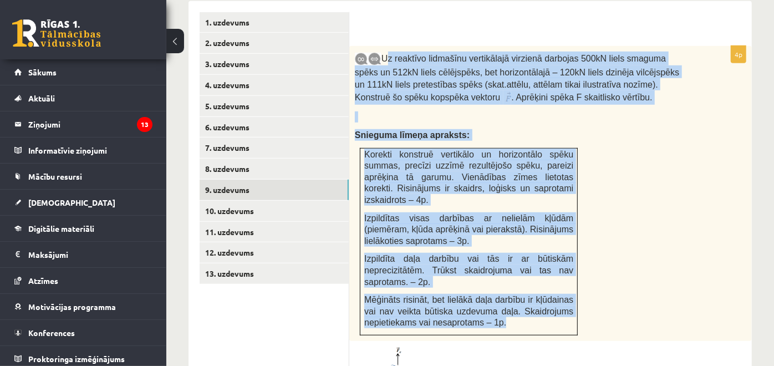
drag, startPoint x: 383, startPoint y: 43, endPoint x: 551, endPoint y: 307, distance: 313.3
click at [551, 307] on div "Uz reaktīvo lidmašīnu vertikālajā virzienā darbojas 500kN liels smaguma spēks u…" at bounding box center [550, 193] width 402 height 295
copy div "Uz reaktīvo lidmašīnu vertikālajā virzienā darbojas 500kN liels smaguma spēks u…"
click at [605, 136] on div "Uz reaktīvo lidmašīnu vertikālajā virzienā darbojas 500kN liels smaguma spēks u…" at bounding box center [550, 193] width 402 height 295
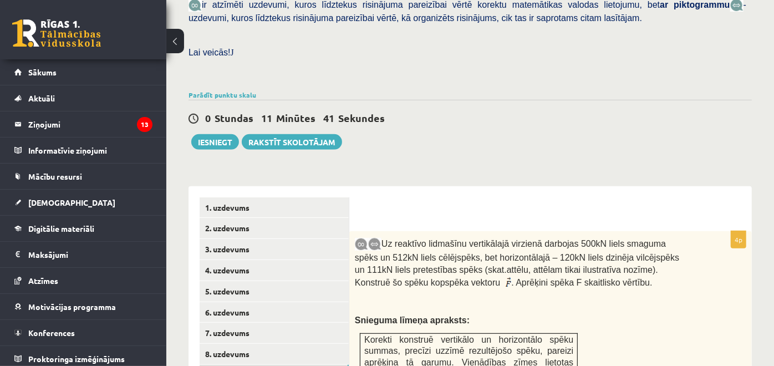
scroll to position [565, 0]
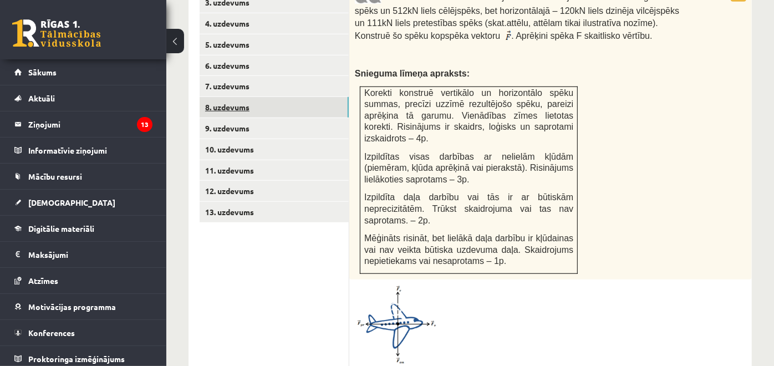
click at [248, 100] on link "8. uzdevums" at bounding box center [274, 107] width 149 height 21
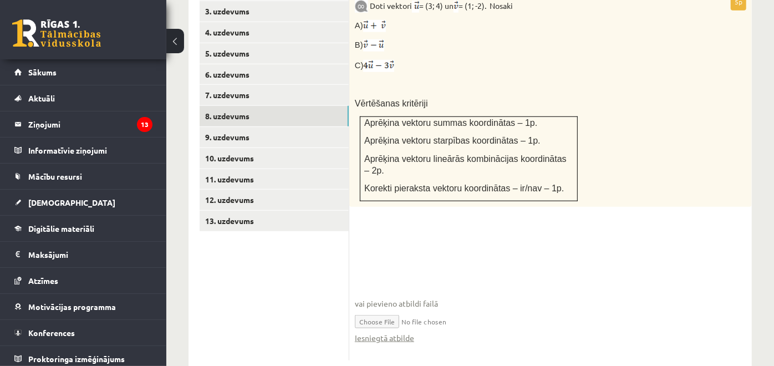
scroll to position [560, 0]
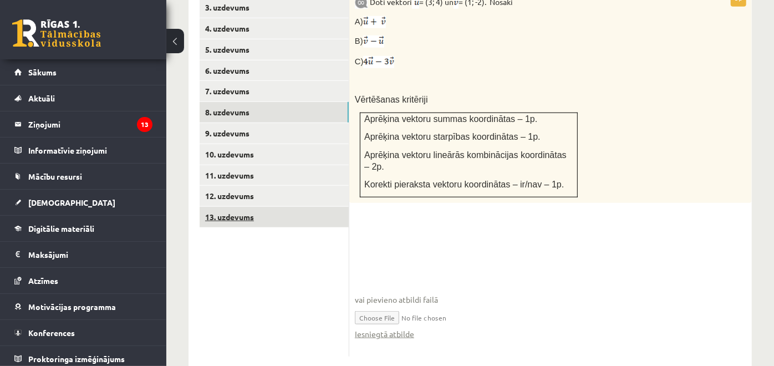
click at [221, 207] on link "13. uzdevums" at bounding box center [274, 217] width 149 height 21
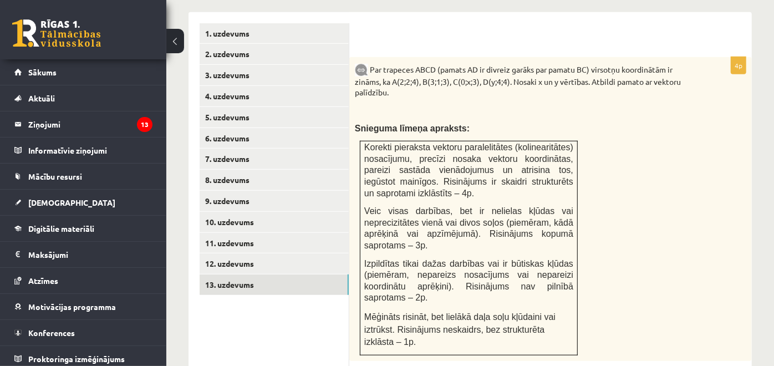
scroll to position [437, 0]
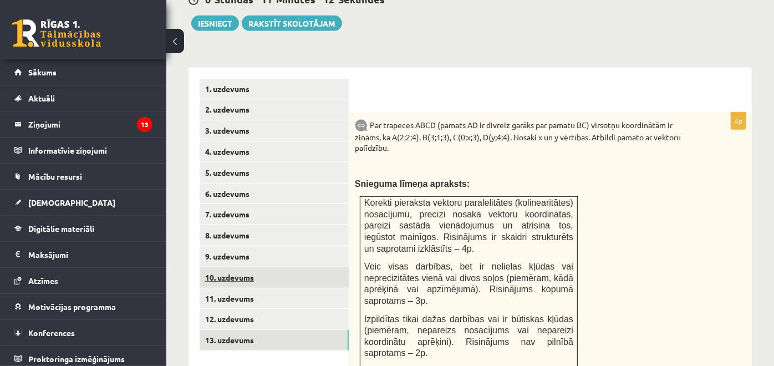
click at [219, 267] on link "10. uzdevums" at bounding box center [274, 277] width 149 height 21
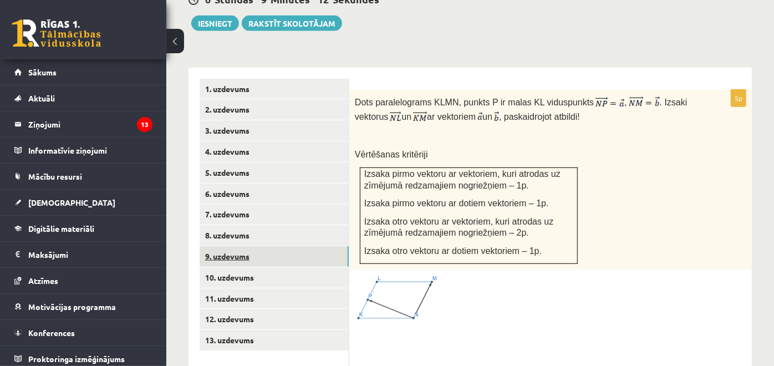
click at [249, 246] on link "9. uzdevums" at bounding box center [274, 256] width 149 height 21
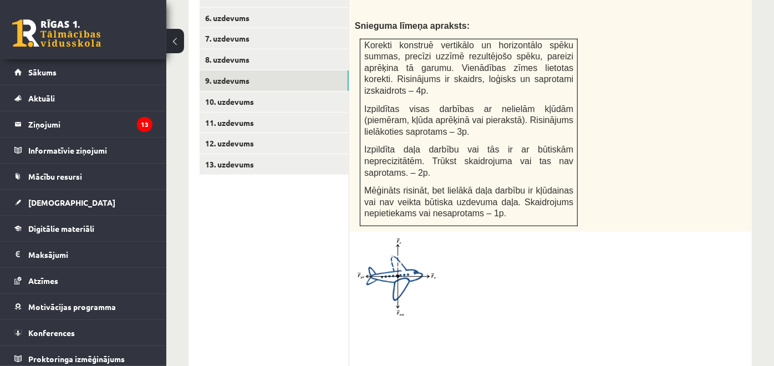
scroll to position [596, 0]
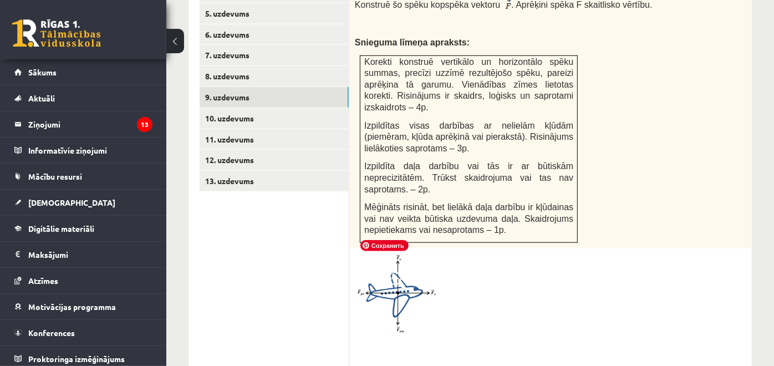
click at [402, 277] on img at bounding box center [396, 294] width 83 height 80
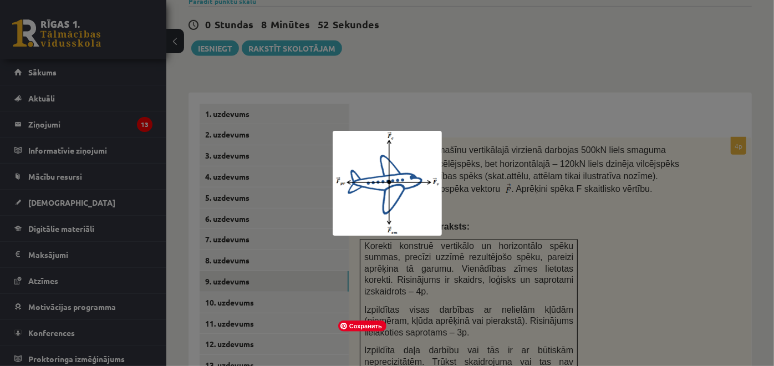
scroll to position [411, 0]
click at [696, 168] on div at bounding box center [387, 183] width 774 height 366
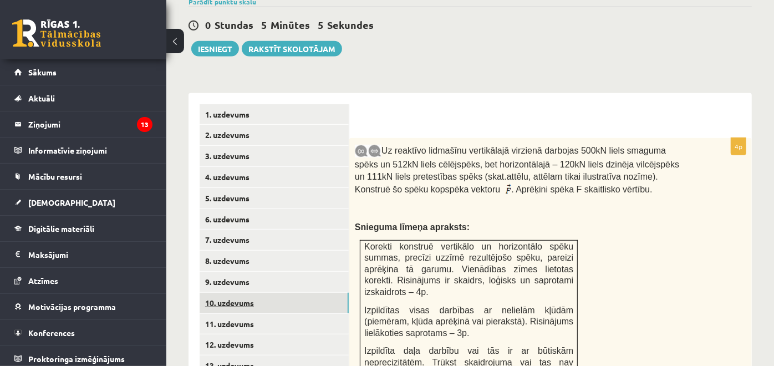
click at [258, 296] on link "10. uzdevums" at bounding box center [274, 303] width 149 height 21
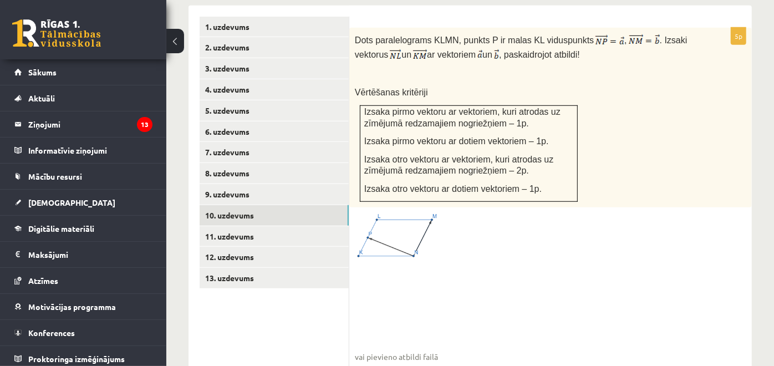
scroll to position [432, 0]
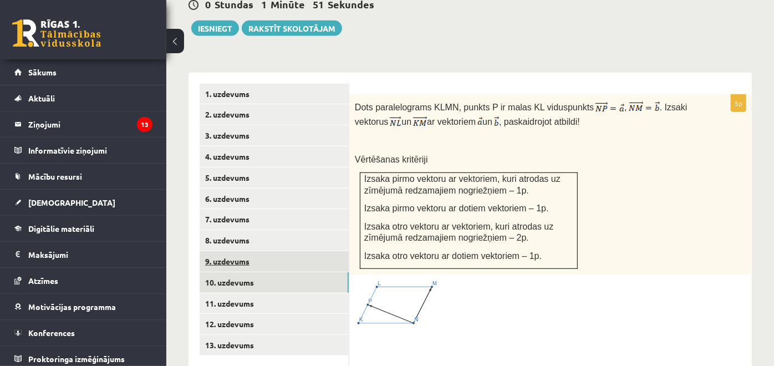
click at [262, 251] on link "9. uzdevums" at bounding box center [274, 261] width 149 height 21
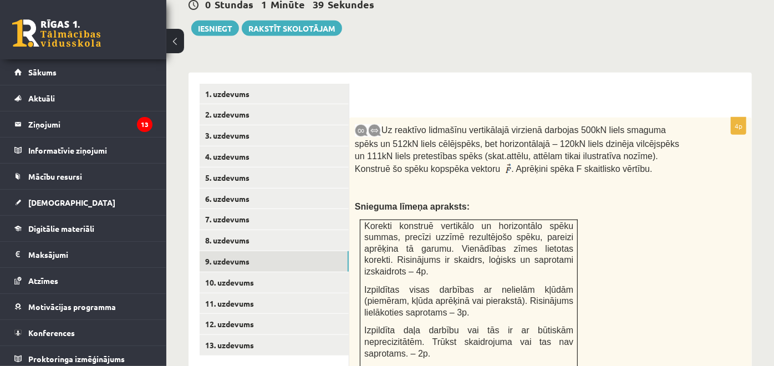
scroll to position [719, 0]
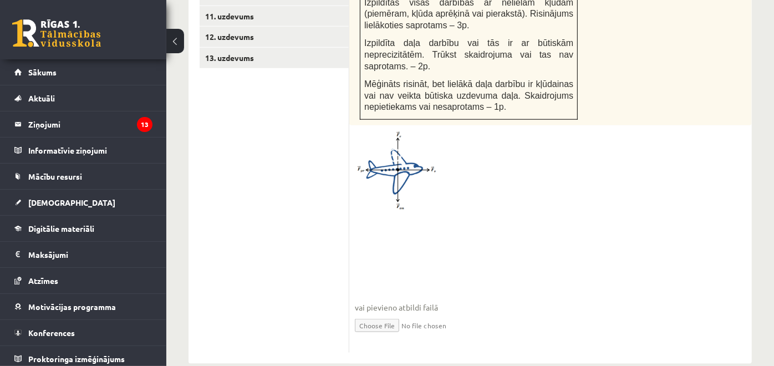
click at [392, 313] on input "file" at bounding box center [550, 324] width 391 height 23
type input "**********"
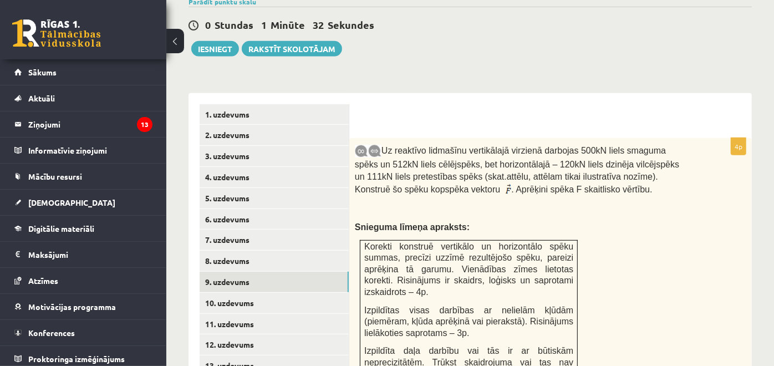
scroll to position [288, 0]
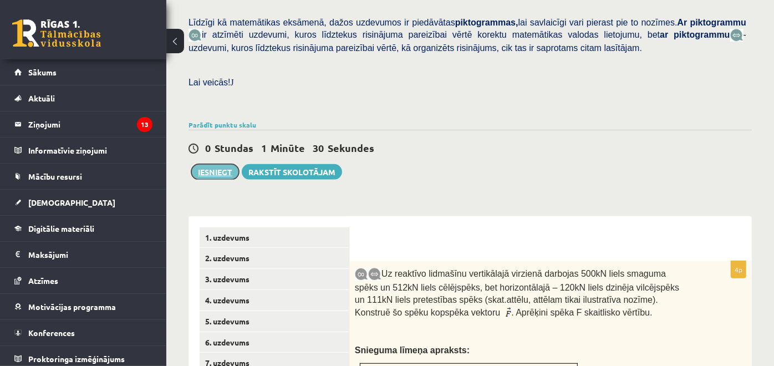
click at [222, 164] on button "Iesniegt" at bounding box center [215, 172] width 48 height 16
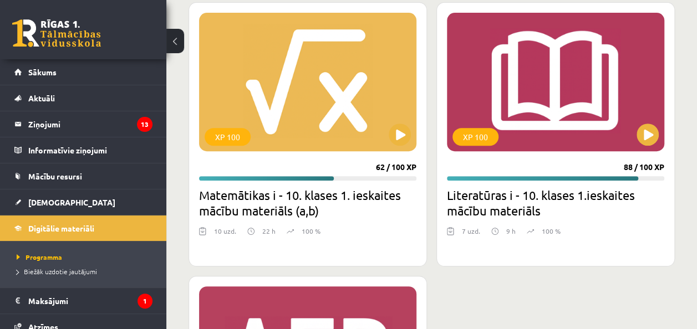
scroll to position [2328, 0]
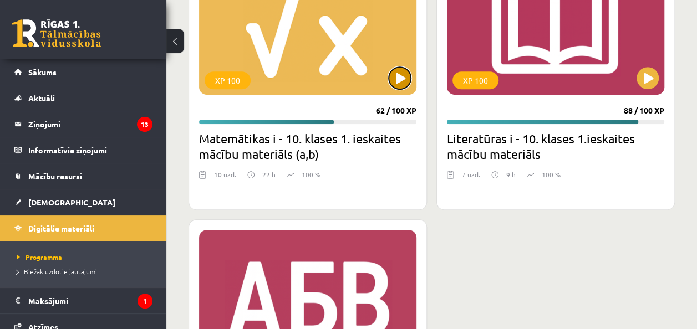
click at [402, 75] on button at bounding box center [400, 78] width 22 height 22
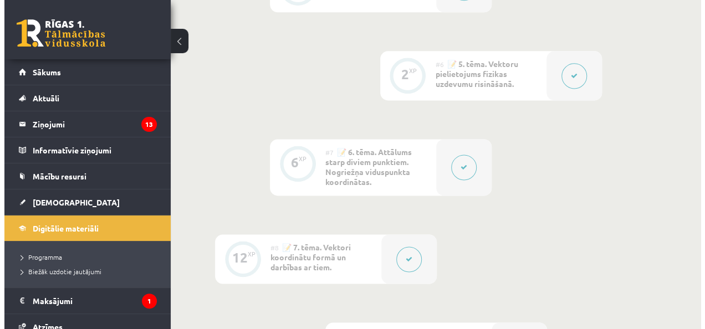
scroll to position [665, 0]
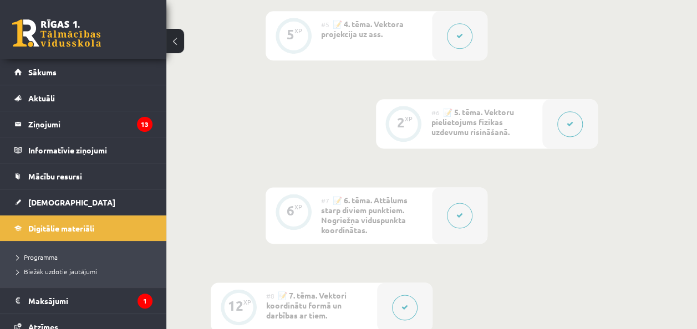
click at [469, 33] on button at bounding box center [459, 35] width 25 height 25
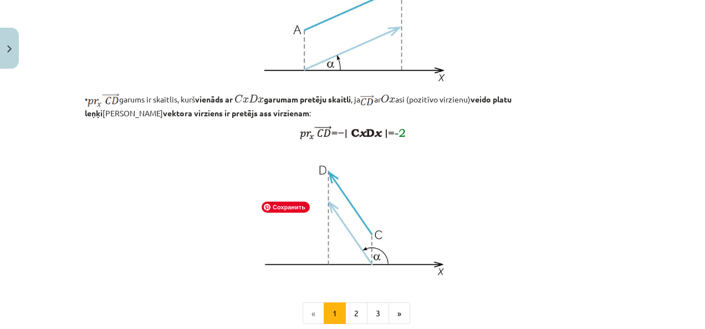
scroll to position [1020, 0]
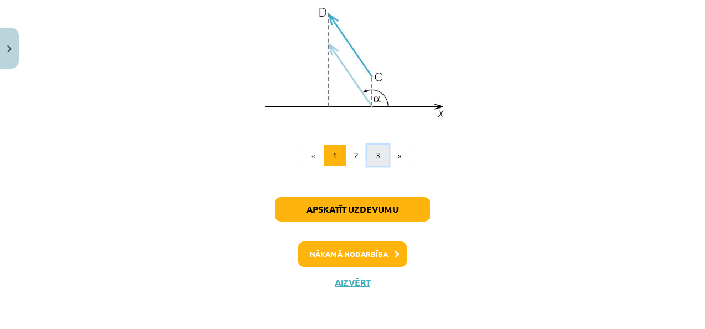
click at [379, 161] on button "3" at bounding box center [378, 156] width 22 height 22
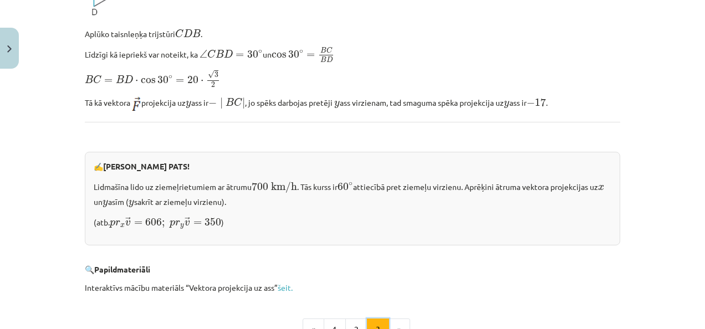
scroll to position [1248, 0]
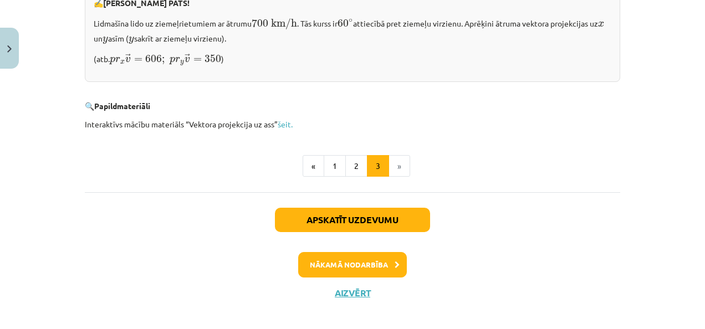
click at [405, 197] on div "Apskatīt uzdevumu Nākamā nodarbība Aizvērt" at bounding box center [352, 248] width 535 height 113
click at [404, 208] on button "Apskatīt uzdevumu" at bounding box center [352, 220] width 155 height 24
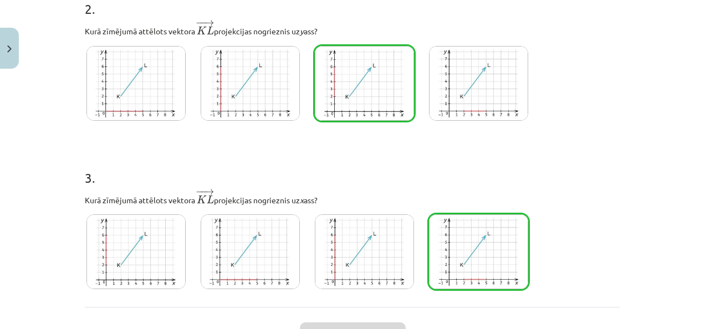
scroll to position [814, 0]
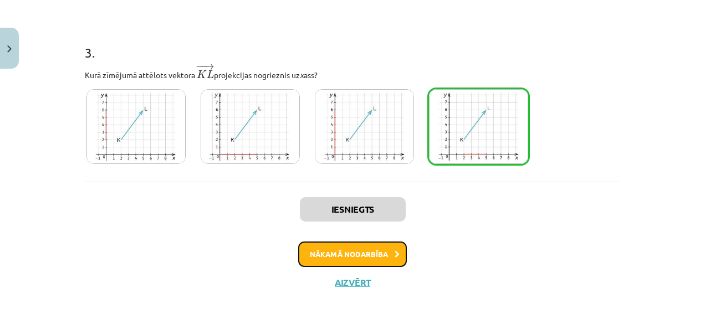
click at [388, 247] on button "Nākamā nodarbība" at bounding box center [352, 254] width 109 height 25
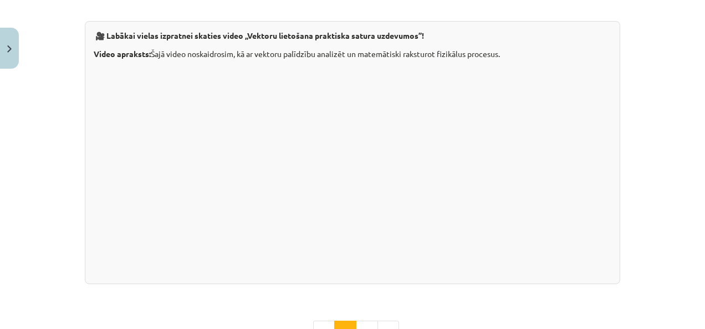
scroll to position [1267, 0]
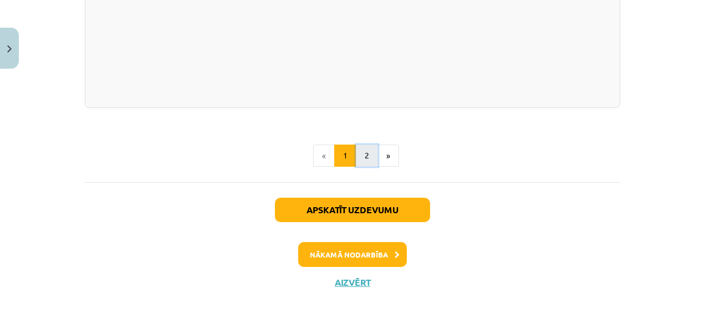
click at [370, 160] on button "2" at bounding box center [367, 156] width 22 height 22
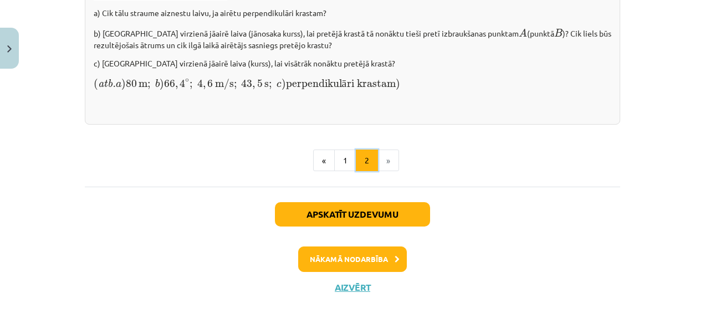
scroll to position [1695, 0]
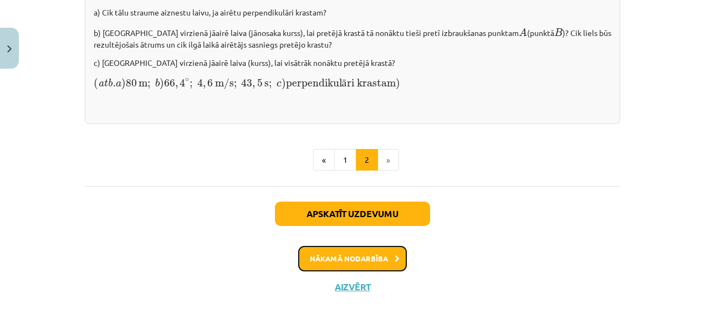
click at [366, 258] on button "Nākamā nodarbība" at bounding box center [352, 258] width 109 height 25
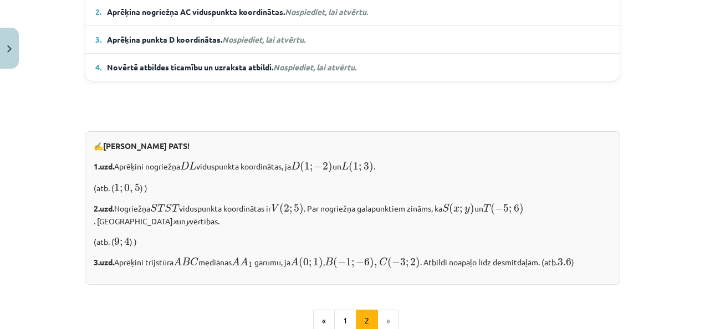
scroll to position [1030, 0]
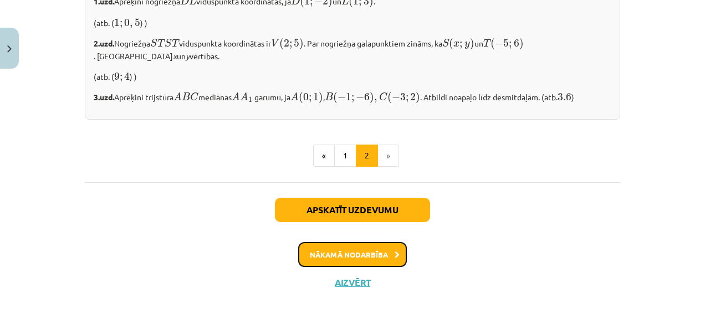
click at [395, 252] on icon at bounding box center [397, 255] width 5 height 7
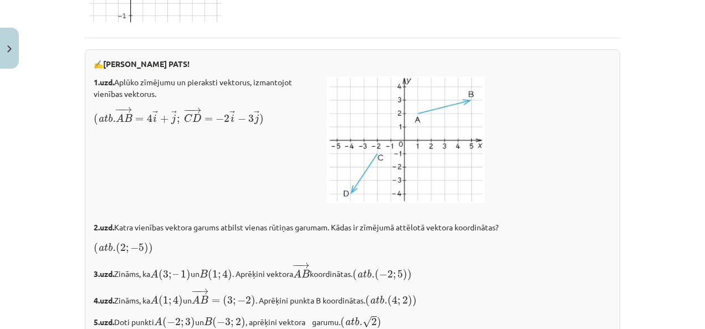
scroll to position [1912, 0]
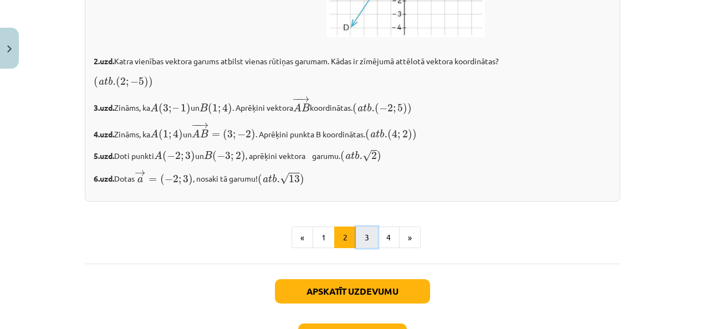
click at [359, 249] on button "3" at bounding box center [367, 238] width 22 height 22
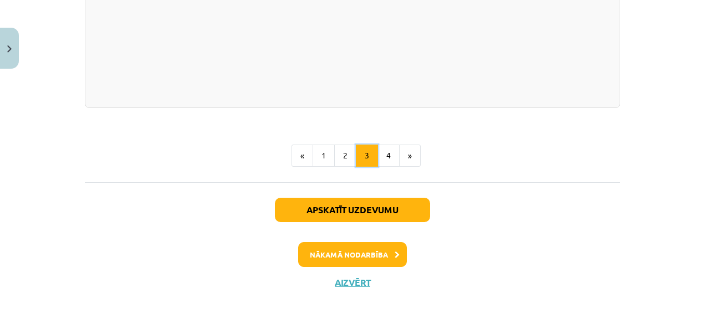
scroll to position [2350, 0]
click at [382, 151] on button "4" at bounding box center [388, 156] width 22 height 22
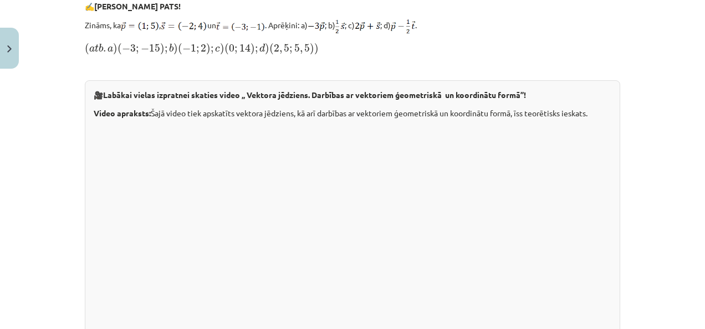
scroll to position [468, 0]
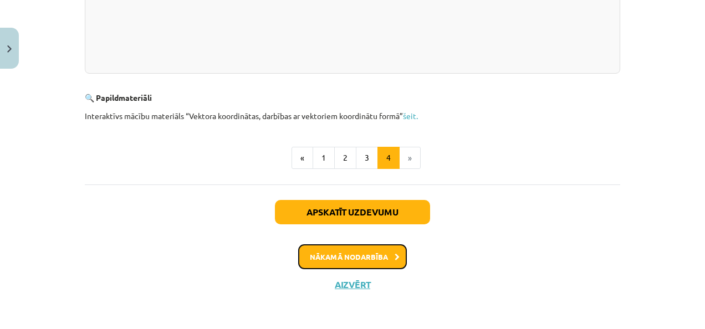
click at [381, 248] on button "Nākamā nodarbība" at bounding box center [352, 256] width 109 height 25
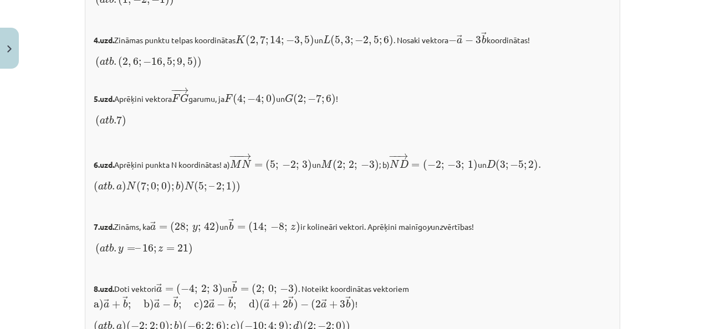
scroll to position [1298, 0]
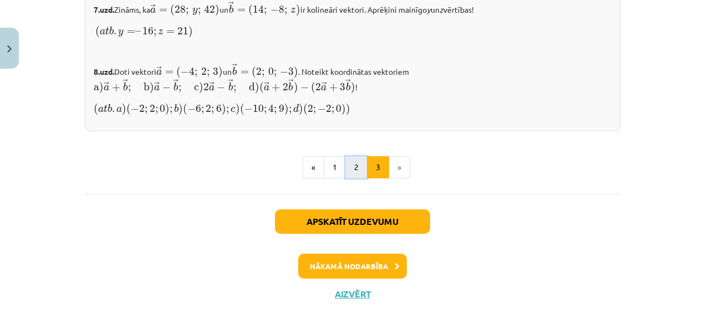
click at [347, 162] on button "2" at bounding box center [356, 167] width 22 height 22
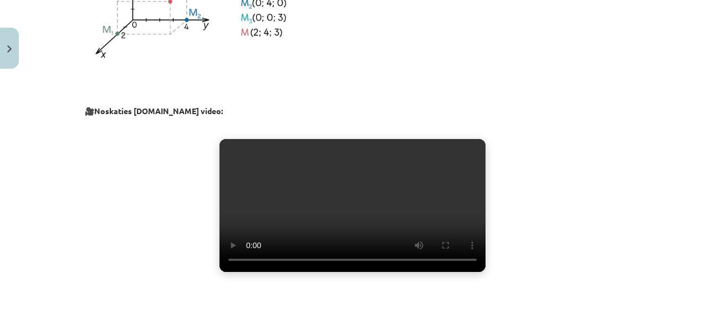
scroll to position [808, 0]
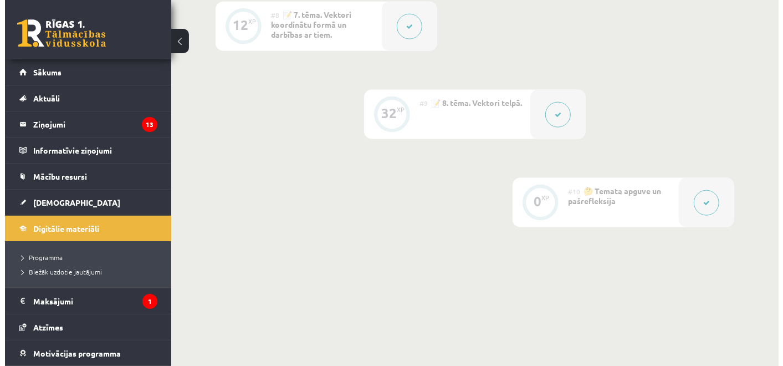
scroll to position [853, 0]
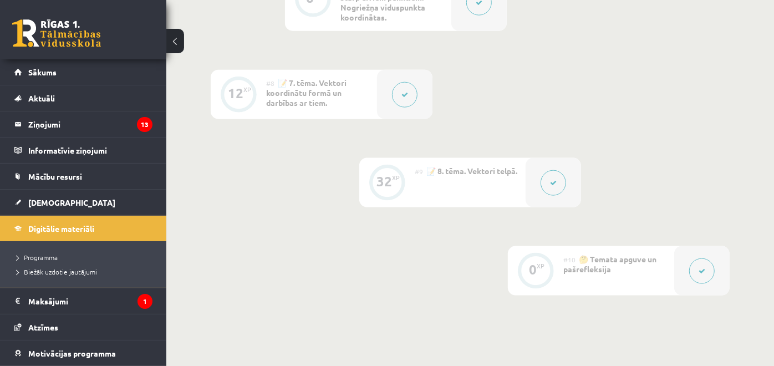
click at [560, 178] on button at bounding box center [552, 182] width 25 height 25
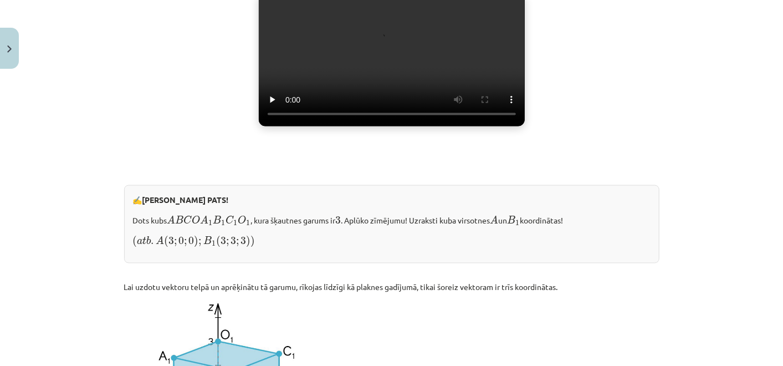
scroll to position [850, 0]
